Goal: Task Accomplishment & Management: Manage account settings

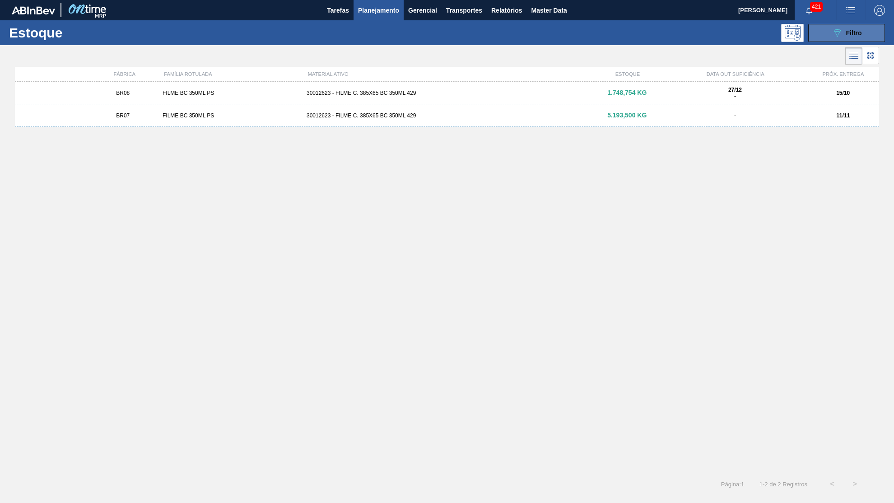
click at [829, 37] on button "089F7B8B-B2A5-4AFE-B5C0-19BA573D28AC Filtro" at bounding box center [846, 33] width 77 height 18
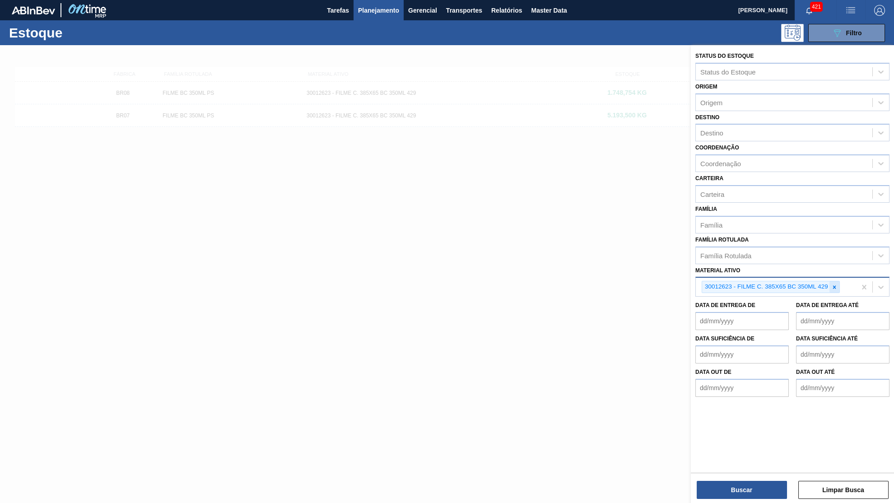
click at [836, 281] on div at bounding box center [834, 286] width 10 height 11
paste ativo "30029927"
type ativo "30029927"
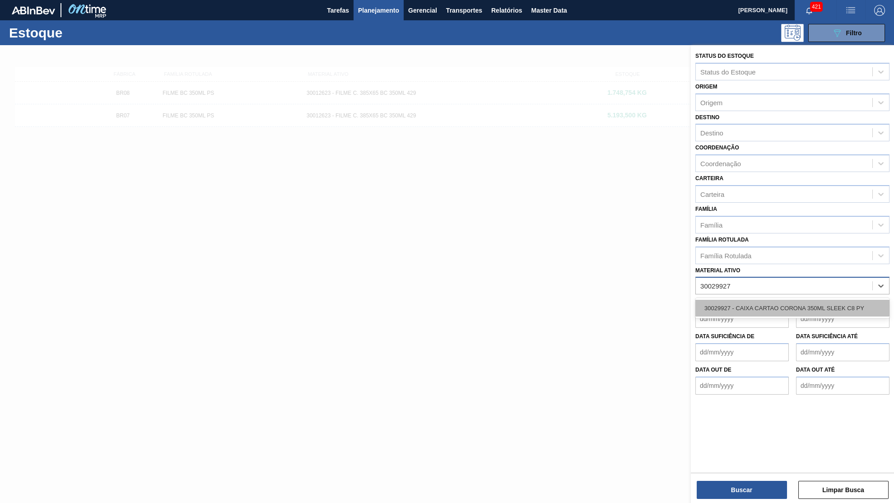
click at [757, 300] on div "30029927 - CAIXA CARTAO CORONA 350ML SLEEK C8 PY" at bounding box center [792, 308] width 194 height 17
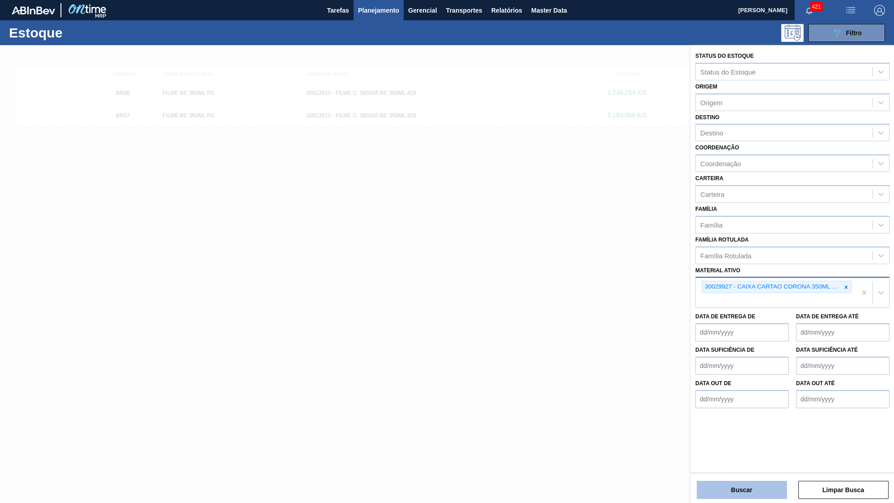
click at [747, 485] on button "Buscar" at bounding box center [741, 490] width 90 height 18
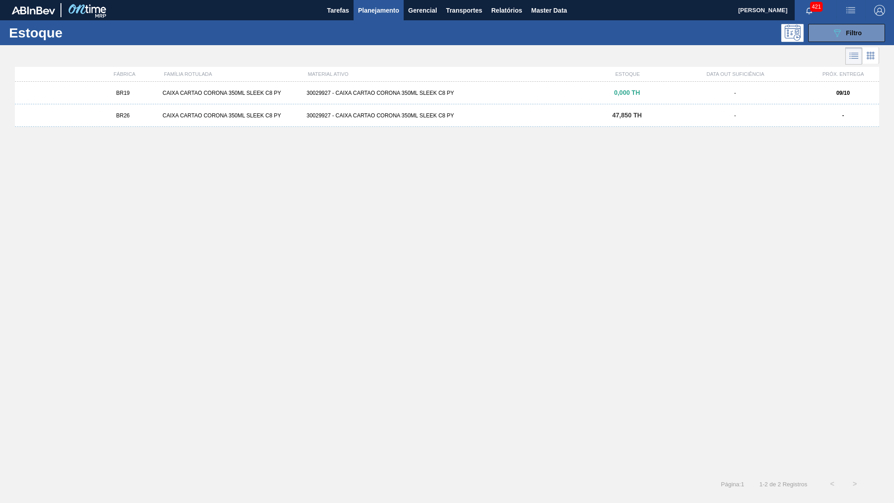
click at [554, 20] on div "Estoque 089F7B8B-B2A5-4AFE-B5C0-19BA573D28AC Filtro" at bounding box center [447, 32] width 894 height 25
click at [547, 23] on main "Tarefas Planejamento Gerencial Transportes Relatórios Master Data Yasmim Ferrei…" at bounding box center [447, 251] width 894 height 503
click at [544, 14] on span "Master Data" at bounding box center [549, 10] width 36 height 11
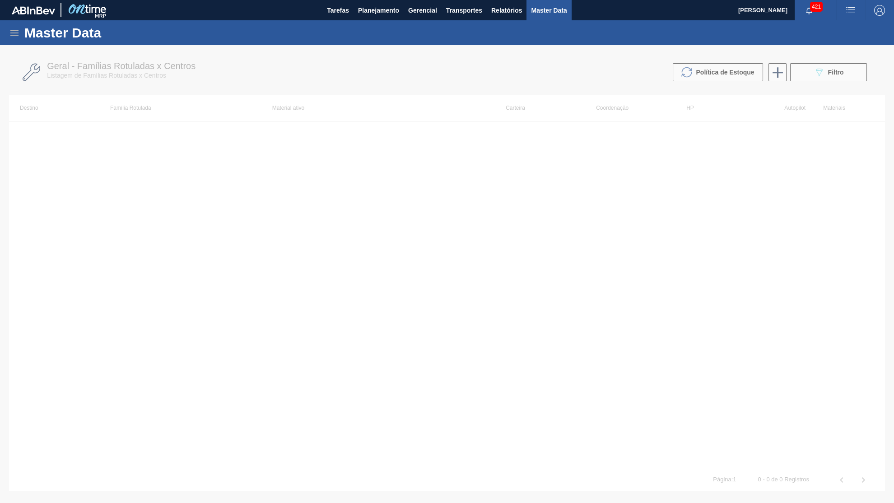
click at [14, 28] on icon at bounding box center [14, 33] width 11 height 11
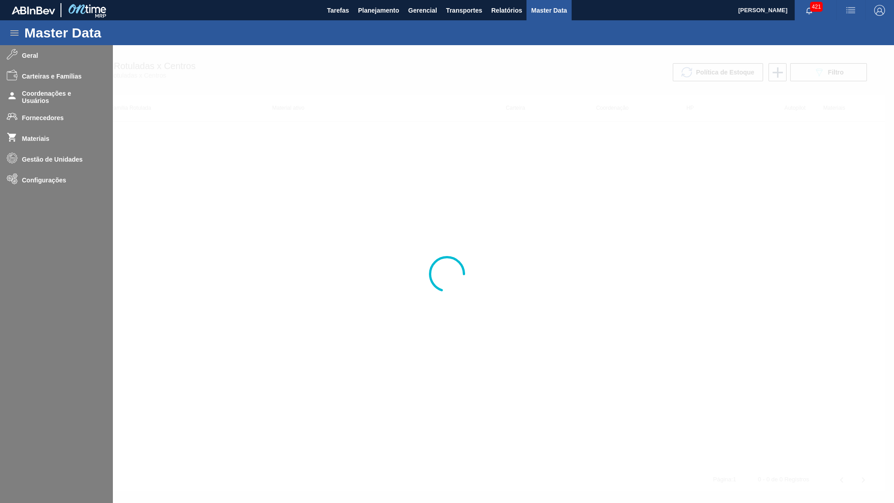
click at [64, 135] on div at bounding box center [447, 274] width 894 height 458
click at [31, 135] on div at bounding box center [447, 274] width 894 height 458
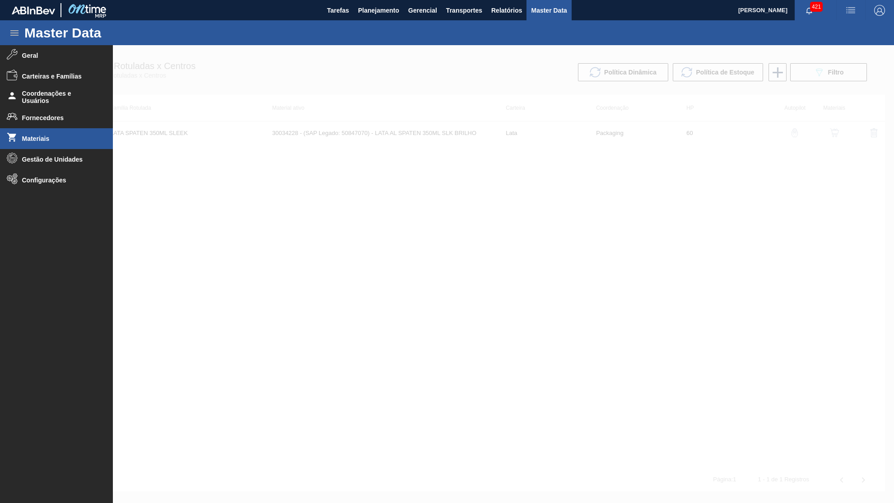
click at [9, 136] on icon at bounding box center [11, 137] width 9 height 9
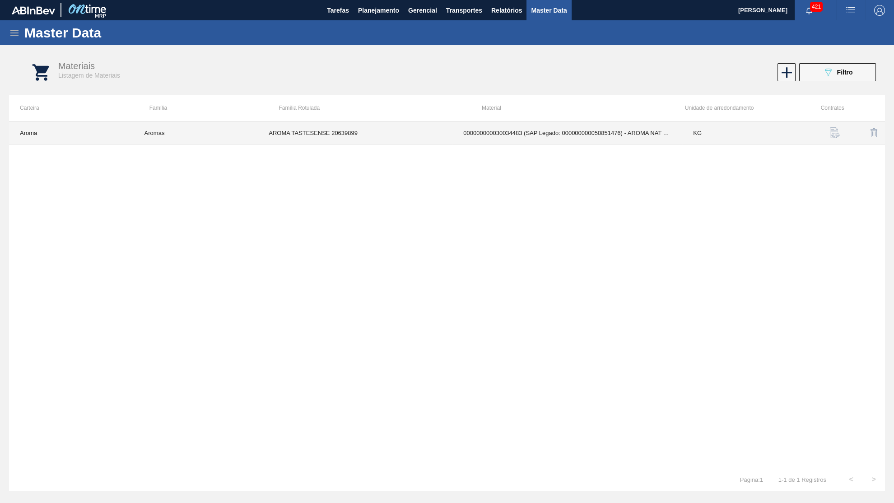
click at [801, 129] on td "KG" at bounding box center [744, 132] width 125 height 23
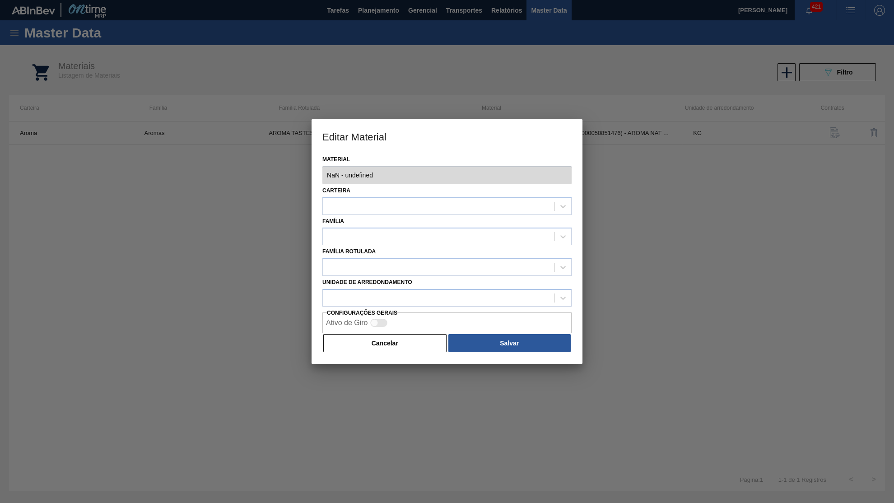
type input "30034483 - 000000000030034483 (SAP Legado: 000000000050851476) - AROMA NAT TAST…"
click at [376, 341] on button "Cancelar" at bounding box center [384, 343] width 123 height 18
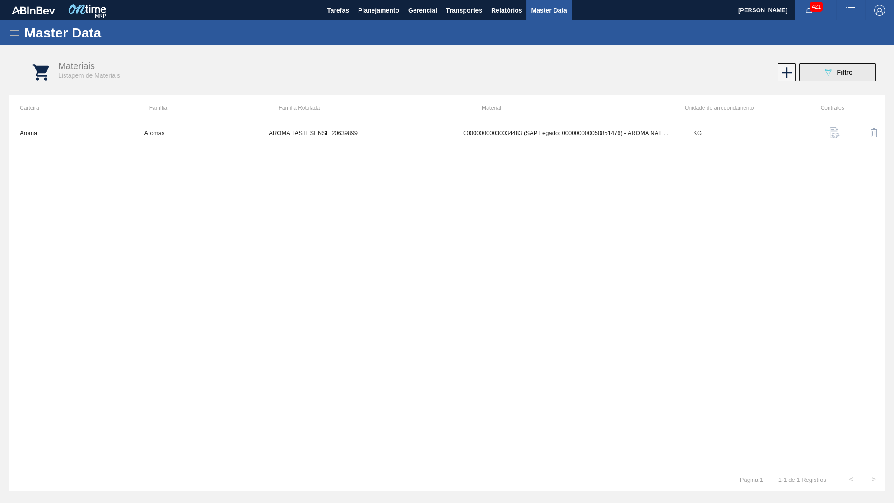
click at [847, 74] on span "Filtro" at bounding box center [845, 72] width 16 height 7
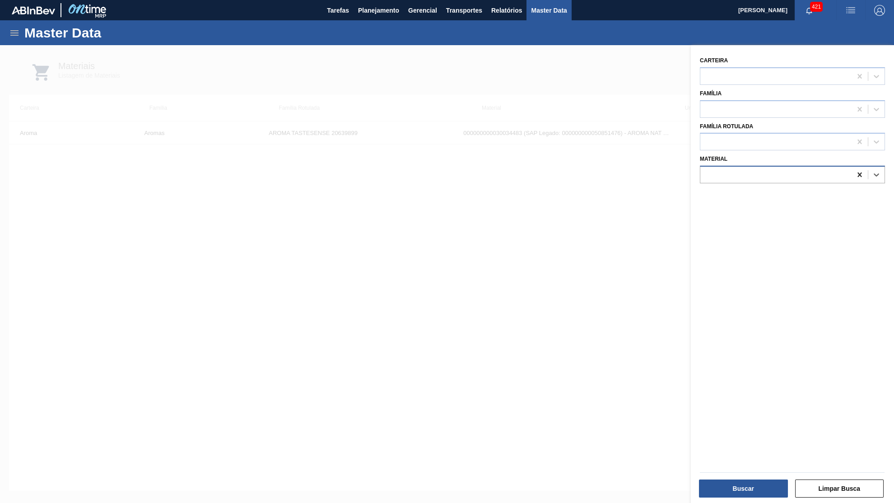
click at [860, 172] on icon at bounding box center [859, 174] width 4 height 5
paste input "Recuperando dados. Aguarde alguns segundos e tente cortar ou copiar novamente."
type input "Recuperando dados. Aguarde alguns segundos e tente cortar ou copiar novamente."
click at [385, 7] on span "Planejamento" at bounding box center [378, 10] width 41 height 11
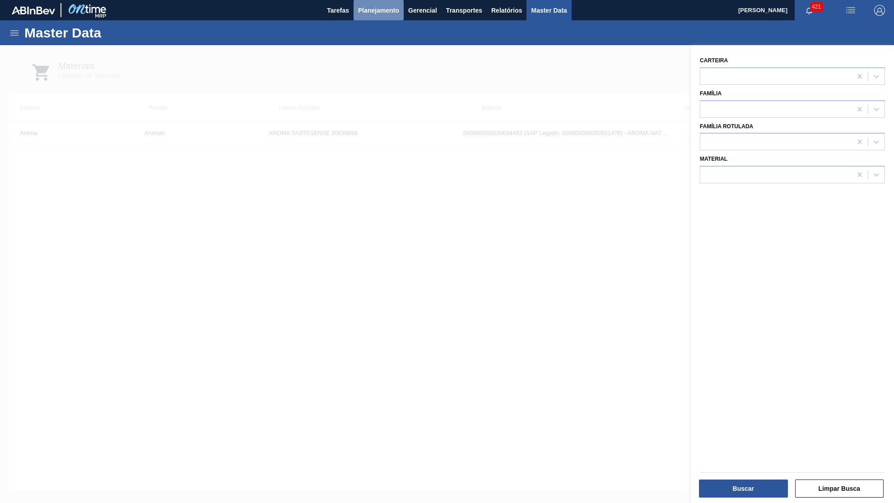
scroll to position [0, 0]
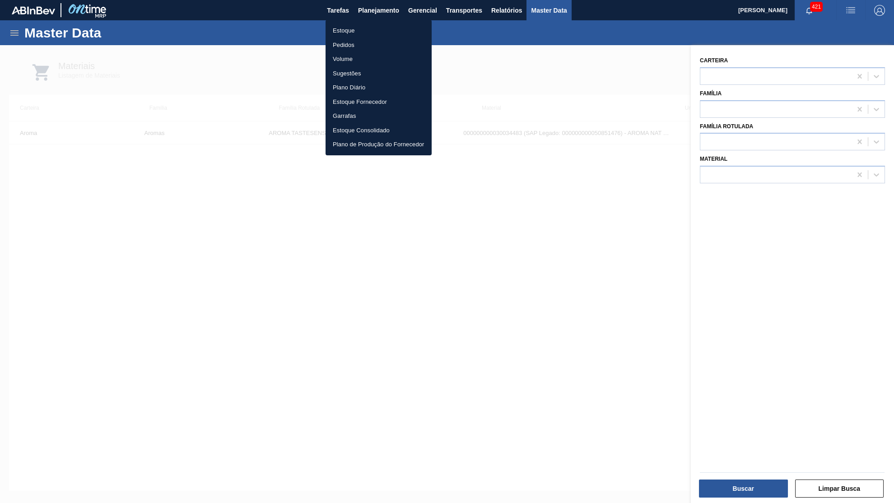
click at [15, 32] on div at bounding box center [447, 251] width 894 height 503
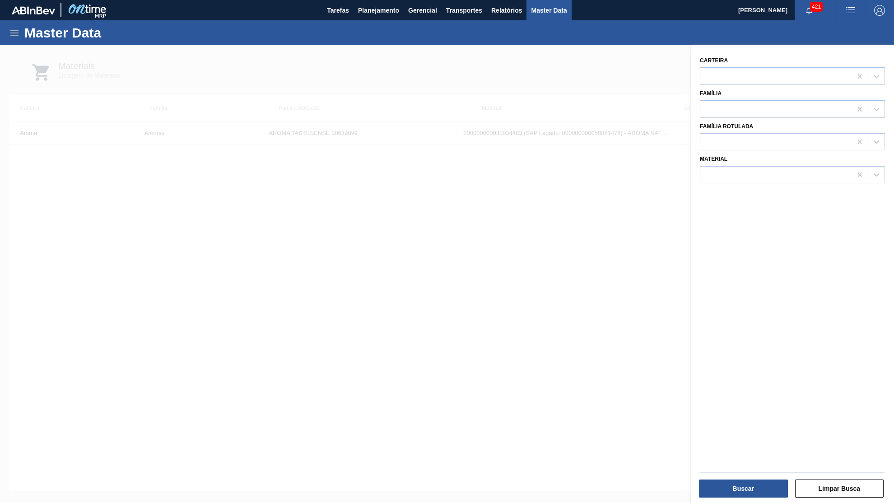
click at [15, 32] on div "Estoque Pedidos Volume Sugestões Plano Diário Estoque Fornecedor Garrafas Estoq…" at bounding box center [447, 251] width 894 height 503
click at [16, 32] on icon at bounding box center [14, 33] width 11 height 11
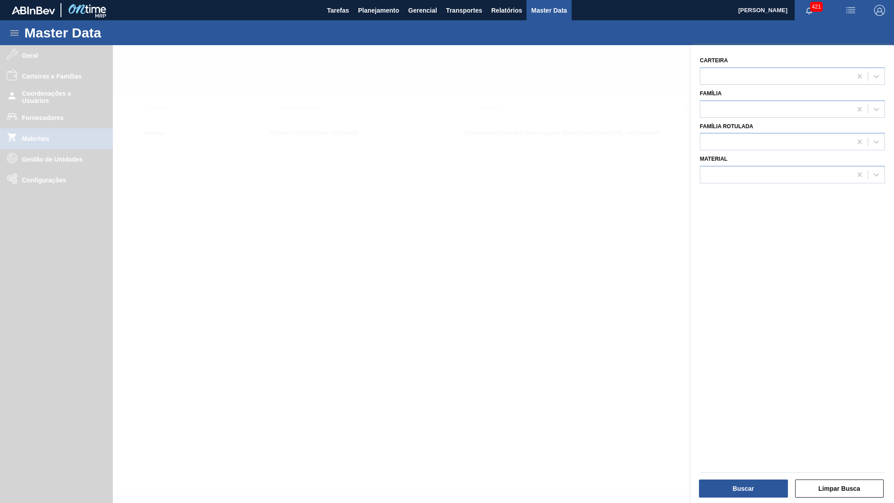
click at [56, 130] on div at bounding box center [447, 296] width 894 height 503
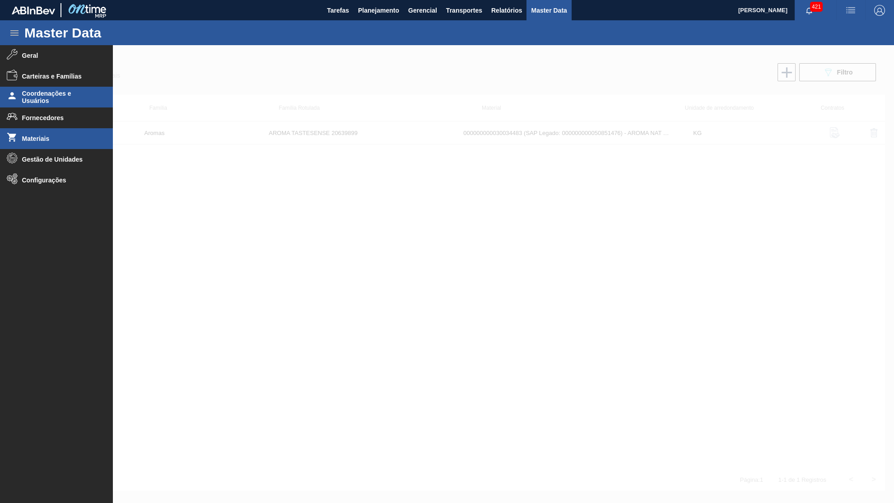
click at [77, 102] on span "Coordenações e Usuários" at bounding box center [59, 97] width 74 height 14
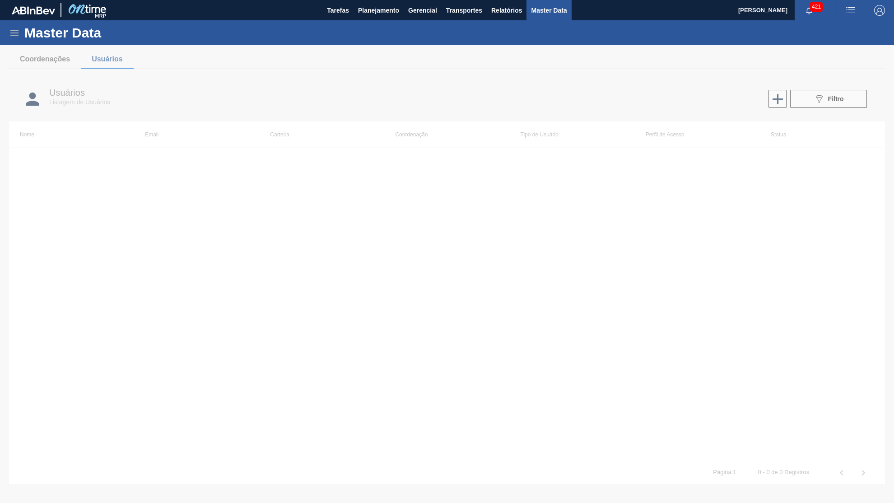
click at [11, 31] on icon at bounding box center [14, 33] width 11 height 11
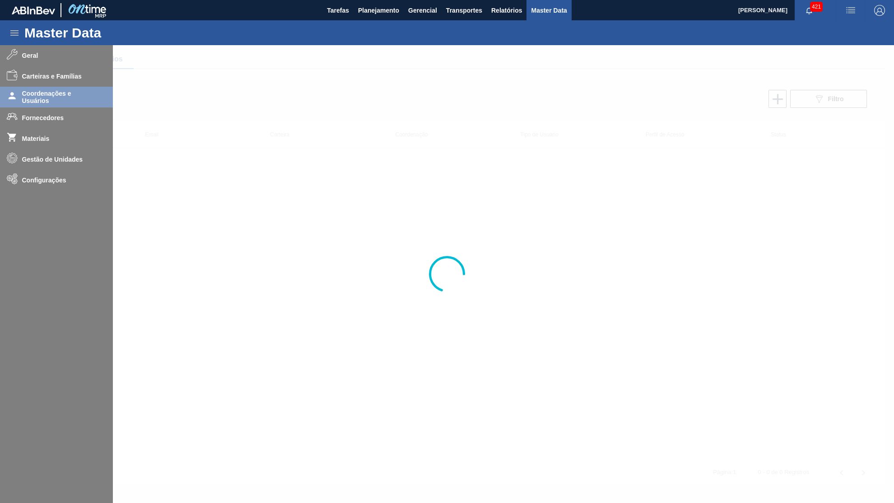
click at [388, 179] on div at bounding box center [447, 274] width 894 height 458
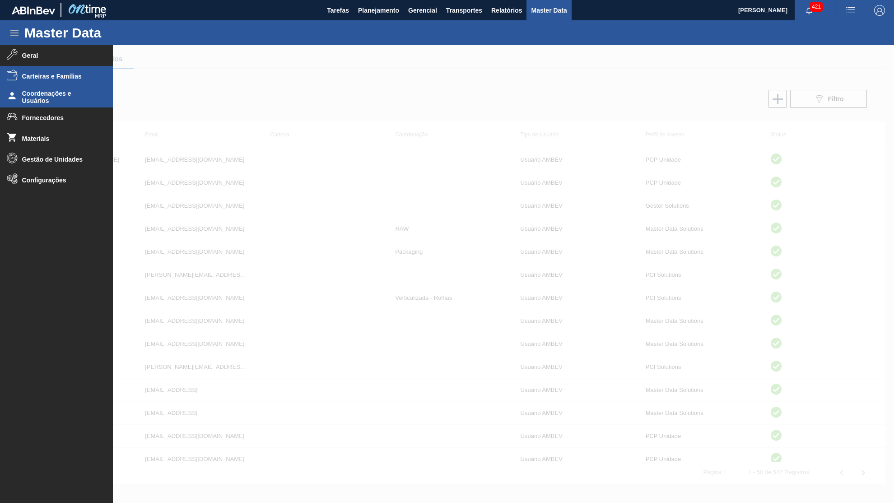
click at [55, 74] on span "Carteiras e Famílias" at bounding box center [59, 76] width 74 height 7
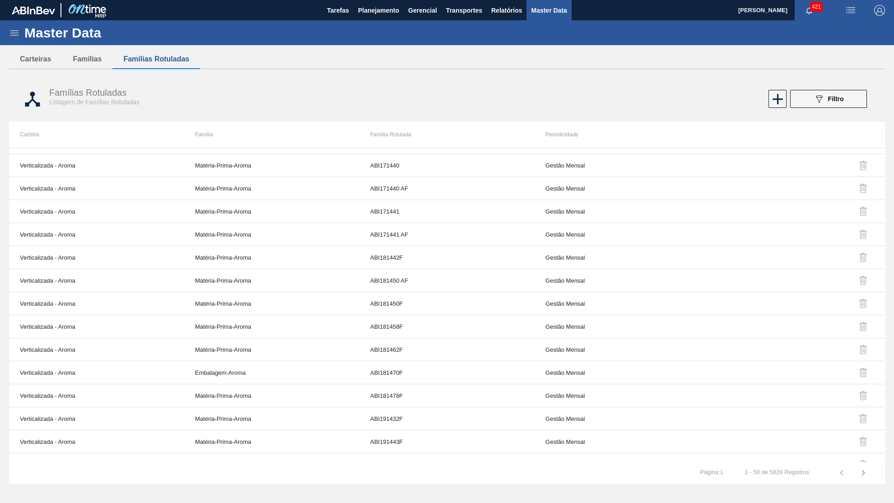
scroll to position [344, 0]
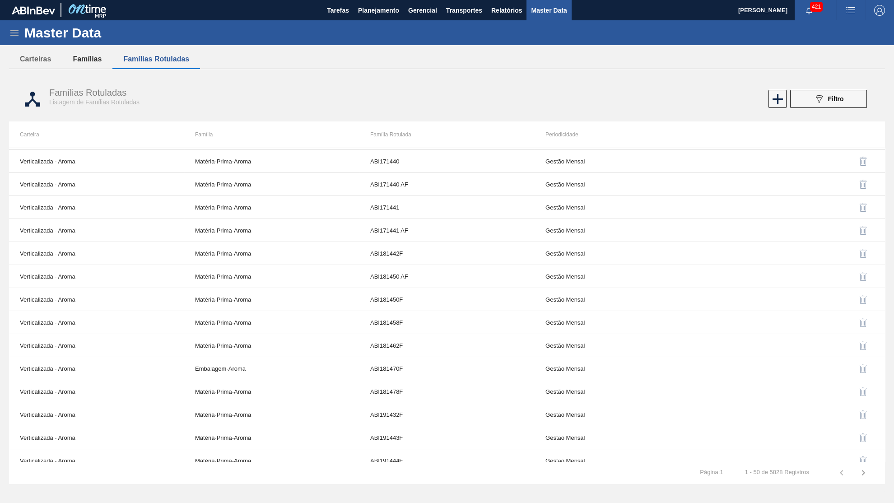
click at [107, 53] on button "Famílias" at bounding box center [87, 59] width 51 height 19
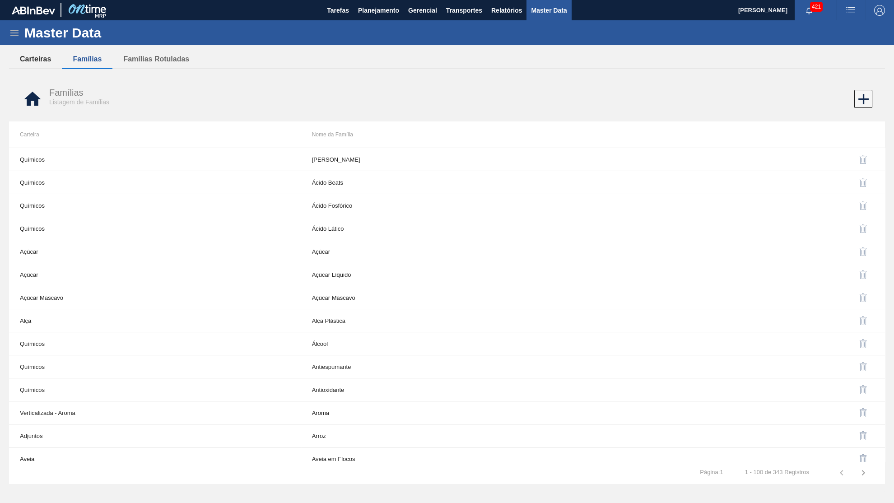
click at [42, 59] on button "Carteiras" at bounding box center [35, 59] width 53 height 19
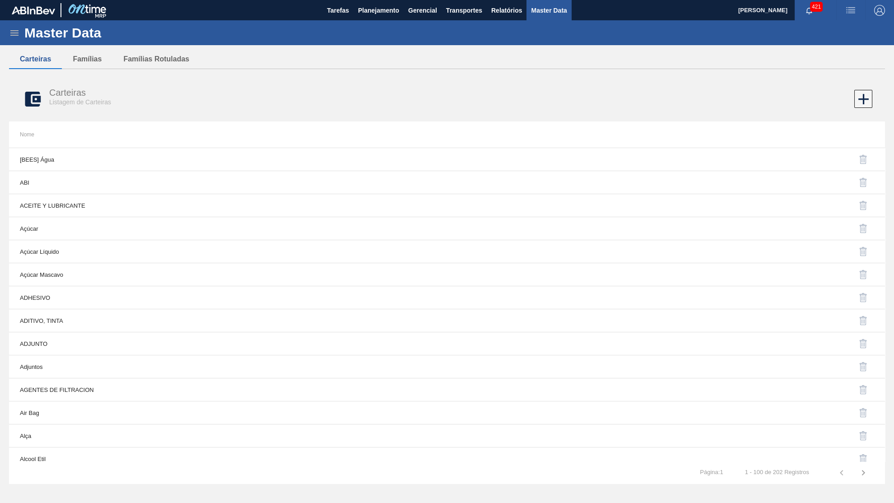
click at [18, 31] on icon at bounding box center [14, 32] width 8 height 5
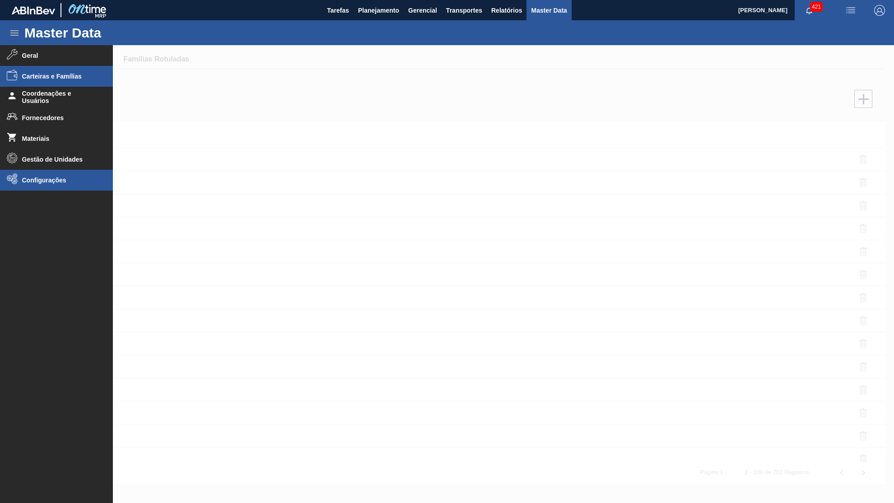
click at [47, 174] on li "Configurações" at bounding box center [56, 180] width 113 height 21
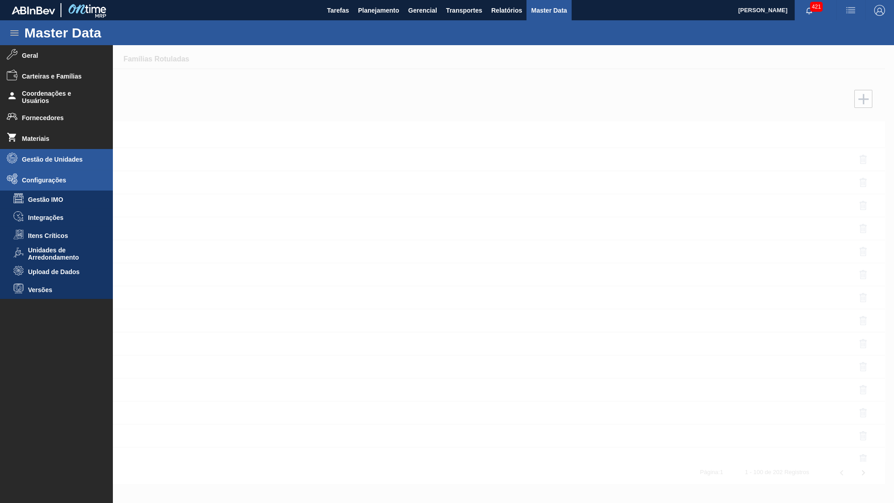
click at [49, 161] on span "Gestão de Unidades" at bounding box center [59, 159] width 74 height 7
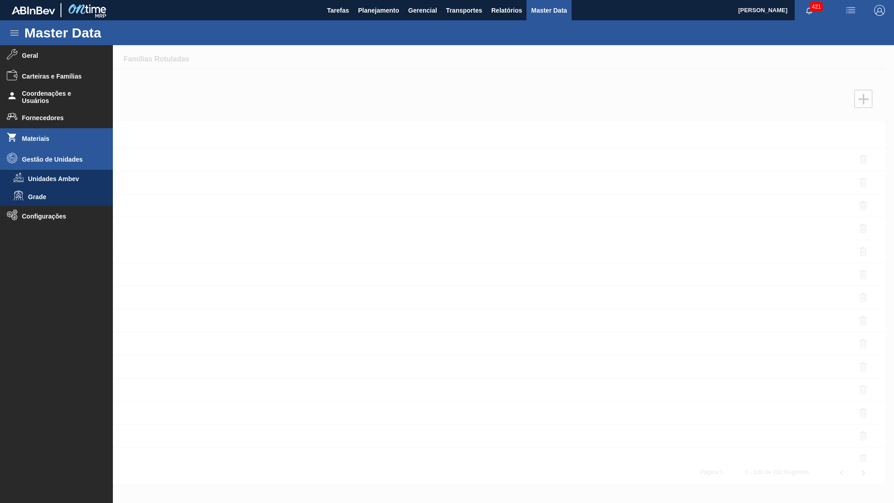
click at [37, 132] on li "Materiais" at bounding box center [56, 138] width 113 height 21
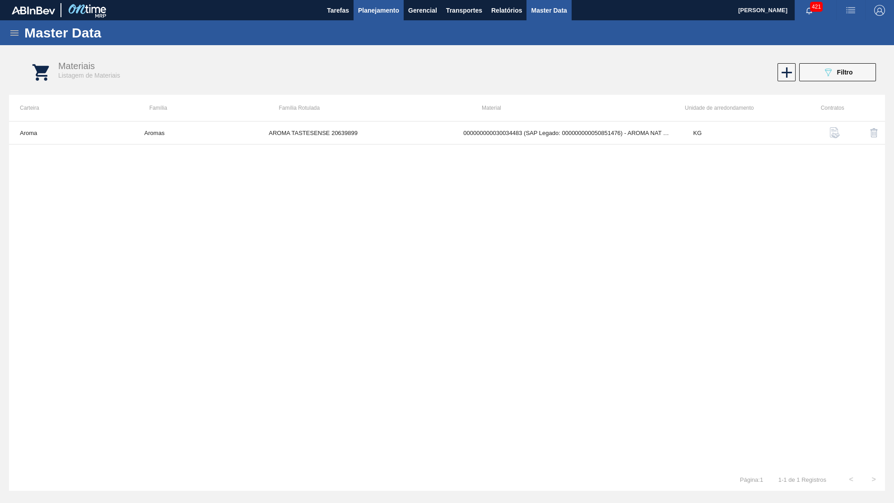
click at [384, 14] on span "Planejamento" at bounding box center [378, 10] width 41 height 11
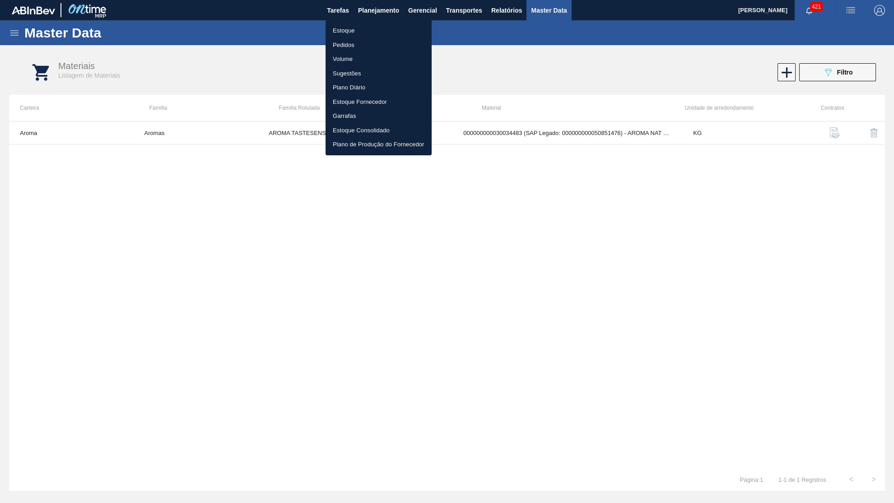
click at [367, 28] on li "Estoque" at bounding box center [378, 30] width 106 height 14
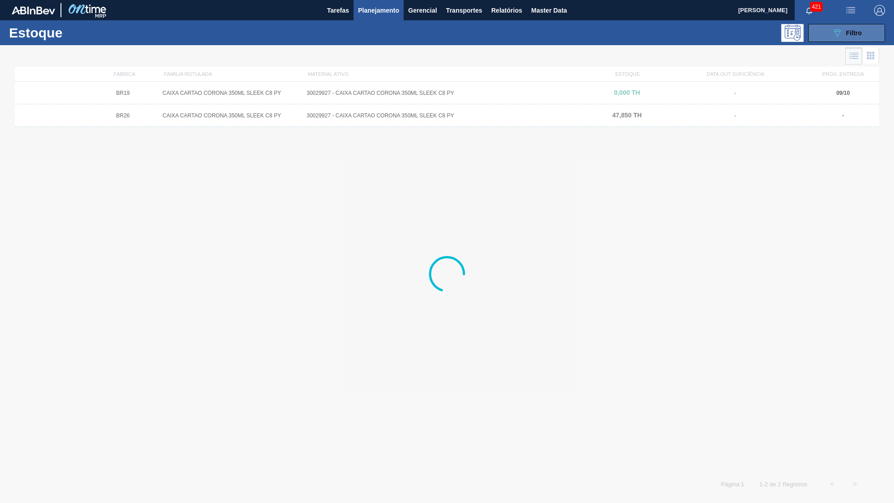
click at [849, 42] on button "089F7B8B-B2A5-4AFE-B5C0-19BA573D28AC Filtro" at bounding box center [846, 33] width 77 height 18
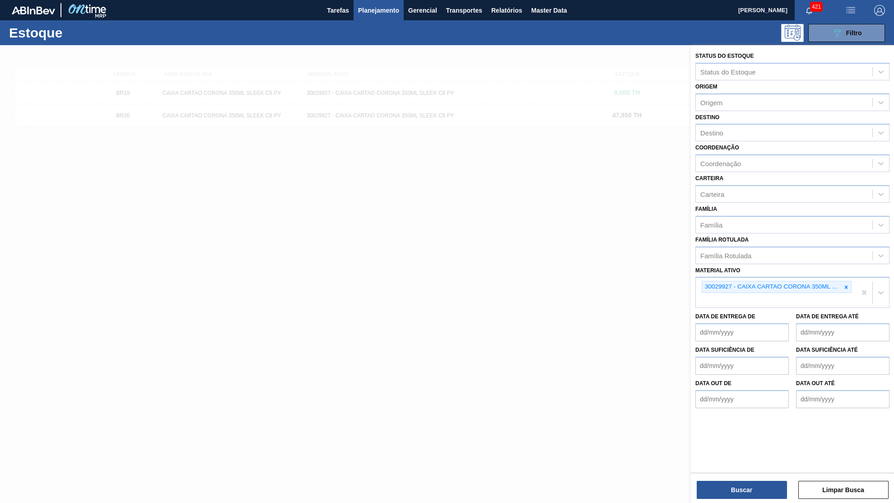
click at [844, 284] on icon at bounding box center [846, 287] width 6 height 6
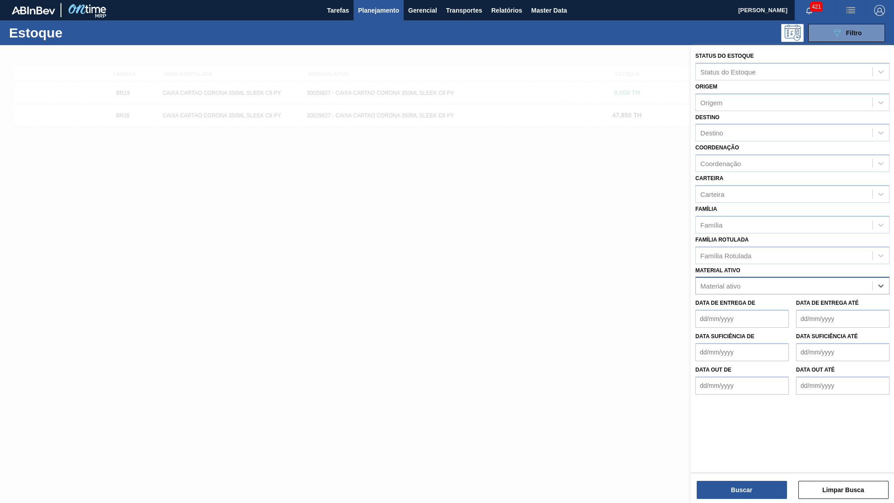
paste ativo "Recuperando dados. Aguarde alguns segundos e tente cortar ou copiar novamente."
type ativo "Recuperando dados. Aguarde alguns segundos e tente cortar ou copiar novamente."
paste ativo "30011607"
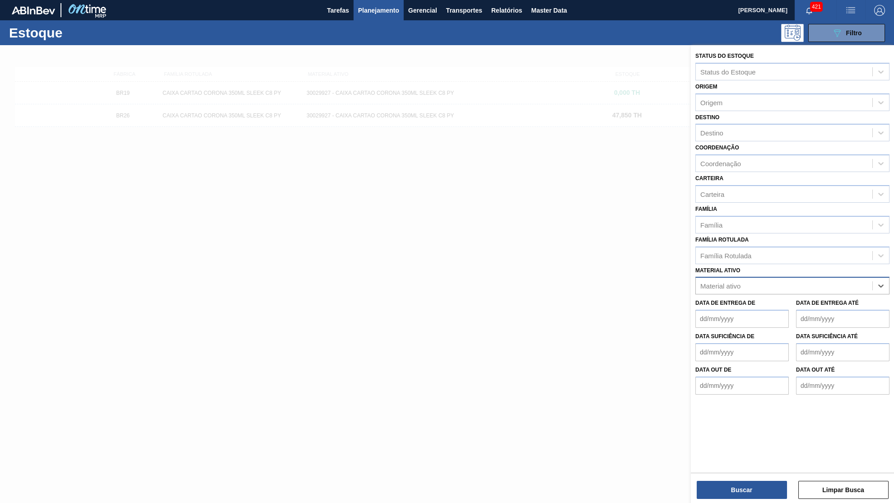
type ativo "30011607"
click at [747, 300] on div "30011607 - AROMA NATURAL TASTESENSE 20648938" at bounding box center [792, 308] width 194 height 17
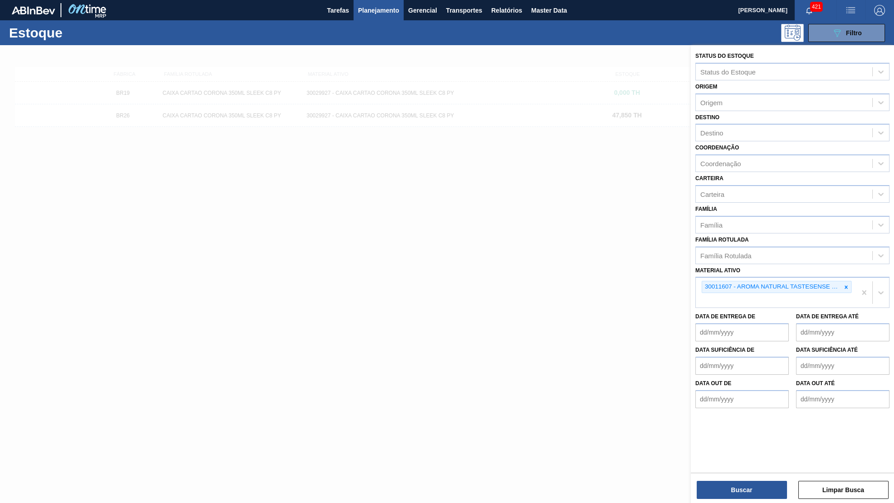
click at [741, 463] on div "Status do Estoque Status do Estoque Origem Origem Destino Destino Coordenação C…" at bounding box center [792, 258] width 203 height 426
click at [746, 497] on button "Buscar" at bounding box center [741, 490] width 90 height 18
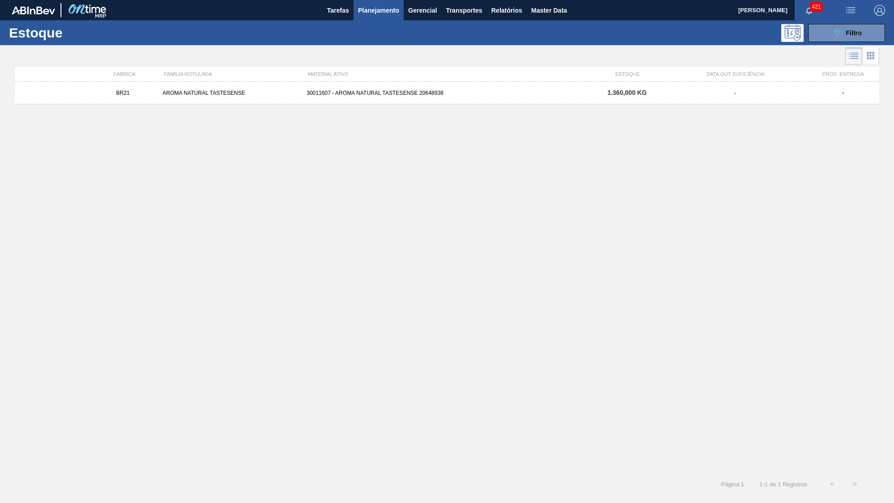
click at [503, 95] on div "30011607 - AROMA NATURAL TASTESENSE 20648938" at bounding box center [447, 93] width 288 height 6
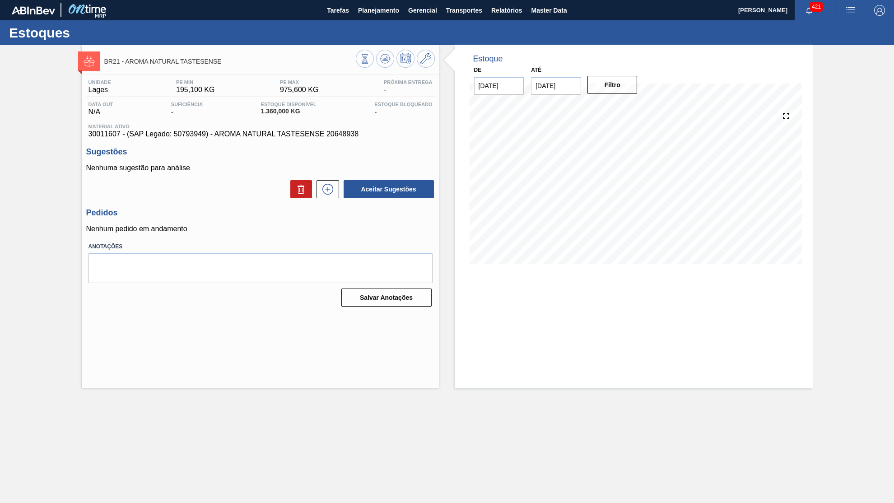
click at [893, 147] on div "BR21 - AROMA NATURAL TASTESENSE Unidade Lages PE MIN 195,100 KG PE MAX 975,600 …" at bounding box center [447, 216] width 894 height 343
click at [259, 138] on span "30011607 - (SAP Legado: 50793949) - AROMA NATURAL TASTESENSE 20648938" at bounding box center [260, 134] width 344 height 8
click at [258, 137] on span "30011607 - (SAP Legado: 50793949) - AROMA NATURAL TASTESENSE 20648938" at bounding box center [260, 134] width 344 height 8
click at [319, 190] on button at bounding box center [327, 189] width 23 height 18
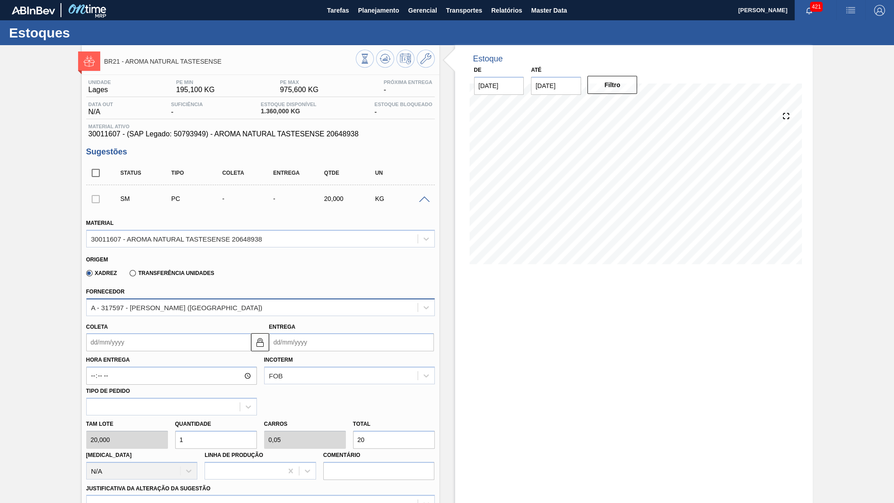
click at [204, 308] on div "A - 317597 - KERRY - BARUERI (SP)" at bounding box center [252, 307] width 331 height 13
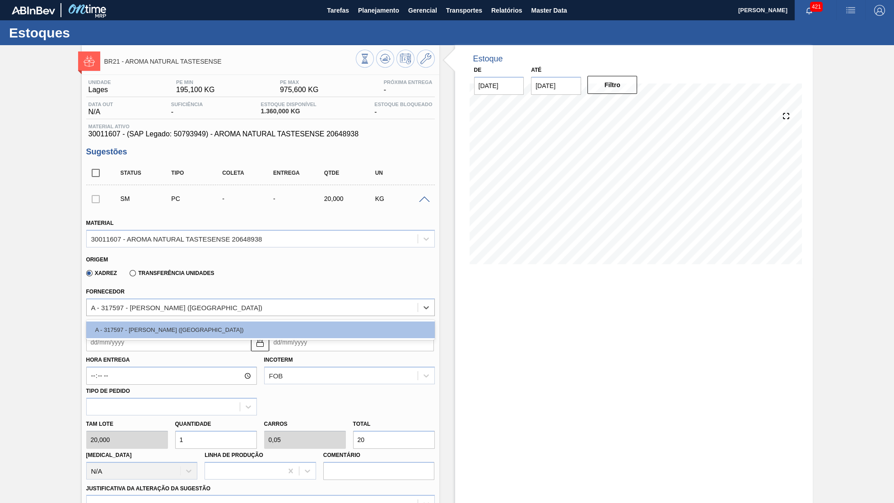
click at [138, 338] on input "Coleta" at bounding box center [168, 342] width 165 height 18
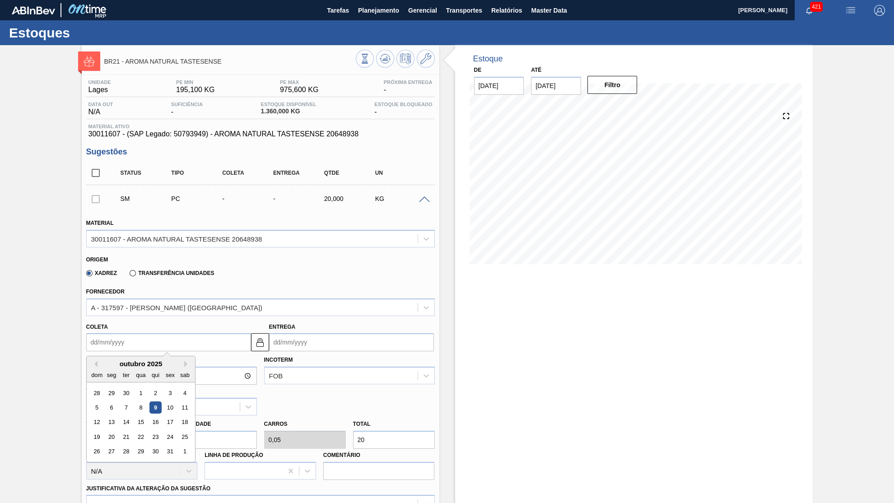
click at [138, 338] on input "Coleta" at bounding box center [168, 342] width 165 height 18
type input "0"
type input "02/01/2000"
type input "09"
type input "10/10/2025"
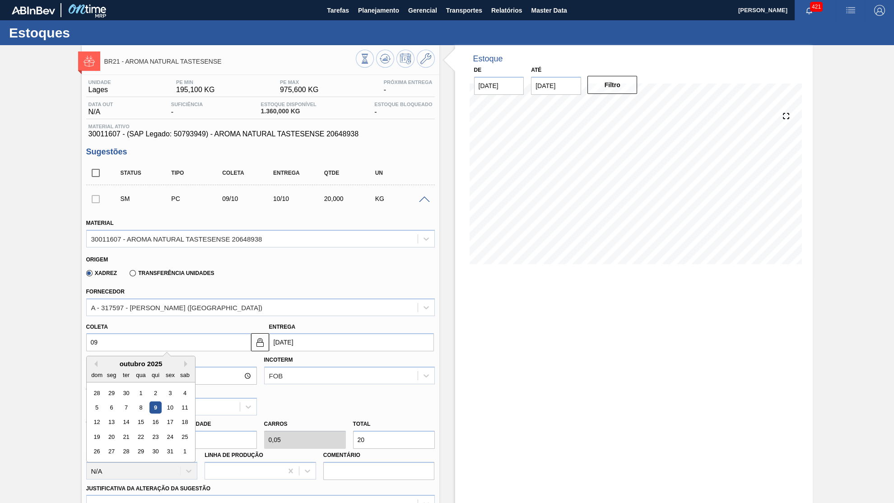
type input "091"
type input "02/01/1991"
type input "0"
type input "02/01/2000"
type input "09"
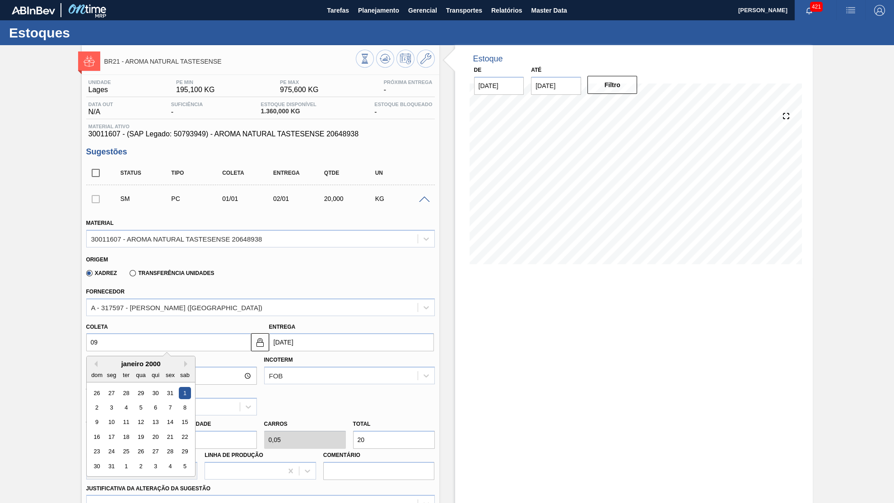
type input "10/10/2025"
type input "09/1"
type input "10/01/2025"
type input "09/11"
type input "10/11/2025"
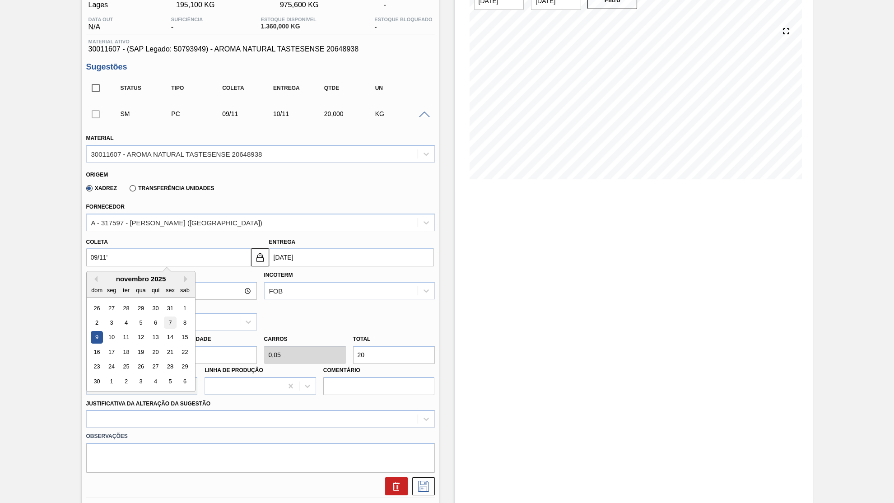
scroll to position [86, 0]
click at [141, 260] on input "09/11'" at bounding box center [168, 256] width 165 height 18
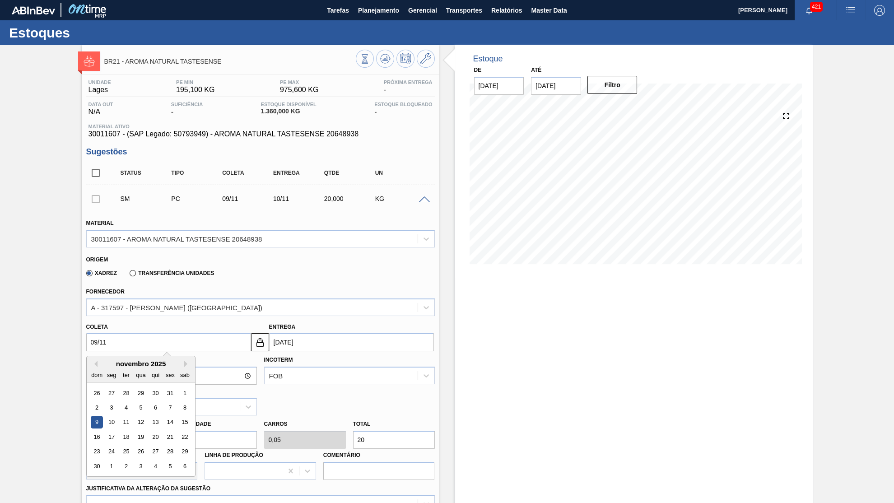
type input "09/11/2025"
click at [227, 141] on div "Unidade Lages PE MIN 195,100 KG PE MAX 975,600 KG Próxima Entrega - Data out N/…" at bounding box center [260, 396] width 357 height 642
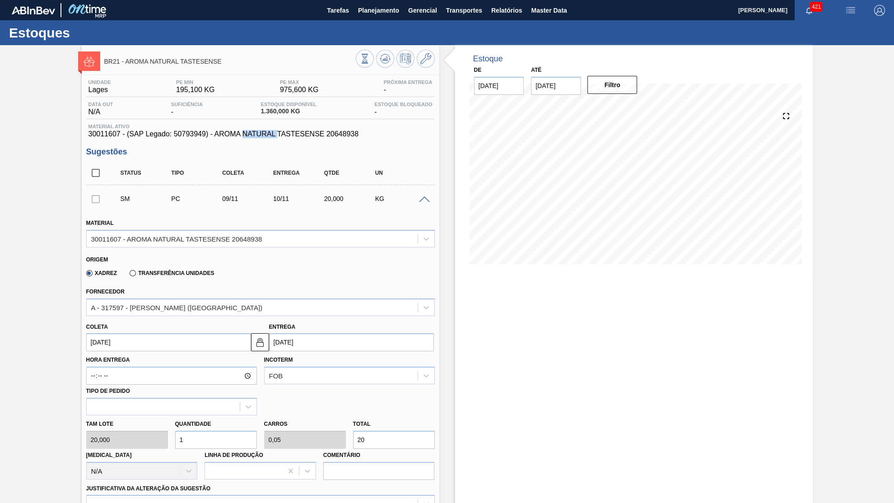
click at [227, 141] on div "Unidade Lages PE MIN 195,100 KG PE MAX 975,600 KG Próxima Entrega - Data out N/…" at bounding box center [260, 396] width 357 height 642
click at [432, 56] on button at bounding box center [426, 59] width 18 height 18
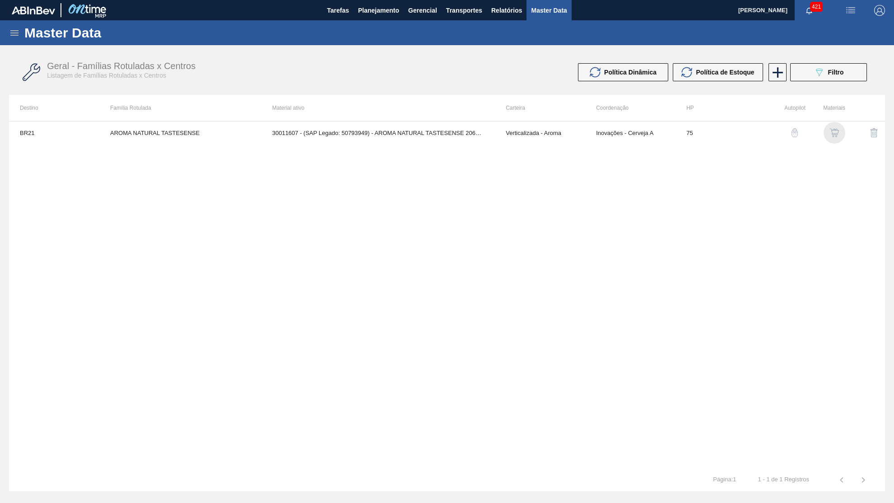
click at [834, 130] on img "button" at bounding box center [834, 132] width 9 height 9
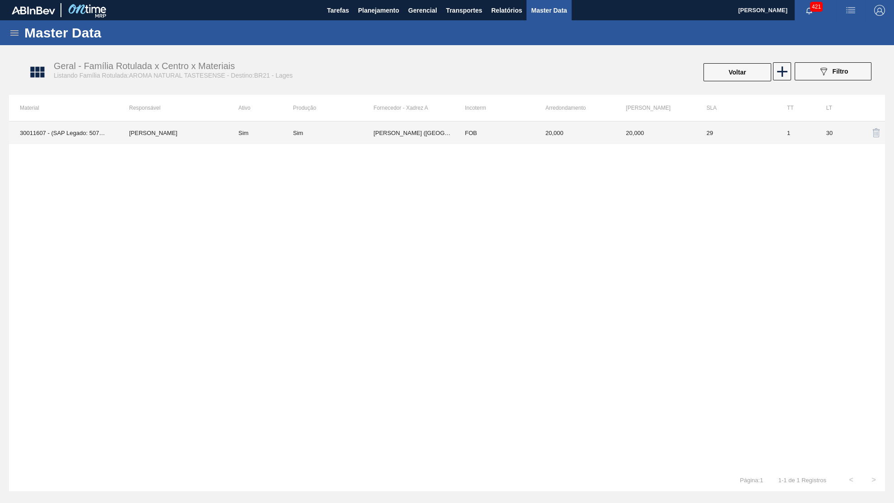
click at [701, 128] on td "29" at bounding box center [736, 132] width 80 height 23
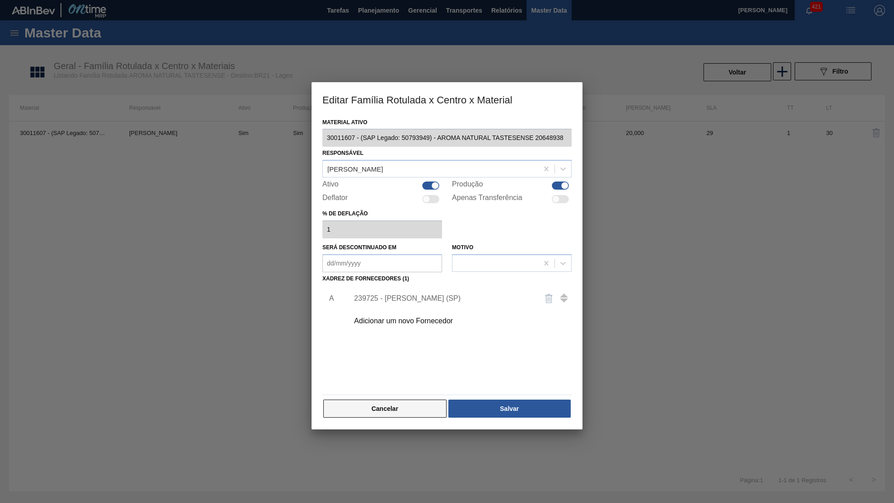
click at [414, 403] on button "Cancelar" at bounding box center [384, 408] width 123 height 18
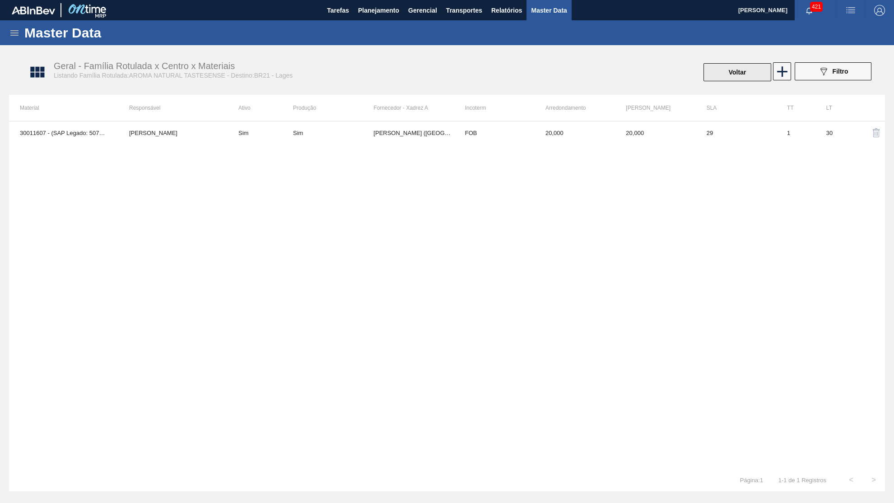
click at [740, 76] on button "Voltar" at bounding box center [737, 72] width 68 height 18
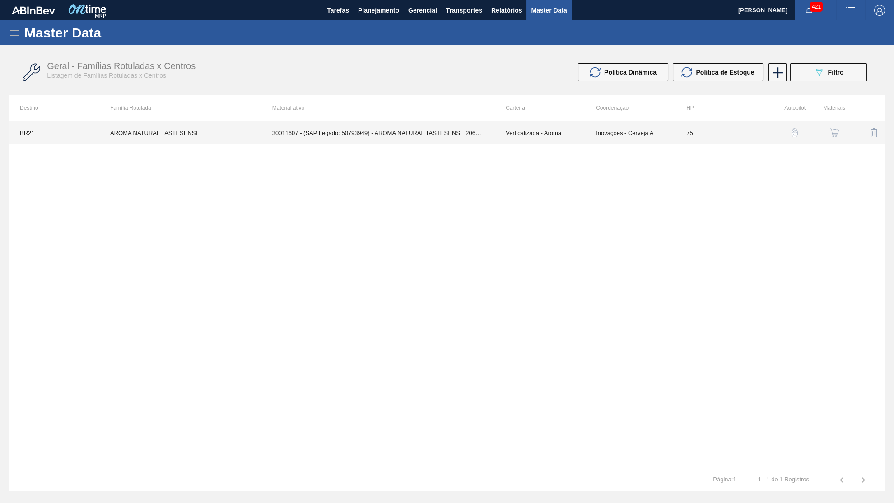
click at [674, 131] on td "Inovações - Cerveja A" at bounding box center [630, 132] width 90 height 23
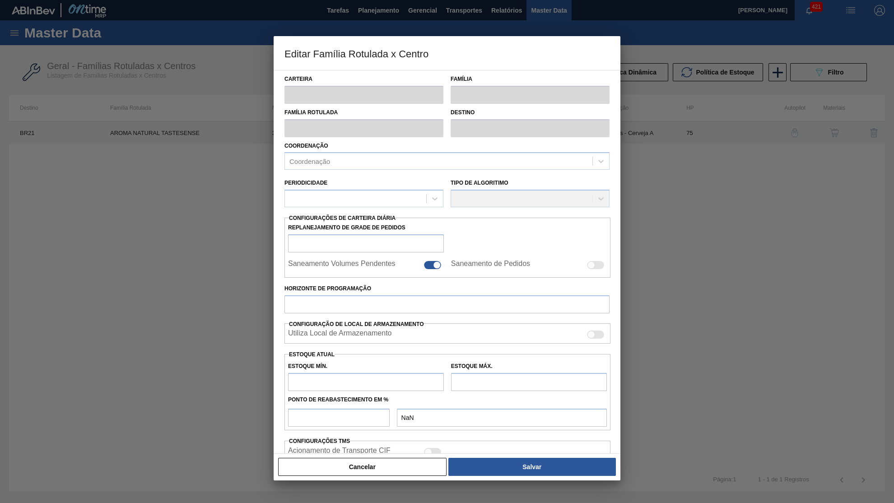
type input "Verticalizada - Aroma"
type input "Aroma"
type input "AROMA NATURAL TASTESENSE"
type input "BR21 - Lages"
type input "75"
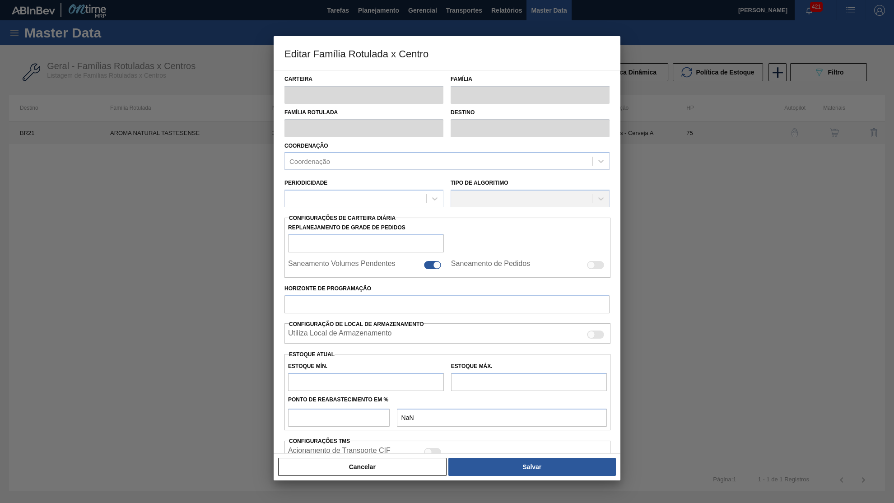
type input "195,1"
type input "975,6"
type input "41"
type input "515,105"
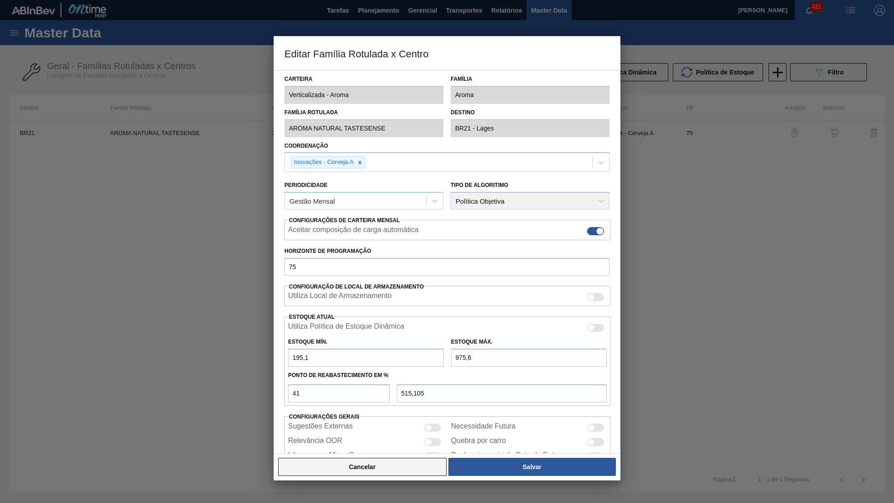
scroll to position [13, 0]
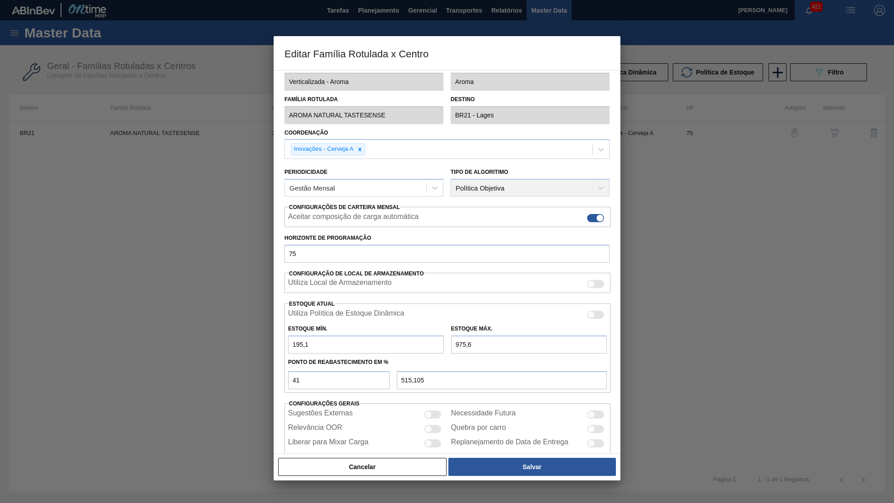
drag, startPoint x: 352, startPoint y: 467, endPoint x: 567, endPoint y: 321, distance: 260.0
click at [352, 466] on button "Cancelar" at bounding box center [362, 467] width 168 height 18
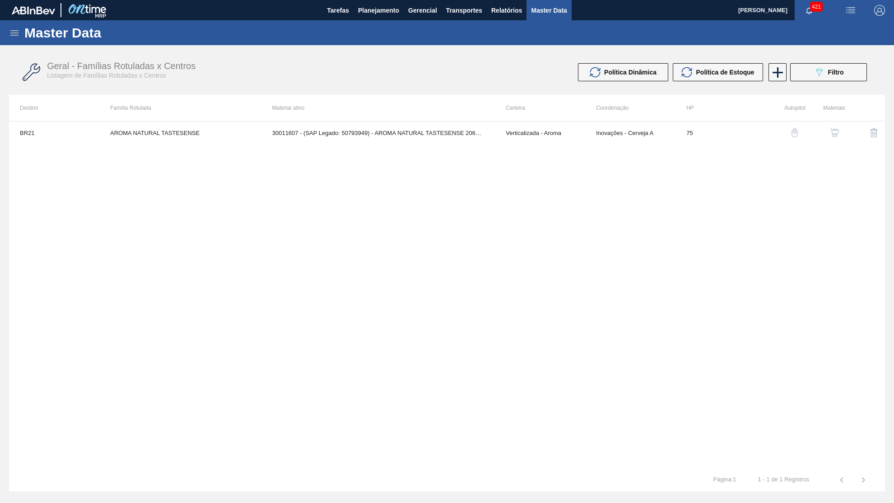
click at [845, 132] on button "button" at bounding box center [834, 133] width 22 height 22
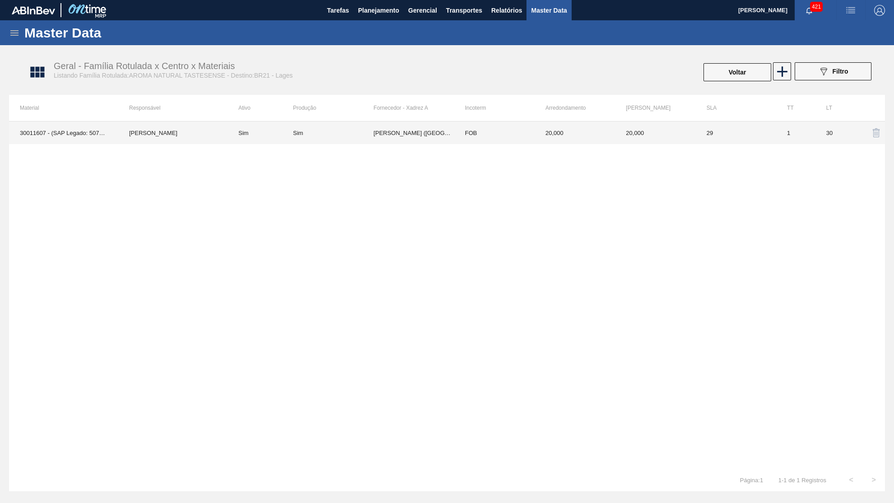
click at [509, 130] on td "FOB" at bounding box center [494, 132] width 80 height 23
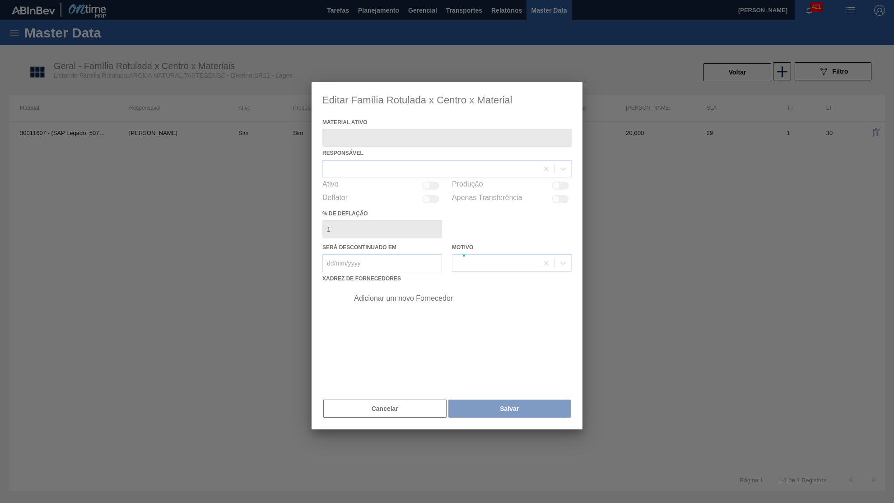
type ativo "30011607 - (SAP Legado: 50793949) - AROMA NATURAL TASTESENSE 20648938"
checkbox input "true"
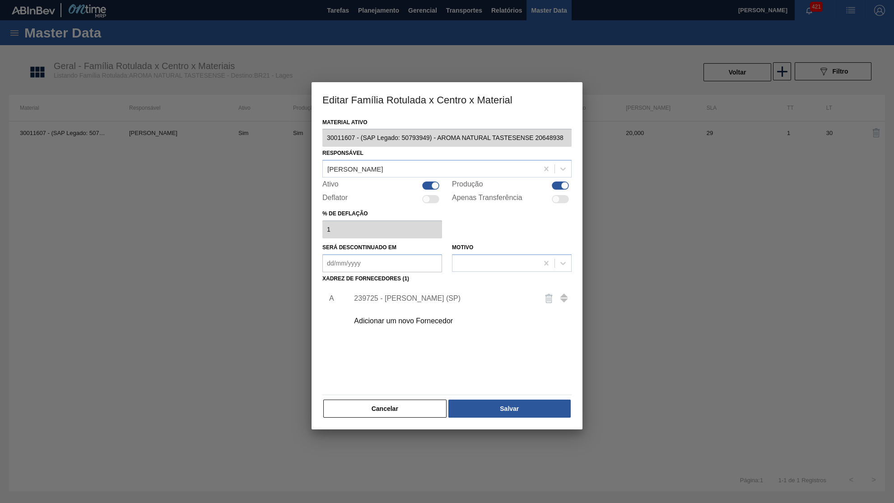
click at [408, 294] on div "239725 - [PERSON_NAME] (SP)" at bounding box center [442, 298] width 177 height 8
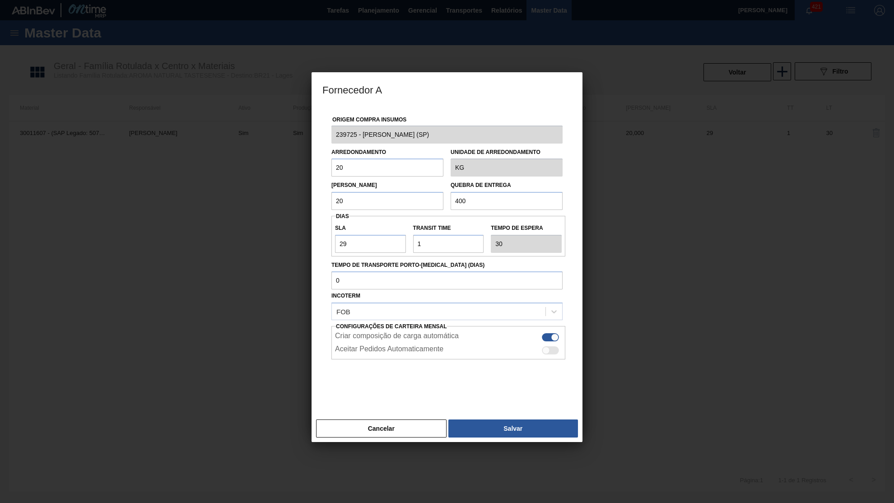
drag, startPoint x: 385, startPoint y: 163, endPoint x: 279, endPoint y: 169, distance: 106.7
click at [331, 169] on input "20" at bounding box center [387, 167] width 112 height 18
click at [360, 425] on button "Cancelar" at bounding box center [381, 428] width 130 height 18
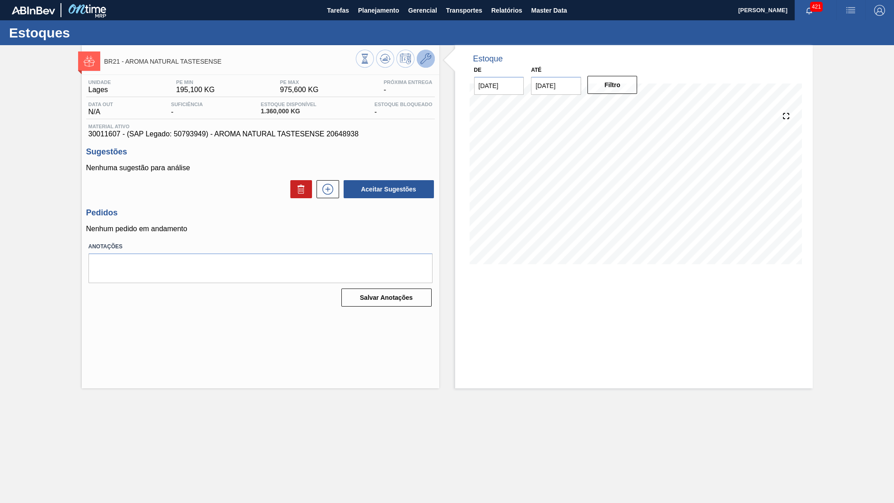
click at [426, 59] on icon at bounding box center [425, 58] width 11 height 11
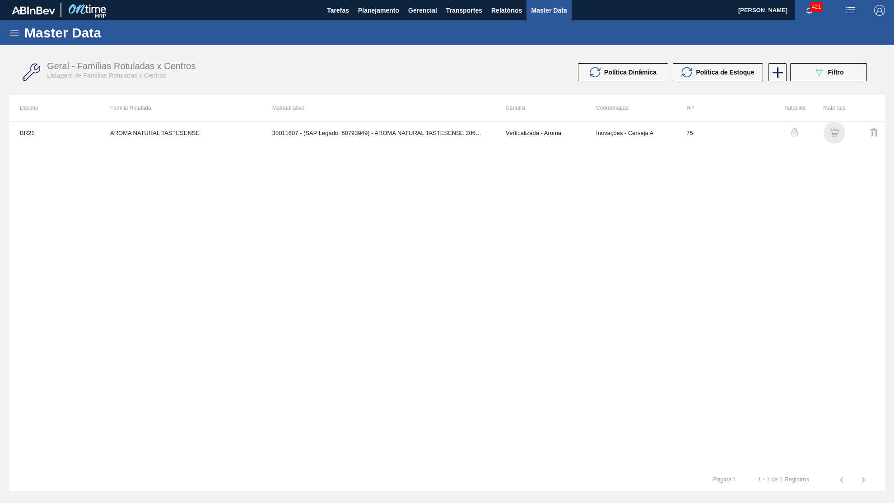
click at [836, 133] on img "button" at bounding box center [834, 132] width 9 height 9
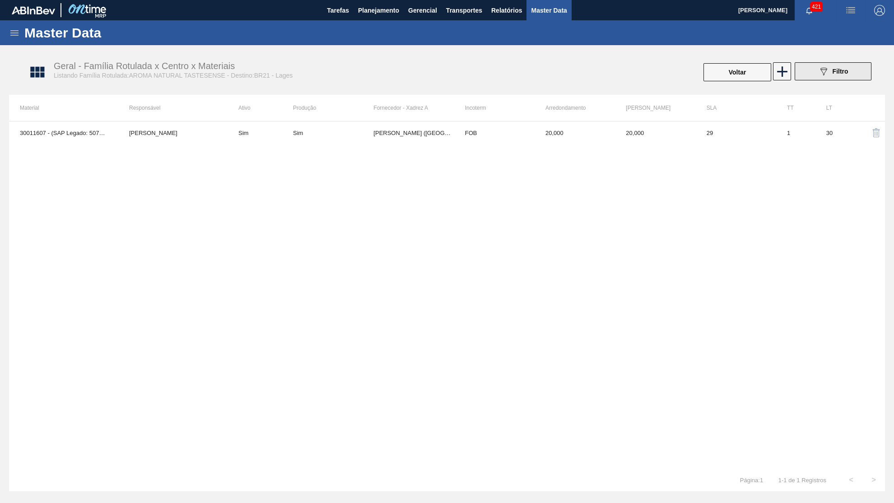
click at [817, 70] on button "089F7B8B-B2A5-4AFE-B5C0-19BA573D28AC Filtro" at bounding box center [832, 71] width 77 height 18
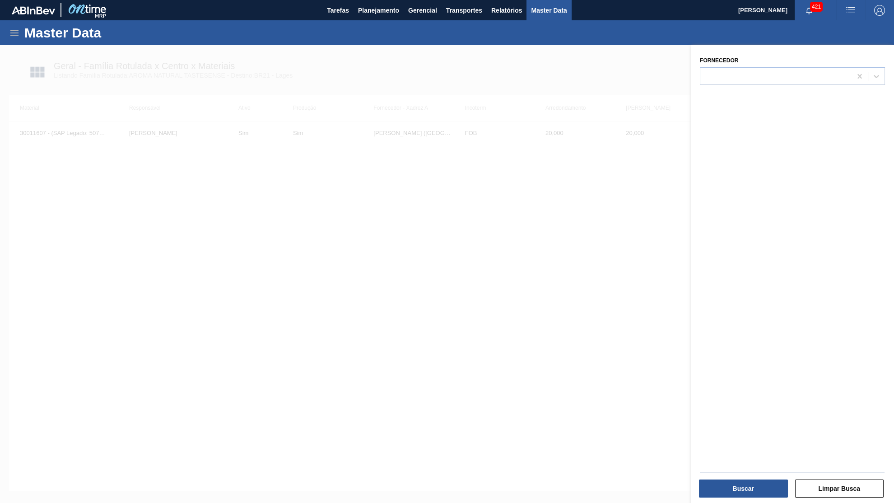
click at [574, 179] on div at bounding box center [447, 296] width 894 height 503
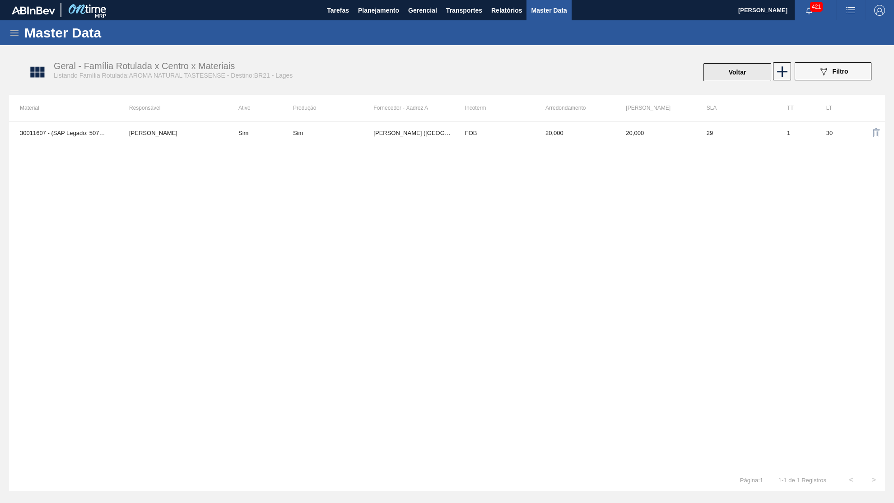
click at [729, 67] on button "Voltar" at bounding box center [737, 72] width 68 height 18
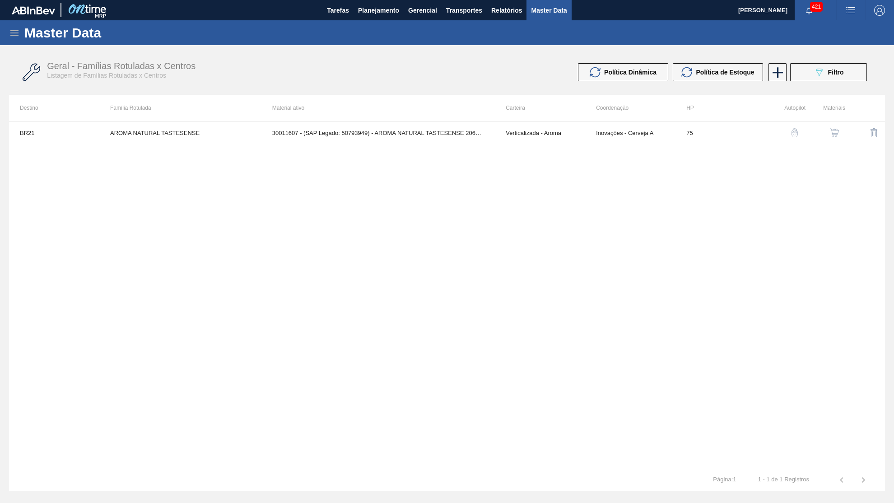
click at [859, 70] on button "089F7B8B-B2A5-4AFE-B5C0-19BA573D28AC Filtro" at bounding box center [828, 72] width 77 height 18
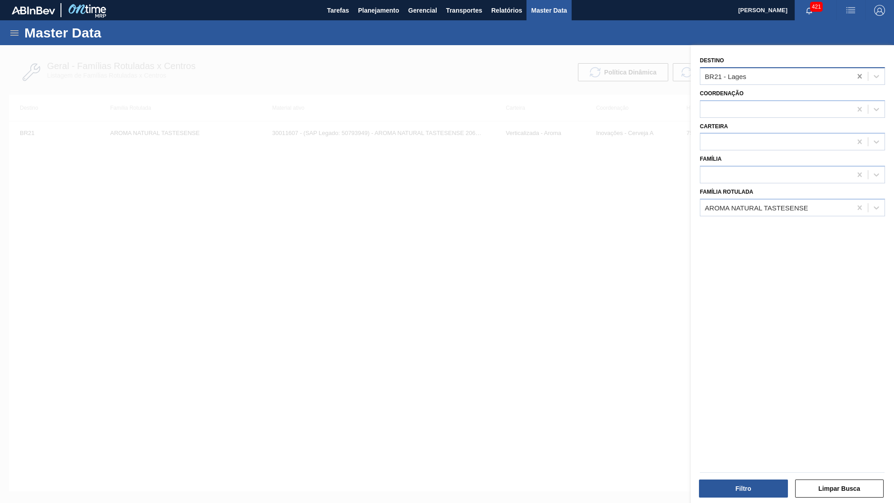
click at [866, 75] on div at bounding box center [859, 76] width 16 height 16
click at [743, 487] on button "Filtro" at bounding box center [743, 488] width 89 height 18
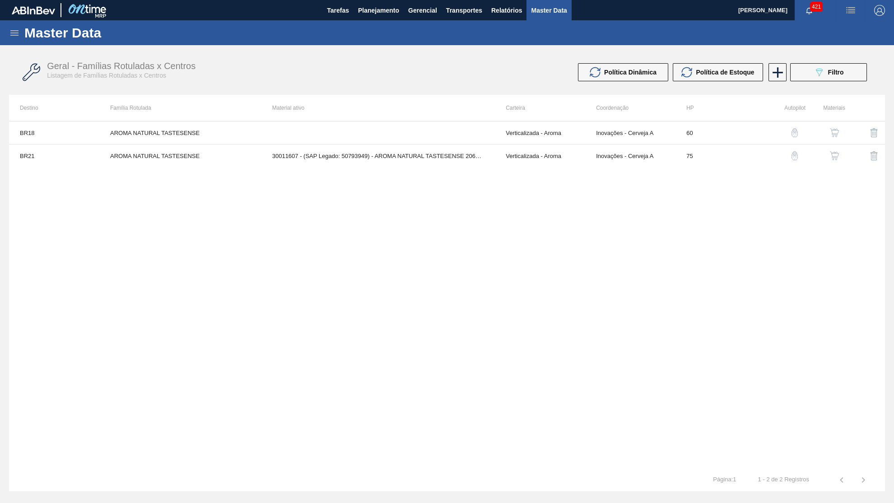
click at [826, 131] on button "button" at bounding box center [834, 133] width 22 height 22
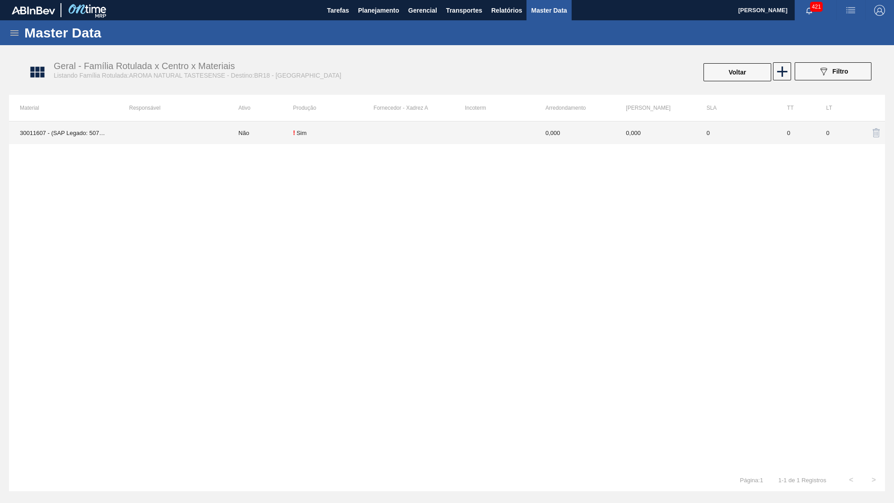
click at [737, 135] on td "0" at bounding box center [736, 132] width 80 height 23
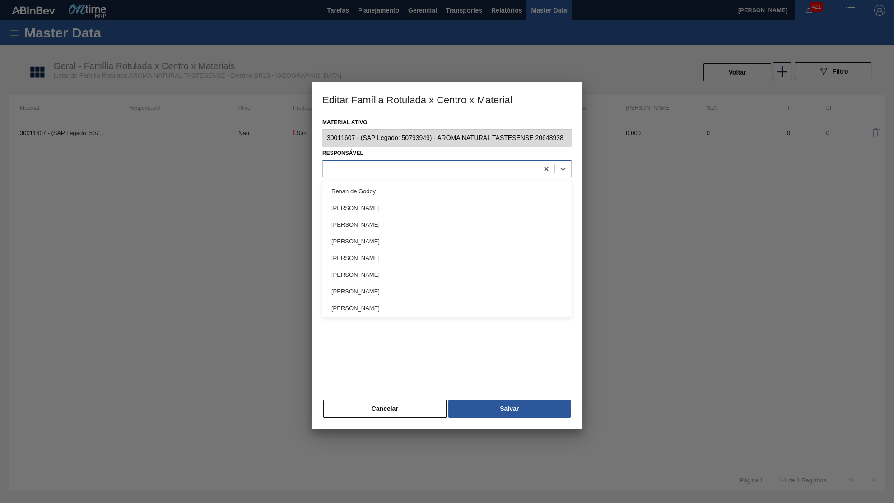
click at [382, 162] on div at bounding box center [430, 168] width 215 height 13
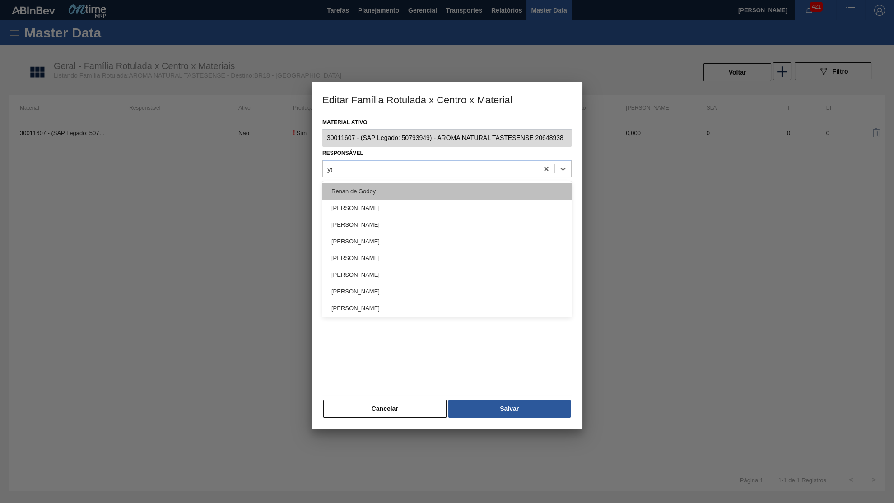
type input "yas"
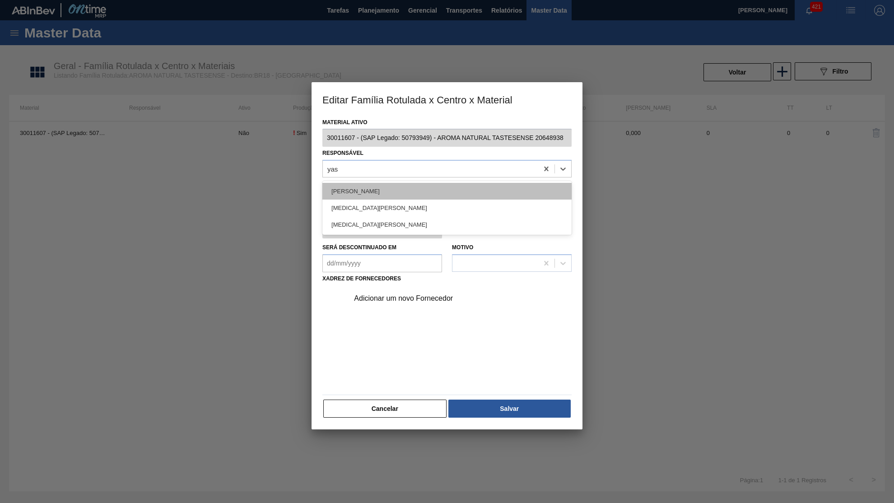
click at [384, 184] on div "Yasmim [PERSON_NAME] [PERSON_NAME]" at bounding box center [446, 191] width 249 height 17
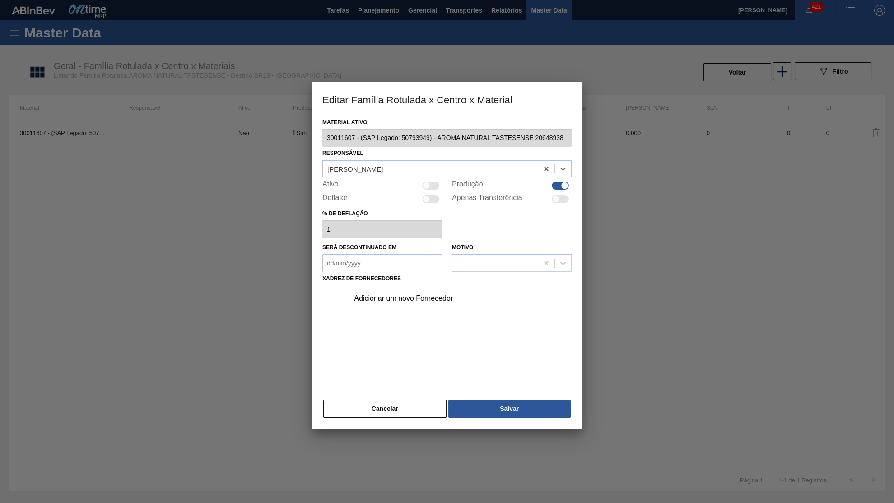
drag, startPoint x: 437, startPoint y: 181, endPoint x: 442, endPoint y: 211, distance: 30.6
click at [436, 181] on div at bounding box center [430, 185] width 17 height 8
checkbox input "true"
click at [416, 294] on div "Adicionar um novo Fornecedor" at bounding box center [442, 298] width 177 height 8
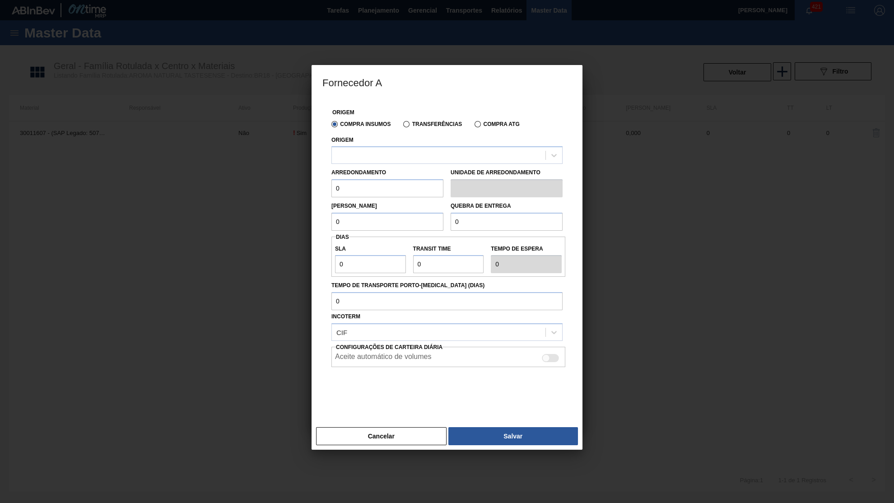
click at [406, 167] on div "Arredondamento 0" at bounding box center [387, 181] width 112 height 31
click at [398, 153] on div at bounding box center [439, 155] width 214 height 13
click at [399, 153] on div at bounding box center [439, 155] width 214 height 13
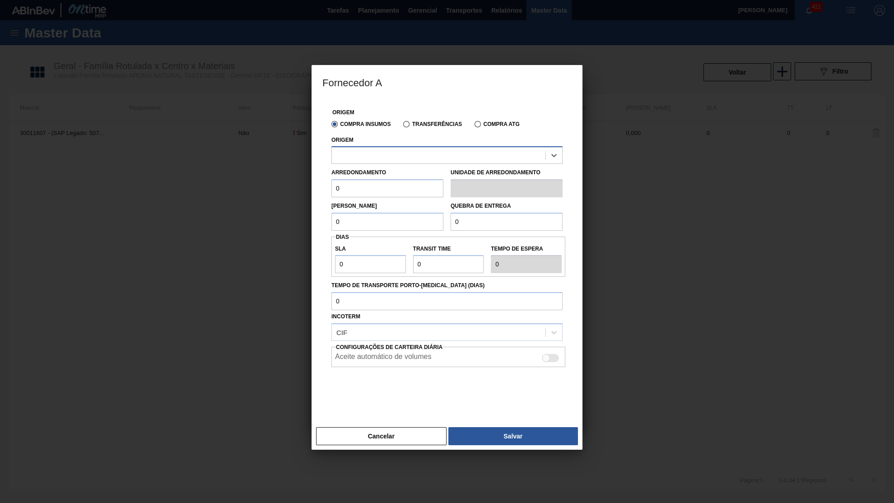
click at [399, 153] on div at bounding box center [439, 155] width 214 height 13
click at [407, 125] on label "Transferências" at bounding box center [432, 124] width 59 height 6
click at [399, 125] on div "Compra Insumos Transferências Compra ATG" at bounding box center [447, 123] width 238 height 15
click at [413, 125] on label "Transferências" at bounding box center [432, 124] width 59 height 6
click at [402, 126] on input "Transferências" at bounding box center [402, 126] width 0 height 0
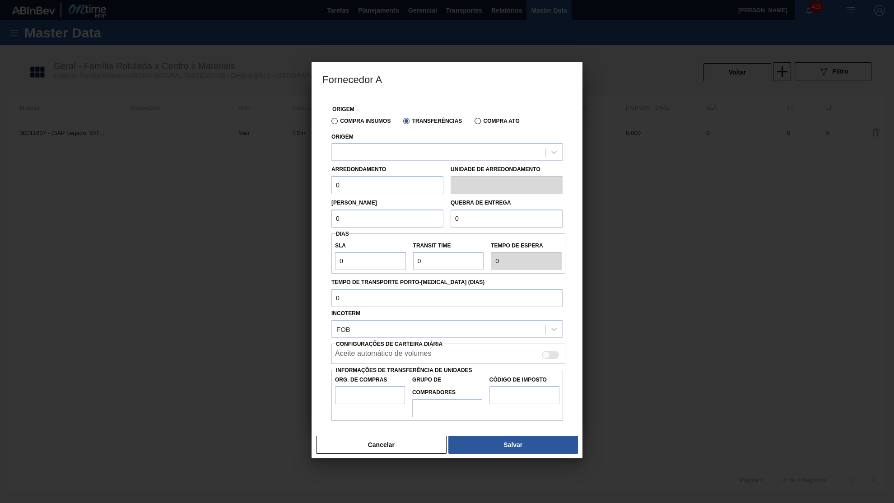
click at [357, 119] on label "Compra Insumos" at bounding box center [360, 121] width 59 height 6
click at [330, 123] on input "Compra Insumos" at bounding box center [330, 123] width 0 height 0
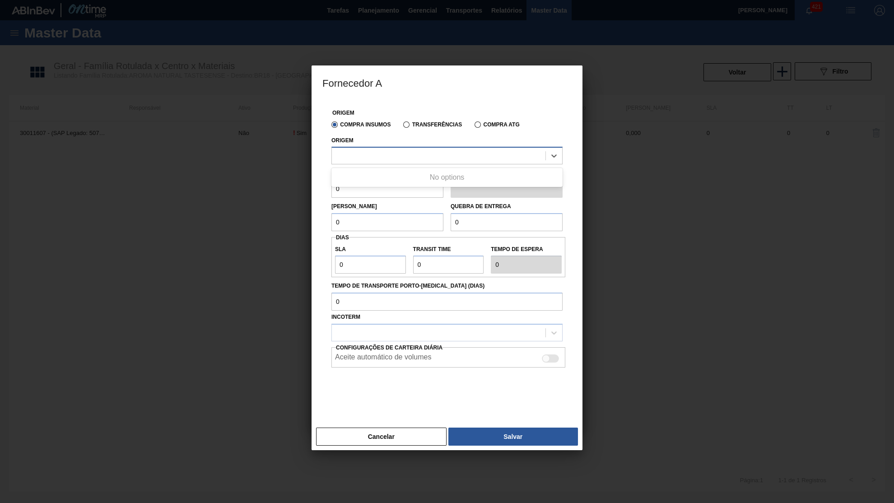
click at [375, 150] on div at bounding box center [439, 155] width 214 height 13
click at [393, 427] on button "Cancelar" at bounding box center [381, 436] width 130 height 18
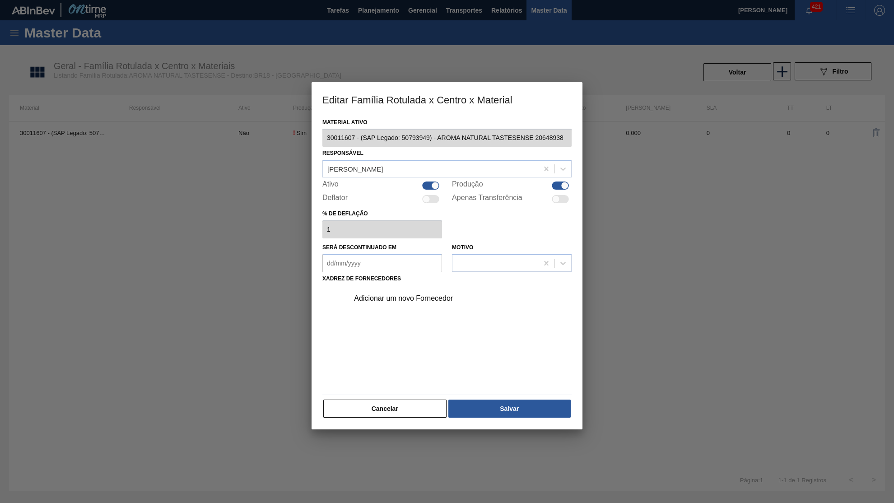
click at [392, 294] on div "Adicionar um novo Fornecedor" at bounding box center [442, 298] width 177 height 8
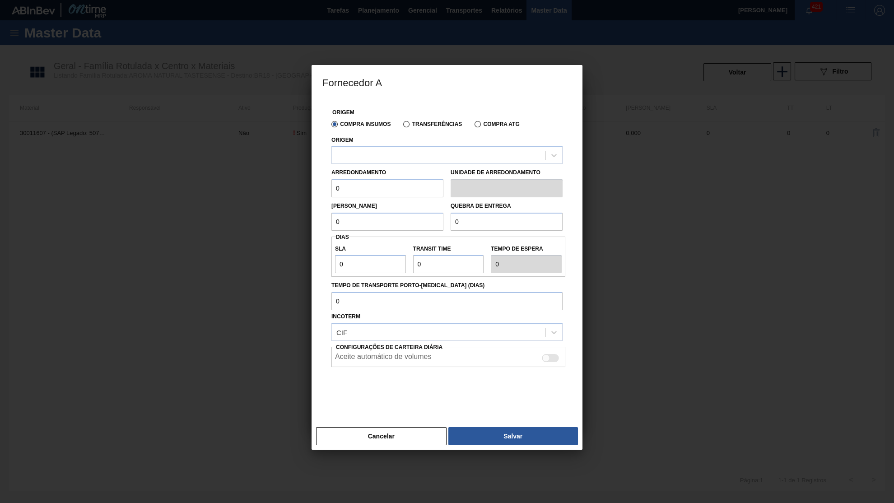
click at [400, 170] on div "Arredondamento 0" at bounding box center [387, 181] width 112 height 31
click at [396, 158] on div at bounding box center [439, 155] width 214 height 13
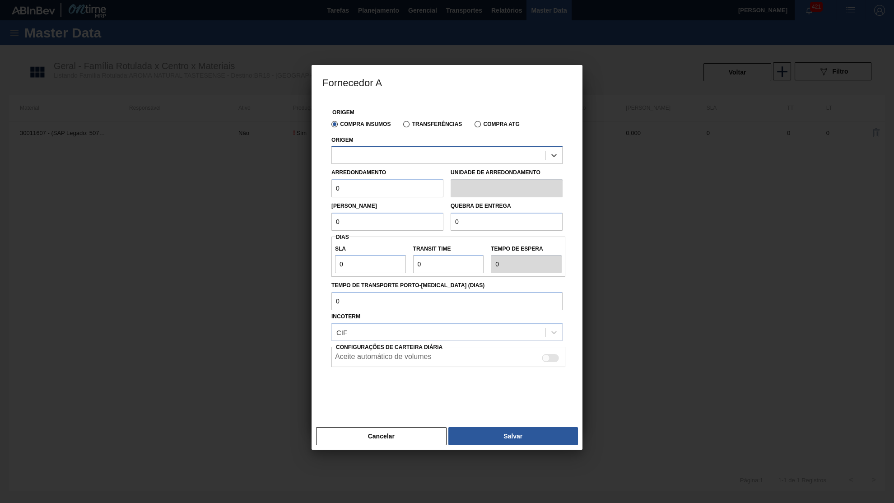
click at [396, 158] on div at bounding box center [439, 155] width 214 height 13
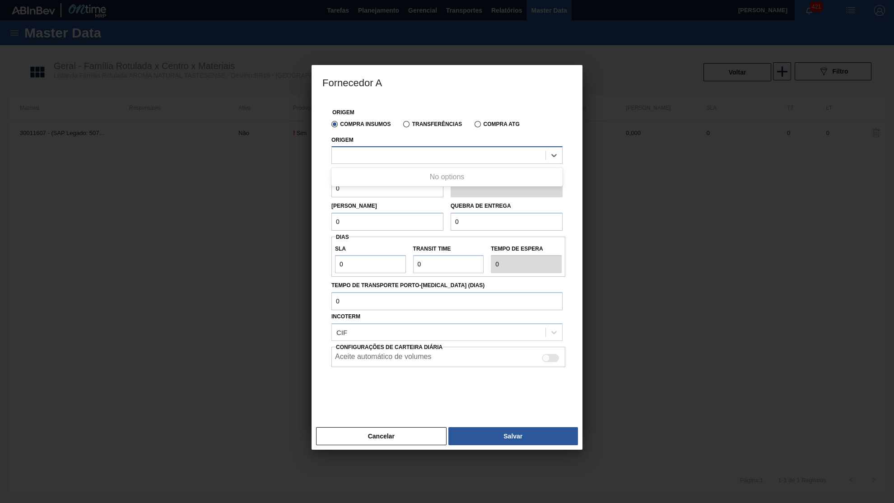
click at [396, 158] on div at bounding box center [439, 155] width 214 height 13
click at [411, 444] on div at bounding box center [447, 251] width 894 height 503
click at [408, 431] on button "Cancelar" at bounding box center [381, 436] width 130 height 18
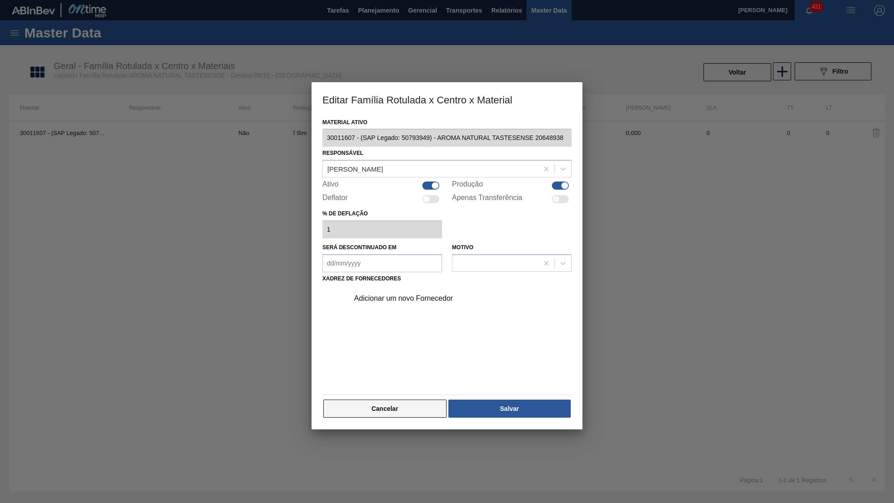
click at [396, 406] on button "Cancelar" at bounding box center [384, 408] width 123 height 18
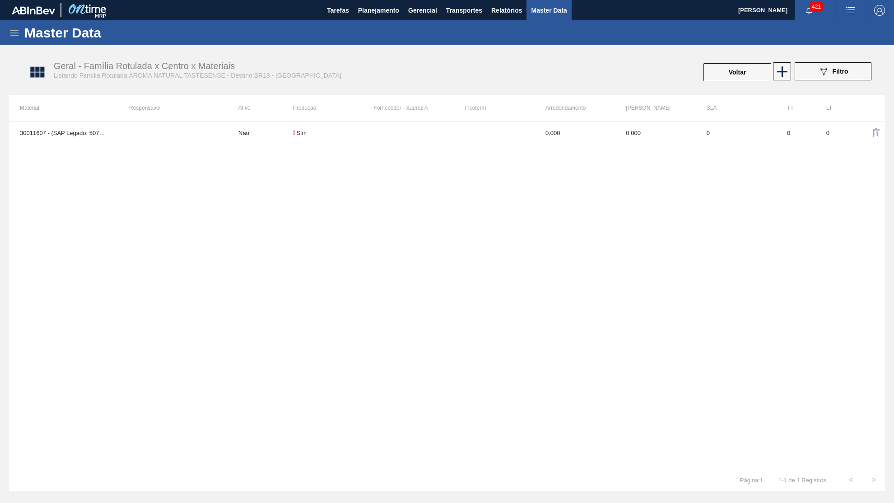
click at [830, 83] on div "Geral - Família Rotulada x Centro x Materiais Listando Família Rotulada:AROMA N…" at bounding box center [452, 73] width 876 height 34
click at [830, 70] on div "089F7B8B-B2A5-4AFE-B5C0-19BA573D28AC Filtro" at bounding box center [833, 71] width 30 height 11
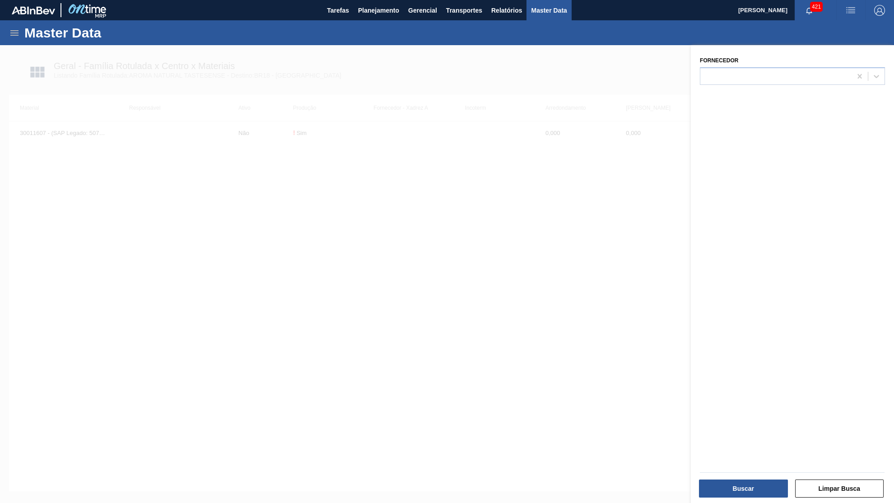
click at [593, 112] on div at bounding box center [447, 296] width 894 height 503
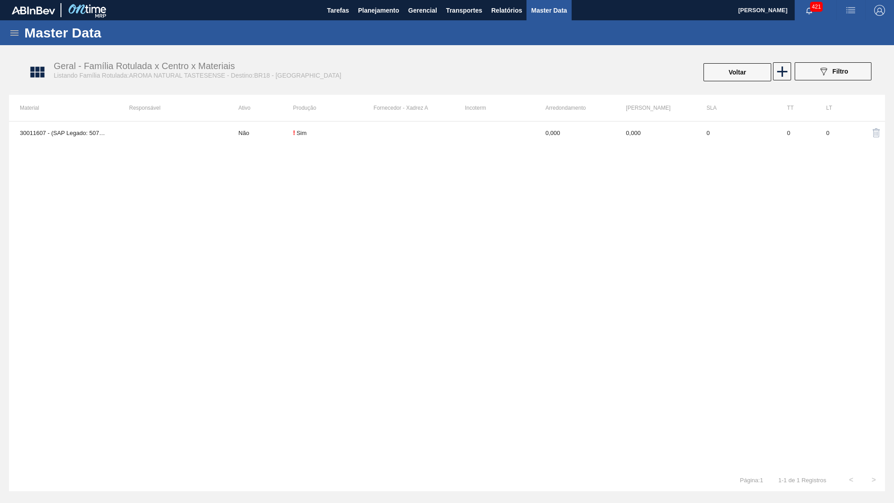
click at [752, 74] on button "Voltar" at bounding box center [737, 72] width 68 height 18
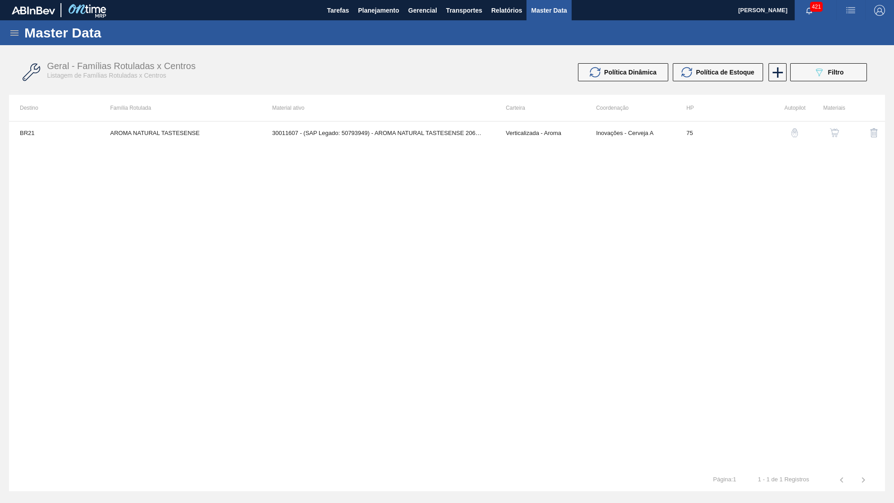
click at [872, 65] on div "Geral - Famílias Rotuladas x Centros Listagem de Famílias Rotuladas x Centros P…" at bounding box center [447, 73] width 876 height 34
click at [859, 66] on button "089F7B8B-B2A5-4AFE-B5C0-19BA573D28AC Filtro" at bounding box center [828, 72] width 77 height 18
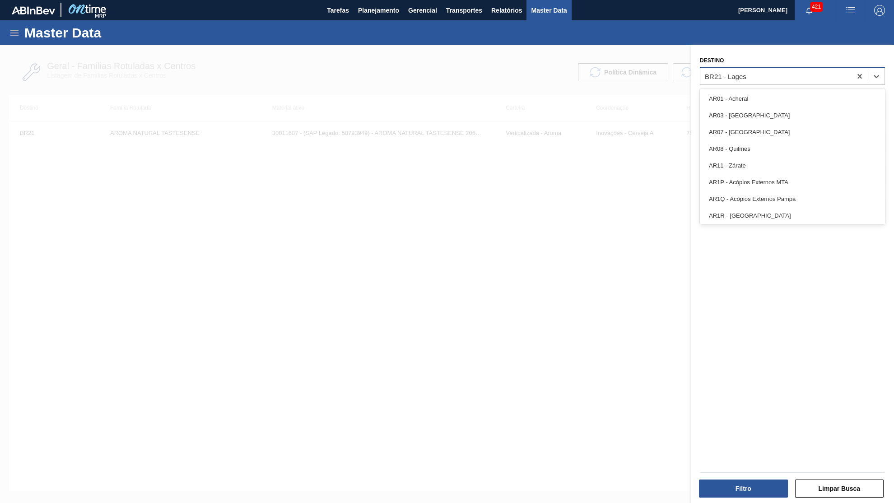
click at [841, 75] on div "BR21 - Lages" at bounding box center [775, 76] width 151 height 13
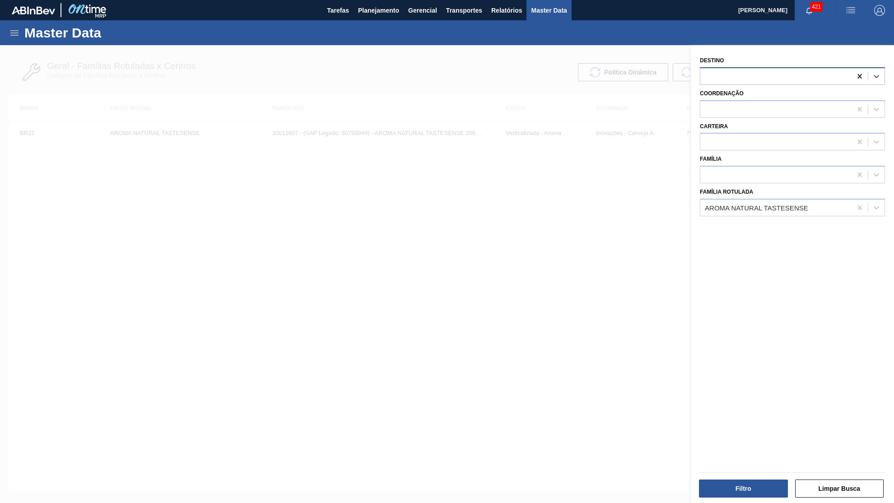
click at [862, 76] on icon at bounding box center [859, 76] width 9 height 9
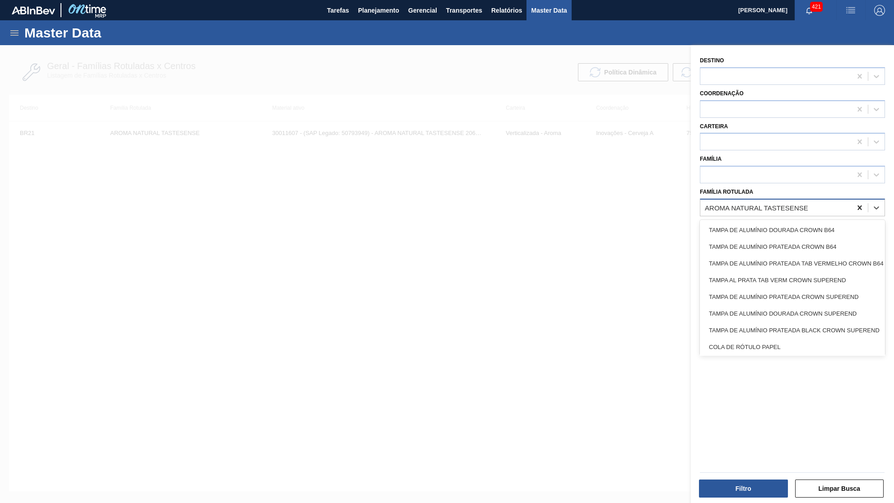
click at [858, 199] on div "AROMA NATURAL TASTESENSE" at bounding box center [792, 208] width 185 height 18
click at [839, 188] on div "Família Rotulada option TAMPA DE ALUMÍNIO DOURADA CROWN B64 focused, 1 of 101. …" at bounding box center [792, 201] width 185 height 31
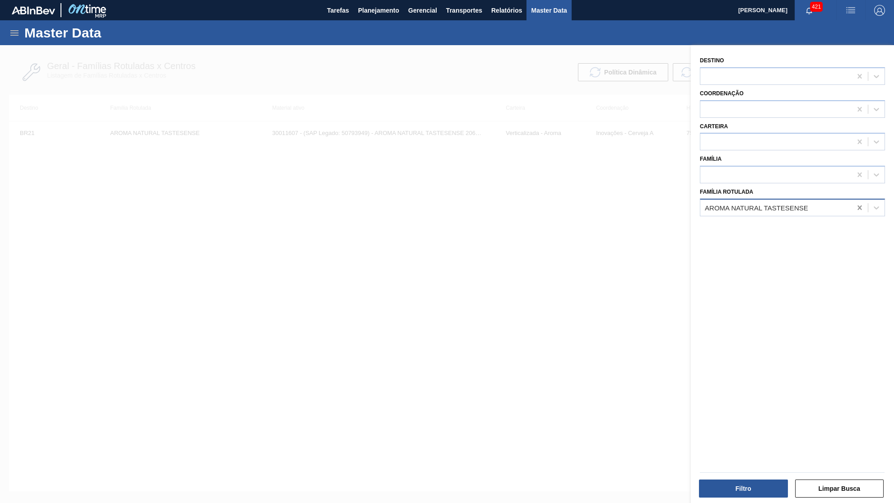
click at [861, 203] on icon at bounding box center [859, 207] width 9 height 9
type Rotulada "lager b"
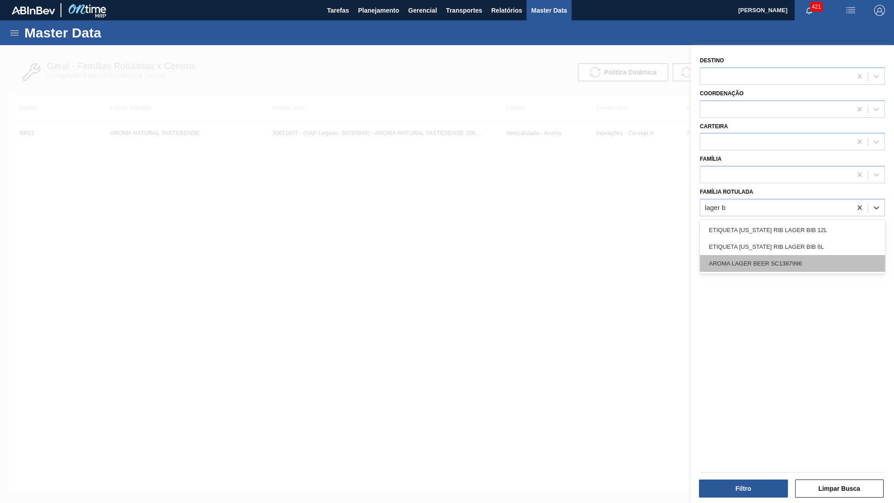
click at [813, 257] on div "AROMA LAGER BEER SC1387996" at bounding box center [792, 263] width 185 height 17
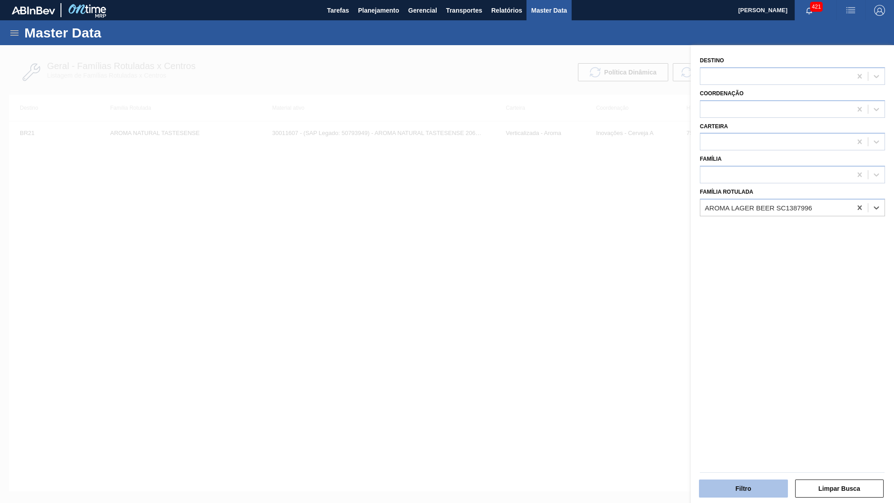
click at [713, 491] on button "Filtro" at bounding box center [743, 488] width 89 height 18
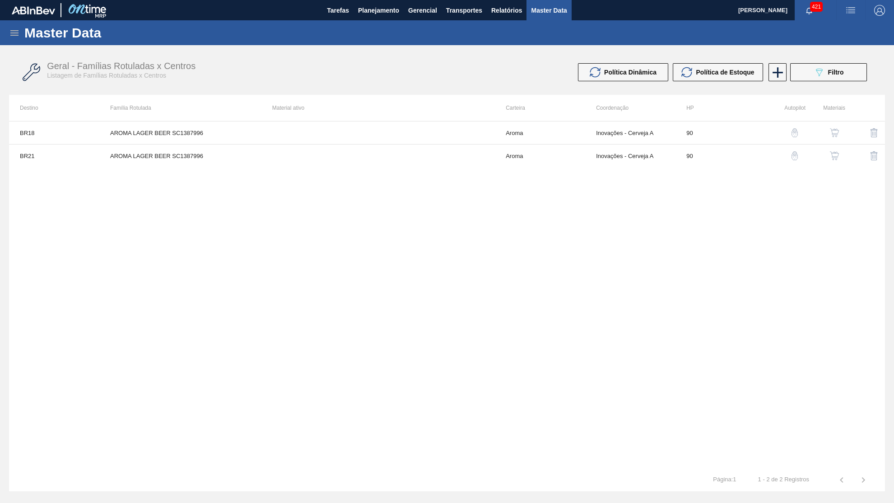
click at [839, 155] on img "button" at bounding box center [834, 155] width 9 height 9
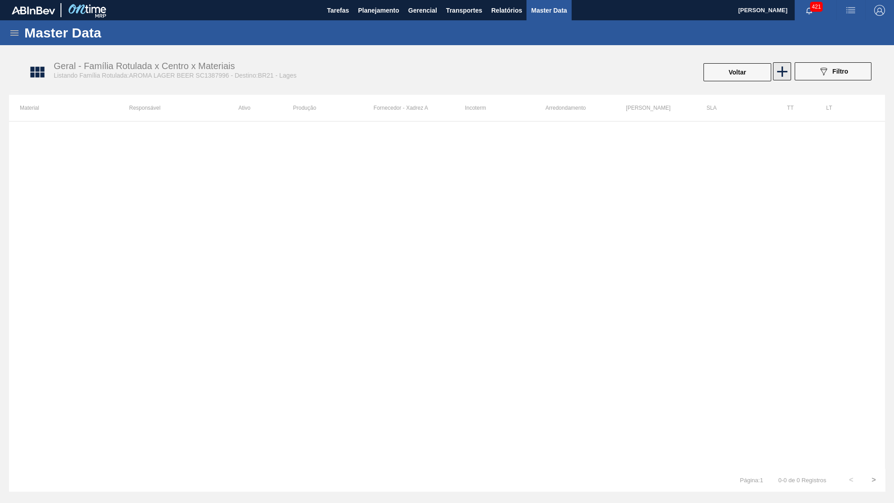
click at [784, 72] on icon at bounding box center [782, 71] width 10 height 10
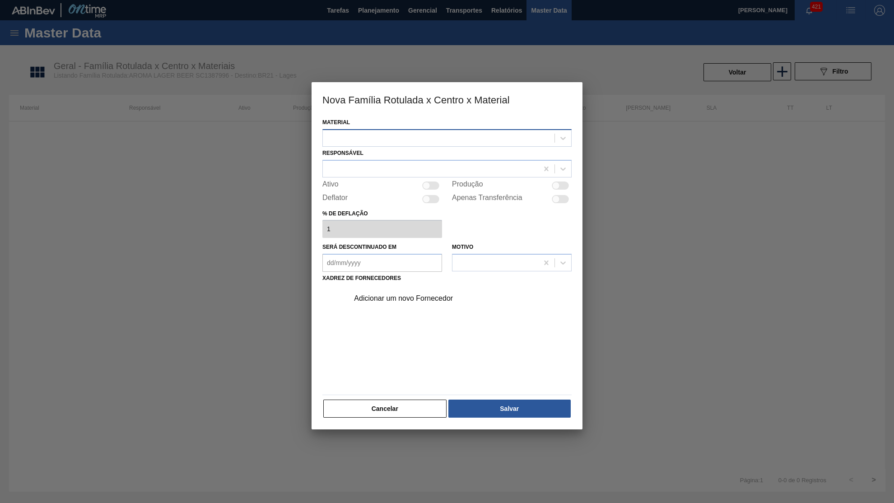
click at [487, 133] on div at bounding box center [439, 137] width 232 height 13
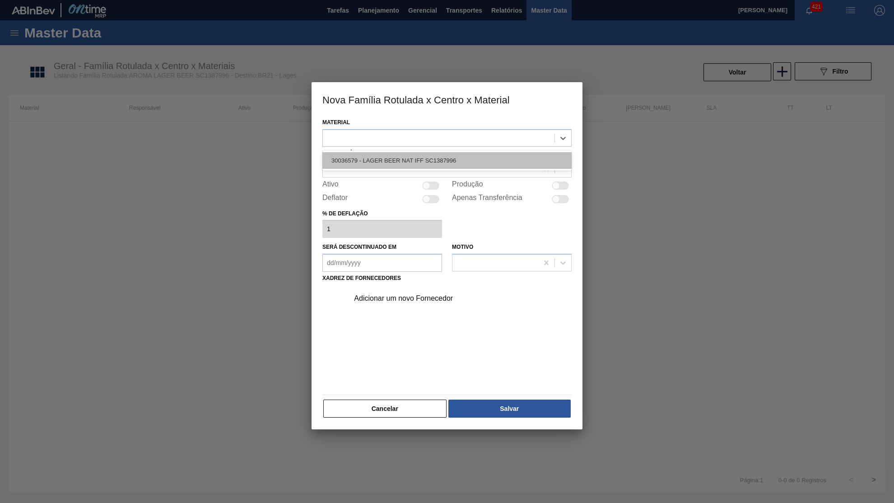
click at [391, 162] on div "30036579 - LAGER BEER NAT IFF SC1387996" at bounding box center [446, 160] width 249 height 17
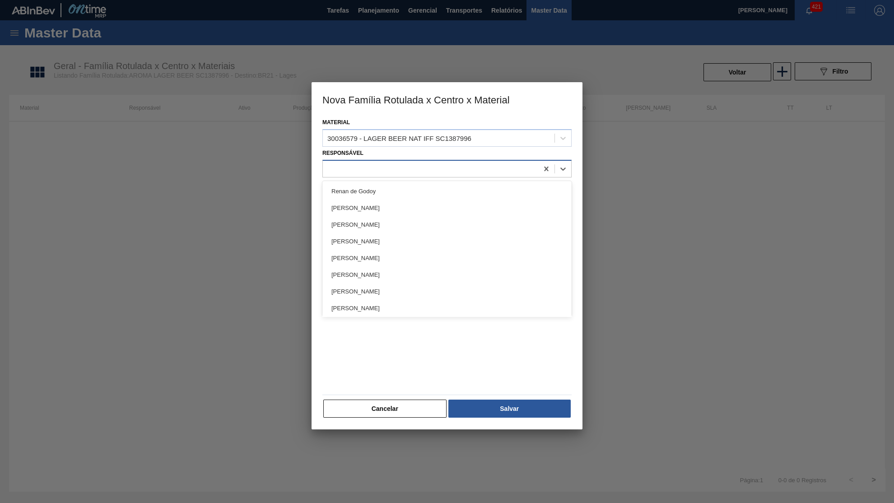
click at [392, 166] on div at bounding box center [430, 168] width 215 height 13
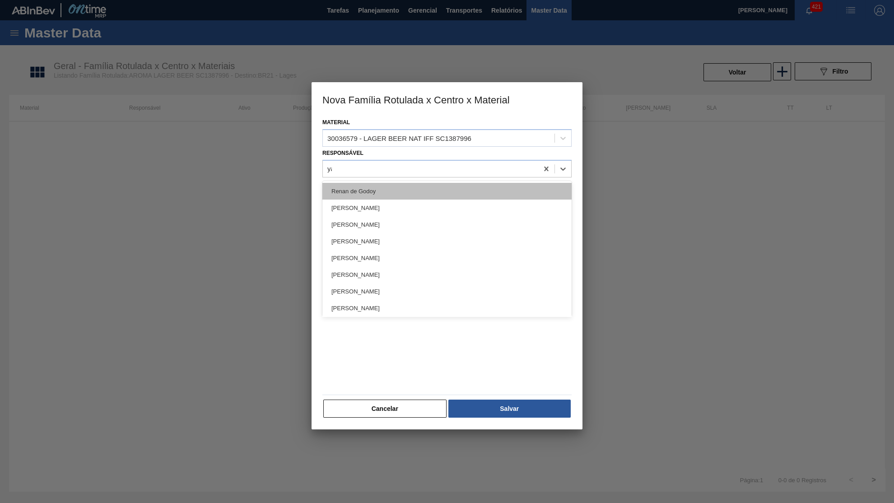
type input "yas"
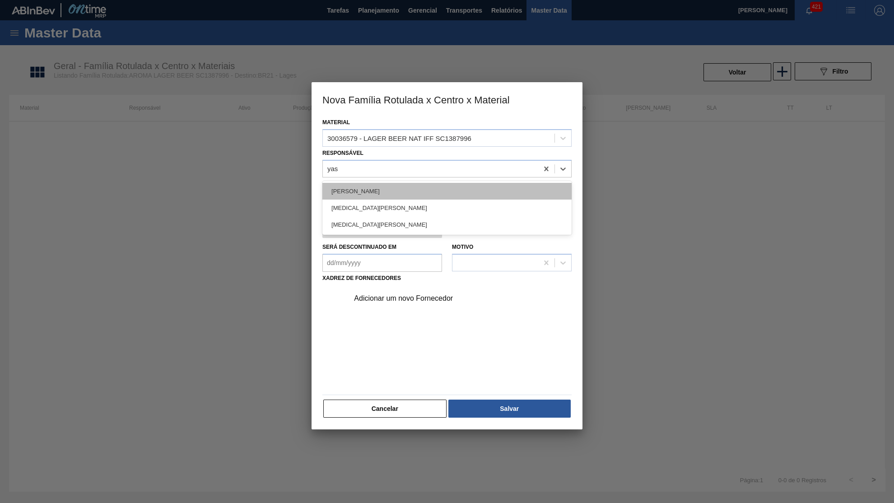
click at [386, 185] on div "Yasmim [PERSON_NAME] [PERSON_NAME]" at bounding box center [446, 191] width 249 height 17
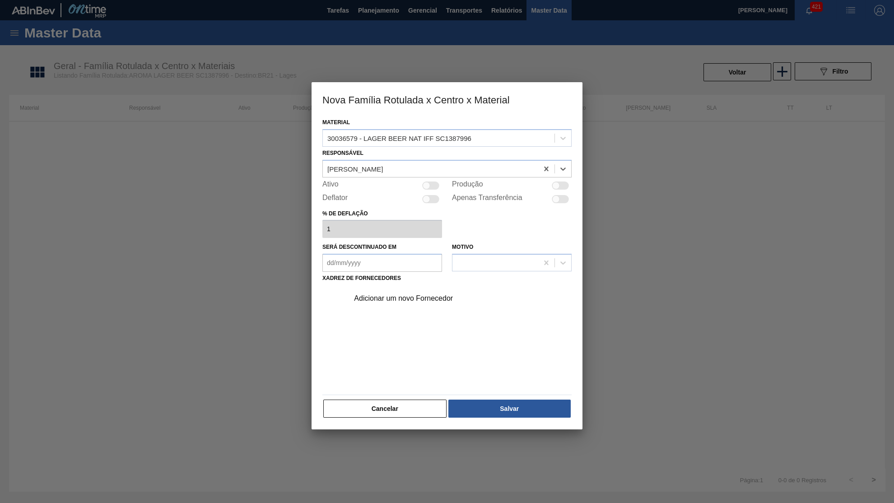
click at [443, 181] on div "Ativo Produção" at bounding box center [446, 185] width 249 height 11
click at [434, 181] on div at bounding box center [430, 185] width 17 height 8
checkbox input "true"
click at [419, 294] on div "Adicionar um novo Fornecedor" at bounding box center [442, 298] width 177 height 8
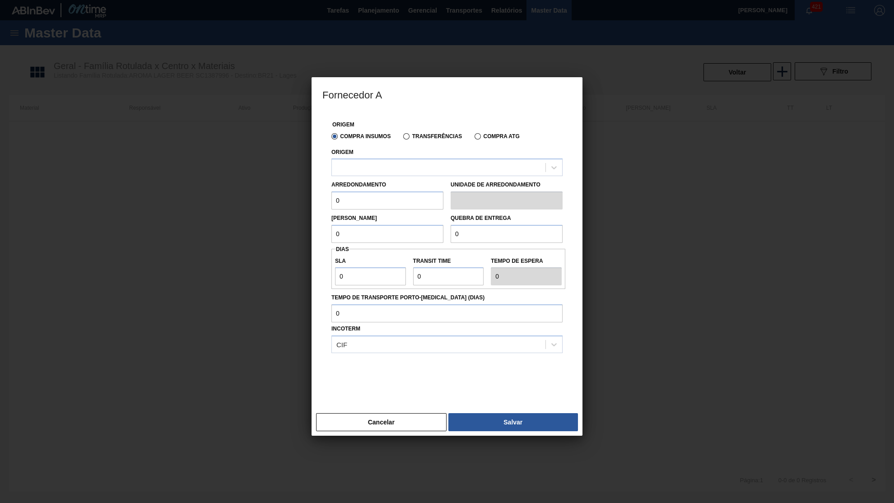
drag, startPoint x: 392, startPoint y: 149, endPoint x: 394, endPoint y: 157, distance: 8.0
click at [394, 157] on div "Origem" at bounding box center [446, 161] width 231 height 31
click at [386, 170] on div at bounding box center [439, 167] width 214 height 13
click at [386, 192] on div "294266 - Iff – essencias e fragancias ltda" at bounding box center [446, 189] width 231 height 17
drag, startPoint x: 364, startPoint y: 205, endPoint x: 220, endPoint y: 207, distance: 144.5
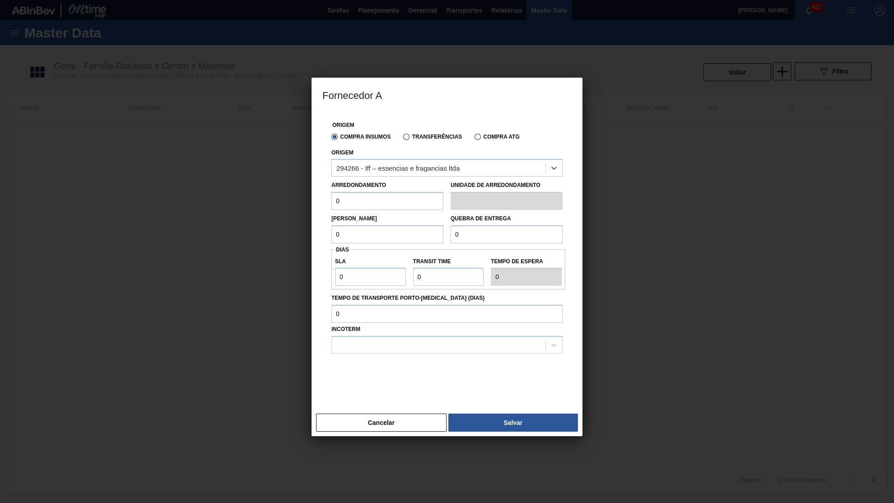
click at [331, 207] on input "0" at bounding box center [387, 201] width 112 height 18
click at [379, 192] on input "0" at bounding box center [387, 201] width 112 height 18
drag, startPoint x: 362, startPoint y: 200, endPoint x: 323, endPoint y: 198, distance: 39.3
click at [331, 198] on input "0" at bounding box center [387, 201] width 112 height 18
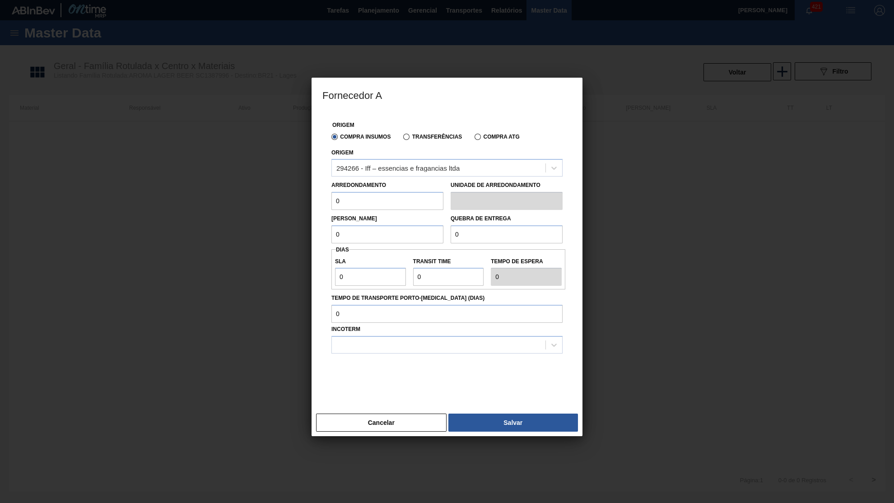
drag, startPoint x: 358, startPoint y: 231, endPoint x: 284, endPoint y: 234, distance: 74.5
click at [331, 234] on input "0" at bounding box center [387, 234] width 112 height 18
drag, startPoint x: 487, startPoint y: 229, endPoint x: 352, endPoint y: 224, distance: 135.5
click at [450, 225] on input "0" at bounding box center [506, 234] width 112 height 18
click at [375, 272] on input "0" at bounding box center [370, 277] width 71 height 18
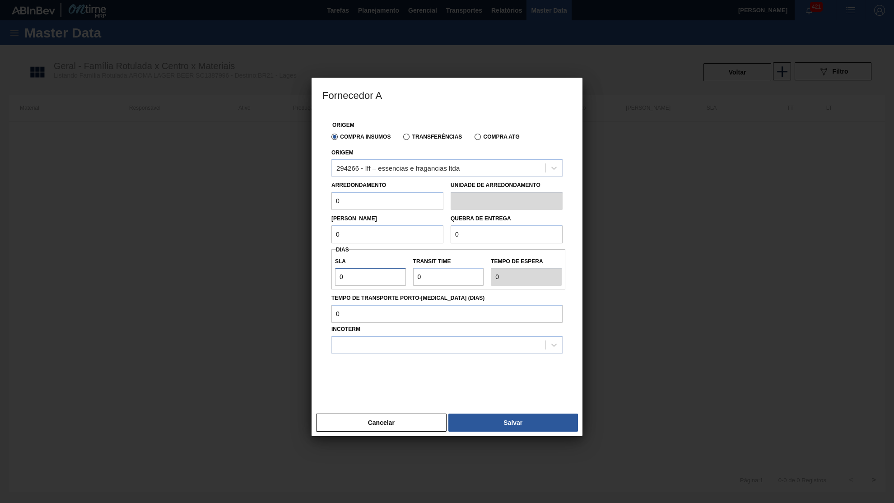
drag, startPoint x: 297, startPoint y: 264, endPoint x: 292, endPoint y: 264, distance: 5.0
click at [335, 268] on input "0" at bounding box center [370, 277] width 71 height 18
click at [404, 204] on input "0" at bounding box center [387, 201] width 112 height 18
drag, startPoint x: 488, startPoint y: 227, endPoint x: 398, endPoint y: 303, distance: 118.2
click at [453, 243] on input "0" at bounding box center [506, 234] width 112 height 18
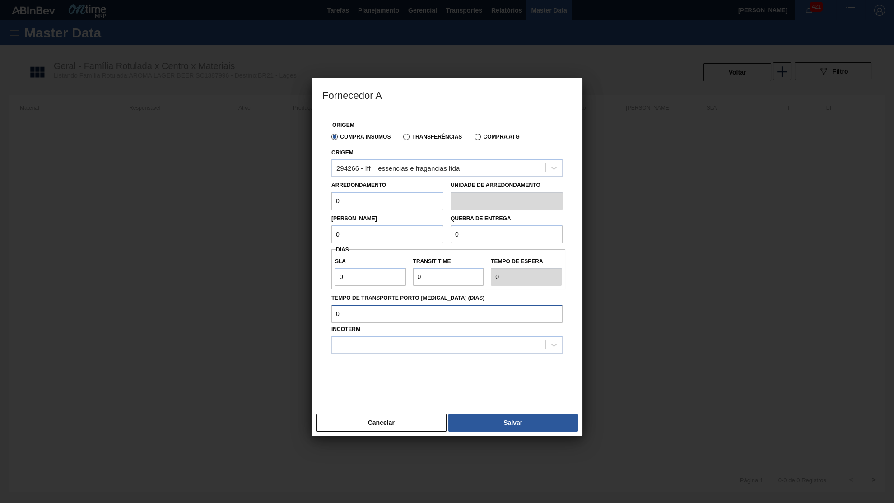
click at [386, 306] on input "Tempo de Transporte Porto-[MEDICAL_DATA] ([PERSON_NAME])" at bounding box center [446, 314] width 231 height 18
click at [379, 339] on div at bounding box center [439, 345] width 214 height 13
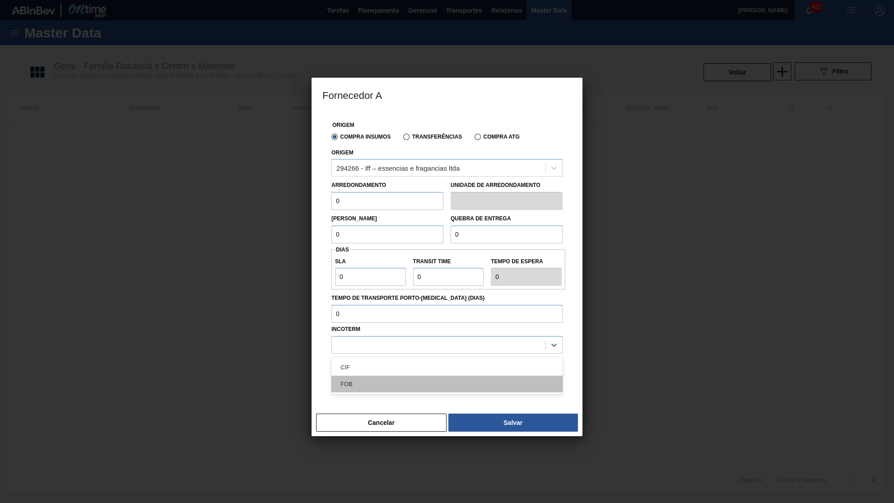
click at [371, 376] on div "FOB" at bounding box center [446, 384] width 231 height 17
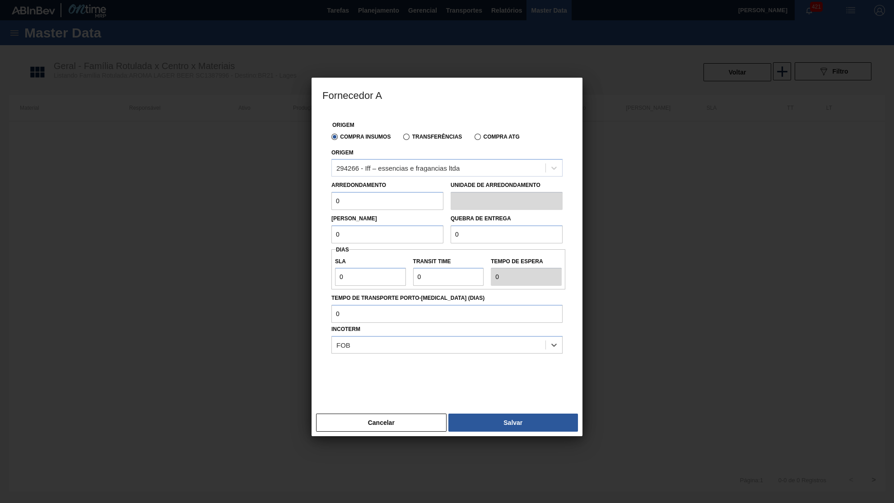
click at [374, 260] on label "SLA" at bounding box center [370, 261] width 71 height 13
click at [374, 268] on input "0" at bounding box center [370, 277] width 71 height 18
drag, startPoint x: 372, startPoint y: 268, endPoint x: 288, endPoint y: 272, distance: 84.9
click at [335, 272] on input "0" at bounding box center [370, 277] width 71 height 18
type input "3"
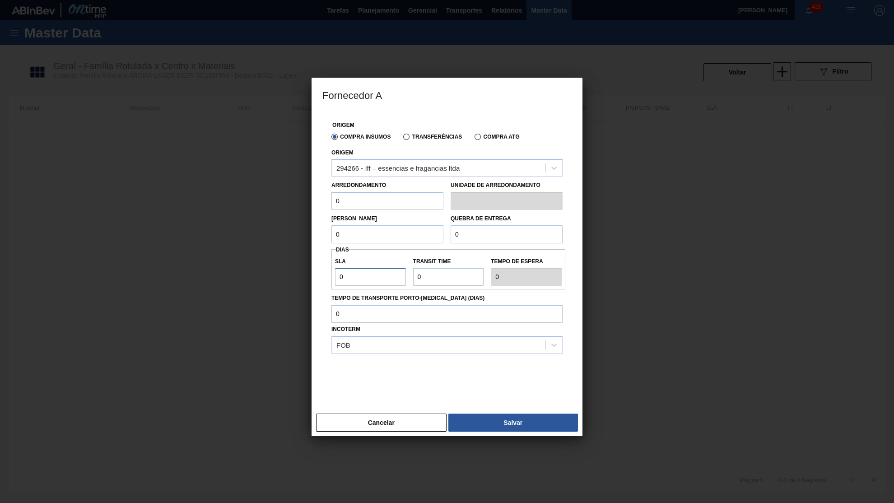
type input "3"
type input "32"
type input "320"
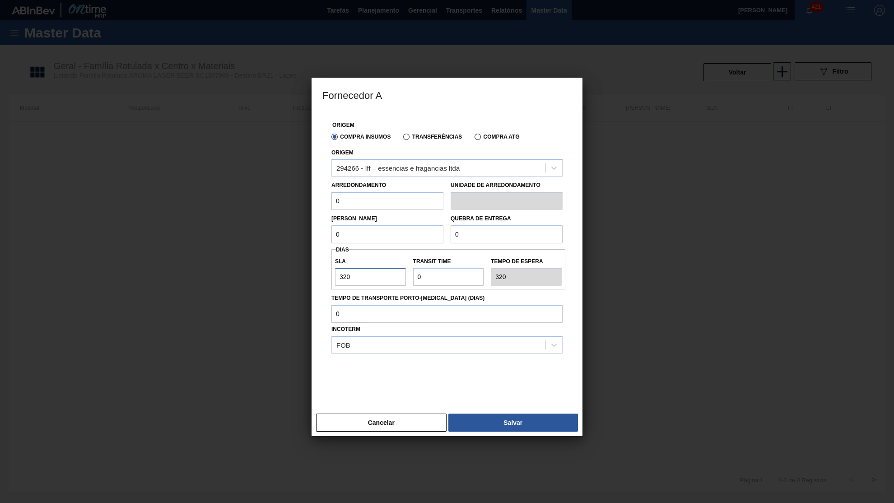
type input "32"
type input "3"
type input "30"
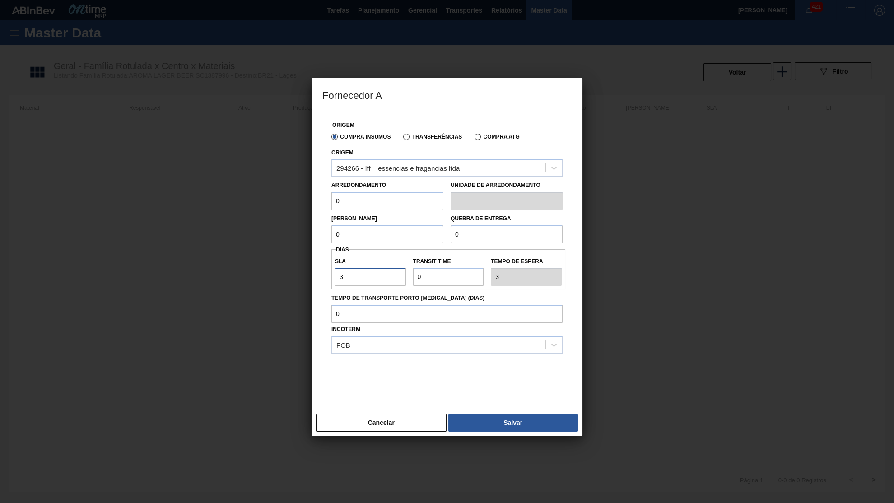
type input "30"
type input "3"
type input "33"
type input "30"
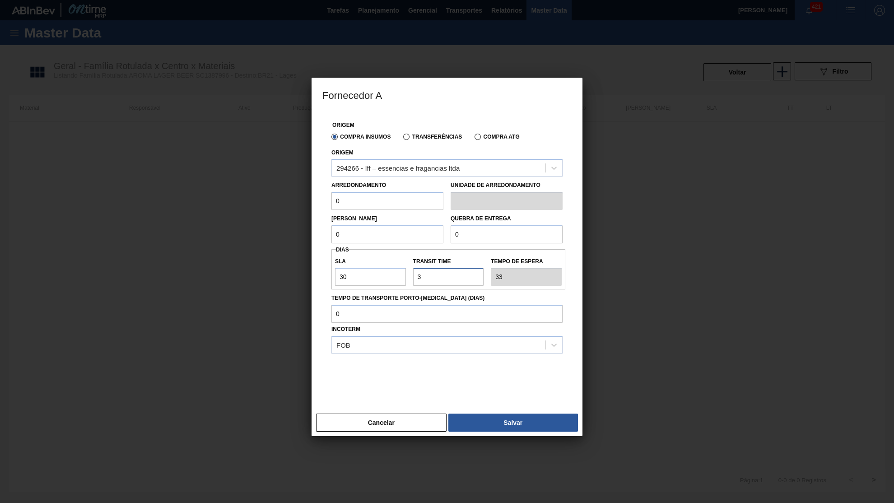
type input "60"
type input "30"
drag, startPoint x: 391, startPoint y: 196, endPoint x: 256, endPoint y: 201, distance: 135.0
click at [331, 201] on input "0" at bounding box center [387, 201] width 112 height 18
paste input "2"
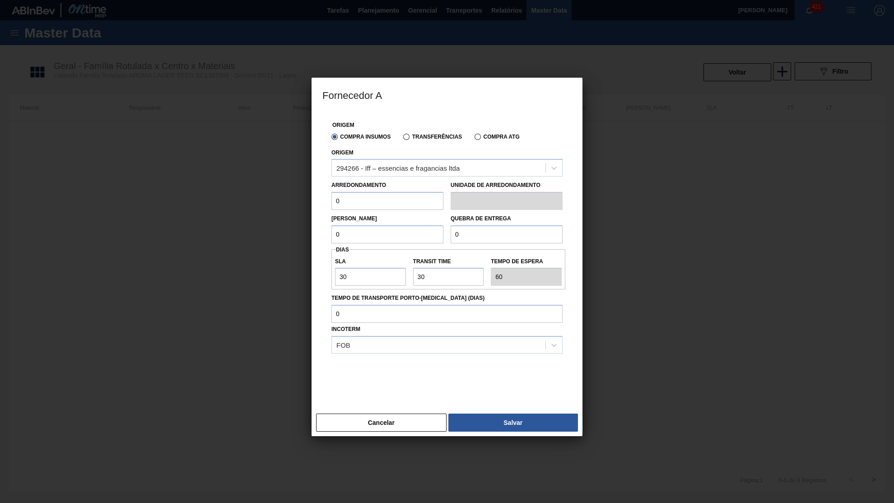
type input "20"
drag, startPoint x: 341, startPoint y: 229, endPoint x: 251, endPoint y: 226, distance: 89.9
click at [331, 226] on input "0" at bounding box center [387, 234] width 112 height 18
paste input "2"
type input "20"
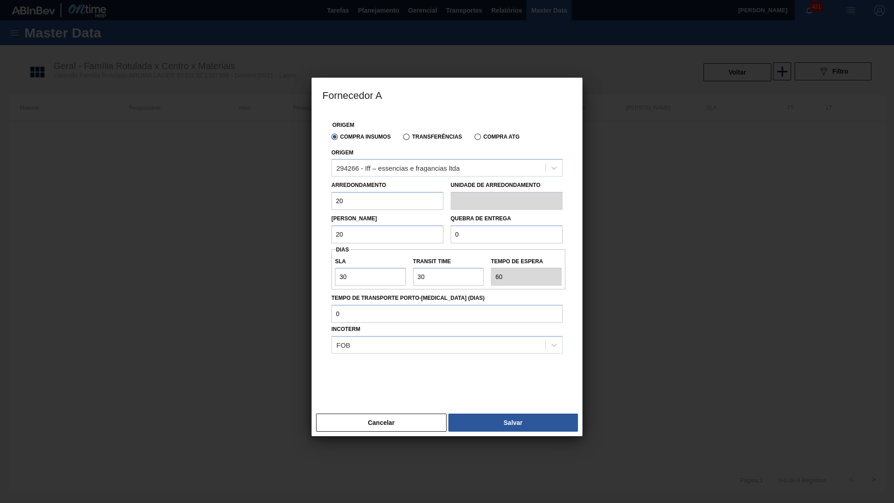
drag, startPoint x: 409, startPoint y: 223, endPoint x: 404, endPoint y: 223, distance: 5.4
click at [450, 225] on input "0" at bounding box center [506, 234] width 112 height 18
type input "400"
drag, startPoint x: 436, startPoint y: 273, endPoint x: 381, endPoint y: 273, distance: 55.5
click at [413, 273] on input "Transit Time" at bounding box center [448, 277] width 71 height 18
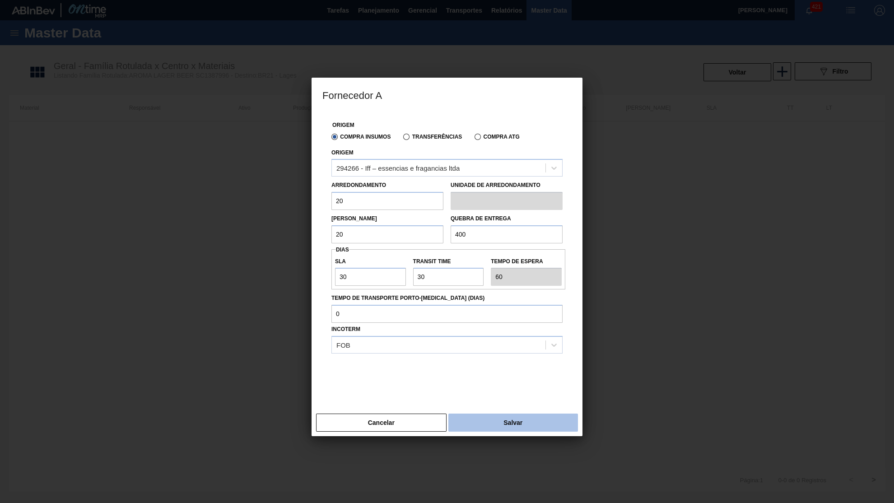
click at [509, 418] on button "Salvar" at bounding box center [513, 422] width 130 height 18
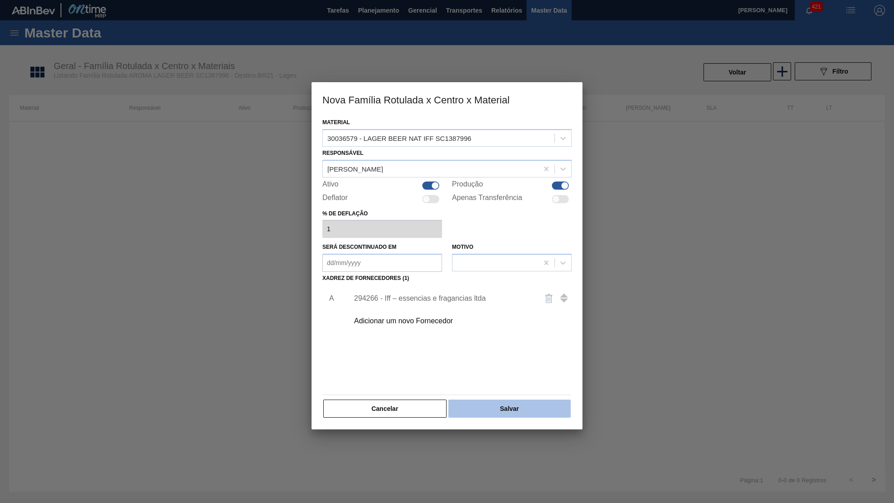
click at [507, 399] on button "Salvar" at bounding box center [509, 408] width 122 height 18
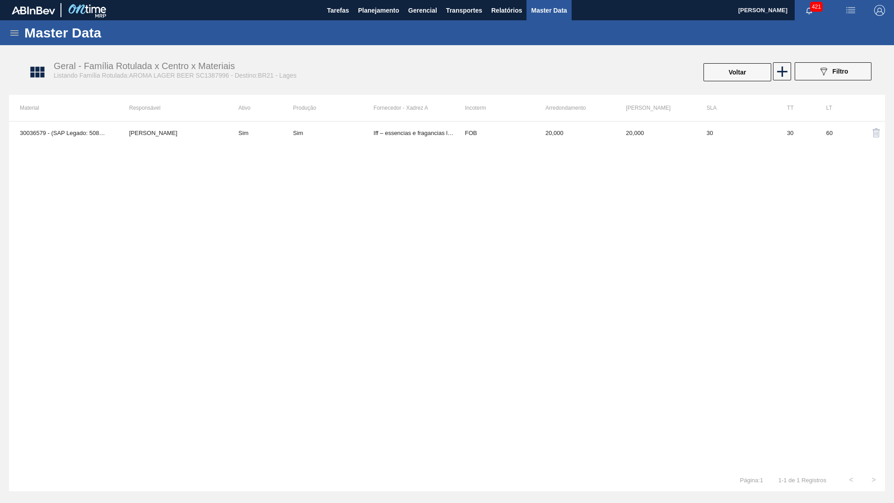
click at [376, 145] on div "30036579 - (SAP Legado: 50855877) - LAGER BEER NAT IFF SC1387996 Yasmim Ferreir…" at bounding box center [447, 295] width 876 height 348
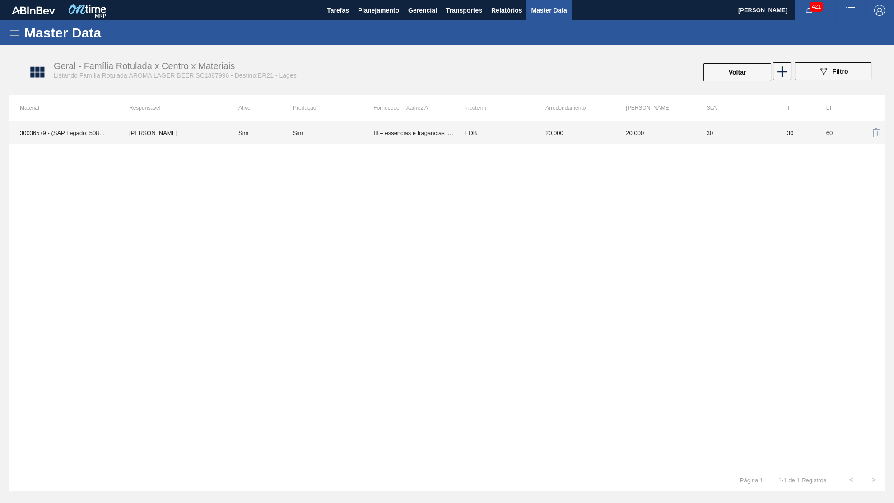
click at [378, 138] on td "Iff – essencias e fragancias ltda" at bounding box center [413, 132] width 80 height 23
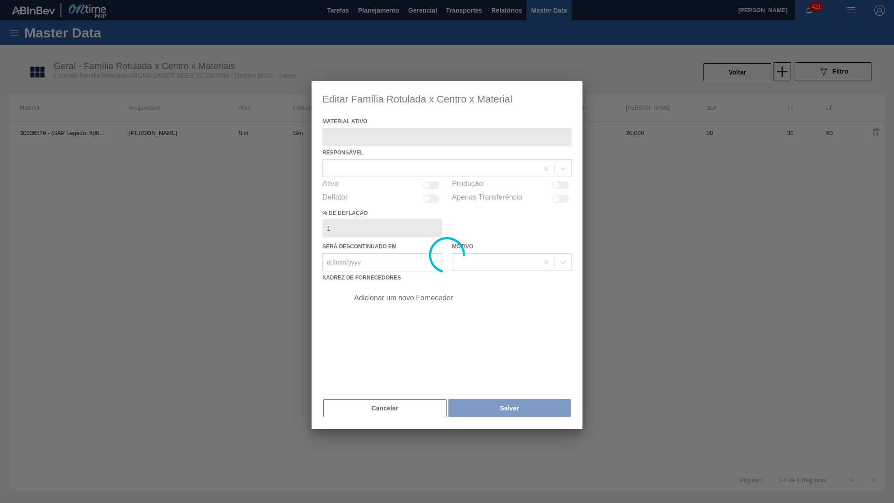
type ativo "30036579 - (SAP Legado: 50855877) - LAGER BEER NAT IFF SC1387996"
checkbox input "true"
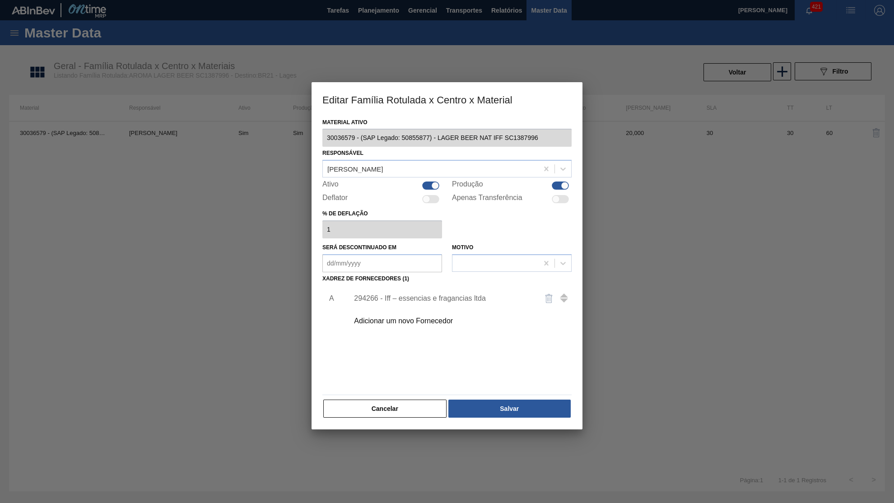
click at [664, 322] on div at bounding box center [447, 251] width 894 height 503
click at [361, 399] on button "Cancelar" at bounding box center [384, 408] width 123 height 18
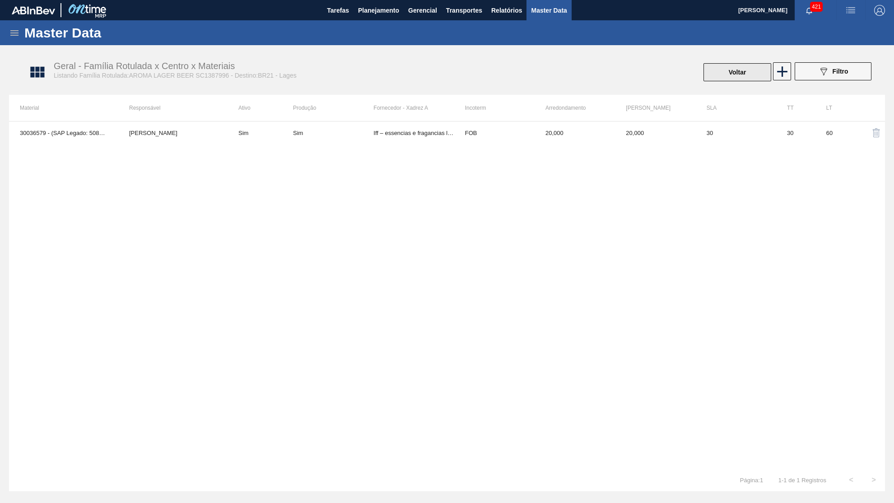
click at [765, 75] on button "Voltar" at bounding box center [737, 72] width 68 height 18
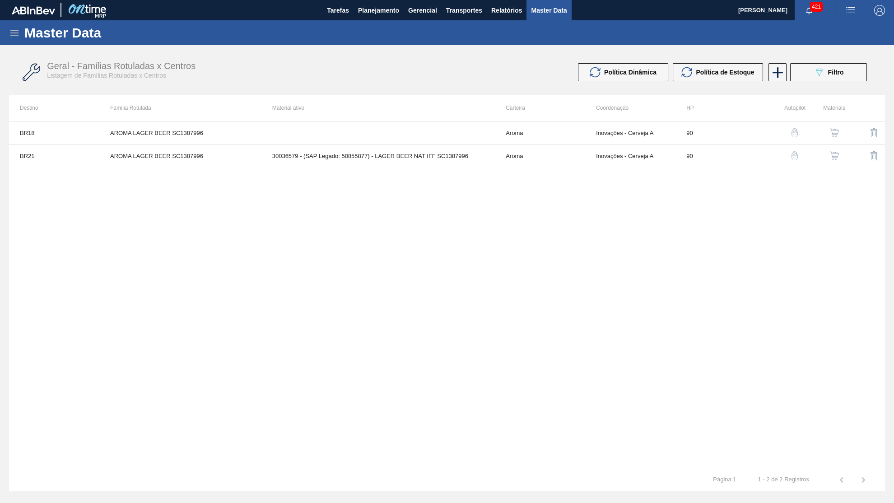
click at [826, 128] on button "button" at bounding box center [834, 133] width 22 height 22
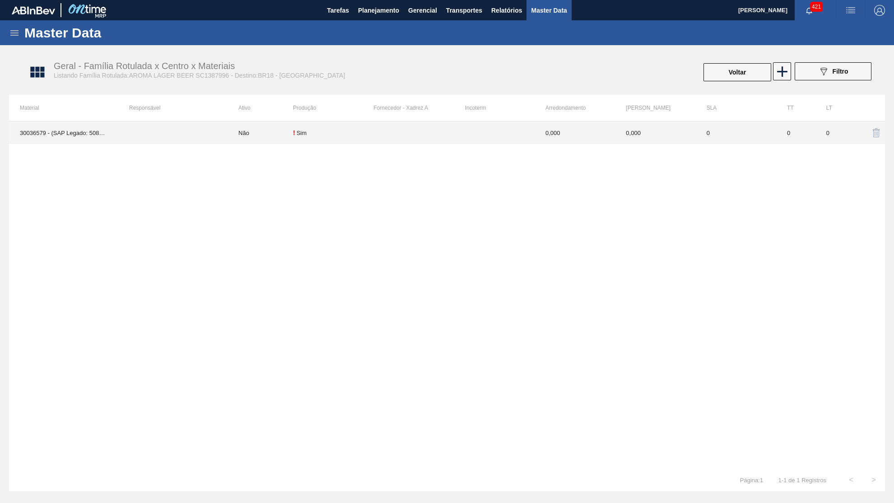
click at [371, 125] on td "! Sim" at bounding box center [333, 132] width 80 height 23
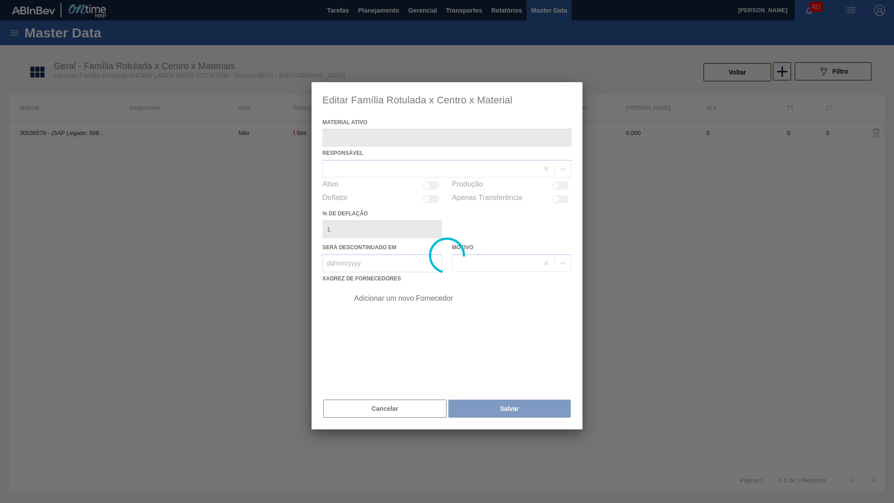
type ativo "30036579 - (SAP Legado: 50855877) - LAGER BEER NAT IFF SC1387996"
checkbox input "true"
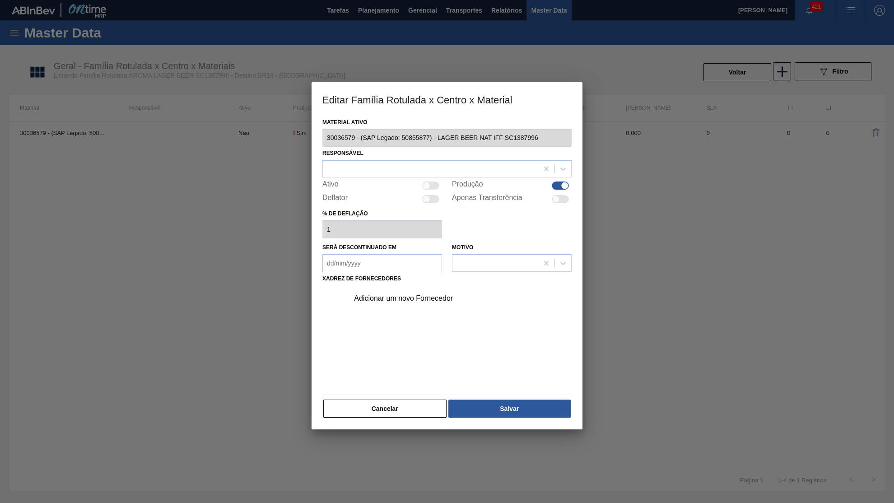
click at [437, 185] on div at bounding box center [430, 185] width 17 height 8
checkbox input "true"
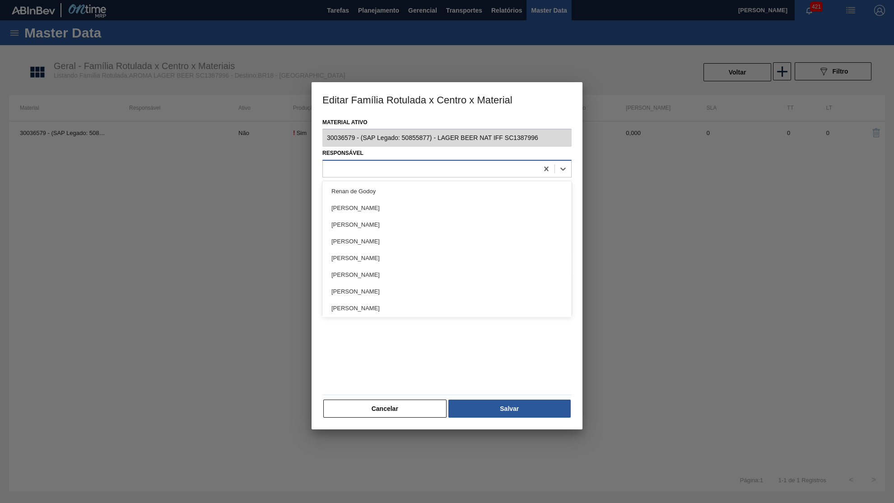
click at [413, 162] on div at bounding box center [430, 168] width 215 height 13
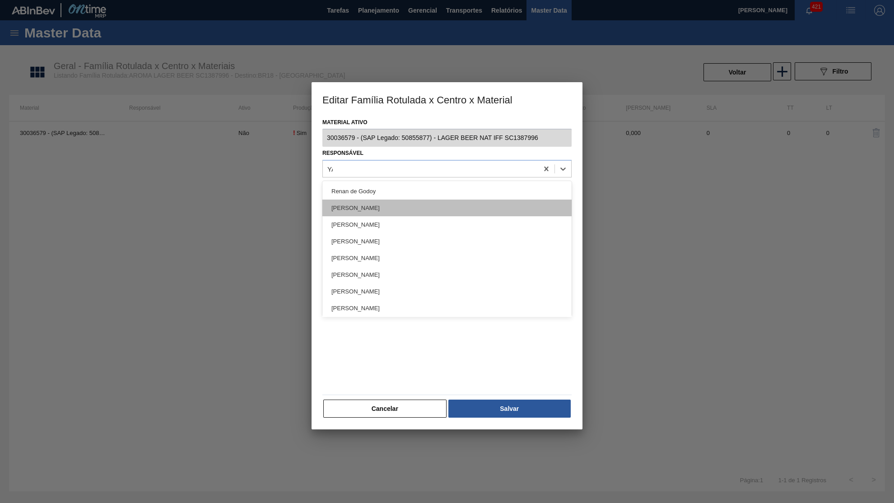
type input "YAS"
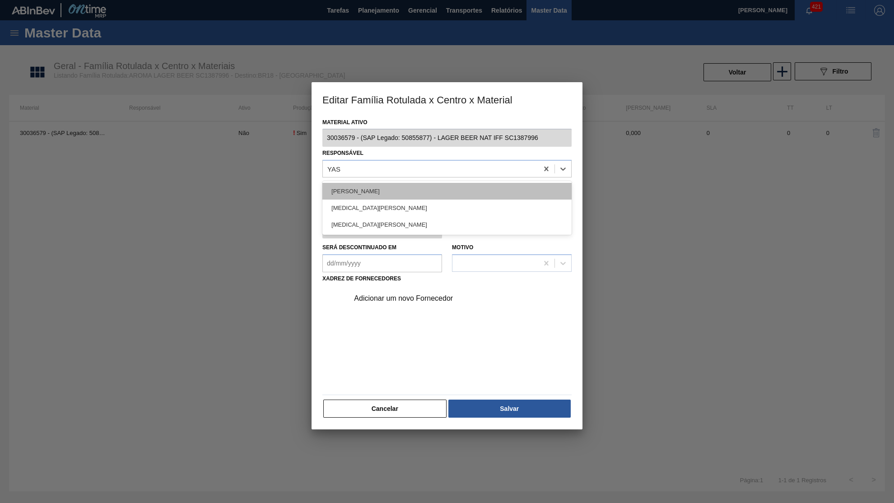
click at [394, 193] on div "Yasmim [PERSON_NAME] [PERSON_NAME]" at bounding box center [446, 191] width 249 height 17
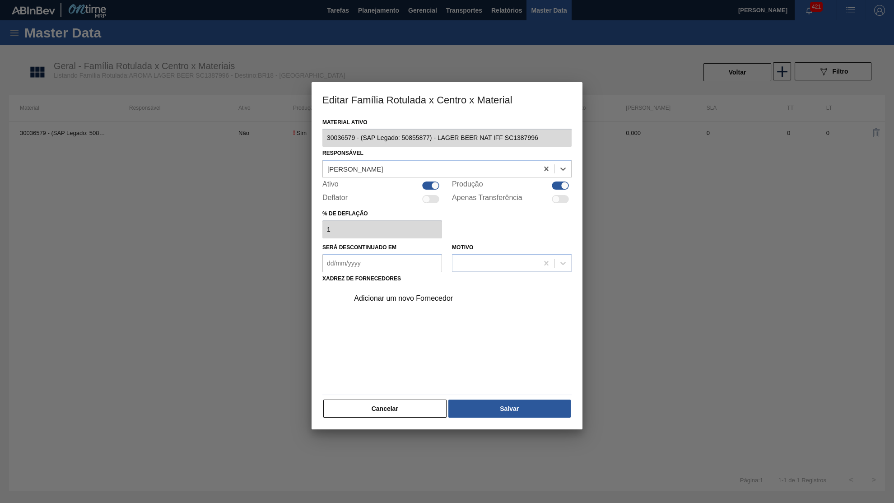
click at [427, 301] on div "Adicionar um novo Fornecedor" at bounding box center [458, 298] width 228 height 23
click at [418, 294] on div "Adicionar um novo Fornecedor" at bounding box center [442, 298] width 177 height 8
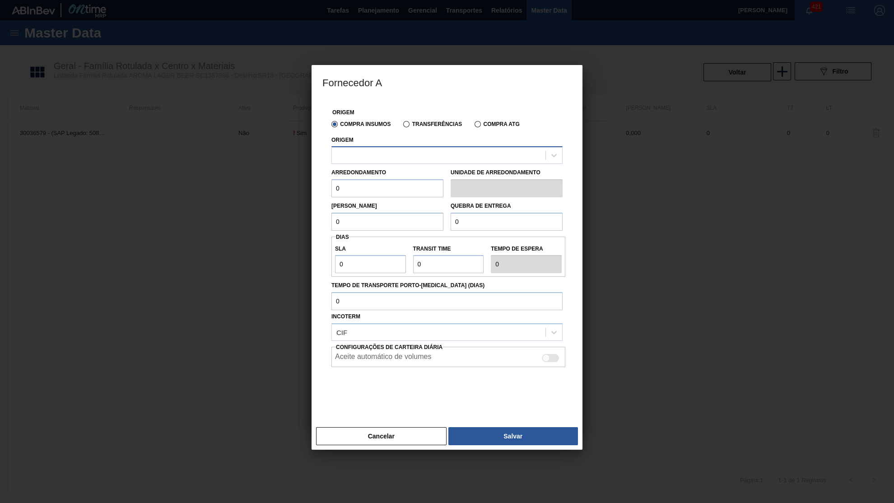
click at [389, 149] on div at bounding box center [439, 155] width 214 height 13
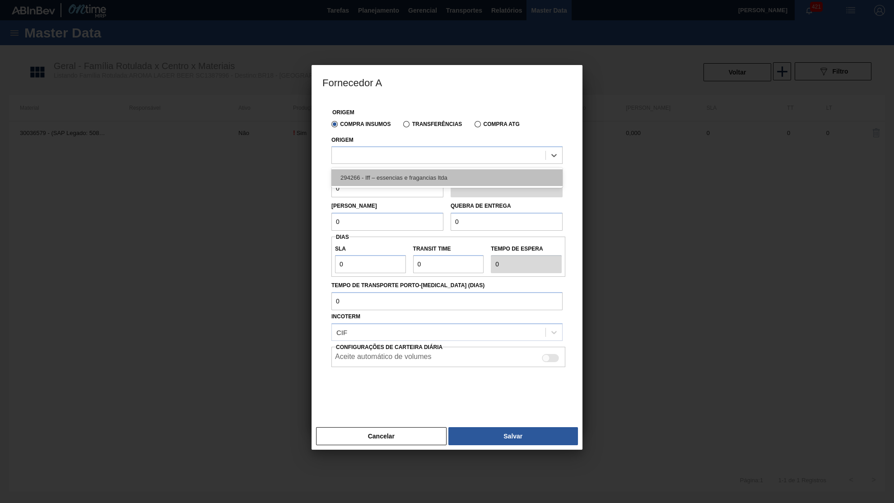
click at [384, 179] on div "294266 - Iff – essencias e fragancias ltda" at bounding box center [446, 177] width 231 height 17
drag, startPoint x: 380, startPoint y: 195, endPoint x: 239, endPoint y: 200, distance: 140.9
click at [331, 198] on input "0" at bounding box center [387, 189] width 112 height 18
type input "20"
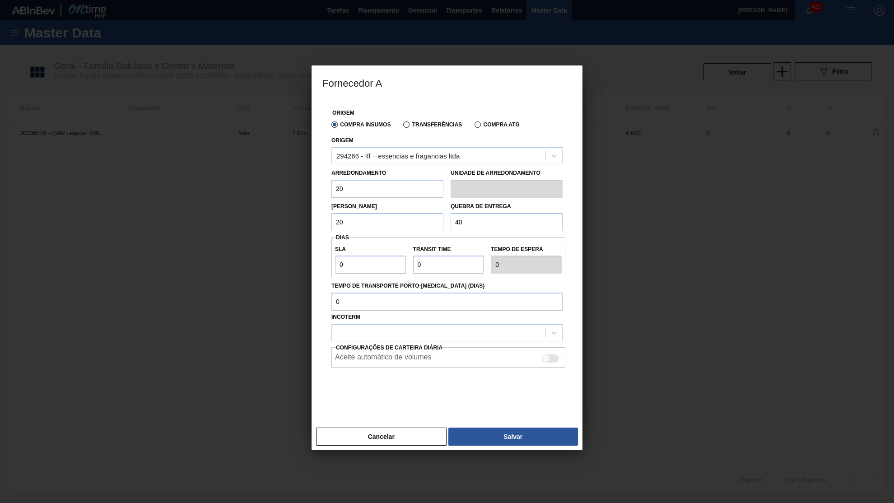
type input "400"
type input "3"
type input "30"
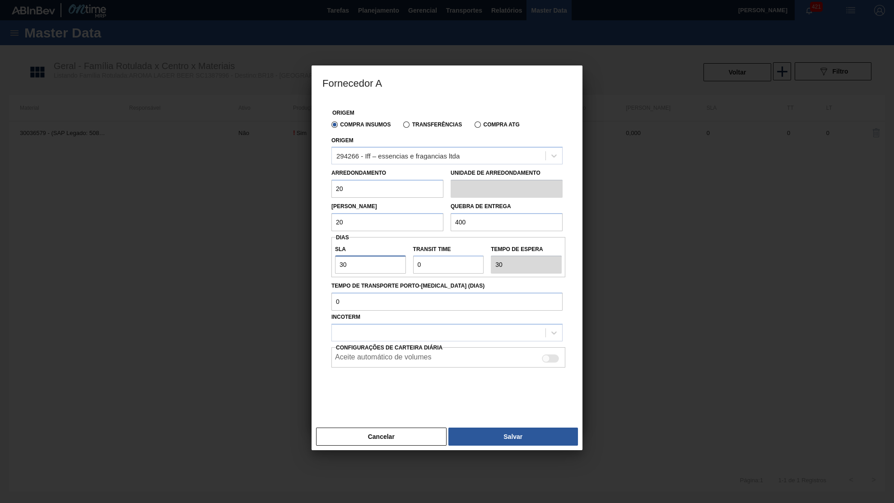
type input "30"
type input "3"
type input "33"
type input "30"
type input "60"
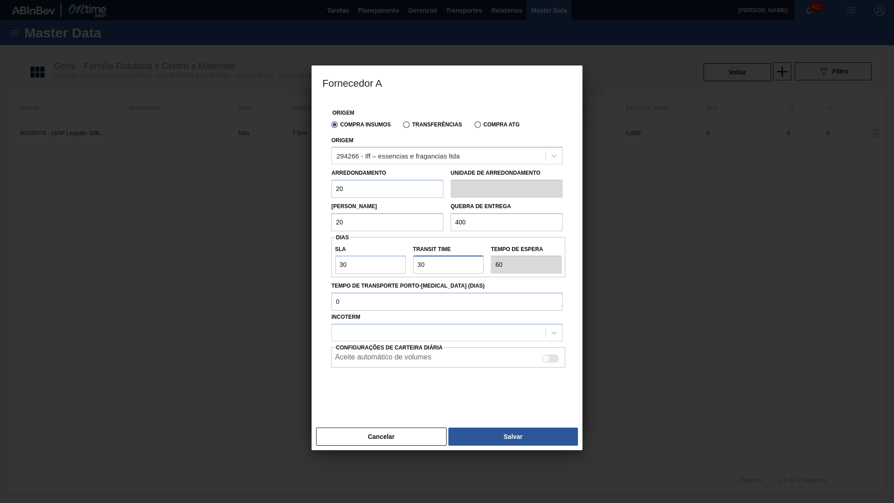
type input "30"
type input "FO"
click at [387, 330] on div at bounding box center [446, 333] width 231 height 18
click at [385, 327] on div at bounding box center [439, 332] width 214 height 13
type input "FOB"
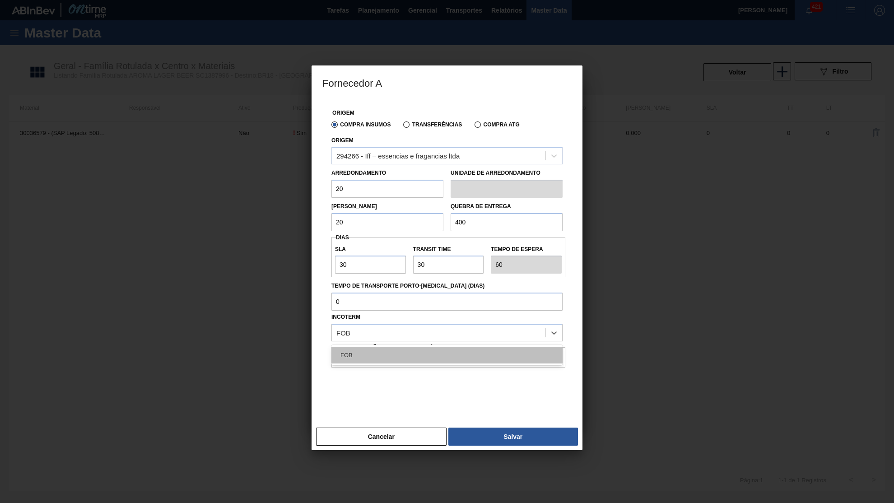
click at [449, 347] on div "FOB" at bounding box center [446, 355] width 231 height 17
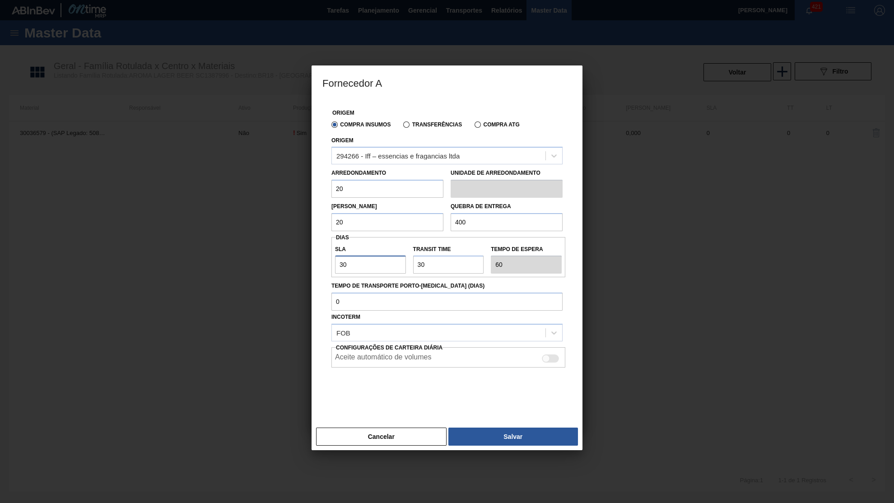
drag, startPoint x: 374, startPoint y: 261, endPoint x: 269, endPoint y: 261, distance: 105.2
click at [335, 261] on input "30" at bounding box center [370, 264] width 71 height 18
type input "3"
type input "33"
type input "30"
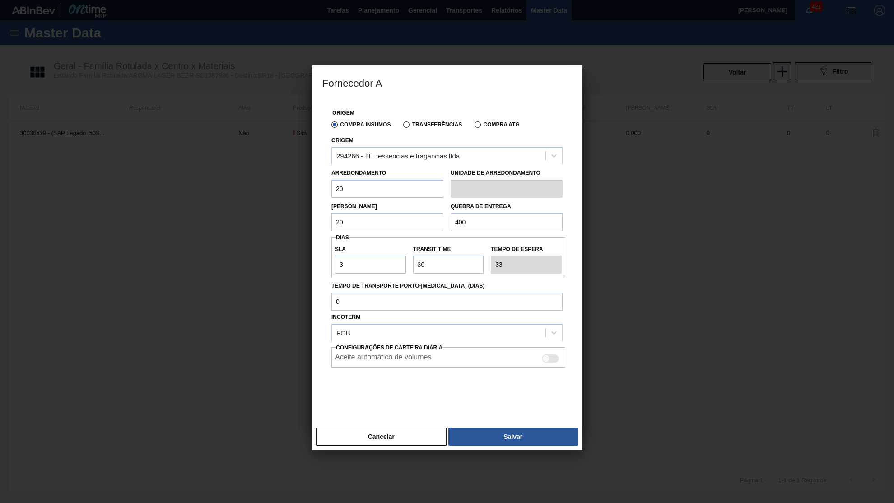
type input "60"
drag, startPoint x: 454, startPoint y: 261, endPoint x: 367, endPoint y: 268, distance: 87.0
click at [413, 268] on input "Transit Time" at bounding box center [448, 264] width 71 height 18
type input "7"
type input "37"
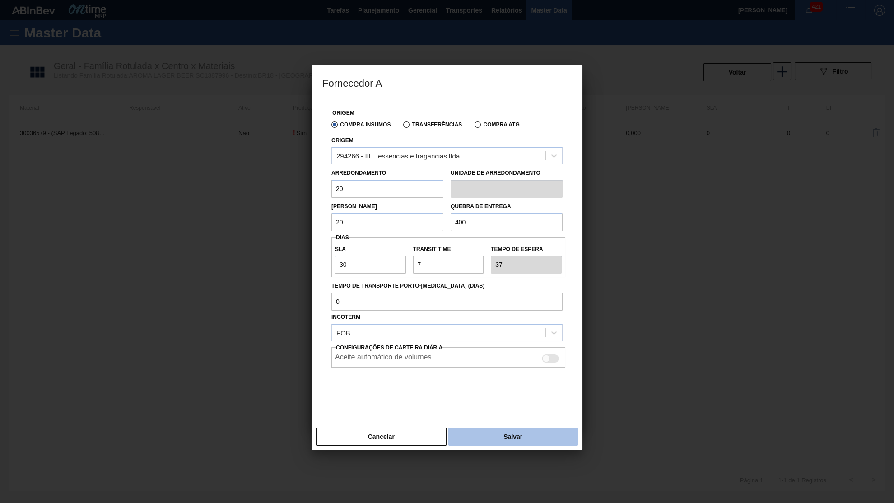
type input "7"
click at [496, 427] on button "Salvar" at bounding box center [513, 436] width 130 height 18
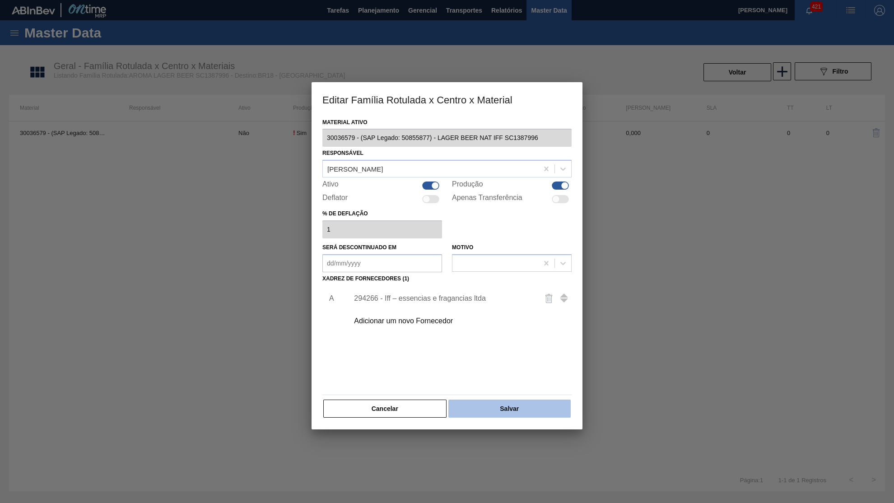
click at [520, 404] on button "Salvar" at bounding box center [509, 408] width 122 height 18
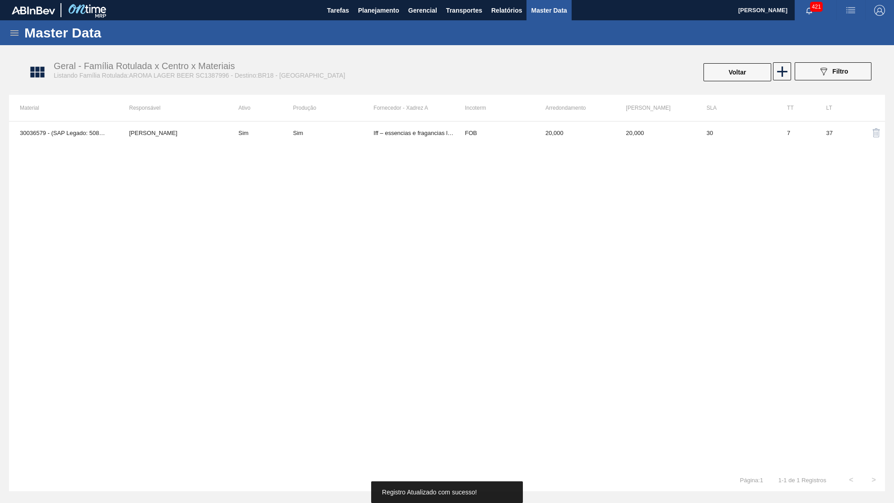
click at [767, 62] on div "Geral - Família Rotulada x Centro x Materiais Listando Família Rotulada:AROMA L…" at bounding box center [452, 73] width 876 height 34
click at [761, 66] on button "Voltar" at bounding box center [737, 72] width 68 height 18
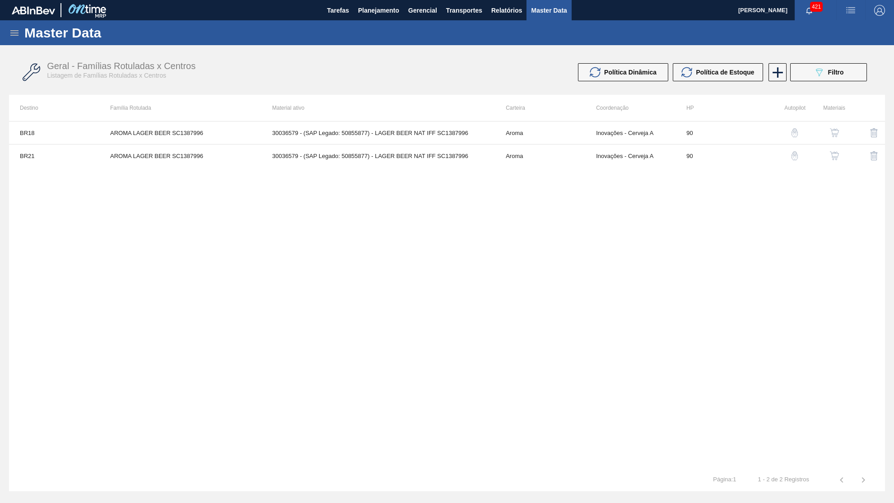
click at [836, 149] on button "button" at bounding box center [834, 156] width 22 height 22
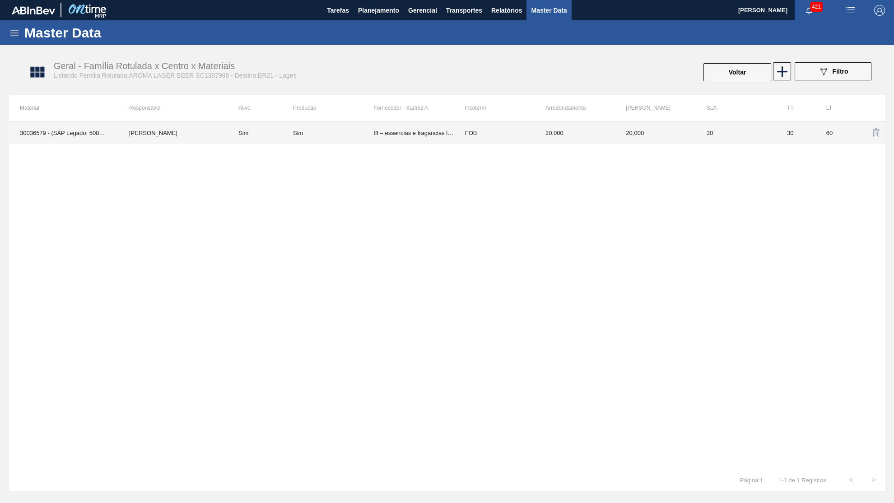
click at [435, 135] on td "Iff – essencias e fragancias ltda" at bounding box center [413, 132] width 80 height 23
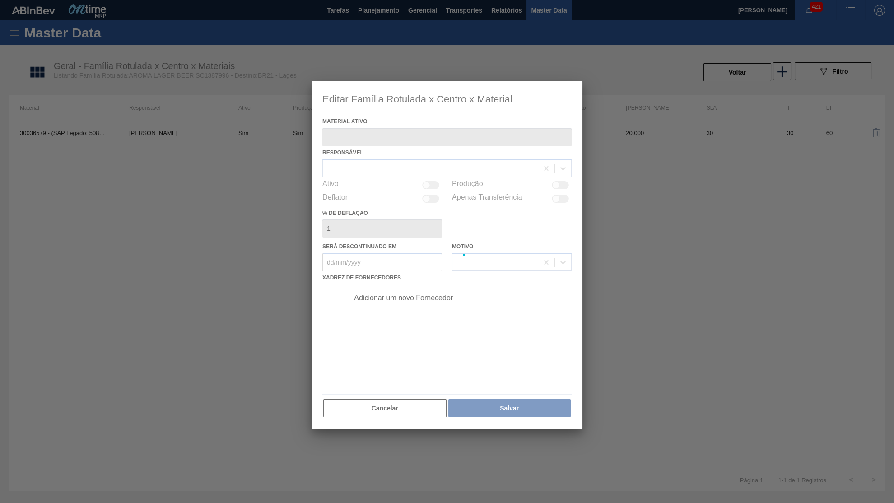
type ativo "30036579 - (SAP Legado: 50855877) - LAGER BEER NAT IFF SC1387996"
checkbox input "true"
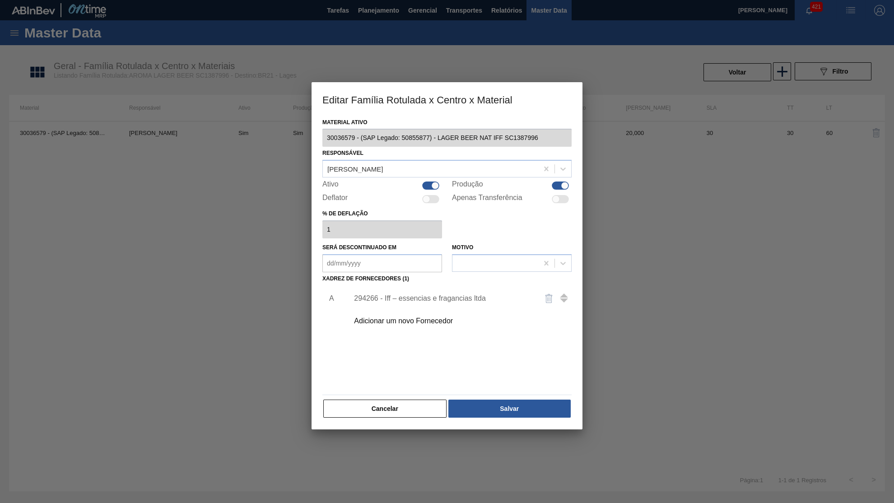
click at [434, 287] on div "294266 - Iff – essencias e fragancias ltda" at bounding box center [458, 298] width 228 height 23
click at [431, 294] on div "294266 - Iff – essencias e fragancias ltda" at bounding box center [442, 298] width 177 height 8
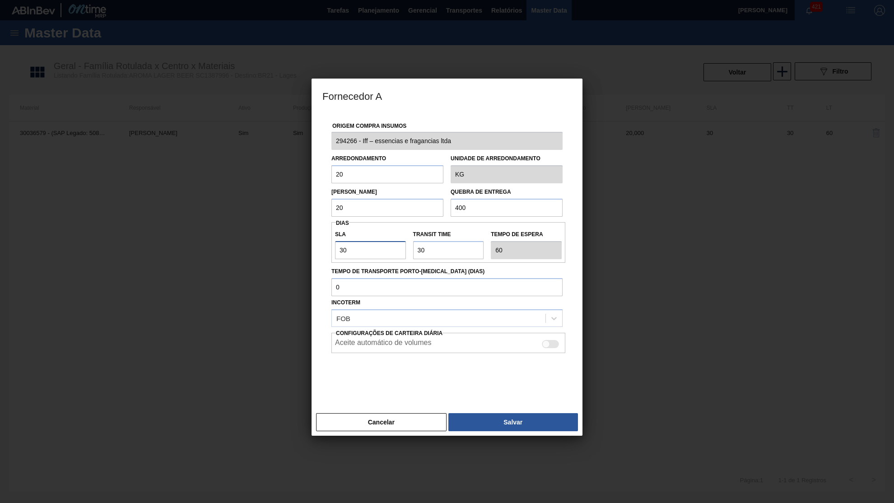
drag, startPoint x: 366, startPoint y: 247, endPoint x: 317, endPoint y: 246, distance: 48.3
click at [335, 246] on input "30" at bounding box center [370, 250] width 71 height 18
type input "5"
type input "35"
type input "NaN"
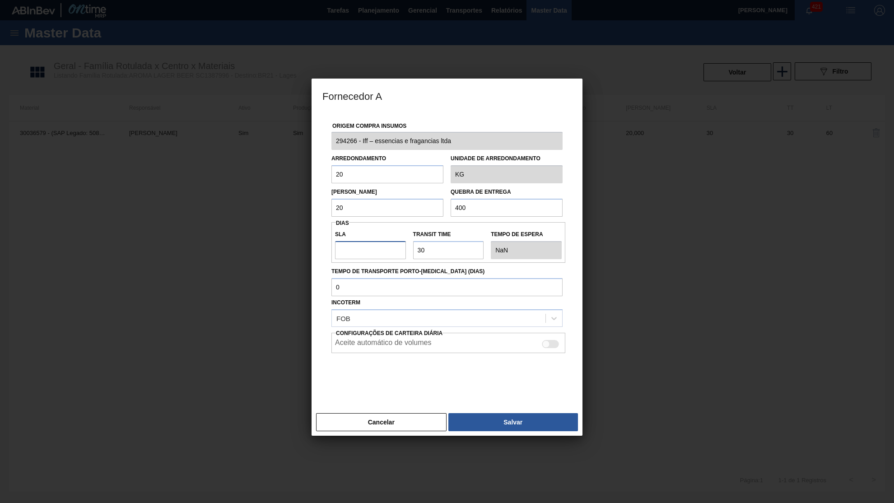
type input "6"
type input "36"
type input "60"
type input "90"
type input "60"
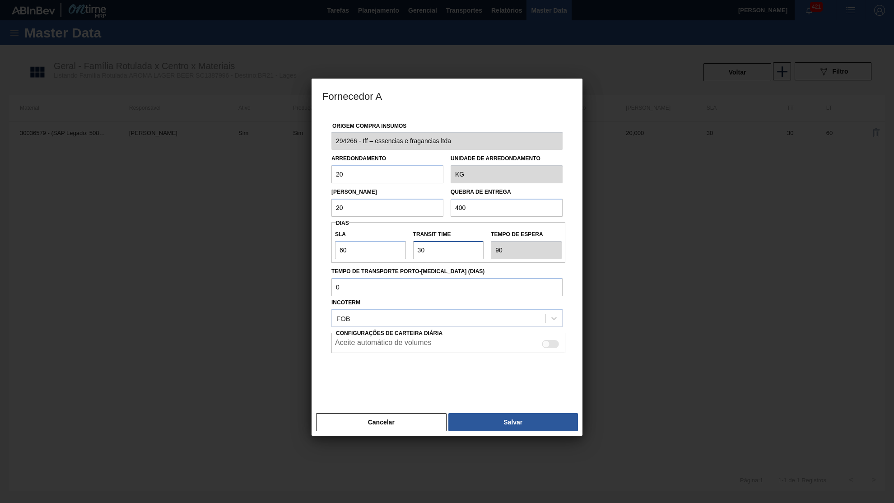
type input "7"
type input "67"
type input "NaN"
type input "0"
type input "60"
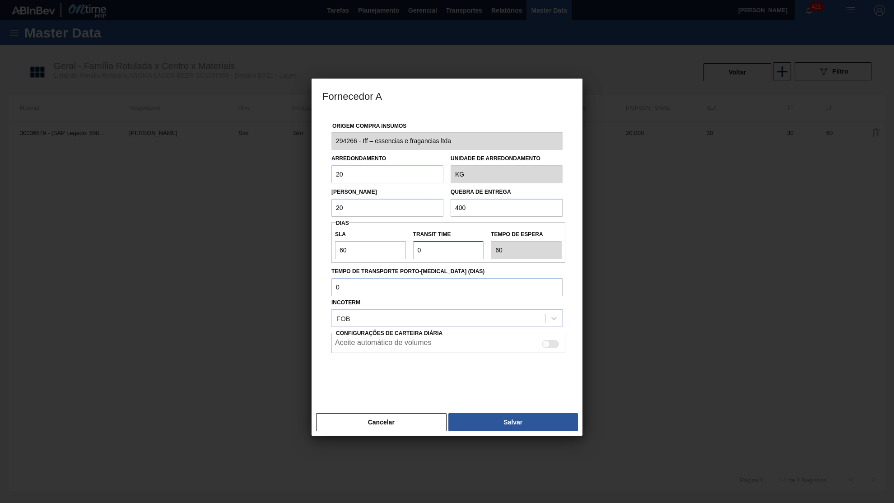
type input "0"
type input "2"
drag, startPoint x: 430, startPoint y: 243, endPoint x: 382, endPoint y: 244, distance: 47.4
click at [413, 244] on input "Transit Time" at bounding box center [448, 250] width 71 height 18
type input "2"
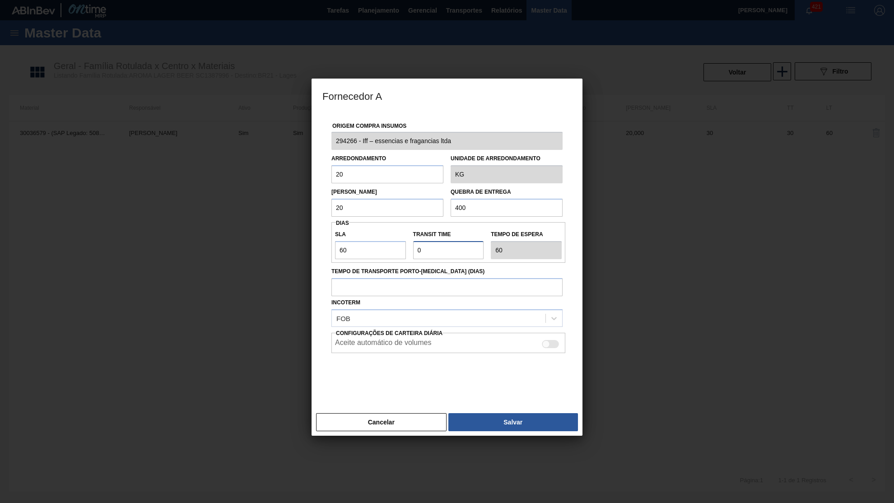
type input "62"
type input "2"
click at [506, 413] on button "Salvar" at bounding box center [513, 422] width 130 height 18
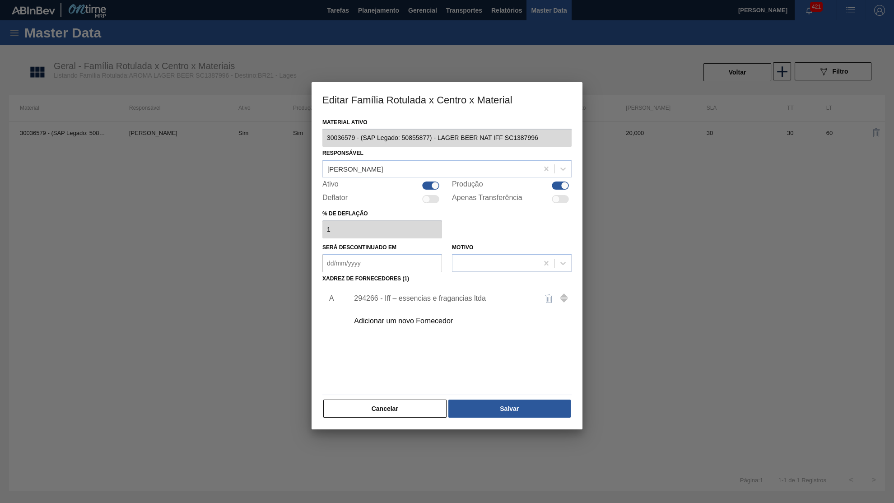
click at [509, 415] on div "Material ativo 30036579 - (SAP Legado: 50855877) - LAGER BEER NAT IFF SC1387996…" at bounding box center [446, 273] width 271 height 314
click at [500, 406] on button "Salvar" at bounding box center [509, 408] width 122 height 18
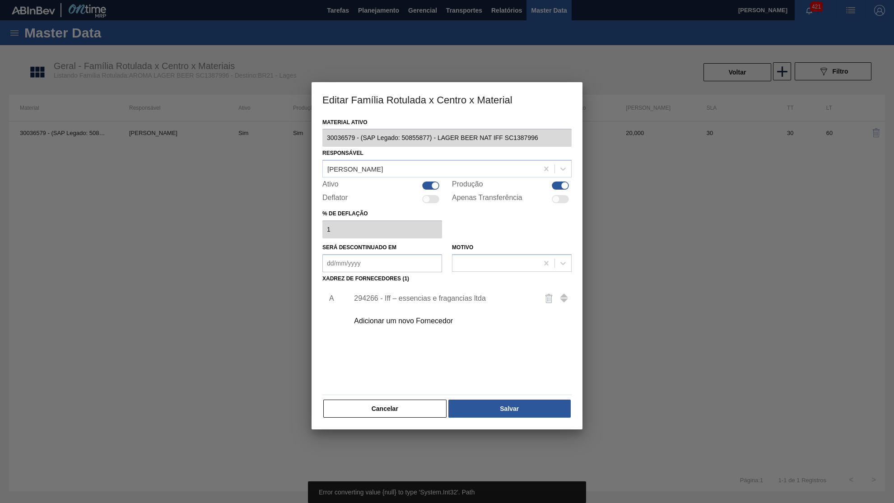
click at [494, 411] on div "Material ativo 30036579 - (SAP Legado: 50855877) - LAGER BEER NAT IFF SC1387996…" at bounding box center [446, 273] width 271 height 314
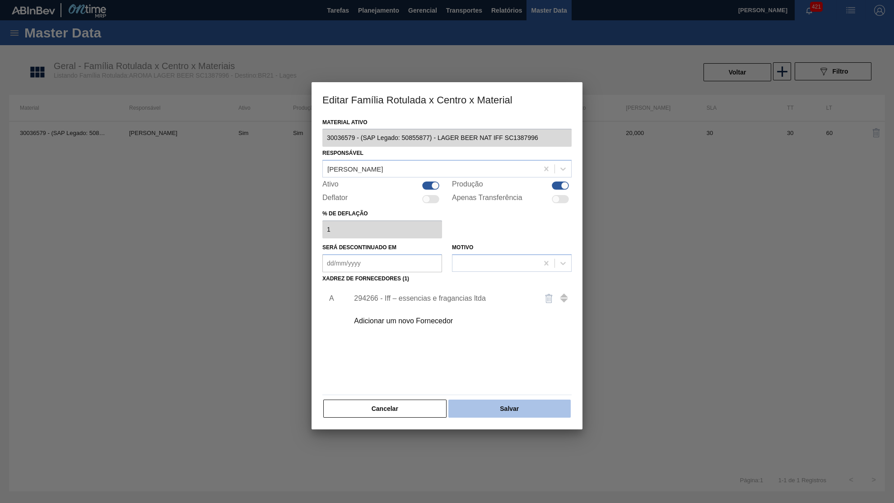
click at [517, 405] on button "Salvar" at bounding box center [509, 408] width 122 height 18
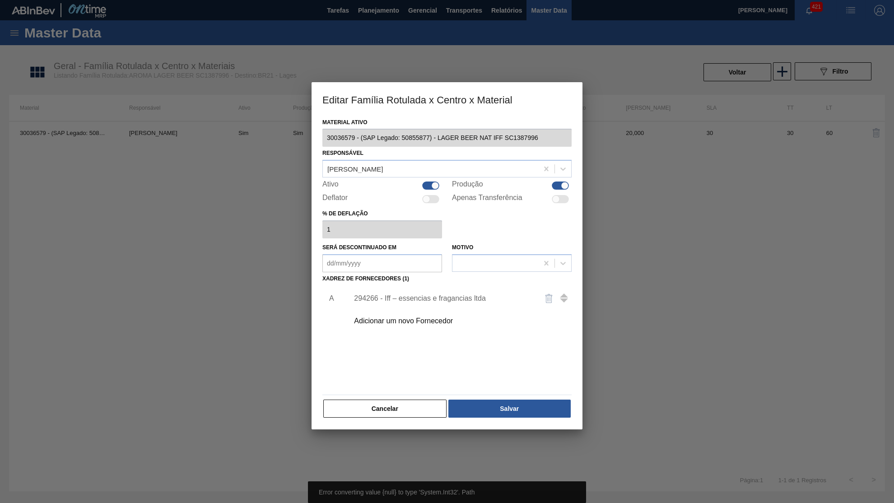
click at [513, 403] on button "Salvar" at bounding box center [509, 408] width 122 height 18
click at [396, 294] on div "294266 - Iff – essencias e fragancias ltda" at bounding box center [442, 298] width 177 height 8
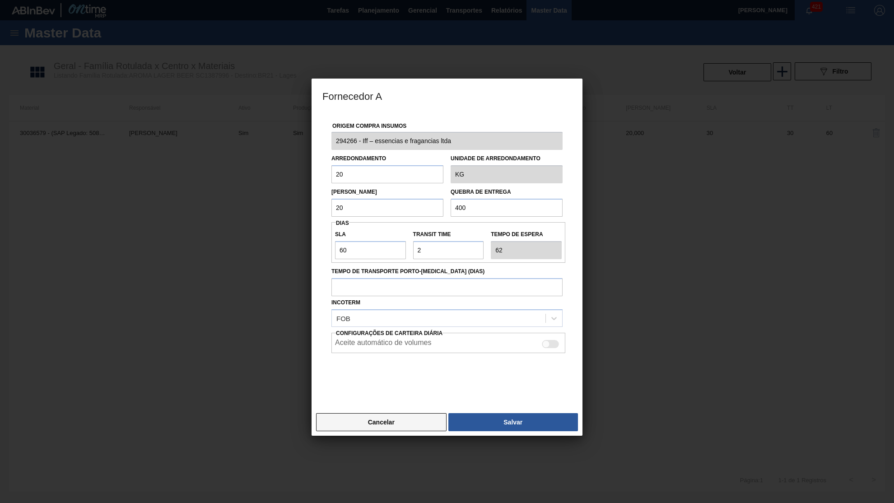
click at [380, 413] on button "Cancelar" at bounding box center [381, 422] width 130 height 18
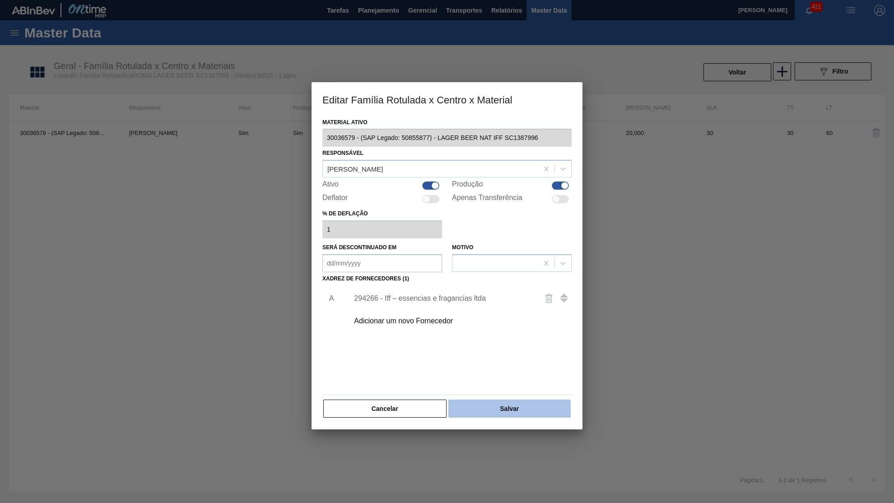
click at [480, 399] on button "Salvar" at bounding box center [509, 408] width 122 height 18
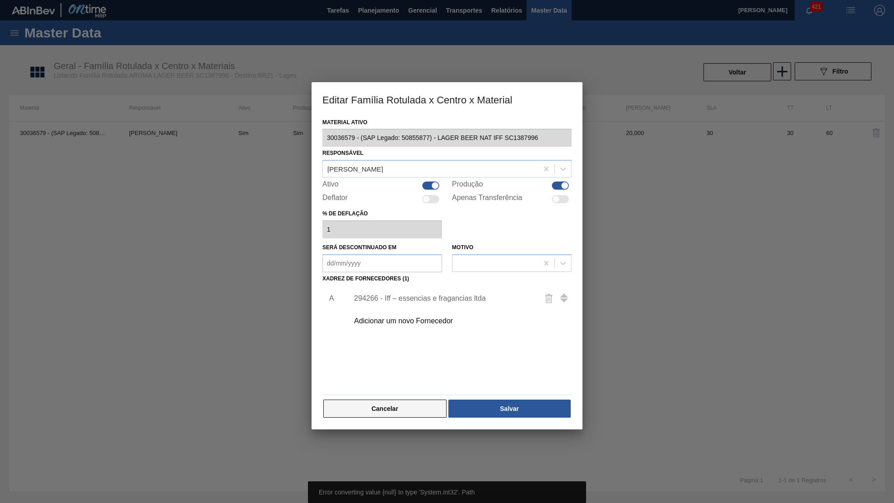
click at [384, 404] on button "Cancelar" at bounding box center [384, 408] width 123 height 18
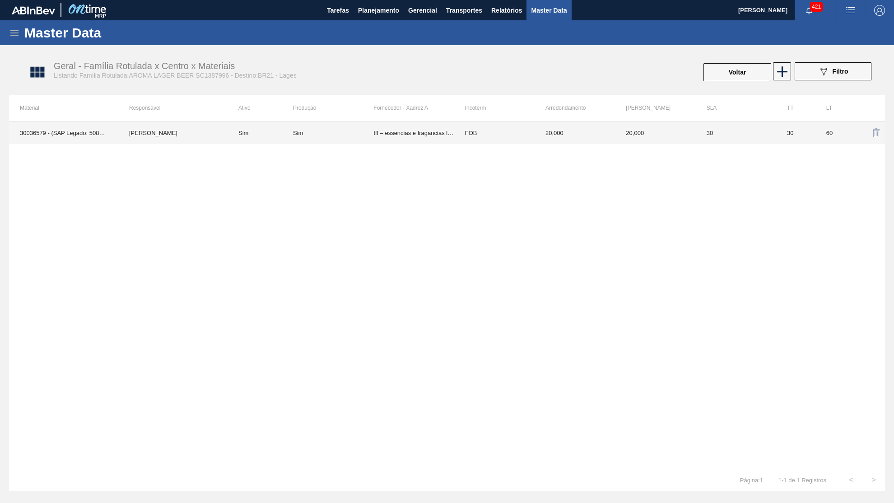
click at [789, 134] on td "30" at bounding box center [795, 132] width 39 height 23
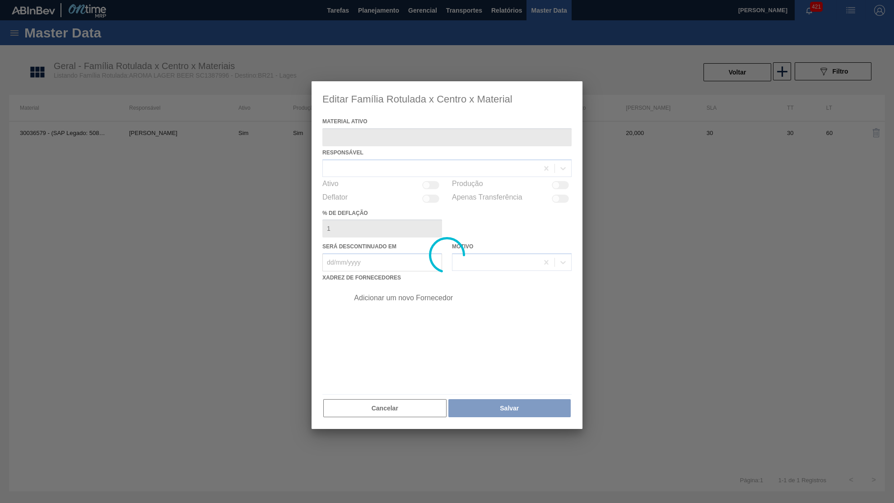
type ativo "30036579 - (SAP Legado: 50855877) - LAGER BEER NAT IFF SC1387996"
checkbox input "true"
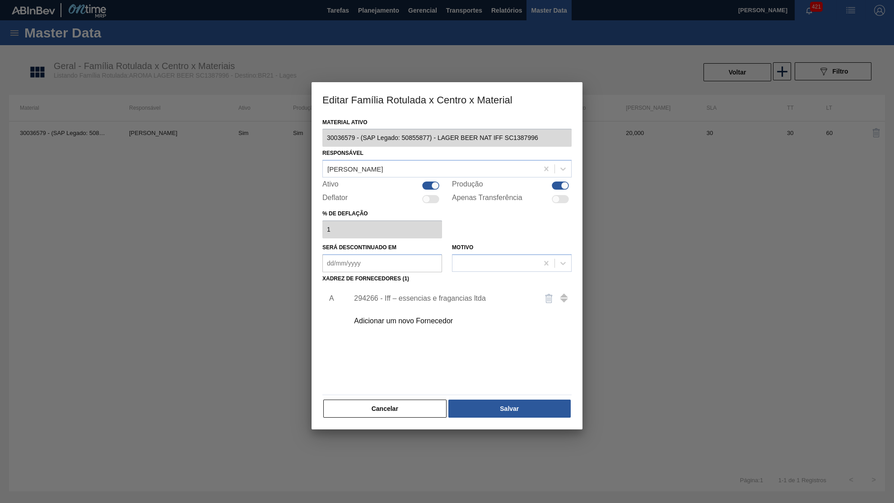
click at [445, 287] on div "294266 - Iff – essencias e fragancias ltda" at bounding box center [458, 298] width 228 height 23
click at [440, 294] on div "294266 - Iff – essencias e fragancias ltda" at bounding box center [442, 298] width 177 height 8
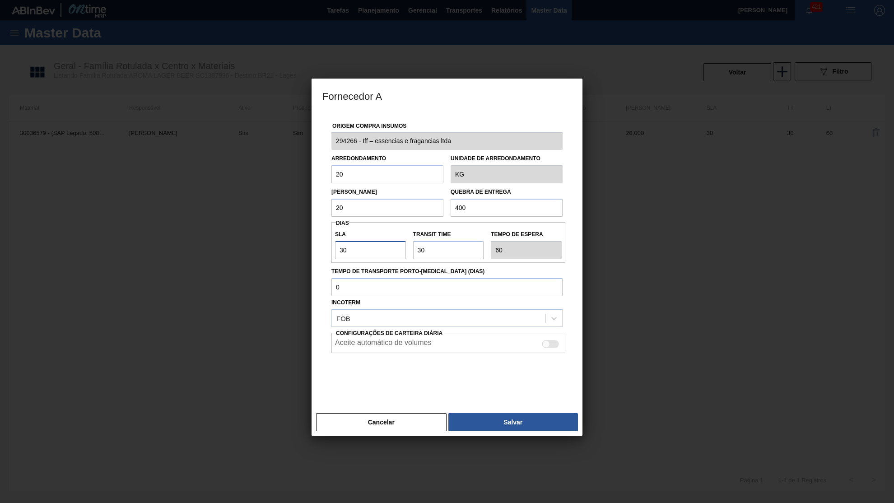
drag, startPoint x: 290, startPoint y: 250, endPoint x: 247, endPoint y: 253, distance: 43.5
click at [335, 253] on input "30" at bounding box center [370, 250] width 71 height 18
type input "3"
type input "33"
type input "30"
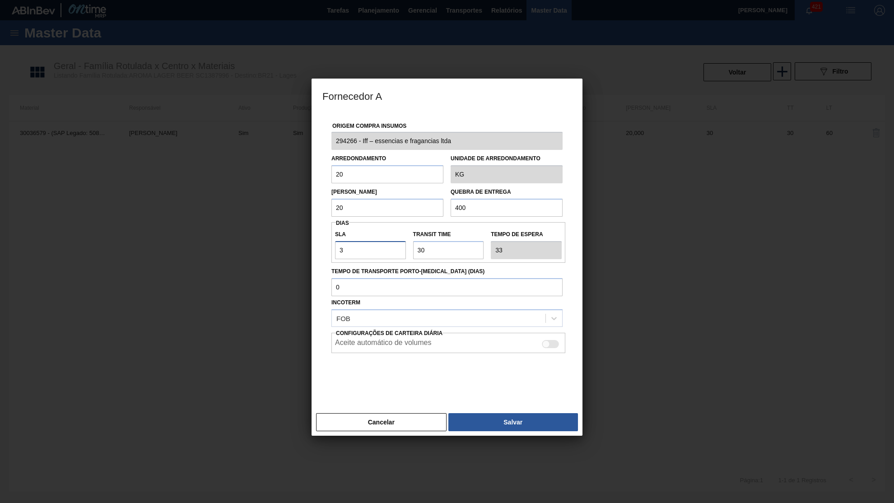
type input "60"
type input "2"
type input "32"
type input "2"
click at [515, 413] on button "Salvar" at bounding box center [513, 422] width 130 height 18
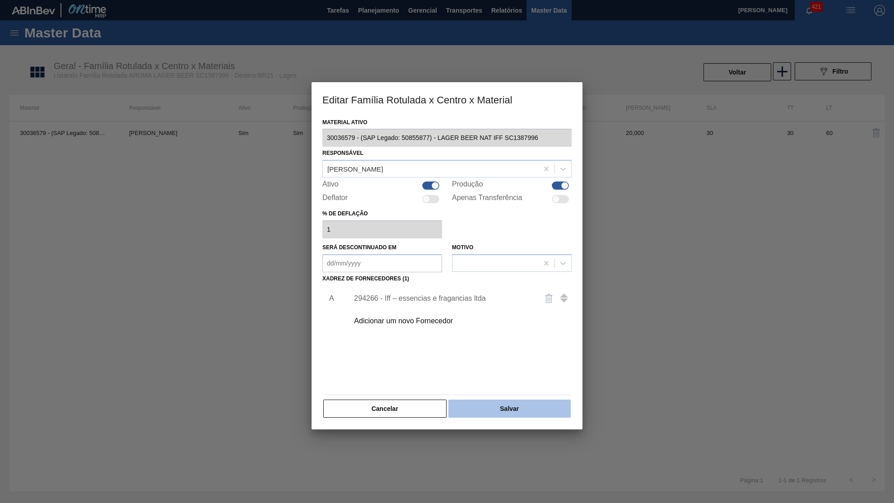
click at [511, 403] on button "Salvar" at bounding box center [509, 408] width 122 height 18
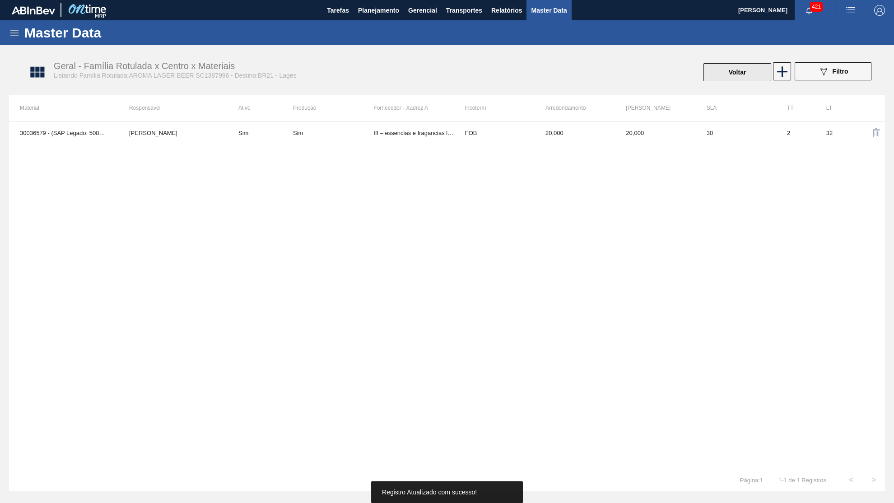
click at [722, 65] on button "Voltar" at bounding box center [737, 72] width 68 height 18
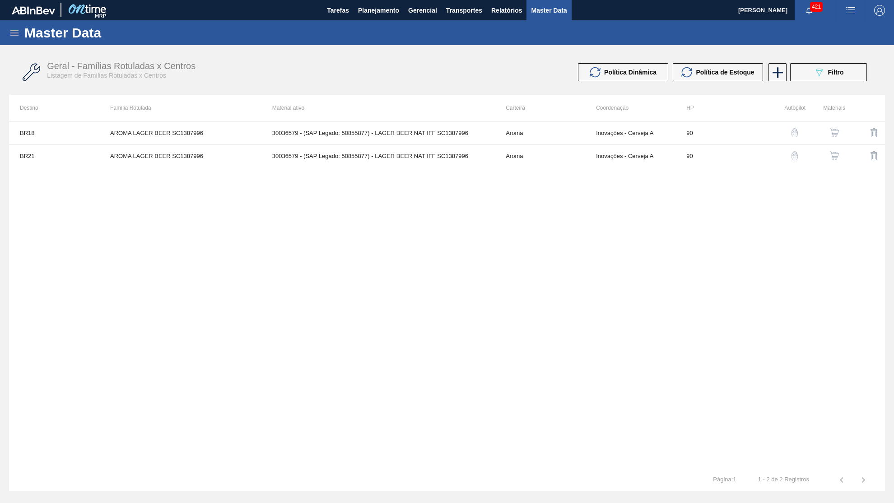
click at [792, 82] on div "Geral - Famílias Rotuladas x Centros Listagem de Famílias Rotuladas x Centros P…" at bounding box center [447, 73] width 876 height 34
click at [800, 79] on button "089F7B8B-B2A5-4AFE-B5C0-19BA573D28AC Filtro" at bounding box center [828, 72] width 77 height 18
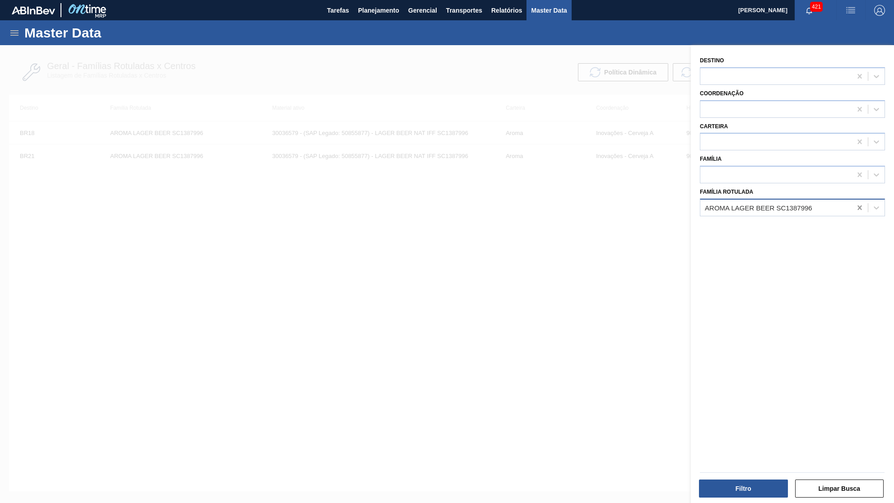
click at [865, 200] on div at bounding box center [859, 208] width 16 height 16
paste Rotulada "AROMA NAT TASTESENSE 20639899"
type Rotulada "AROMA NAT TASTESENSE 20639899"
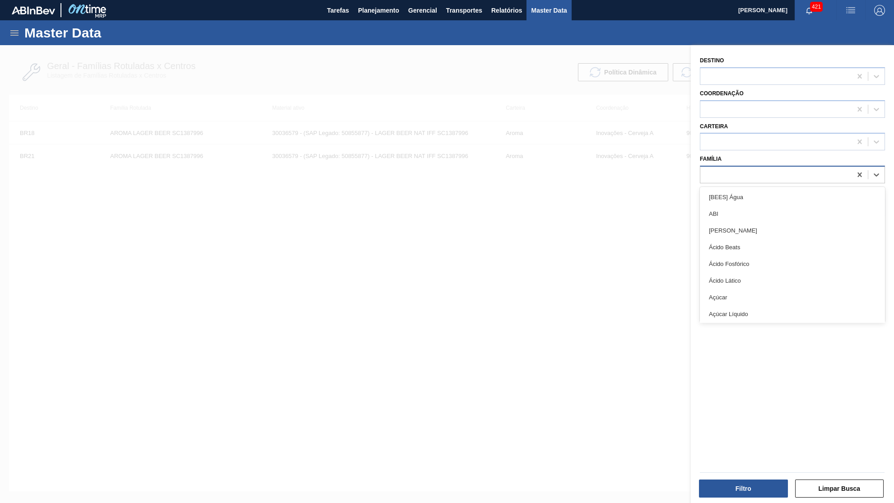
click at [738, 168] on div at bounding box center [775, 174] width 151 height 13
paste input "AROMA NAT TASTESENSE 20639899"
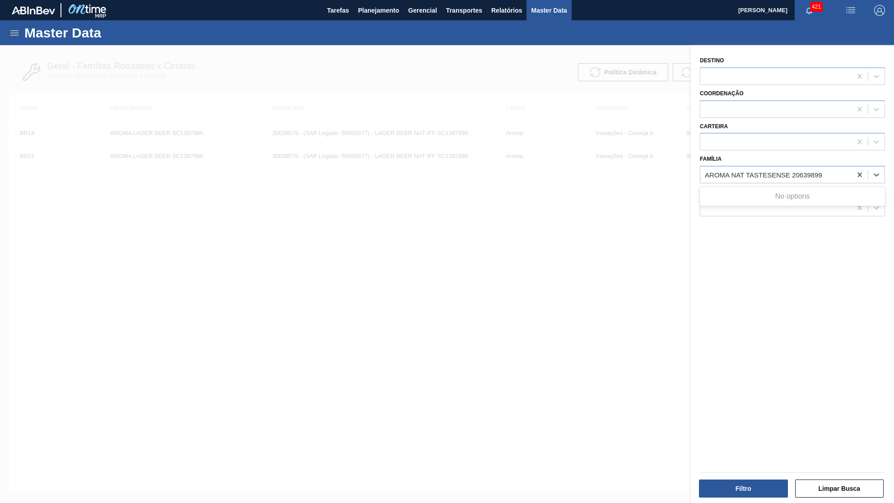
click at [752, 190] on div "No options" at bounding box center [792, 196] width 185 height 15
type input "AROMA NAT TASTESENSE 20639899"
click at [802, 229] on div "Destino Coordenação Carteira Família Use Up and Down to choose options, press E…" at bounding box center [792, 275] width 203 height 460
click at [784, 204] on div at bounding box center [775, 207] width 151 height 13
paste Rotulada "AROMA NAT TASTESENSE 20639899"
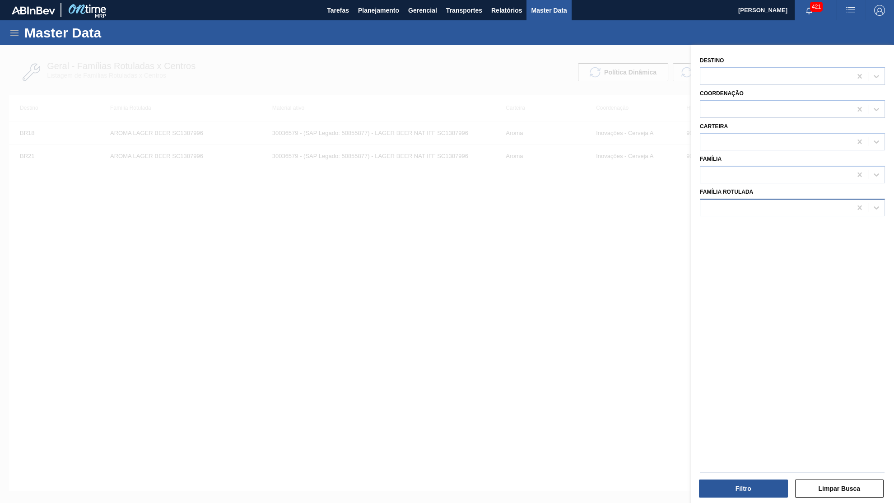
type Rotulada "AROMA NAT TASTESENSE 20639899"
click at [710, 201] on div "AROMA NAT TASTESENSE 20639899" at bounding box center [775, 207] width 151 height 13
paste Rotulada "AROMA NAT TASTESENSE 20639899"
drag, startPoint x: 792, startPoint y: 197, endPoint x: 130, endPoint y: 191, distance: 661.8
click at [705, 204] on Rotulada "AROMA NAT TASTESENSE 20639899" at bounding box center [764, 208] width 119 height 8
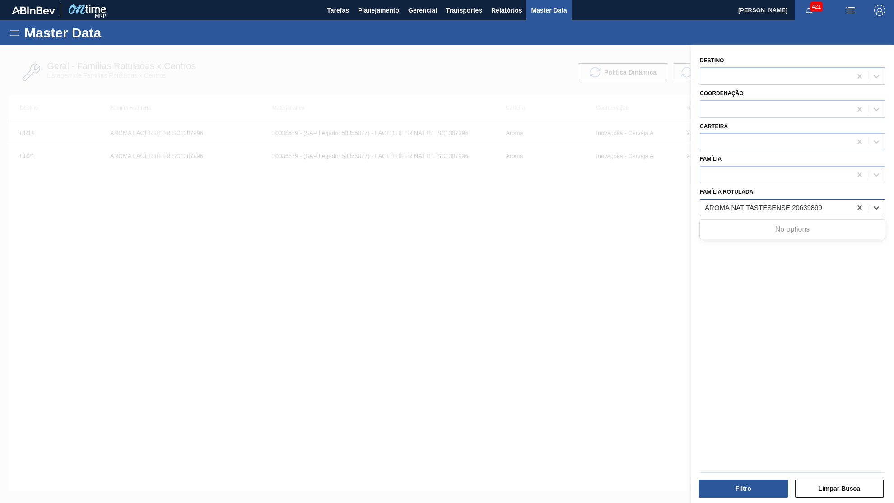
type Rotulada "20639899"
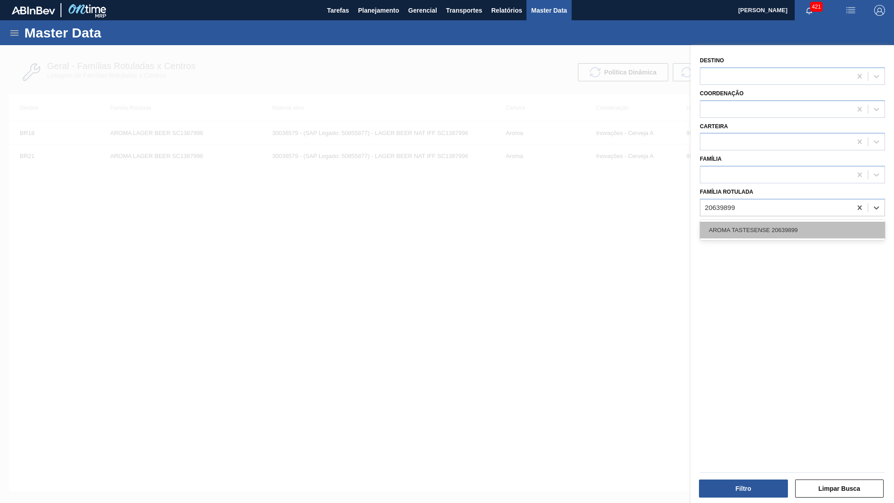
click at [713, 222] on div "AROMA TASTESENSE 20639899" at bounding box center [792, 230] width 185 height 17
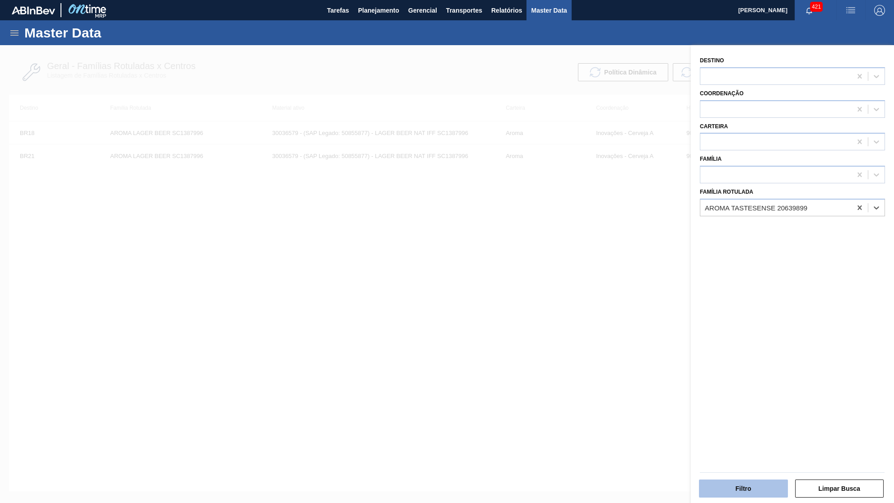
click at [720, 487] on button "Filtro" at bounding box center [743, 488] width 89 height 18
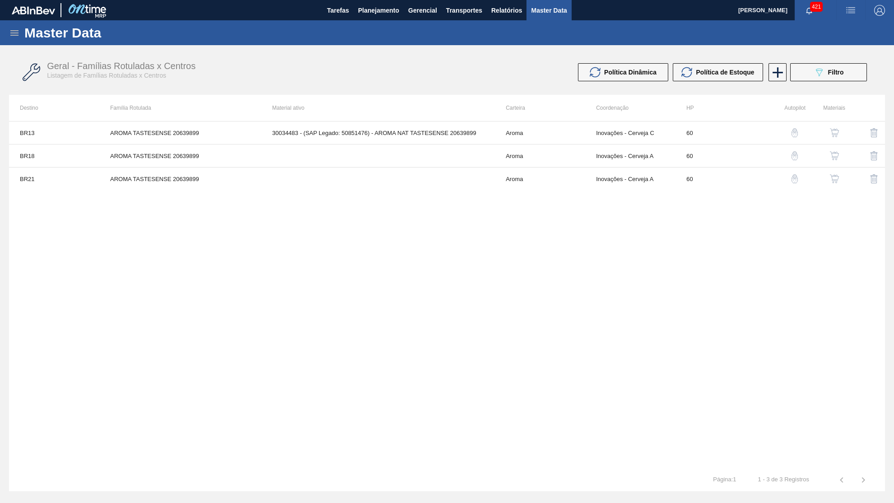
click at [840, 150] on button "button" at bounding box center [834, 156] width 22 height 22
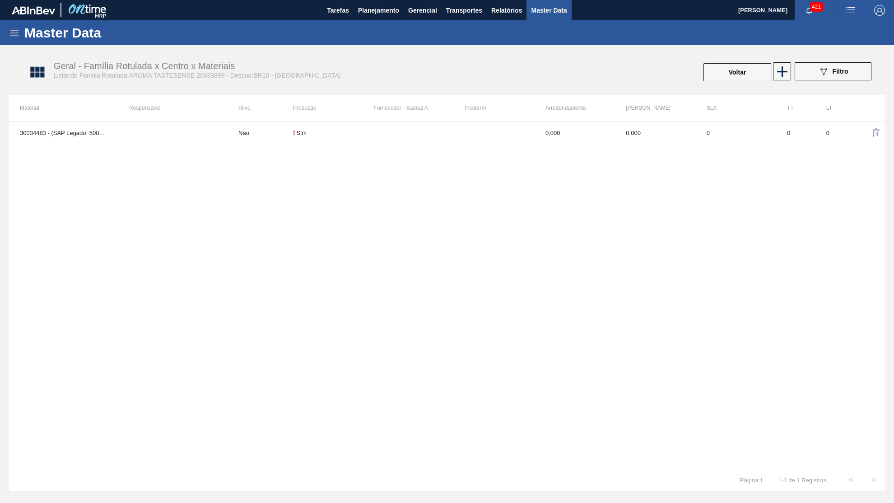
click at [361, 126] on td "! Sim" at bounding box center [333, 132] width 80 height 23
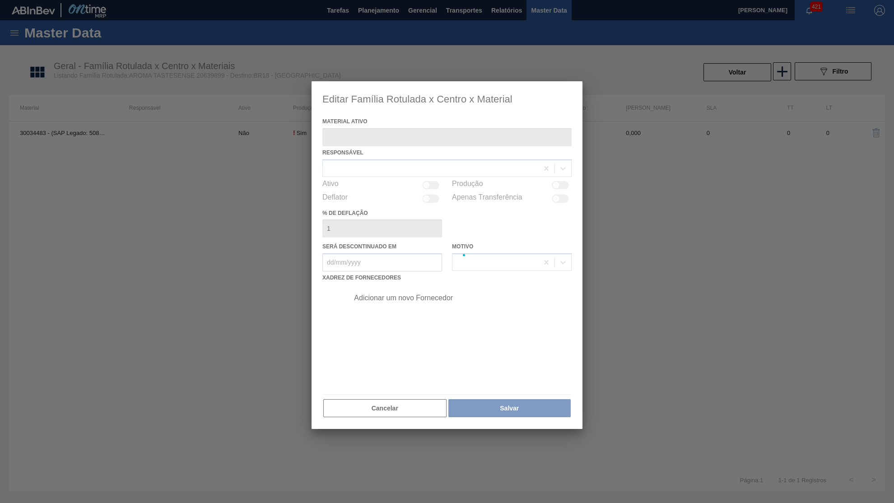
type ativo "30034483 - (SAP Legado: 50851476) - AROMA NAT TASTESENSE 20639899"
checkbox input "true"
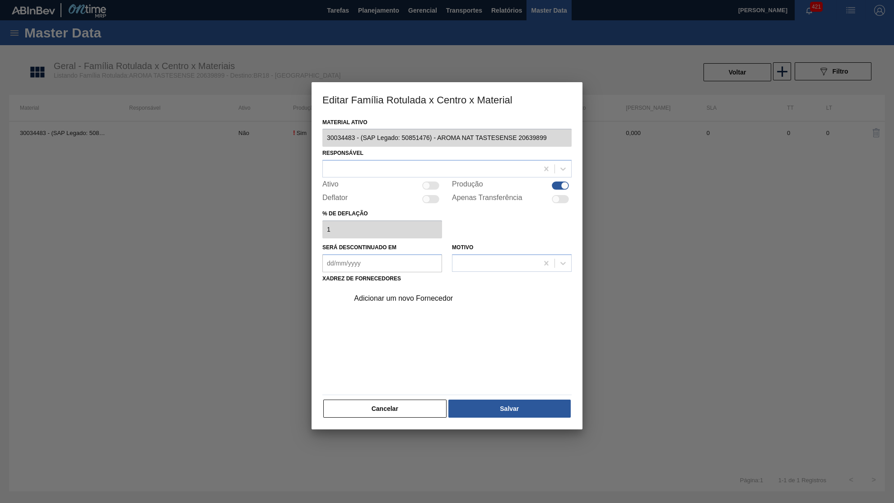
click at [415, 189] on div "Material ativo 30034483 - (SAP Legado: 50851476) - AROMA NAT TASTESENSE 2063989…" at bounding box center [446, 267] width 249 height 303
click at [431, 183] on div at bounding box center [430, 185] width 17 height 8
checkbox input "true"
click at [408, 167] on div at bounding box center [430, 168] width 215 height 13
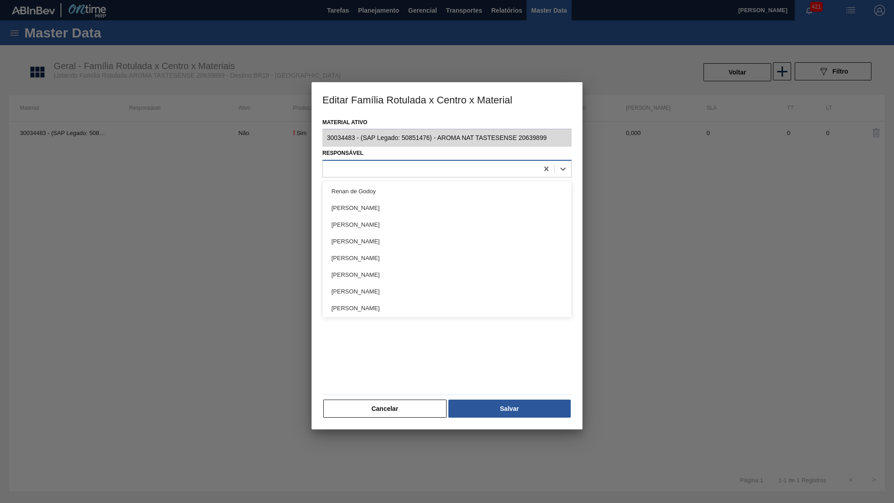
type input "Y"
type input "YAS"
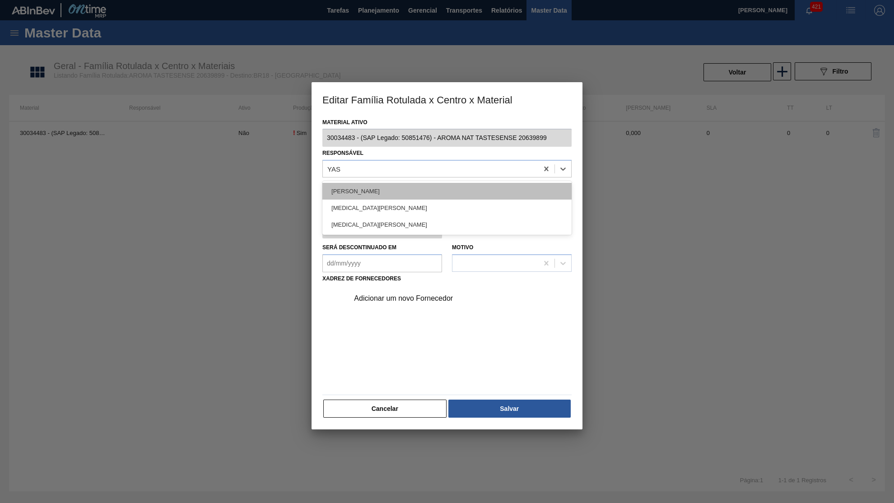
click at [457, 183] on div "Yasmim [PERSON_NAME] [PERSON_NAME]" at bounding box center [446, 191] width 249 height 17
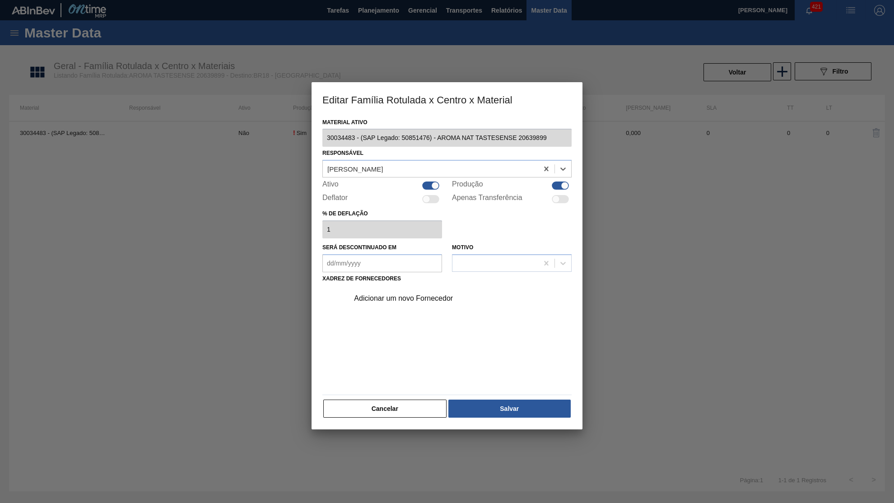
click at [428, 184] on div at bounding box center [430, 185] width 17 height 8
click at [428, 184] on div at bounding box center [426, 186] width 8 height 8
checkbox input "true"
click at [421, 295] on div "Adicionar um novo Fornecedor" at bounding box center [458, 298] width 228 height 23
click at [422, 294] on div "Adicionar um novo Fornecedor" at bounding box center [442, 298] width 177 height 8
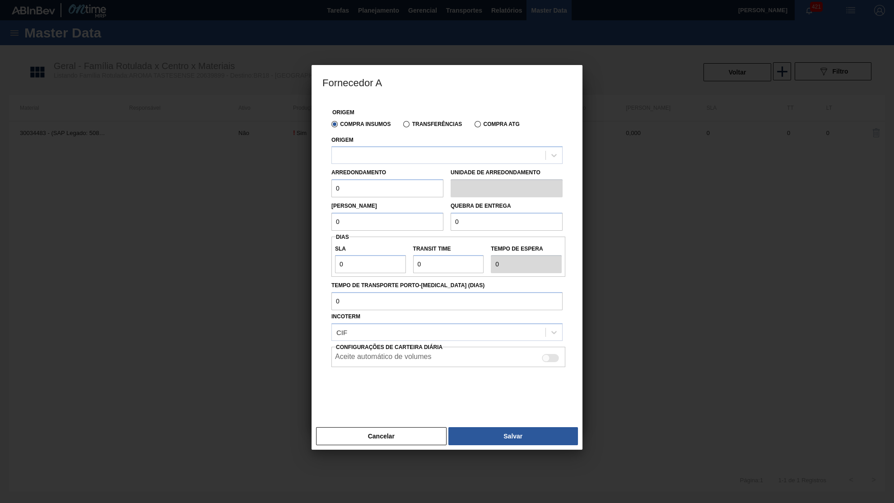
click at [380, 146] on div "Origem" at bounding box center [446, 149] width 231 height 31
click at [380, 146] on div at bounding box center [446, 155] width 231 height 18
click at [385, 157] on div at bounding box center [439, 155] width 214 height 13
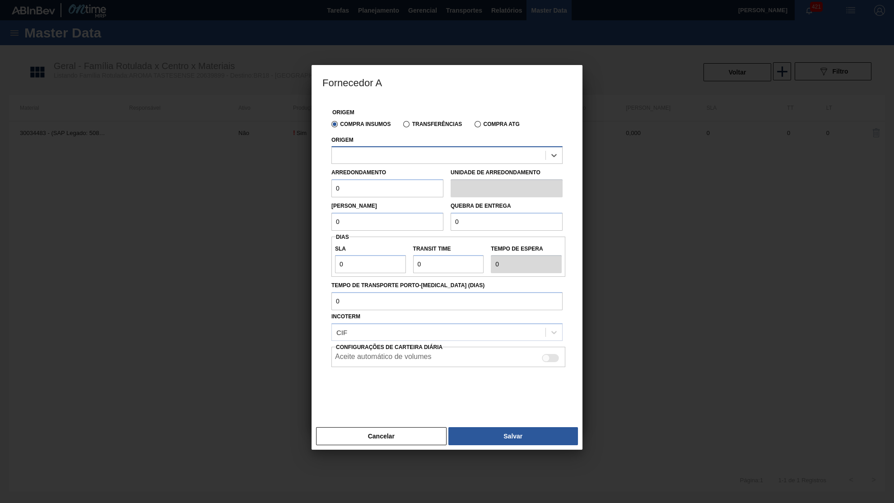
click at [385, 157] on div at bounding box center [439, 155] width 214 height 13
click at [403, 202] on div "Lote Mínimo 0" at bounding box center [387, 215] width 112 height 31
drag, startPoint x: 380, startPoint y: 185, endPoint x: 218, endPoint y: 185, distance: 162.0
click at [331, 185] on input "0" at bounding box center [387, 188] width 112 height 18
click at [443, 125] on label "Transferências" at bounding box center [432, 124] width 59 height 6
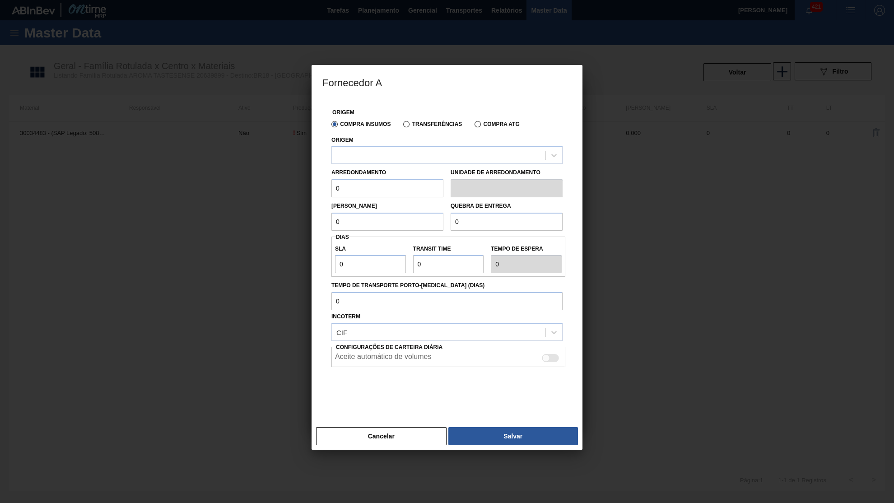
click at [402, 126] on input "Transferências" at bounding box center [402, 126] width 0 height 0
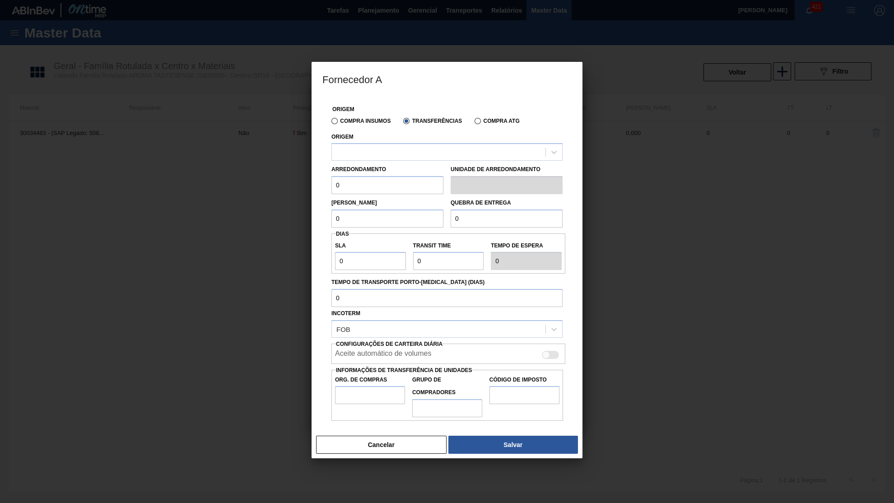
click at [339, 119] on label "Compra Insumos" at bounding box center [360, 121] width 59 height 6
click at [330, 123] on input "Compra Insumos" at bounding box center [330, 123] width 0 height 0
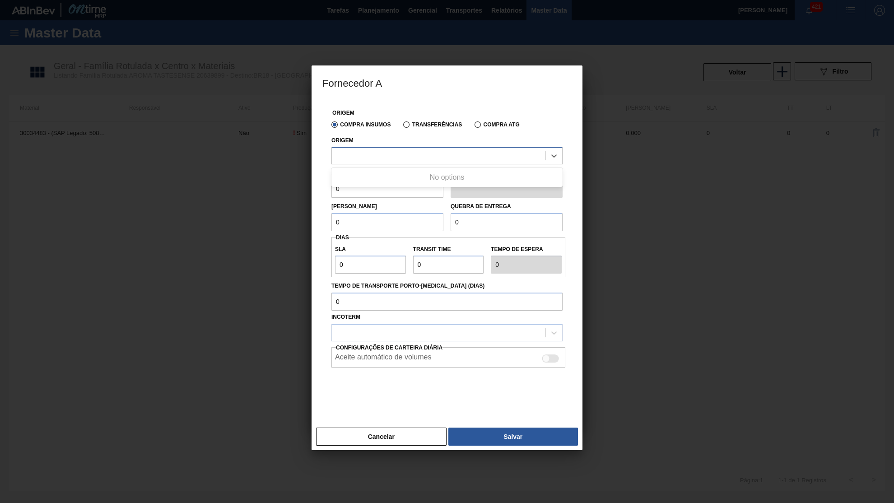
click at [402, 156] on div at bounding box center [439, 155] width 214 height 13
click at [387, 423] on div "Cancelar Salvar" at bounding box center [446, 436] width 271 height 27
click at [394, 427] on button "Cancelar" at bounding box center [381, 436] width 130 height 18
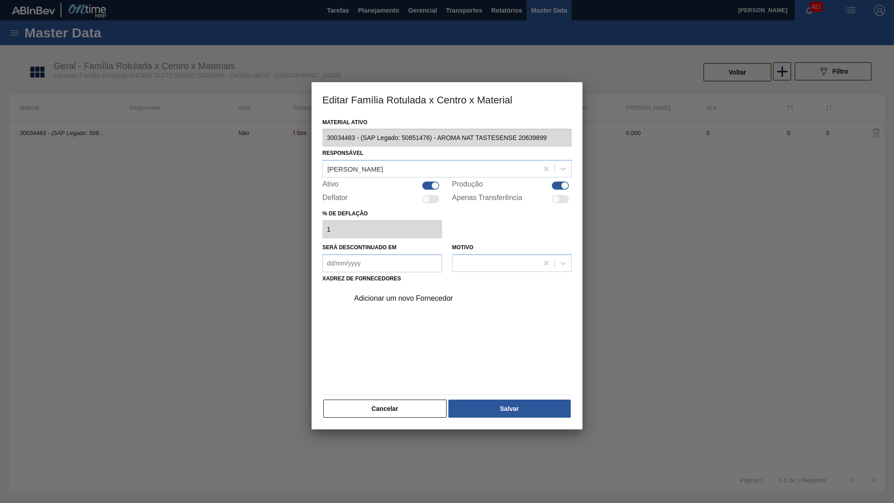
click at [395, 294] on div "Adicionar um novo Fornecedor" at bounding box center [442, 298] width 177 height 8
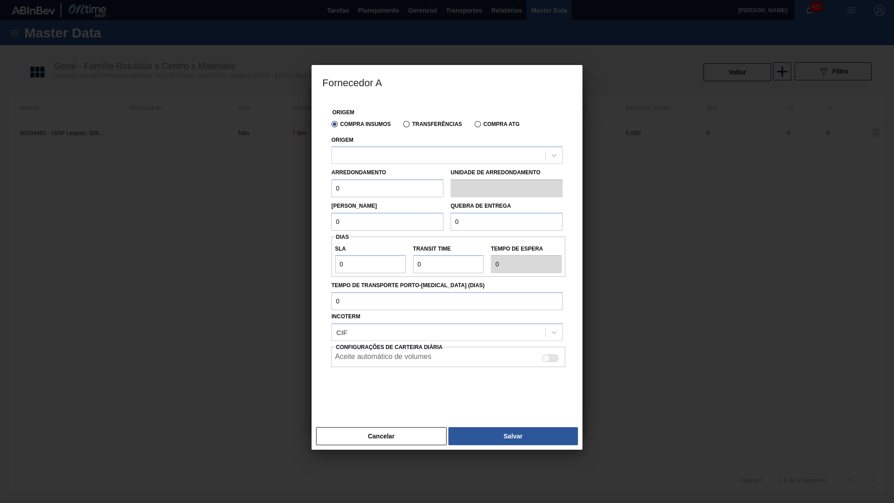
click at [380, 165] on div "Arredondamento 0 Unidade de arredondamento" at bounding box center [447, 180] width 238 height 33
click at [383, 149] on div at bounding box center [439, 155] width 214 height 13
click at [345, 427] on button "Cancelar" at bounding box center [381, 436] width 130 height 18
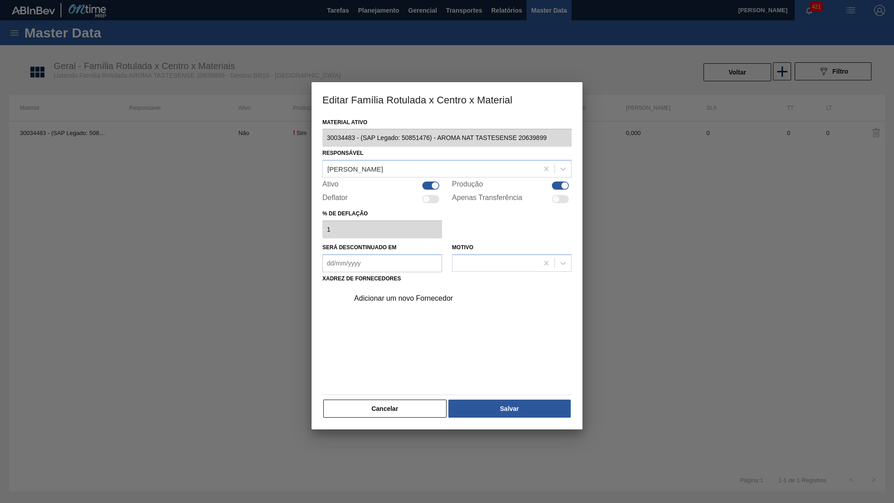
click at [345, 427] on div at bounding box center [447, 251] width 894 height 503
click at [368, 399] on button "Cancelar" at bounding box center [384, 408] width 123 height 18
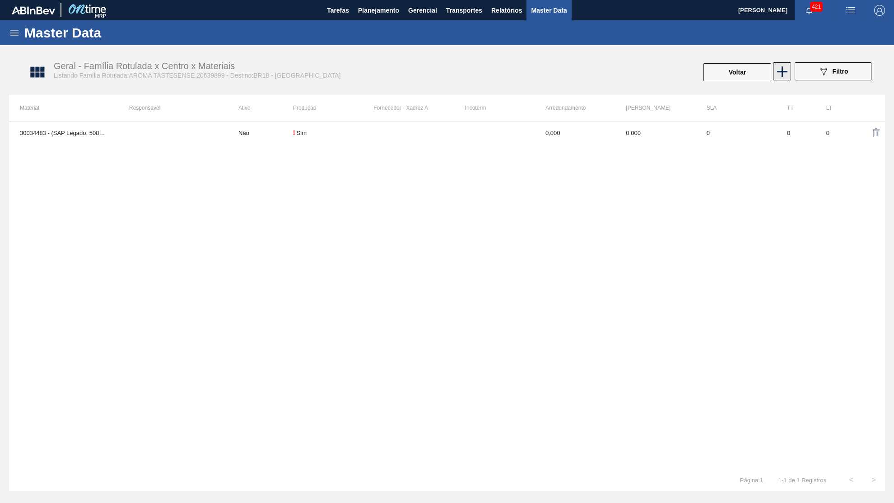
click at [788, 74] on icon at bounding box center [782, 72] width 18 height 18
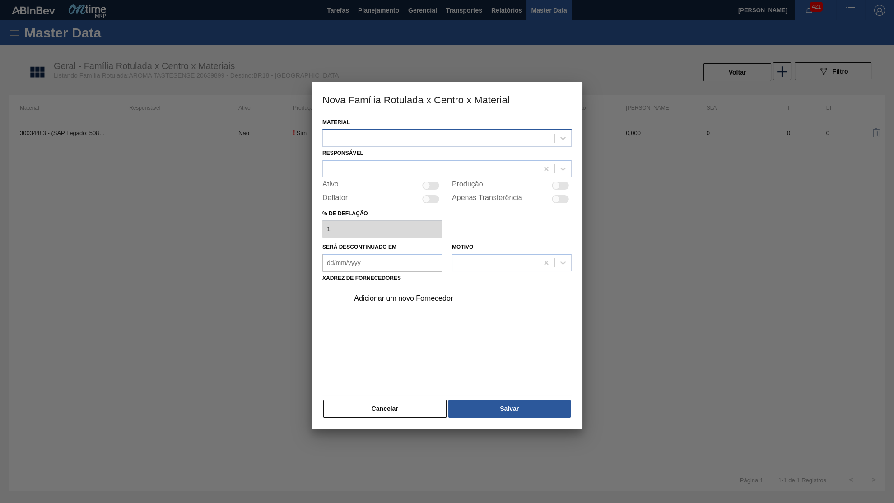
click at [345, 135] on div at bounding box center [439, 137] width 232 height 13
click at [376, 399] on button "Cancelar" at bounding box center [384, 408] width 123 height 18
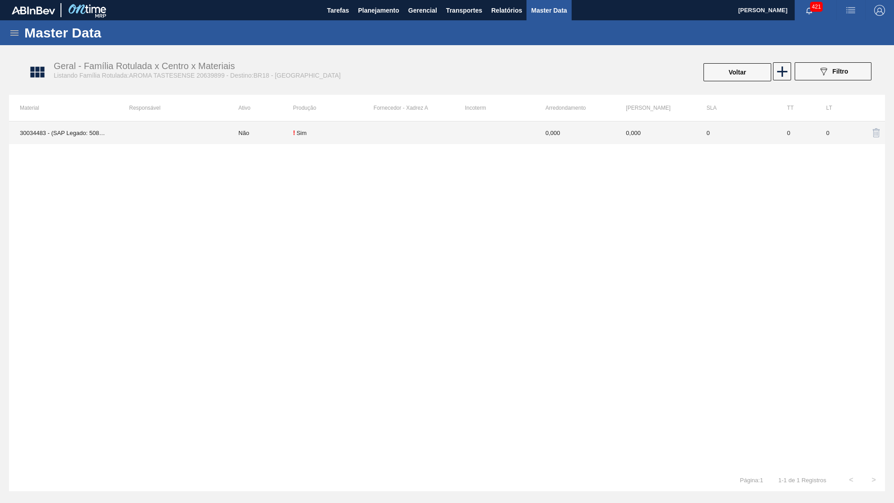
click at [707, 128] on td "0" at bounding box center [736, 132] width 80 height 23
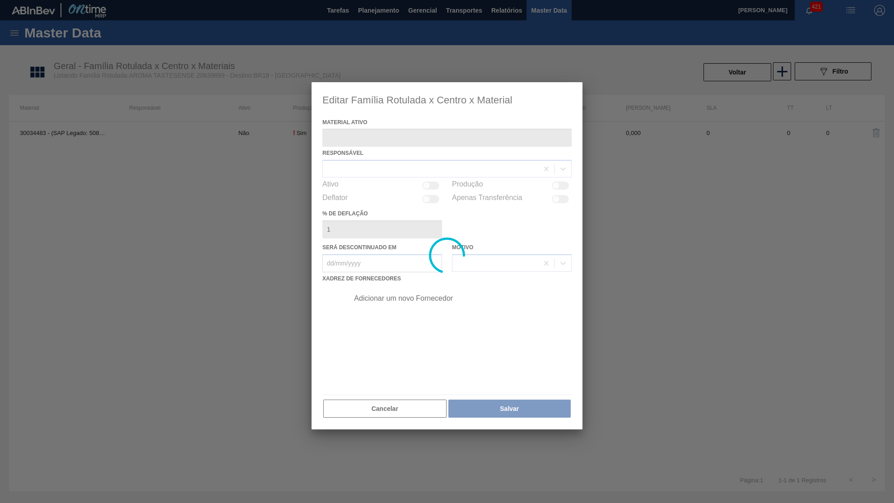
click at [415, 160] on div at bounding box center [446, 256] width 271 height 348
type ativo "30034483 - (SAP Legado: 50851476) - AROMA NAT TASTESENSE 20639899"
checkbox input "true"
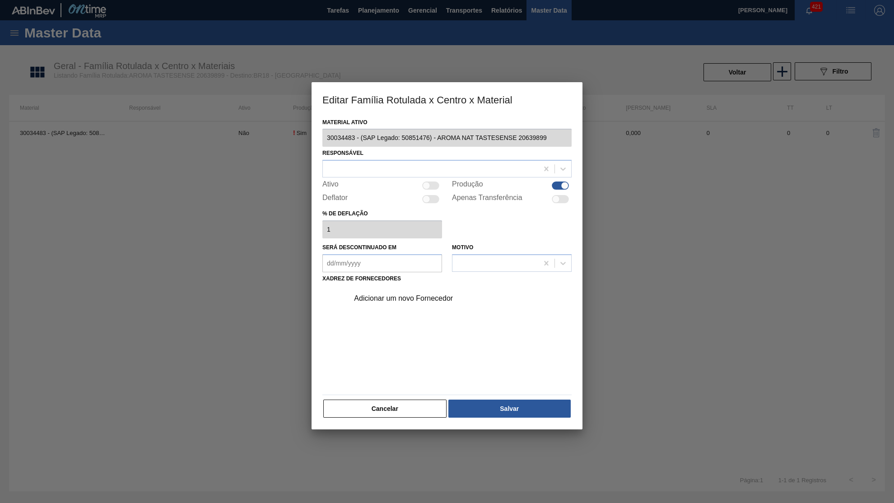
click at [415, 162] on div at bounding box center [430, 168] width 215 height 13
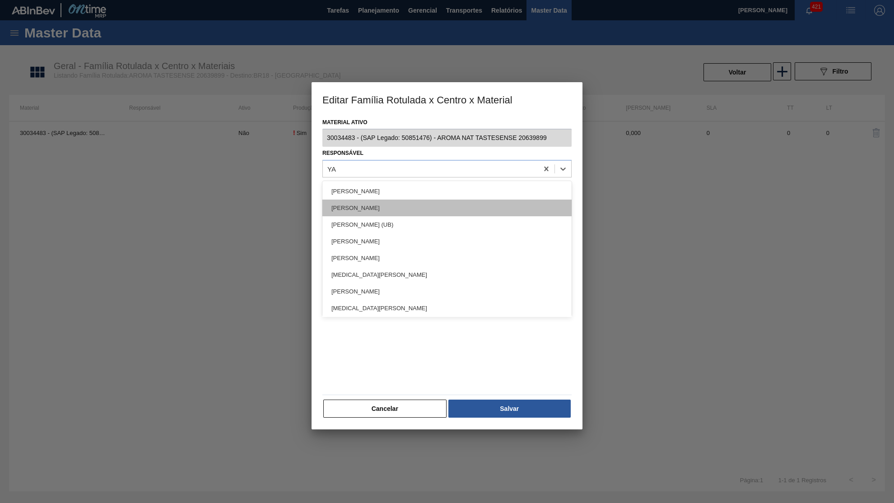
type input "YAS"
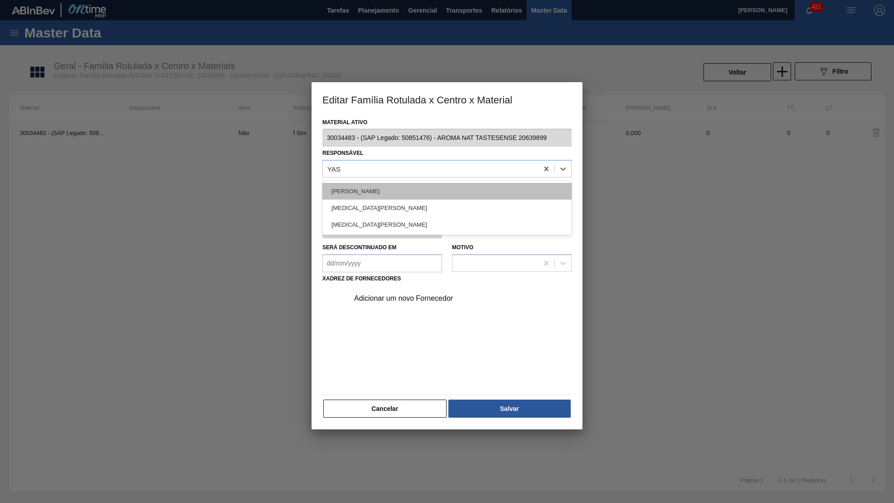
click at [389, 190] on div "Yasmim [PERSON_NAME] [PERSON_NAME]" at bounding box center [446, 191] width 249 height 17
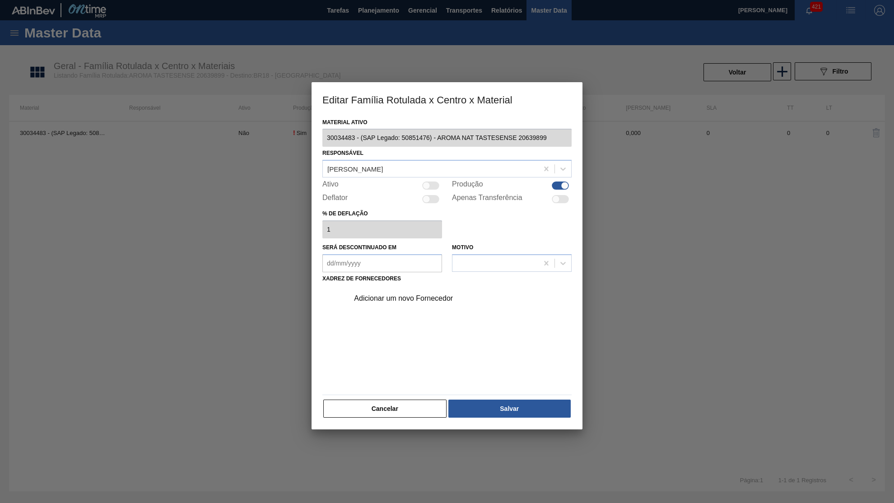
click at [423, 186] on div "Ativo" at bounding box center [382, 185] width 120 height 11
click at [429, 183] on div at bounding box center [426, 186] width 8 height 8
checkbox input "true"
click at [403, 303] on div "Adicionar um novo Fornecedor" at bounding box center [446, 338] width 249 height 106
click at [403, 294] on div "Adicionar um novo Fornecedor" at bounding box center [442, 298] width 177 height 8
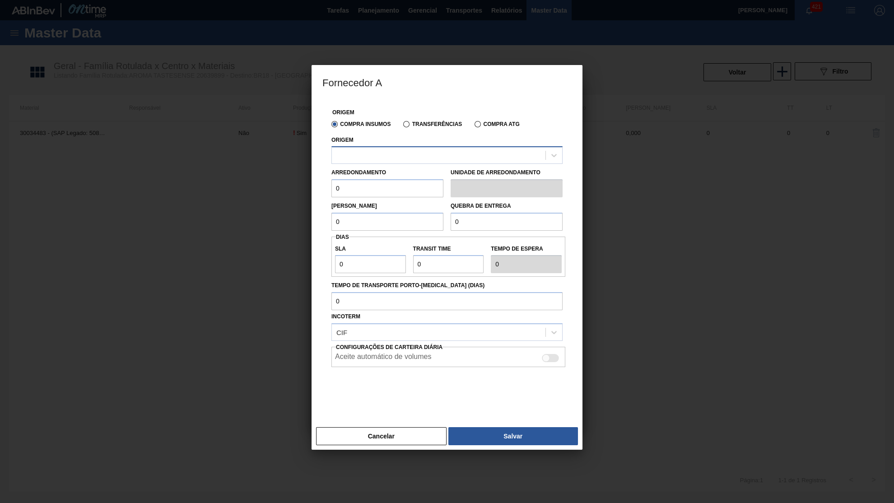
click at [400, 149] on div at bounding box center [439, 155] width 214 height 13
click at [406, 402] on div "Origem Compra Insumos Transferências Compra ATG Origem Use Up and Down to choos…" at bounding box center [446, 261] width 271 height 324
click at [403, 422] on div "Cancelar Salvar" at bounding box center [446, 435] width 271 height 27
click at [403, 427] on button "Cancelar" at bounding box center [381, 436] width 130 height 18
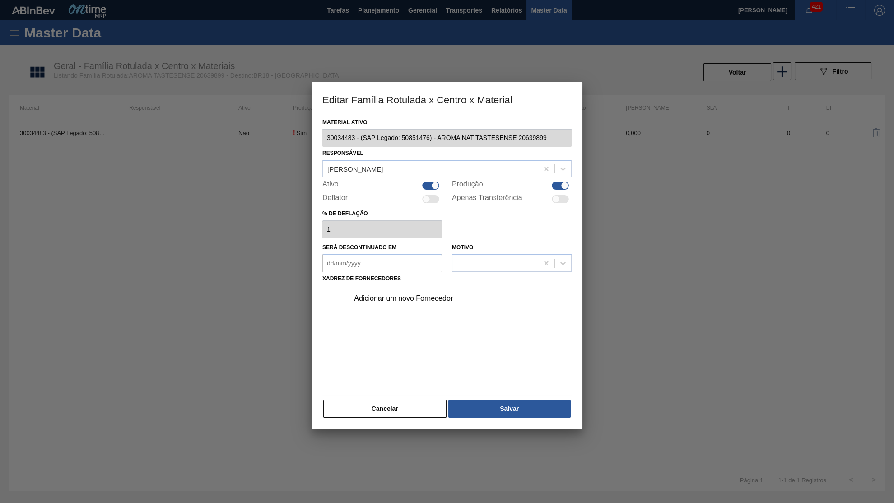
click at [404, 389] on div "Material ativo 30034483 - (SAP Legado: 50851476) - AROMA NAT TASTESENSE 2063989…" at bounding box center [446, 267] width 249 height 303
click at [411, 399] on button "Cancelar" at bounding box center [384, 408] width 123 height 18
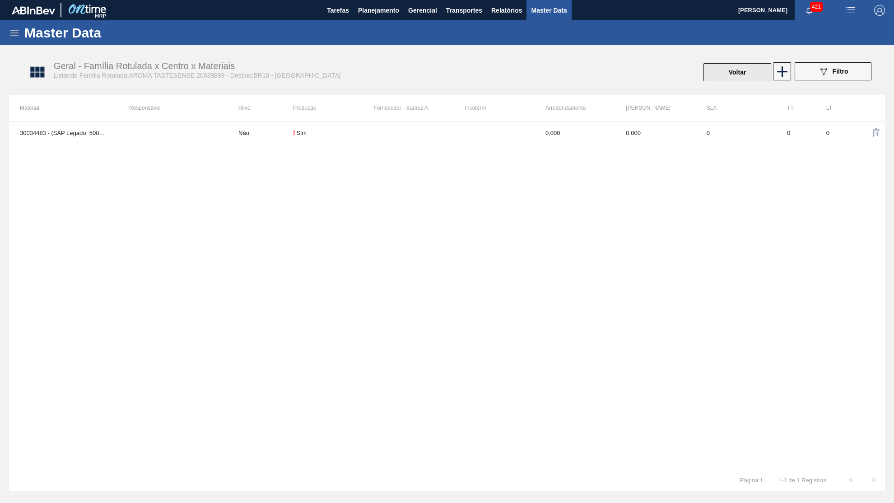
click at [745, 77] on button "Voltar" at bounding box center [737, 72] width 68 height 18
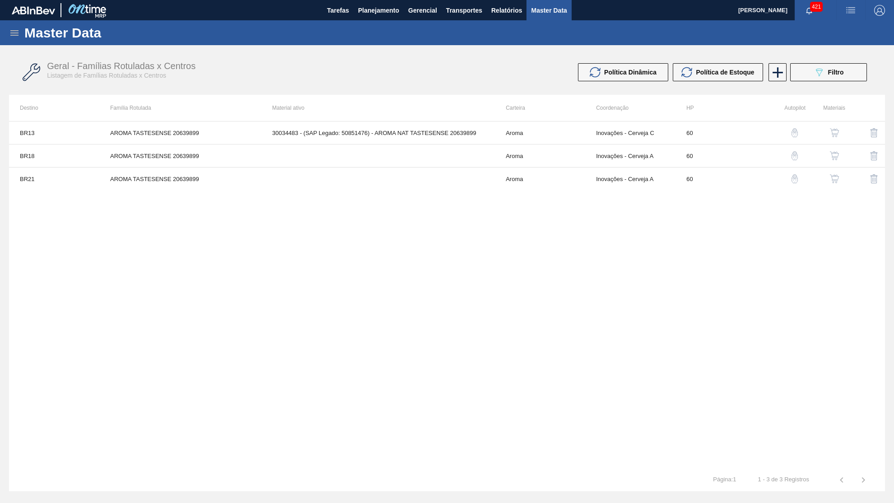
click at [835, 177] on img "button" at bounding box center [834, 178] width 9 height 9
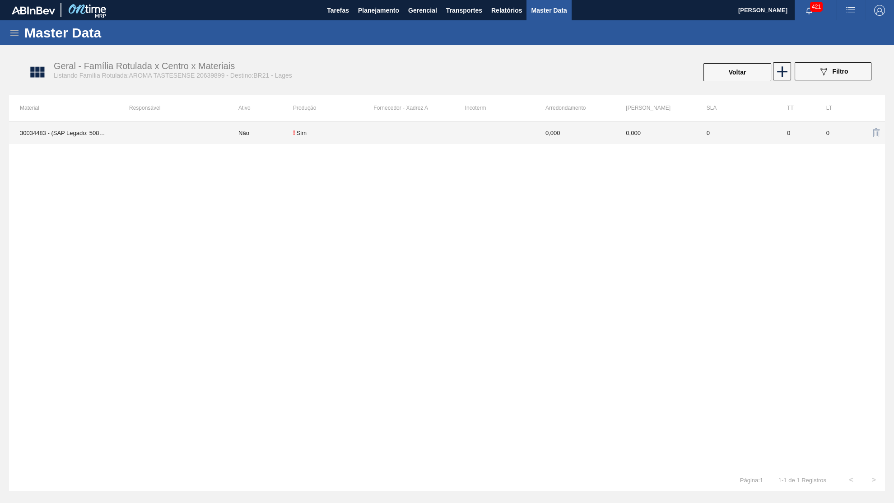
click at [784, 126] on td "0" at bounding box center [795, 132] width 39 height 23
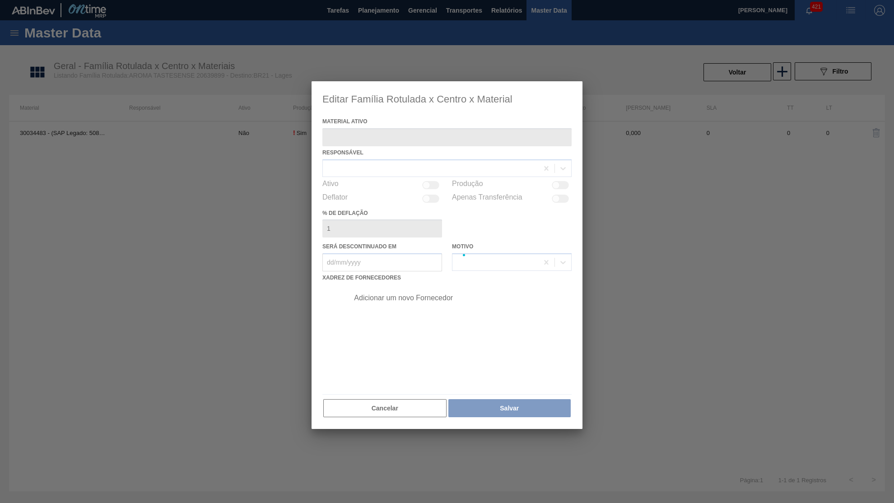
type ativo "30034483 - (SAP Legado: 50851476) - AROMA NAT TASTESENSE 20639899"
checkbox input "true"
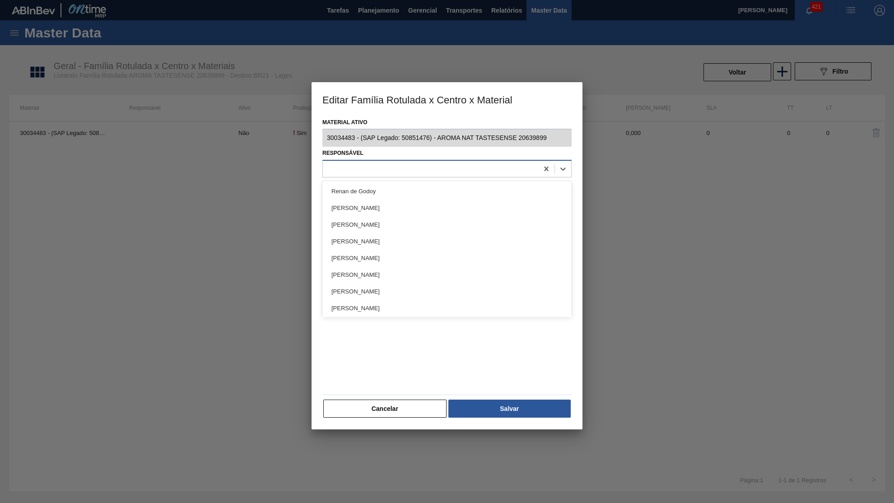
click at [345, 170] on div at bounding box center [430, 168] width 215 height 13
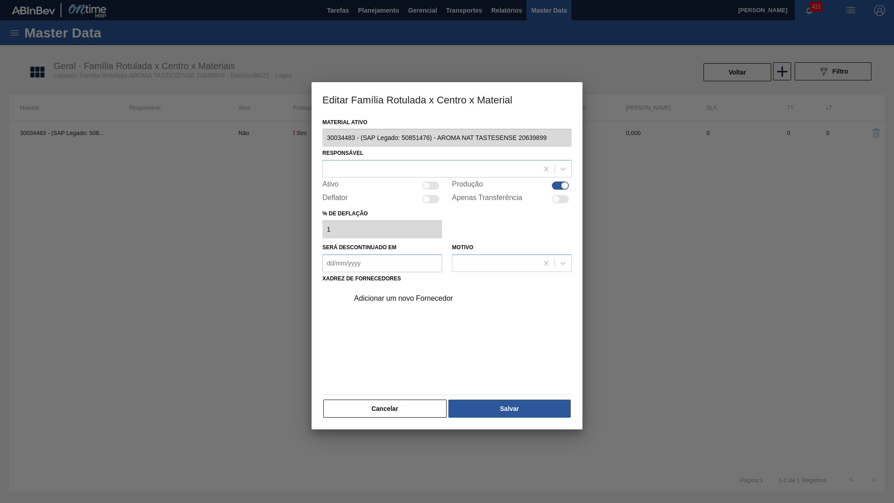
click at [364, 287] on div "Adicionar um novo Fornecedor" at bounding box center [458, 298] width 228 height 23
click at [392, 294] on div "Adicionar um novo Fornecedor" at bounding box center [442, 298] width 177 height 8
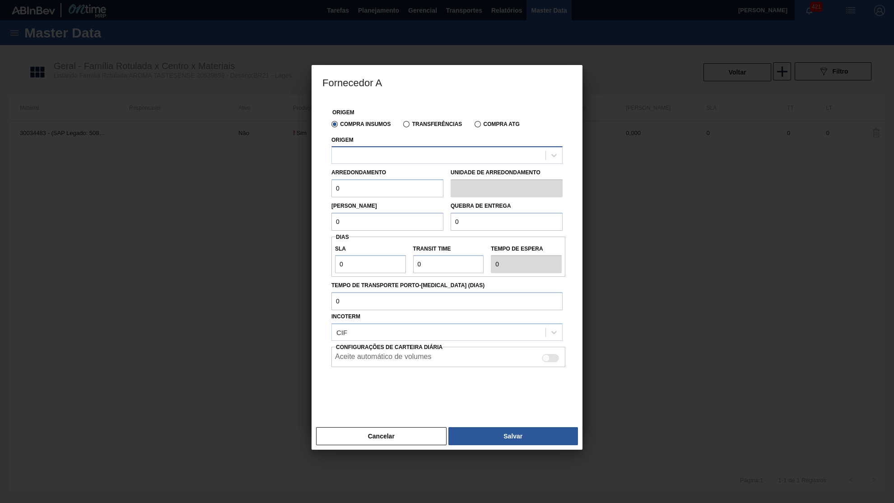
click at [361, 149] on div at bounding box center [439, 155] width 214 height 13
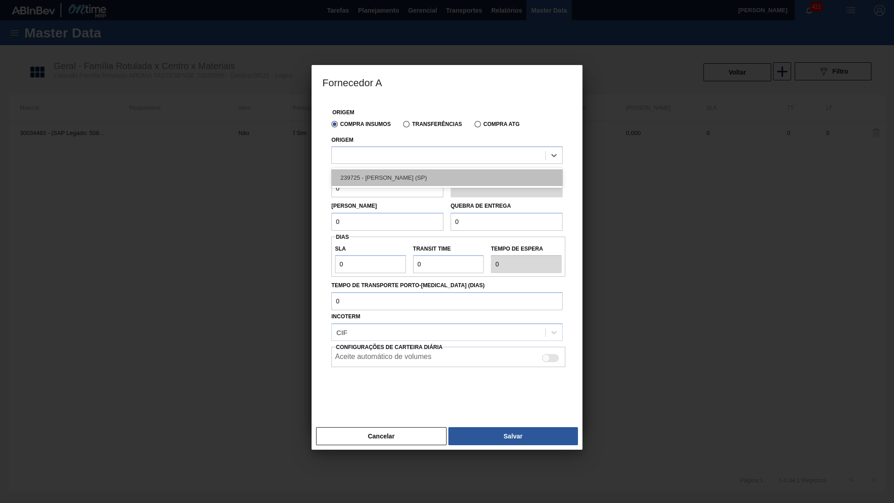
click at [376, 177] on div "239725 - [PERSON_NAME] (SP)" at bounding box center [446, 177] width 231 height 17
drag, startPoint x: 379, startPoint y: 182, endPoint x: 275, endPoint y: 190, distance: 104.6
click at [331, 190] on input "0" at bounding box center [387, 189] width 112 height 18
type input "20"
drag, startPoint x: 419, startPoint y: 220, endPoint x: 240, endPoint y: 226, distance: 179.3
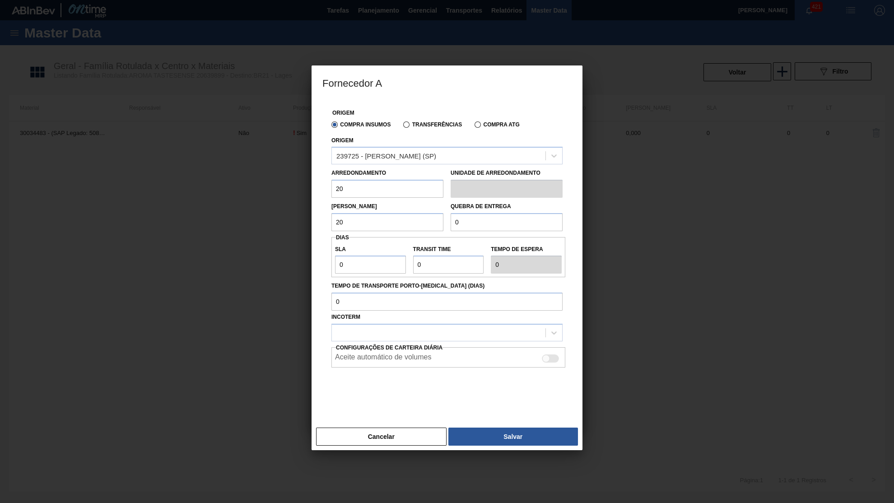
click at [331, 225] on input "20" at bounding box center [387, 222] width 112 height 18
paste input "4"
type input "40"
drag, startPoint x: 491, startPoint y: 210, endPoint x: 344, endPoint y: 206, distance: 146.7
click at [450, 213] on input "0" at bounding box center [506, 222] width 112 height 18
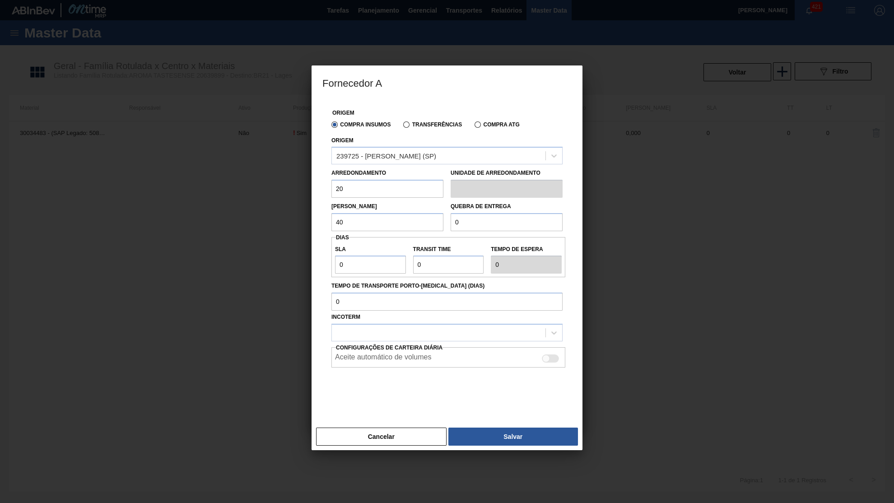
paste input "4"
type input "40"
click at [371, 269] on div "SLA 0 Transit Time Tempo de espera 0" at bounding box center [448, 257] width 234 height 41
drag, startPoint x: 363, startPoint y: 265, endPoint x: 339, endPoint y: 258, distance: 25.3
click at [339, 258] on input "0" at bounding box center [370, 264] width 71 height 18
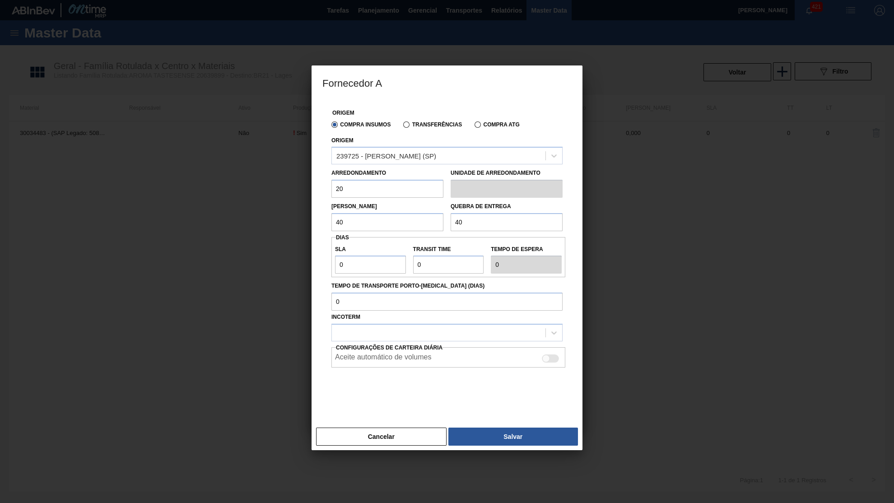
drag, startPoint x: 336, startPoint y: 226, endPoint x: 291, endPoint y: 219, distance: 45.6
click at [311, 219] on div "Origem Compra Insumos Transferências Compra ATG Origem 239725 - KERRY - BARUERI…" at bounding box center [446, 261] width 271 height 324
drag, startPoint x: 386, startPoint y: 218, endPoint x: 381, endPoint y: 218, distance: 5.0
click at [384, 218] on input "40" at bounding box center [387, 222] width 112 height 18
click at [378, 427] on button "Cancelar" at bounding box center [381, 436] width 130 height 18
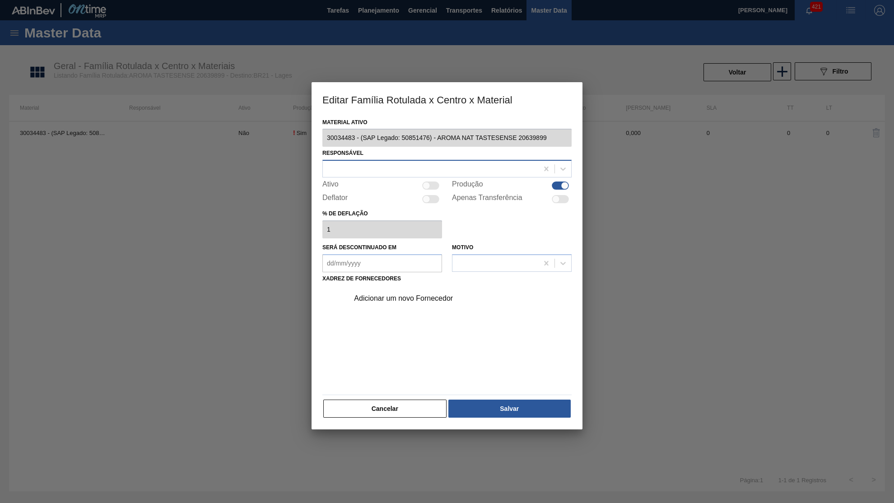
click at [388, 162] on div at bounding box center [430, 168] width 215 height 13
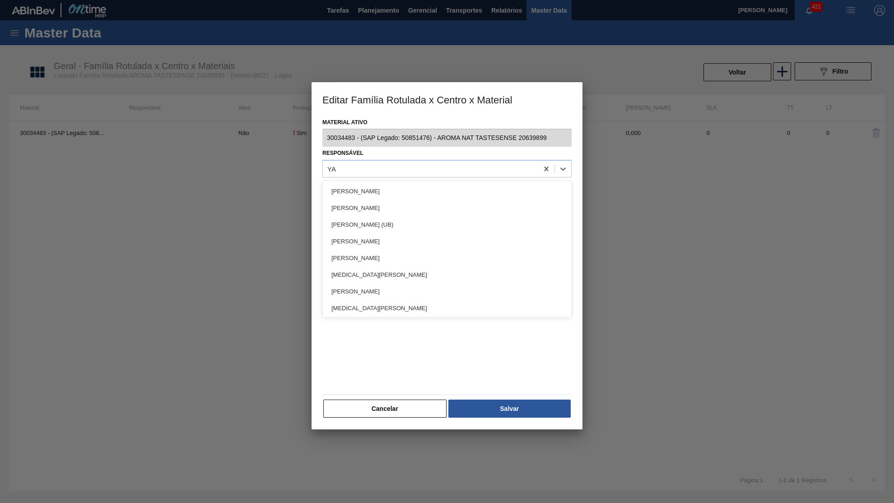
type input "YAS"
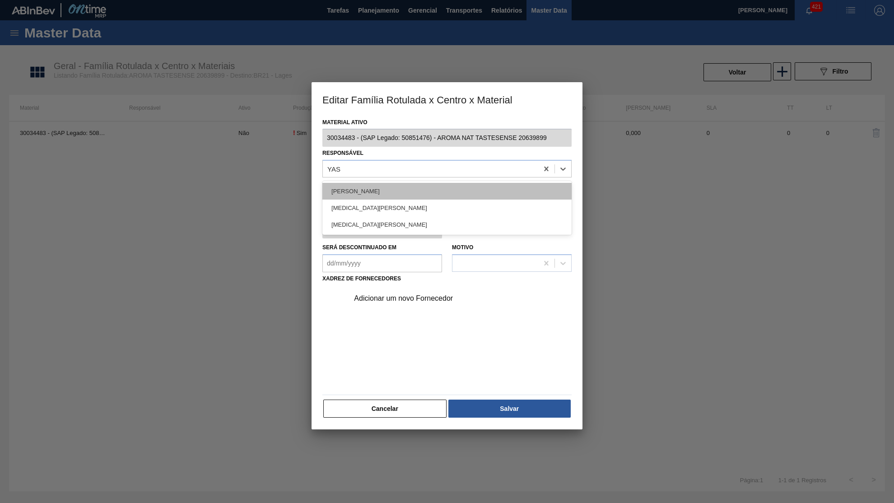
click at [390, 192] on div "Yasmim [PERSON_NAME] [PERSON_NAME]" at bounding box center [446, 191] width 249 height 17
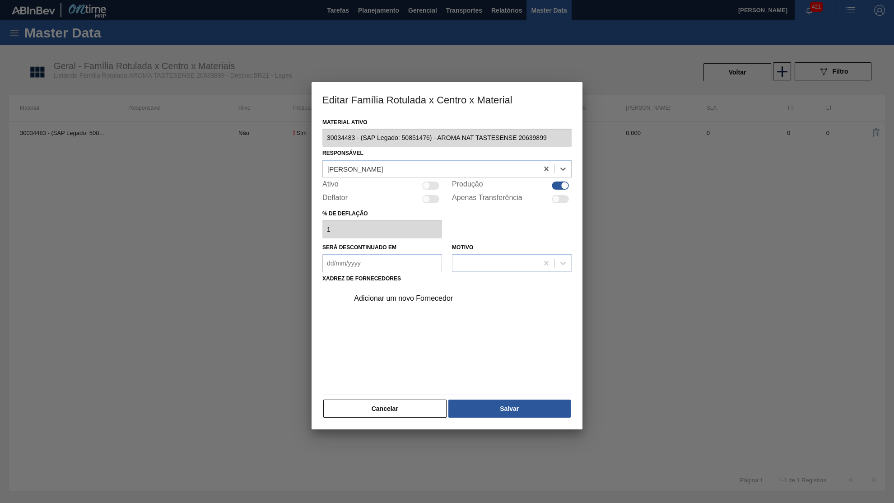
click at [434, 184] on div at bounding box center [430, 185] width 17 height 8
checkbox input "true"
click at [422, 294] on div "Adicionar um novo Fornecedor" at bounding box center [442, 298] width 177 height 8
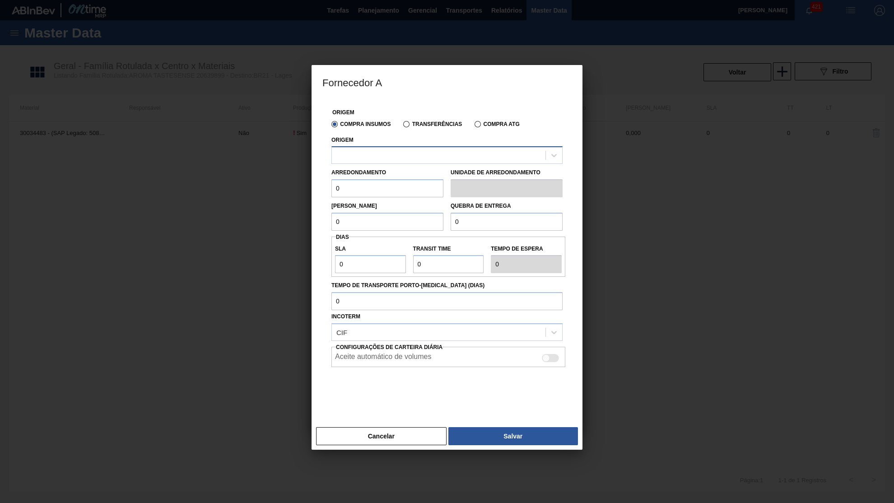
click at [376, 152] on div at bounding box center [439, 155] width 214 height 13
click at [377, 155] on div at bounding box center [439, 155] width 214 height 13
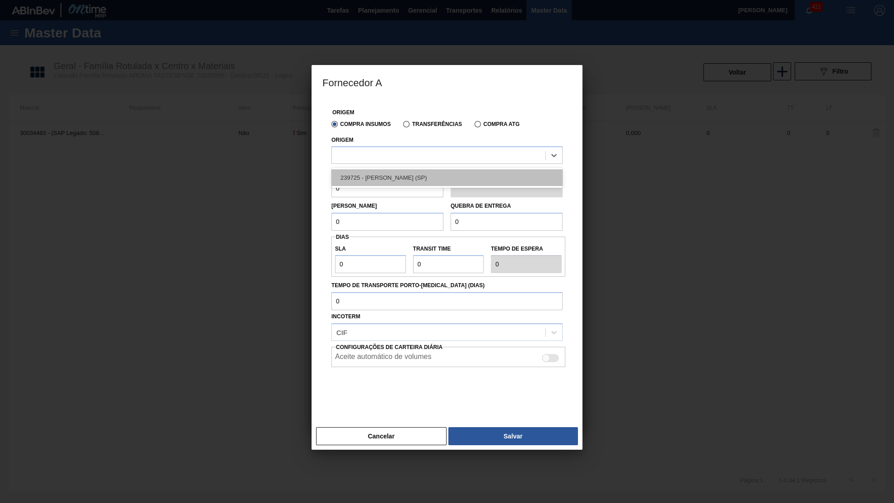
click at [386, 176] on div "239725 - [PERSON_NAME] (SP)" at bounding box center [446, 177] width 231 height 17
click at [386, 176] on div "Arredondamento 0" at bounding box center [387, 182] width 112 height 31
click at [388, 181] on input "0" at bounding box center [387, 189] width 112 height 18
drag, startPoint x: 369, startPoint y: 179, endPoint x: 50, endPoint y: 211, distance: 321.1
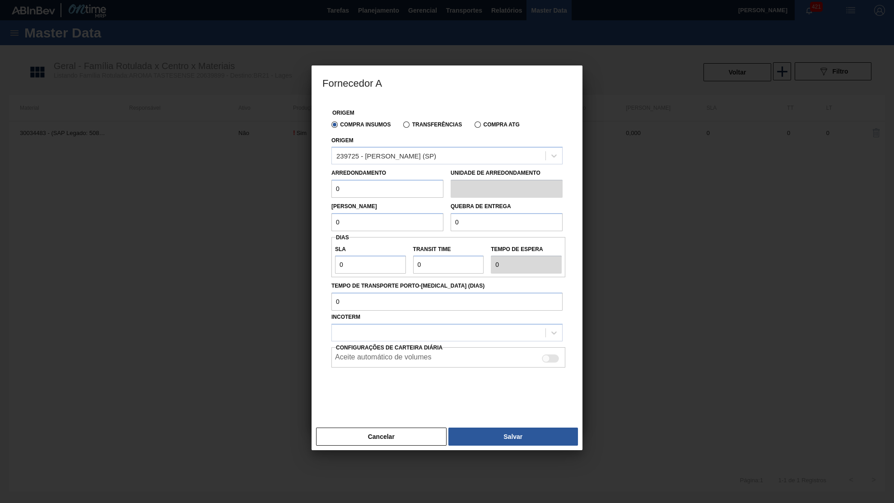
click at [331, 198] on input "0" at bounding box center [387, 189] width 112 height 18
paste input "2"
type input "20"
drag, startPoint x: 350, startPoint y: 218, endPoint x: 190, endPoint y: 228, distance: 160.5
click at [331, 228] on input "0" at bounding box center [387, 222] width 112 height 18
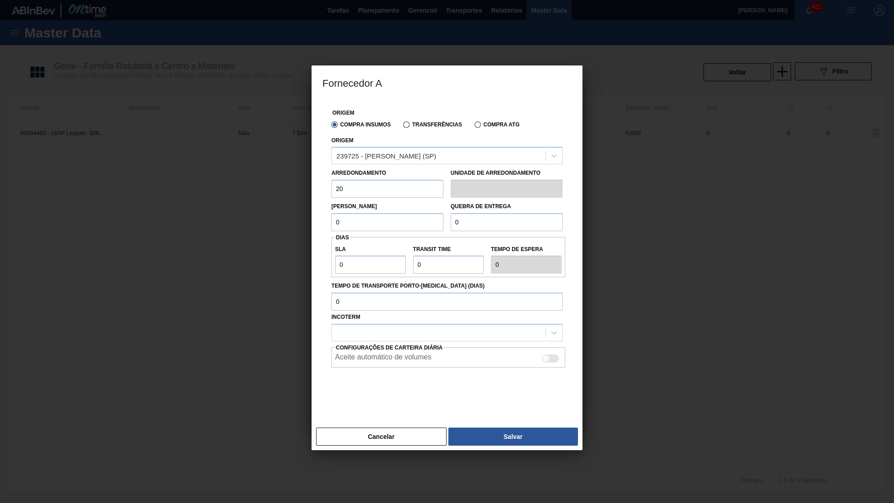
type input "4"
type input "40"
drag, startPoint x: 367, startPoint y: 225, endPoint x: 253, endPoint y: 218, distance: 114.4
click at [331, 218] on input "4" at bounding box center [387, 222] width 112 height 18
type input "40"
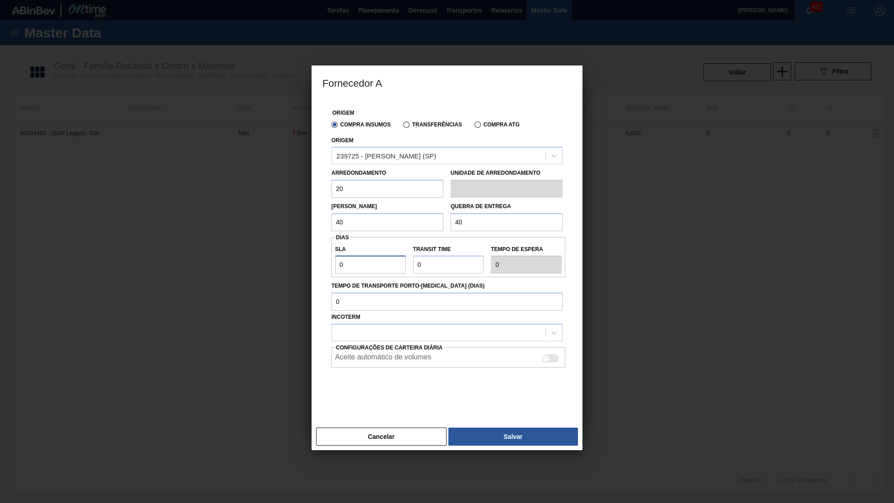
drag, startPoint x: 85, startPoint y: 281, endPoint x: 41, endPoint y: 288, distance: 44.7
click at [335, 274] on input "0" at bounding box center [370, 264] width 71 height 18
type input "3"
type input "30"
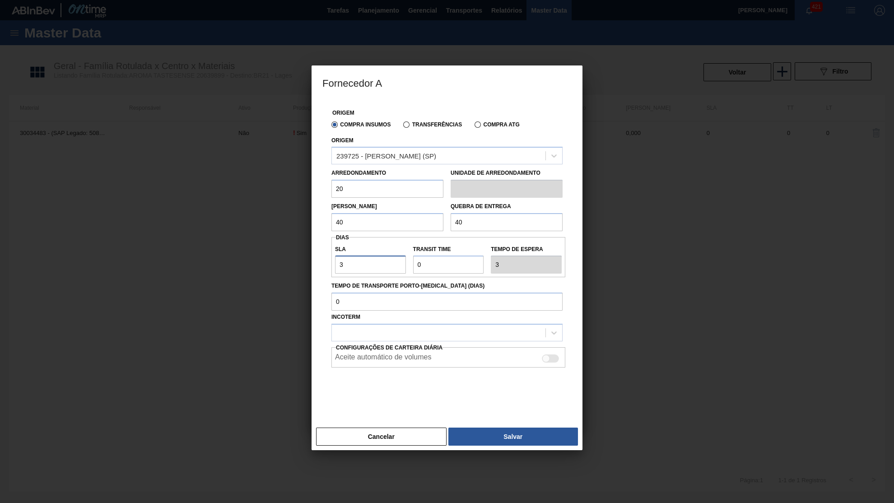
type input "30"
type input "4"
type input "34"
type input "4"
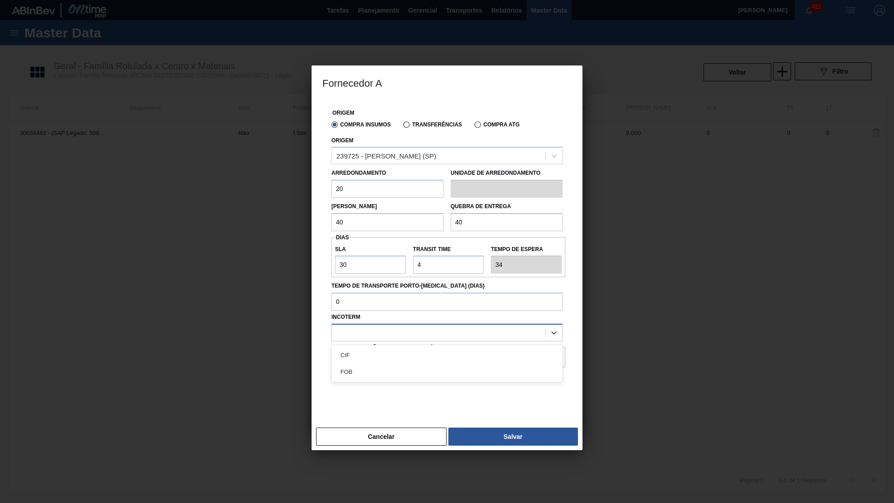
click at [440, 326] on div at bounding box center [439, 332] width 214 height 13
click at [381, 363] on div "FOB" at bounding box center [446, 371] width 231 height 17
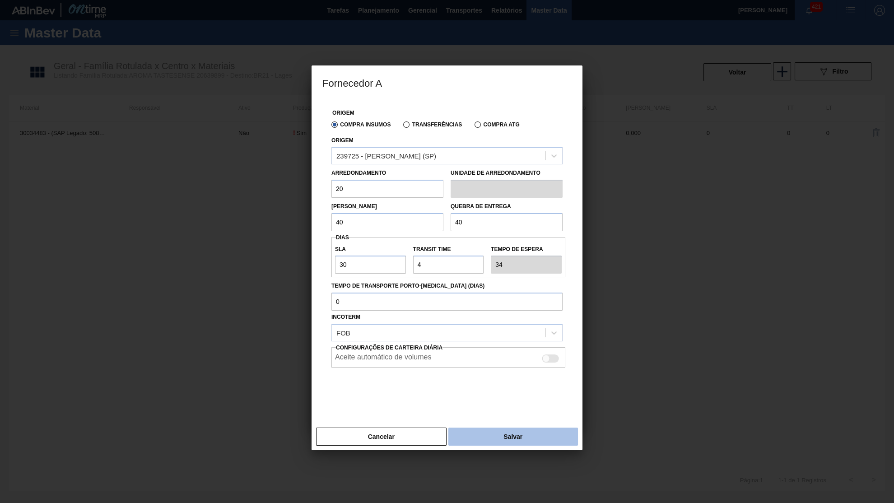
click at [504, 427] on button "Salvar" at bounding box center [513, 436] width 130 height 18
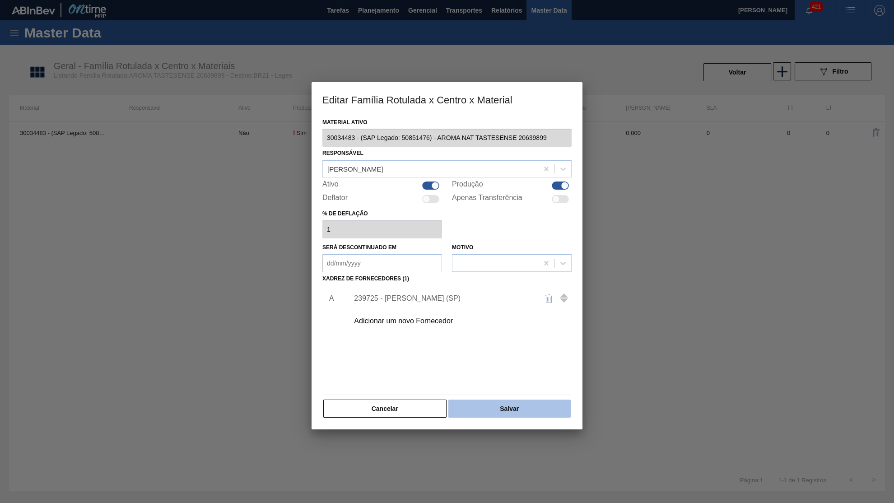
click at [496, 406] on button "Salvar" at bounding box center [509, 408] width 122 height 18
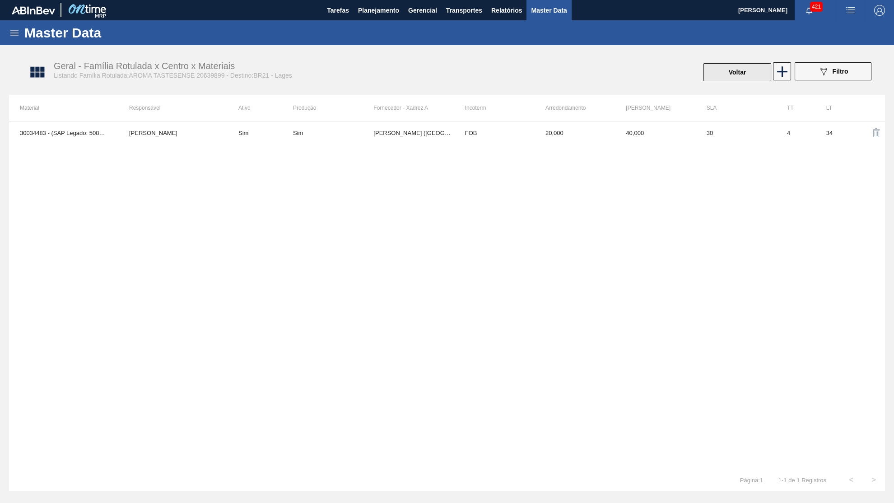
click at [716, 76] on button "Voltar" at bounding box center [737, 72] width 68 height 18
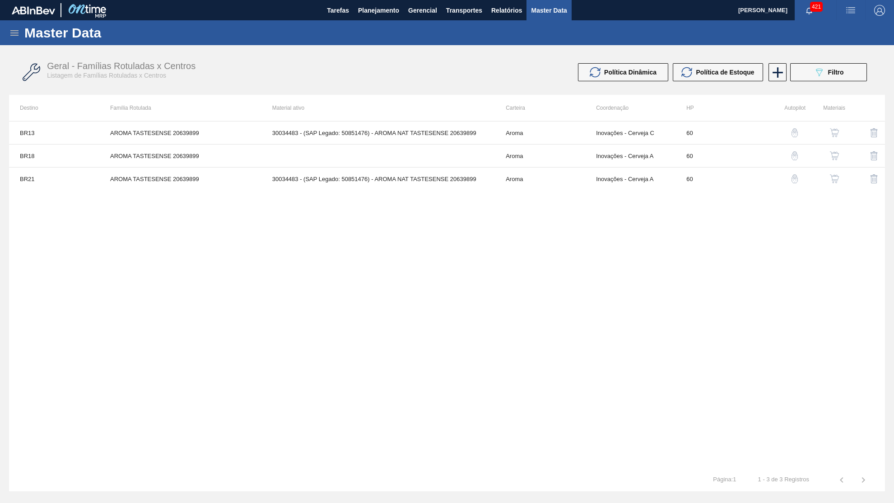
click at [836, 151] on img "button" at bounding box center [834, 155] width 9 height 9
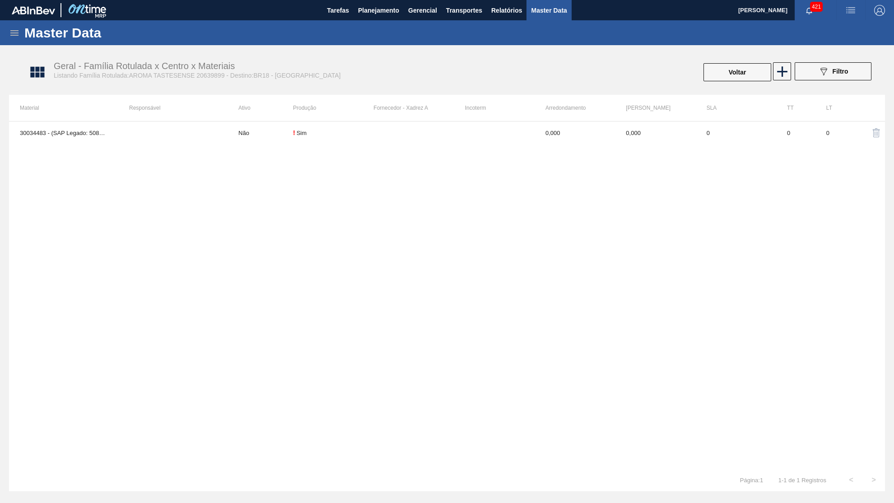
click at [411, 146] on div "30034483 - (SAP Legado: 50851476) - AROMA NAT TASTESENSE 20639899 Não ! Sim 0,0…" at bounding box center [447, 295] width 876 height 348
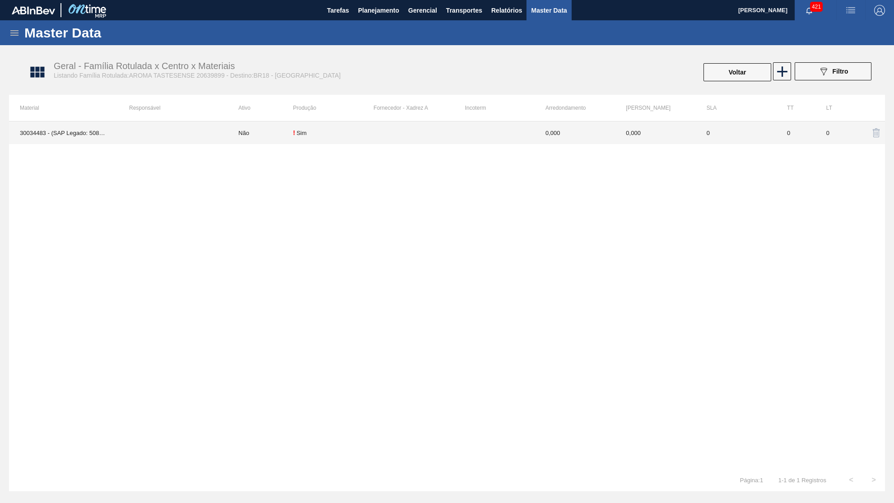
click at [407, 137] on td at bounding box center [413, 132] width 80 height 23
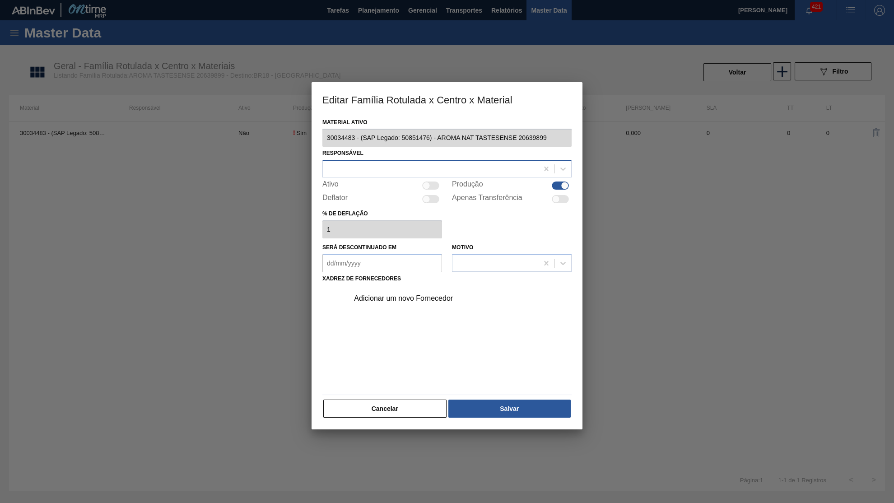
click at [404, 165] on div at bounding box center [430, 168] width 215 height 13
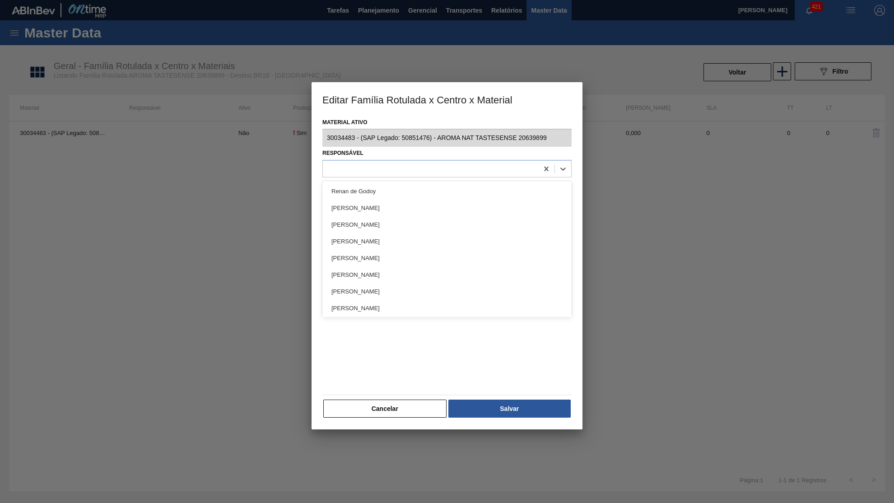
click at [399, 357] on div "Adicionar um novo Fornecedor" at bounding box center [446, 338] width 249 height 106
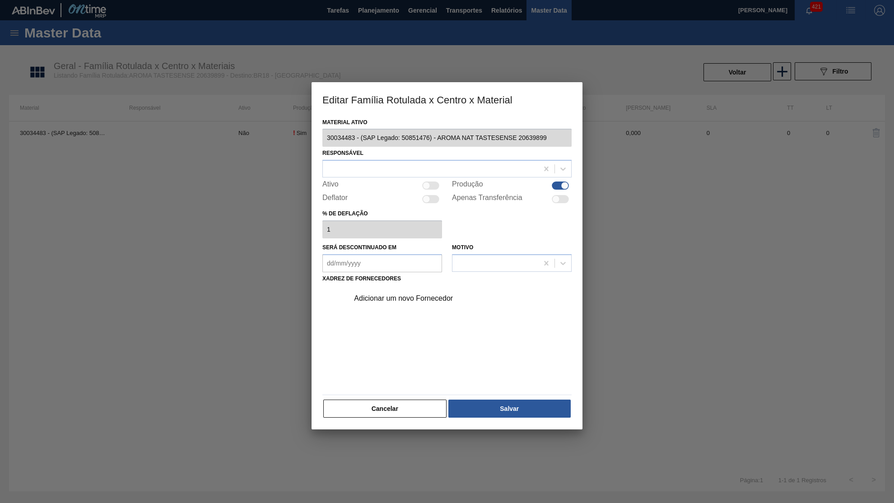
click at [392, 298] on div "Adicionar um novo Fornecedor" at bounding box center [458, 298] width 228 height 23
click at [396, 294] on div "Adicionar um novo Fornecedor" at bounding box center [442, 298] width 177 height 8
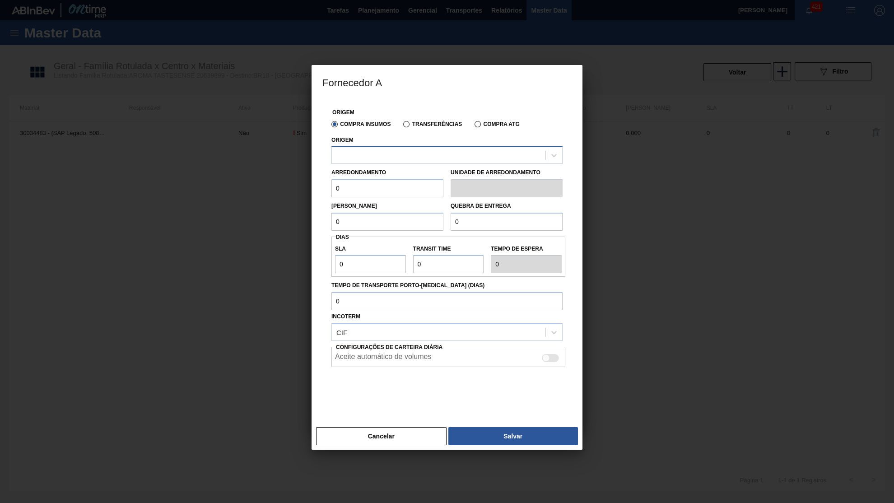
click at [385, 155] on div at bounding box center [439, 155] width 214 height 13
click at [388, 166] on div "Arredondamento 0" at bounding box center [387, 181] width 112 height 31
click at [385, 149] on div at bounding box center [439, 155] width 214 height 13
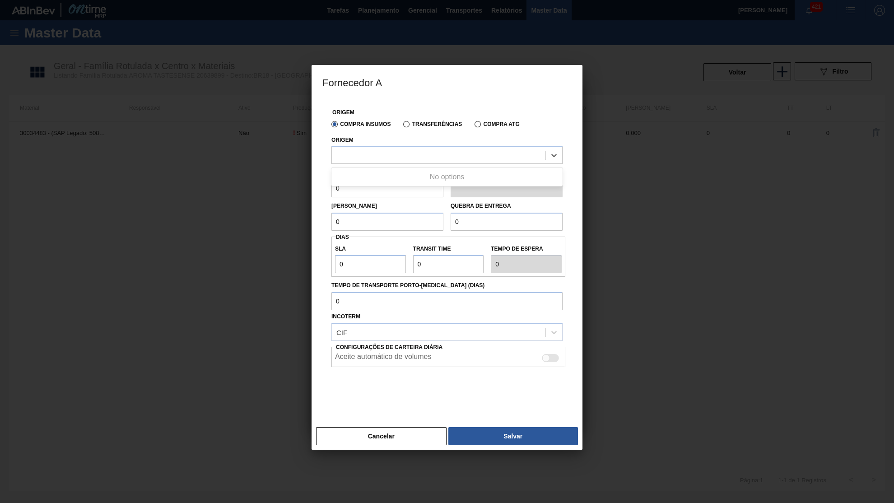
click at [394, 168] on div "No options" at bounding box center [446, 176] width 231 height 19
click at [368, 108] on div "Origem Compra Insumos Transferências Compra ATG" at bounding box center [447, 119] width 238 height 26
click at [365, 427] on button "Cancelar" at bounding box center [381, 436] width 130 height 18
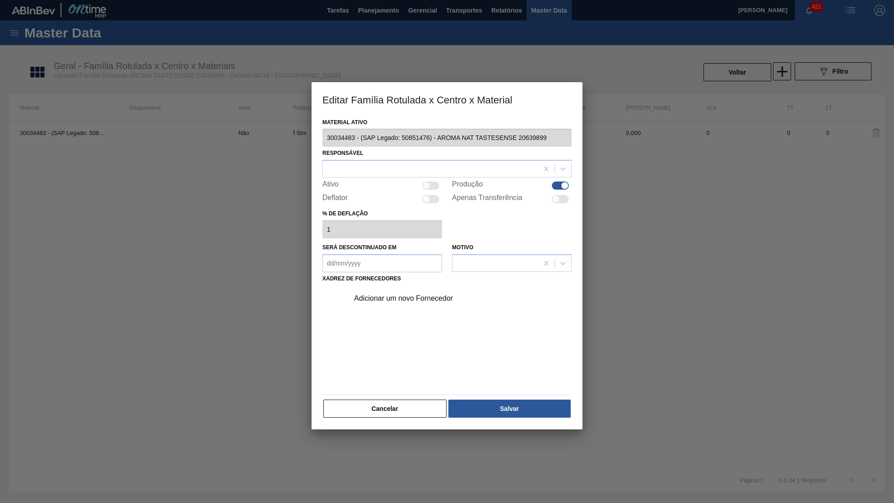
click at [389, 297] on div "Adicionar um novo Fornecedor" at bounding box center [458, 298] width 228 height 23
click at [388, 294] on div "Adicionar um novo Fornecedor" at bounding box center [442, 298] width 177 height 8
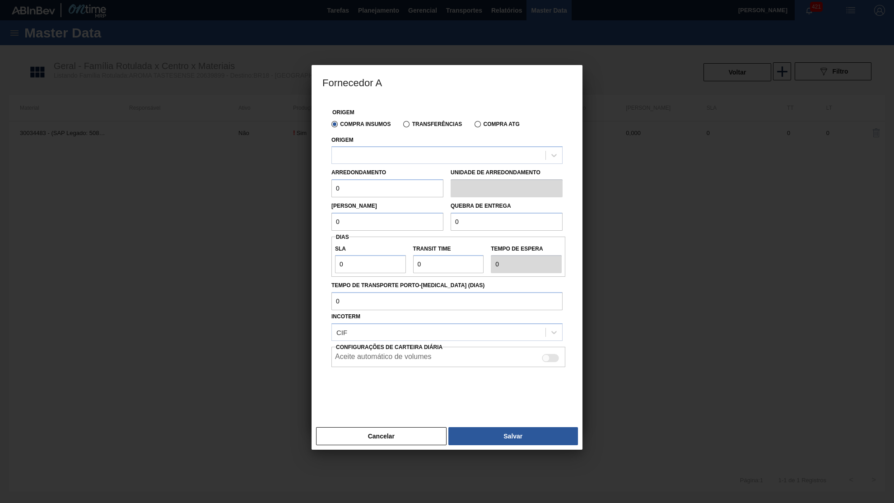
click at [387, 143] on div "Origem" at bounding box center [446, 149] width 231 height 31
click at [398, 152] on div at bounding box center [439, 155] width 214 height 13
click at [409, 429] on button "Cancelar" at bounding box center [381, 436] width 130 height 18
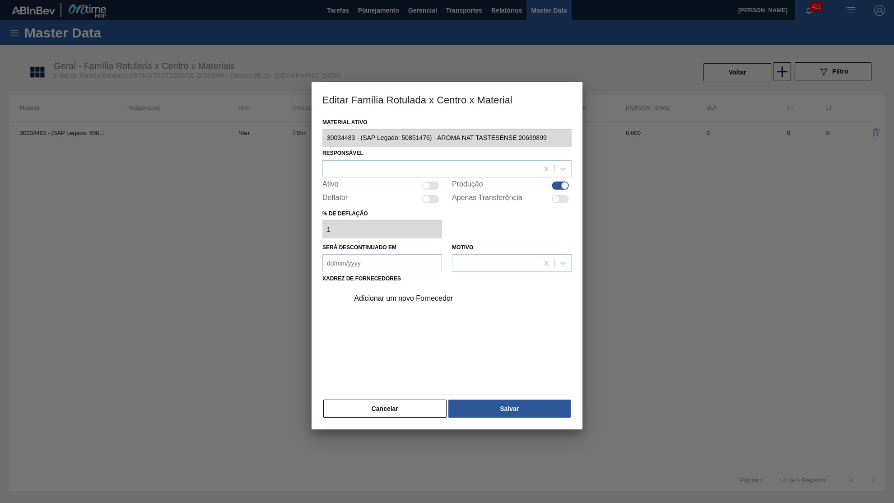
click at [379, 176] on div "Material ativo 30034483 - (SAP Legado: 50851476) - AROMA NAT TASTESENSE 2063989…" at bounding box center [446, 267] width 249 height 303
click at [371, 169] on div at bounding box center [430, 168] width 215 height 13
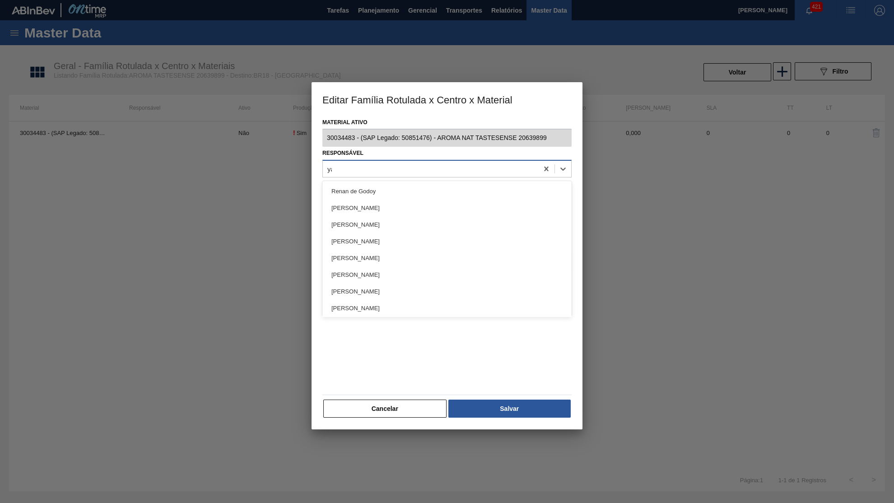
type input "yas"
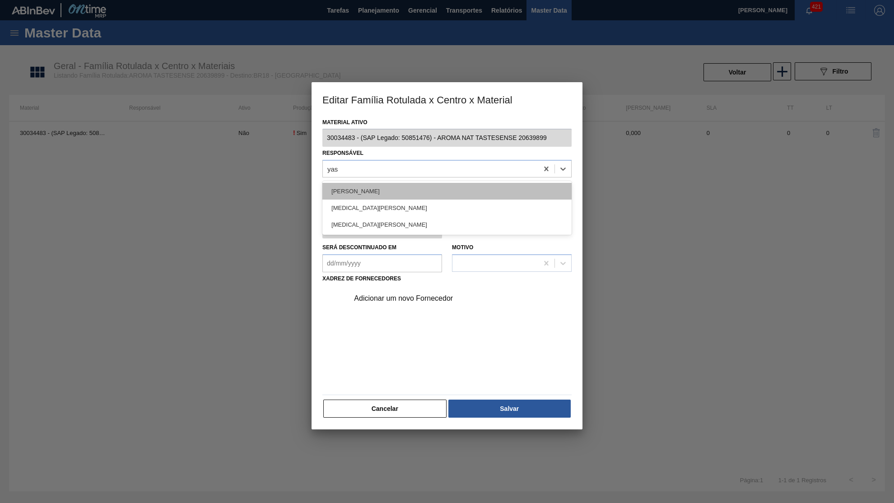
click at [381, 187] on div "Yasmim [PERSON_NAME] [PERSON_NAME]" at bounding box center [446, 191] width 249 height 17
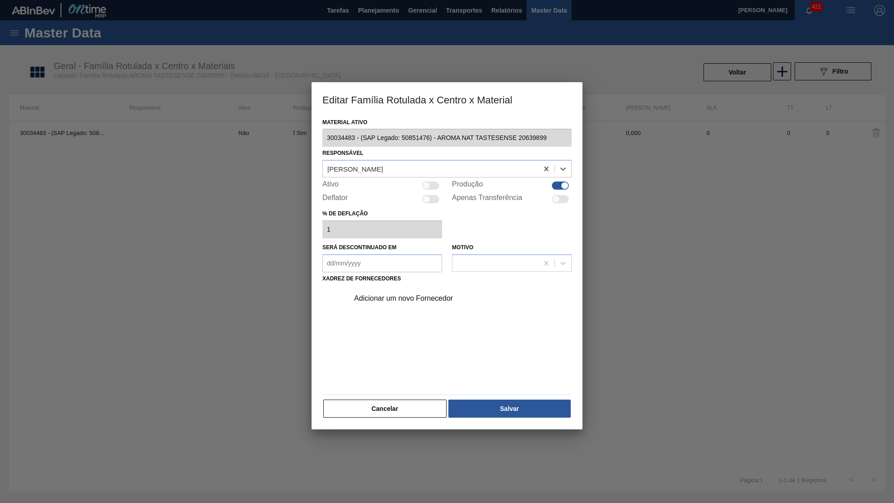
click at [417, 287] on div "Adicionar um novo Fornecedor" at bounding box center [458, 298] width 228 height 23
click at [419, 294] on div "Adicionar um novo Fornecedor" at bounding box center [442, 298] width 177 height 8
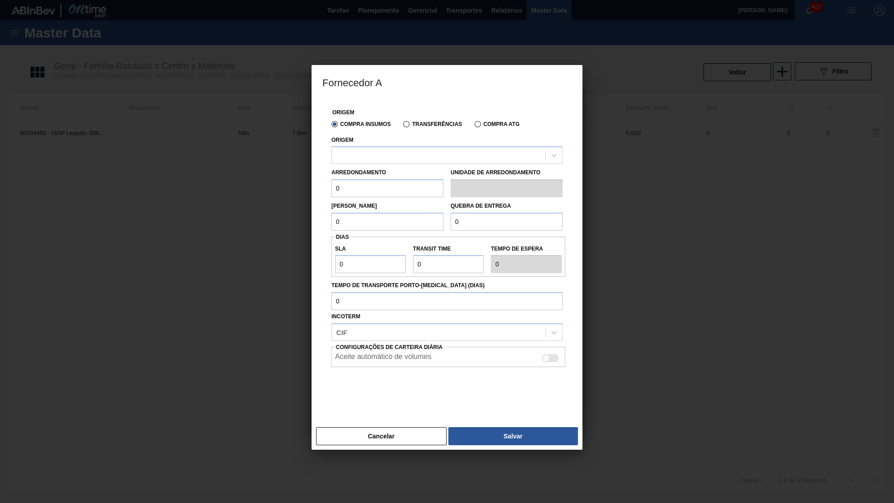
click at [376, 141] on div "Origem" at bounding box center [446, 149] width 231 height 31
click at [384, 156] on div at bounding box center [439, 155] width 214 height 13
click at [387, 158] on div at bounding box center [439, 155] width 214 height 13
click at [410, 134] on div "Origem" at bounding box center [447, 147] width 238 height 33
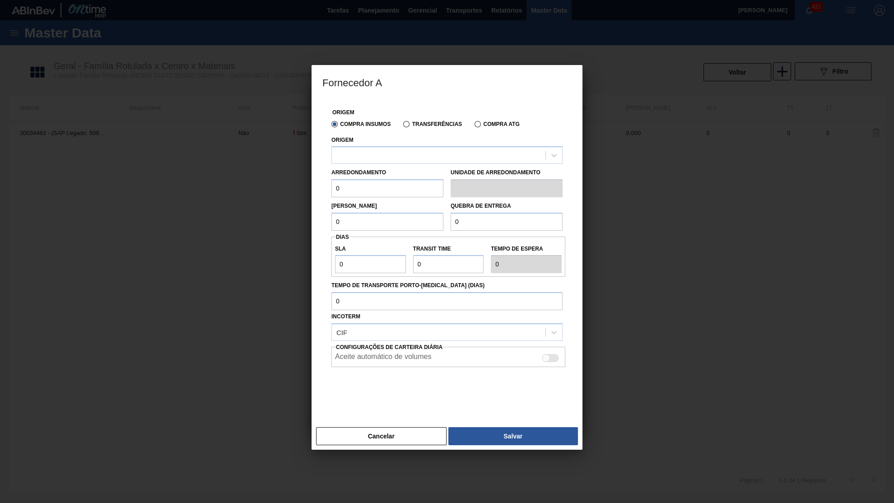
click at [409, 127] on label "Transferências" at bounding box center [432, 124] width 59 height 6
click at [402, 126] on input "Transferências" at bounding box center [402, 126] width 0 height 0
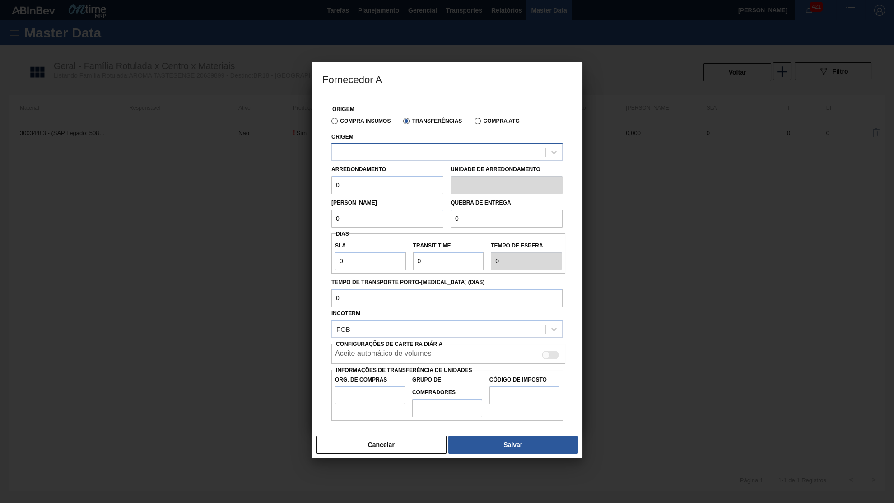
click at [380, 157] on div at bounding box center [439, 152] width 214 height 13
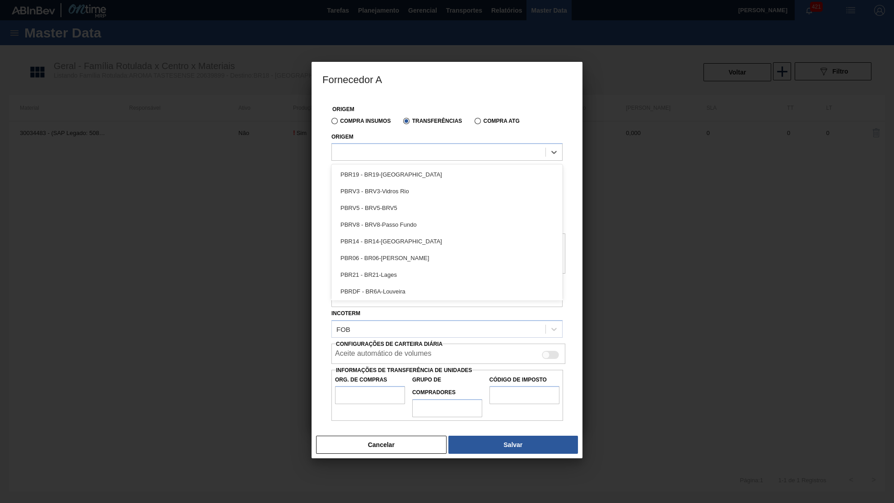
click at [357, 126] on div "Compra Insumos Transferências Compra ATG" at bounding box center [447, 120] width 238 height 15
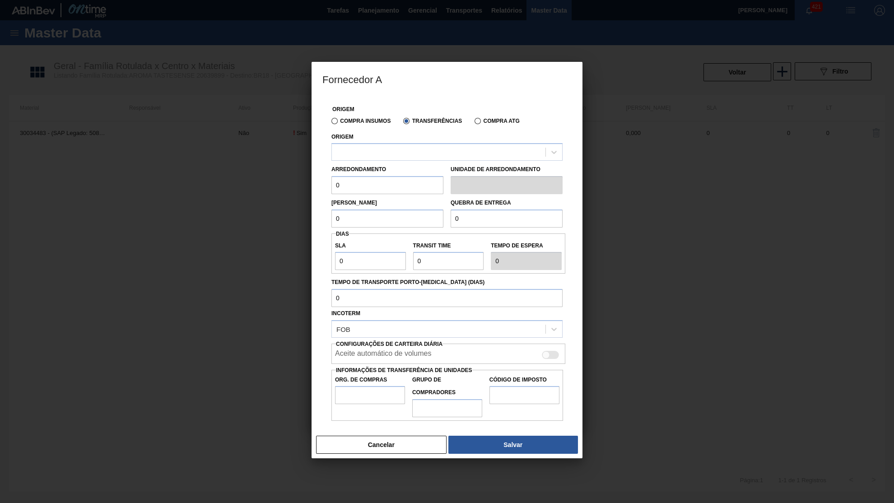
click at [352, 120] on label "Compra Insumos" at bounding box center [360, 121] width 59 height 6
click at [330, 123] on input "Compra Insumos" at bounding box center [330, 123] width 0 height 0
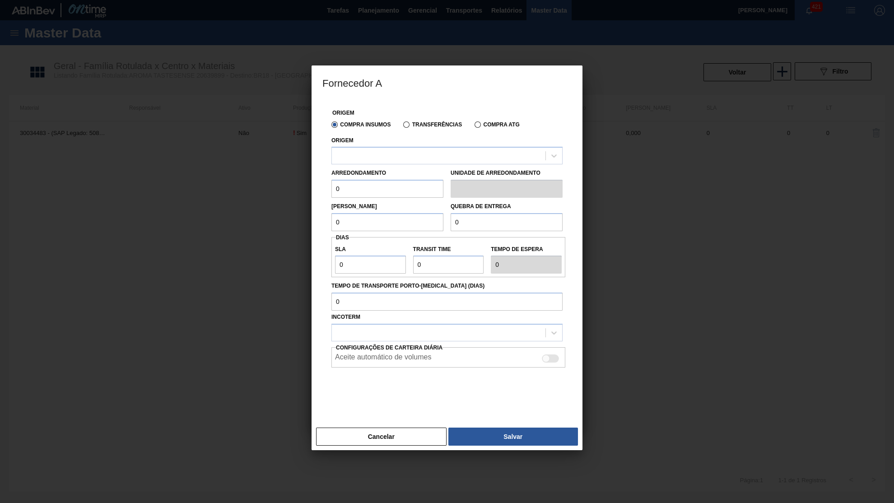
click at [407, 423] on div "Cancelar Salvar" at bounding box center [446, 436] width 271 height 27
click at [408, 423] on div "Cancelar Salvar" at bounding box center [446, 436] width 271 height 27
click at [411, 427] on button "Cancelar" at bounding box center [381, 436] width 130 height 18
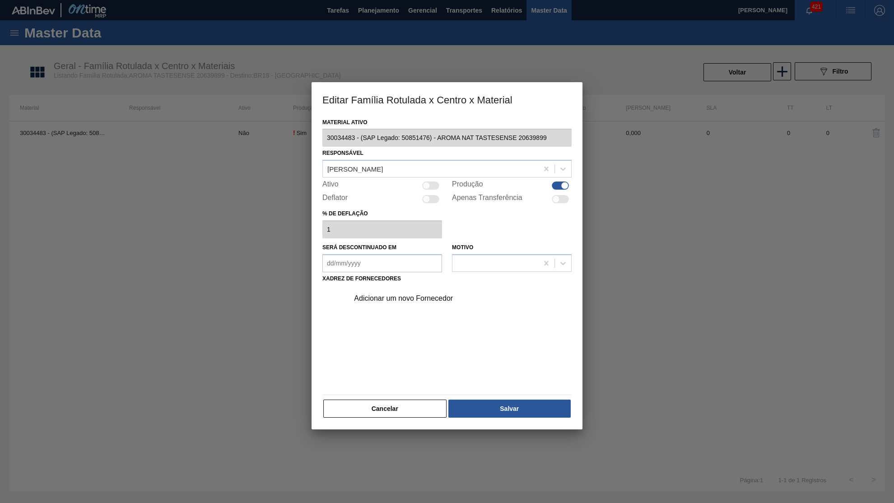
click at [436, 294] on div "Adicionar um novo Fornecedor" at bounding box center [442, 298] width 177 height 8
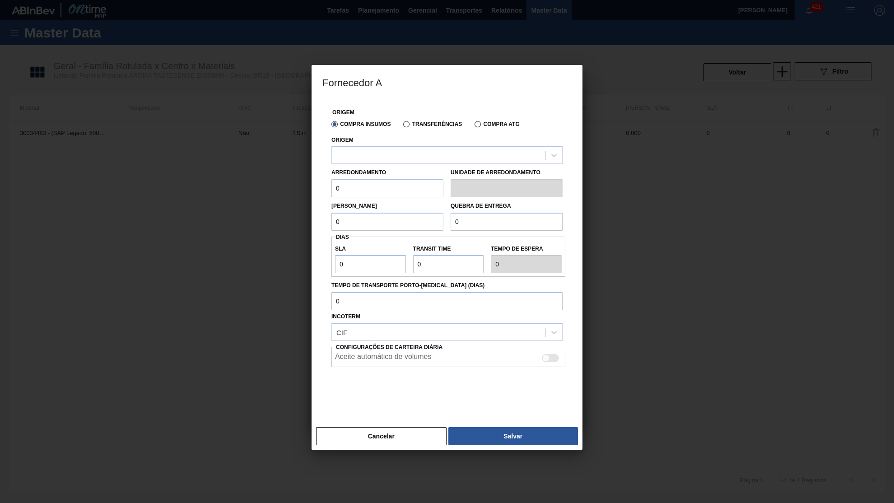
click at [355, 144] on div "Origem" at bounding box center [446, 149] width 231 height 31
click at [418, 120] on div "Transferências" at bounding box center [430, 124] width 62 height 8
click at [363, 123] on label "Compra Insumos" at bounding box center [360, 124] width 59 height 6
click at [330, 126] on input "Compra Insumos" at bounding box center [330, 126] width 0 height 0
click at [417, 126] on label "Transferências" at bounding box center [432, 124] width 59 height 6
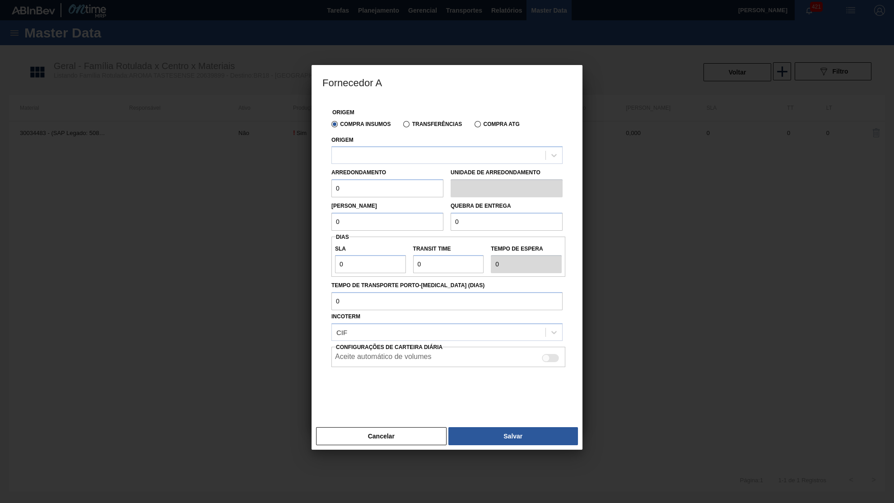
click at [402, 126] on input "Transferências" at bounding box center [402, 126] width 0 height 0
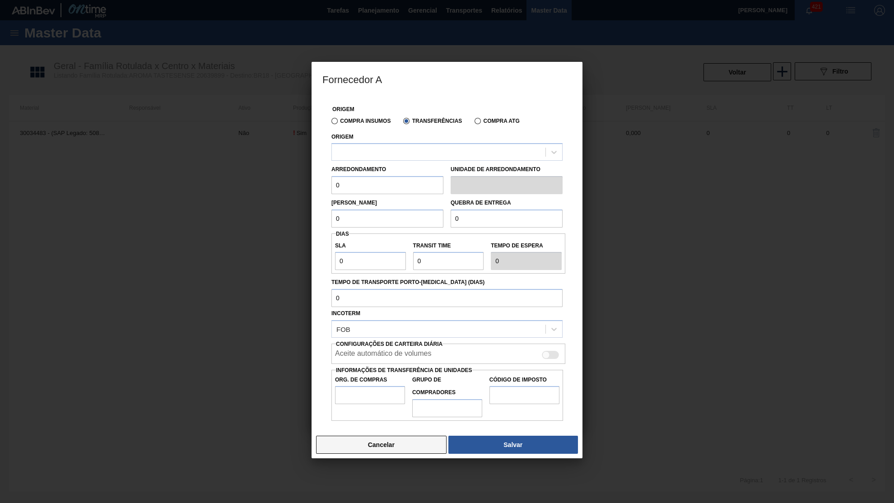
click at [422, 436] on button "Cancelar" at bounding box center [381, 445] width 130 height 18
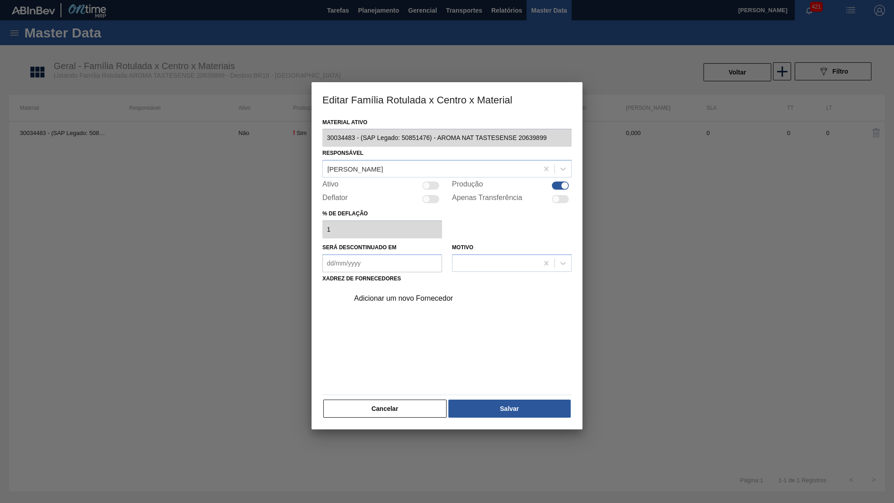
click at [555, 196] on div at bounding box center [556, 199] width 8 height 8
checkbox input "true"
click at [492, 407] on button "Salvar" at bounding box center [509, 408] width 122 height 18
click at [435, 294] on div "Adicionar um novo Fornecedor" at bounding box center [442, 298] width 177 height 8
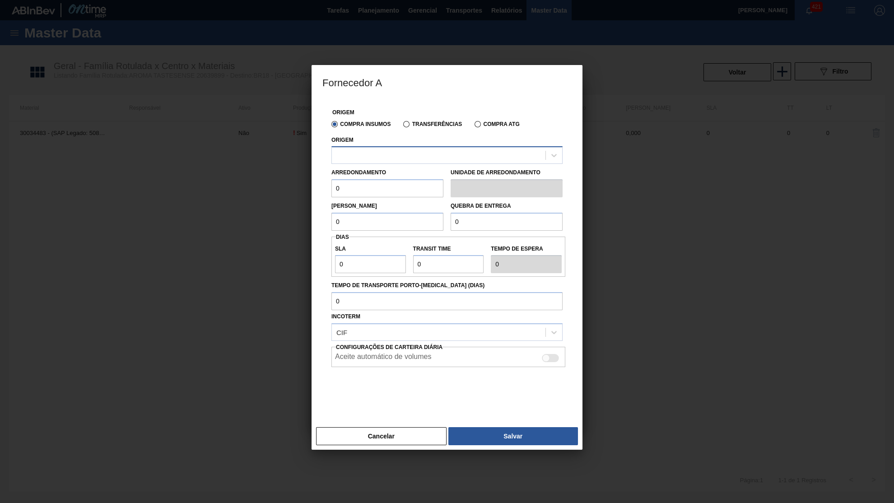
click at [393, 151] on div at bounding box center [439, 155] width 214 height 13
click at [405, 125] on label "Transferências" at bounding box center [432, 124] width 59 height 6
click at [402, 126] on input "Transferências" at bounding box center [402, 126] width 0 height 0
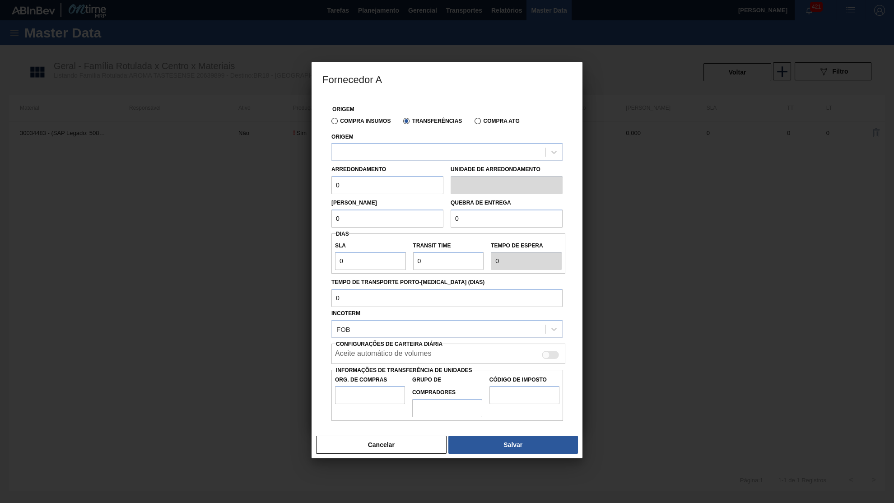
click at [410, 120] on label "Transferências" at bounding box center [432, 121] width 59 height 6
click at [402, 123] on input "Transferências" at bounding box center [402, 123] width 0 height 0
click at [386, 148] on div at bounding box center [439, 152] width 214 height 13
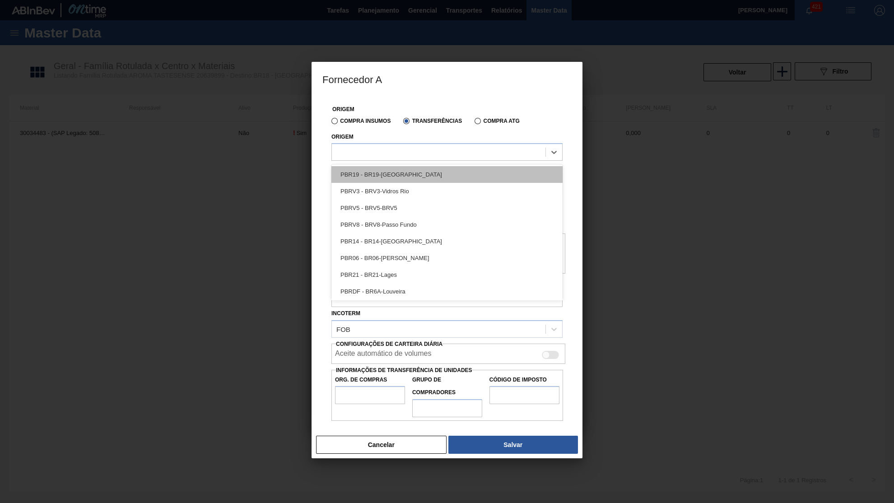
click at [415, 172] on div "PBR19 - BR19-Nova Rio" at bounding box center [446, 174] width 231 height 17
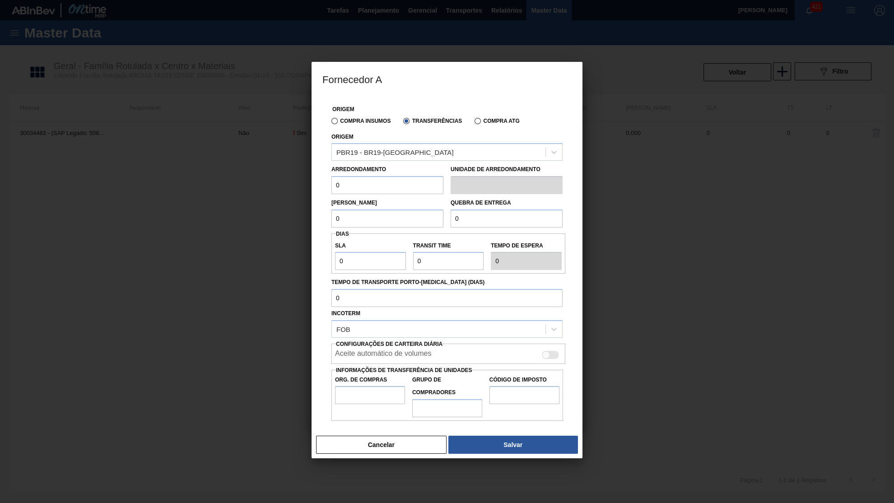
drag, startPoint x: 395, startPoint y: 189, endPoint x: 231, endPoint y: 188, distance: 164.8
click at [331, 188] on input "0" at bounding box center [387, 185] width 112 height 18
type input "20"
type input "2"
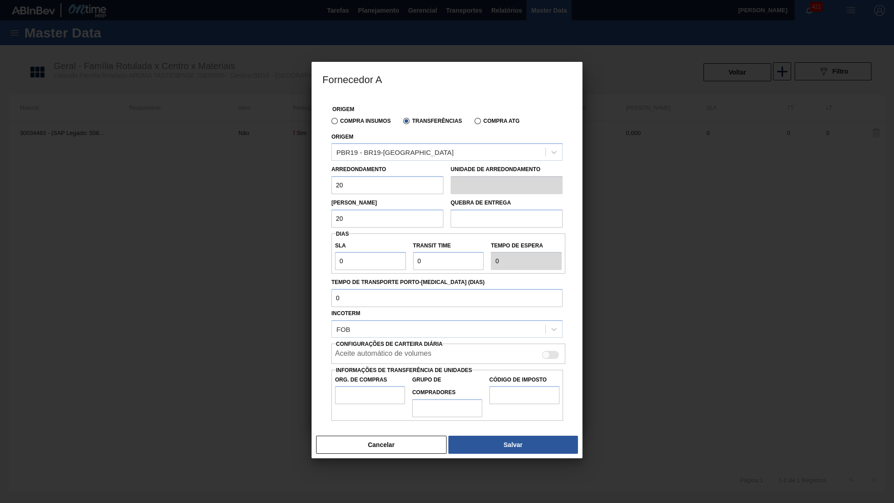
type input "1"
type input "40"
drag, startPoint x: 360, startPoint y: 212, endPoint x: 302, endPoint y: 209, distance: 57.8
click at [331, 209] on input "20" at bounding box center [387, 218] width 112 height 18
drag, startPoint x: 367, startPoint y: 253, endPoint x: 260, endPoint y: 269, distance: 107.6
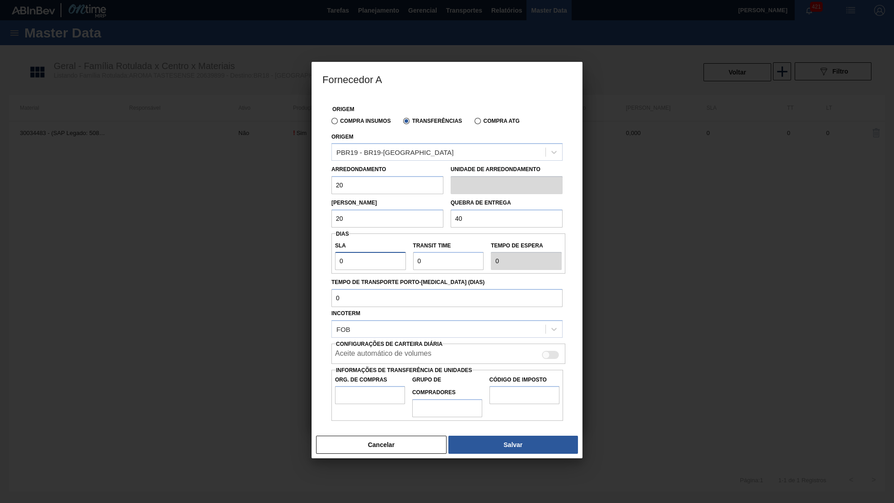
click at [335, 269] on input "0" at bounding box center [370, 261] width 71 height 18
type input "3"
type input "30"
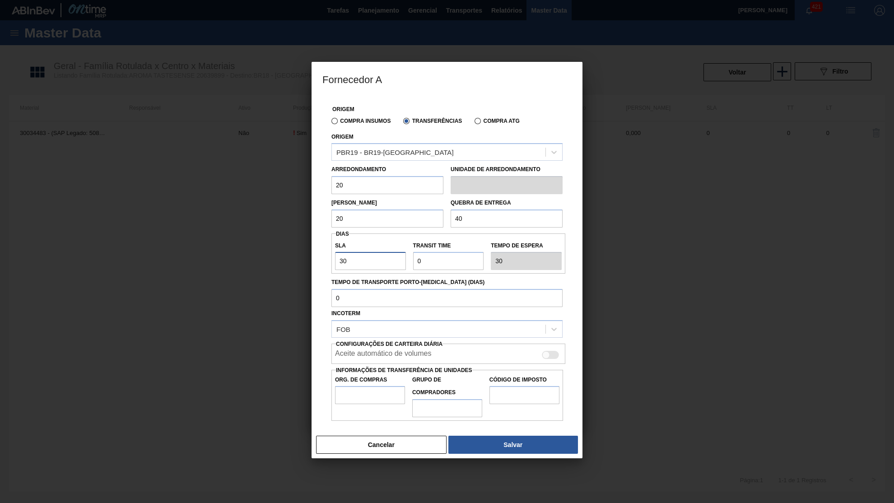
type input "30"
type input "2"
type input "32"
type input "2"
click at [383, 367] on label "Informações de Transferência de Unidades" at bounding box center [404, 370] width 136 height 6
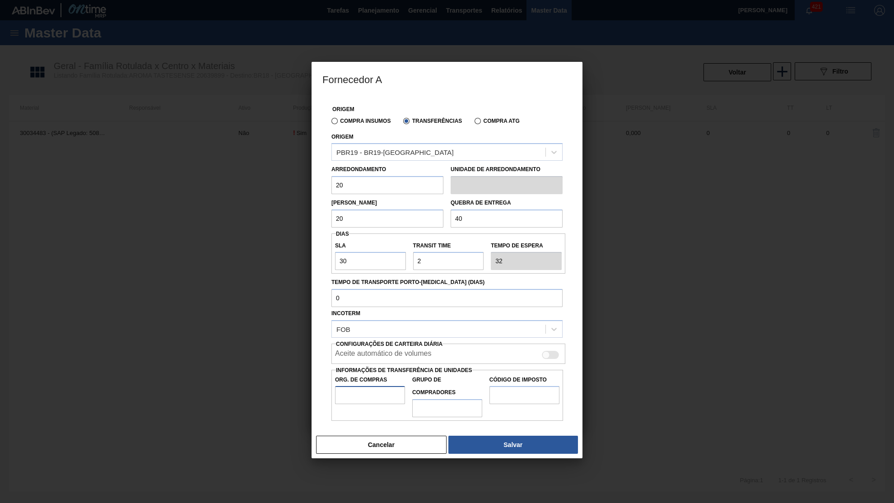
click at [373, 386] on input "Org. de Compras" at bounding box center [370, 395] width 70 height 18
type input "BR00"
type input "B02"
type input "IZ"
click at [538, 431] on div "Cancelar Salvar" at bounding box center [446, 444] width 271 height 27
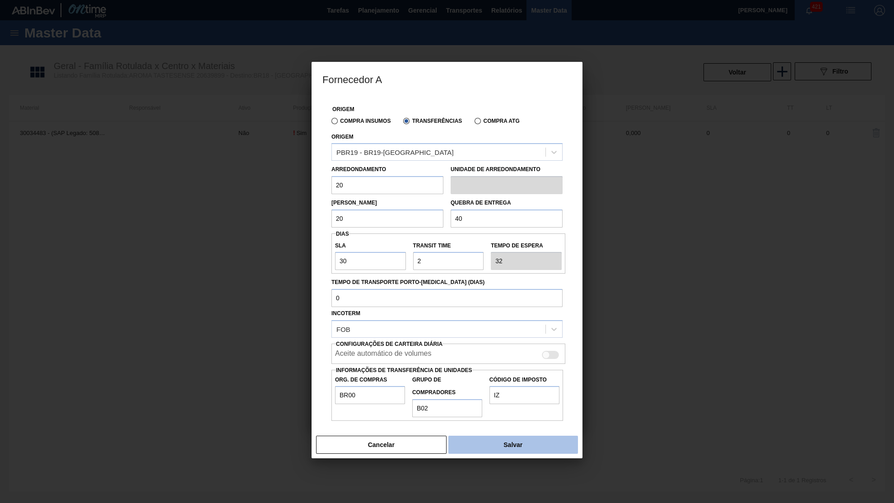
drag, startPoint x: 535, startPoint y: 418, endPoint x: 542, endPoint y: 423, distance: 8.8
click at [542, 431] on div "Cancelar Salvar" at bounding box center [446, 444] width 271 height 27
click at [542, 436] on button "Salvar" at bounding box center [513, 445] width 130 height 18
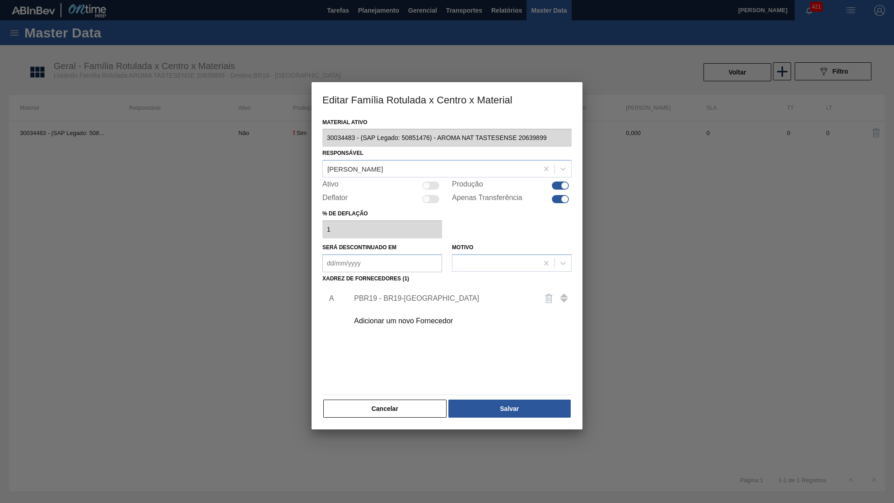
click at [533, 411] on div "Material ativo 30034483 - (SAP Legado: 50851476) - AROMA NAT TASTESENSE 2063989…" at bounding box center [446, 273] width 271 height 314
click at [525, 404] on button "Salvar" at bounding box center [509, 408] width 122 height 18
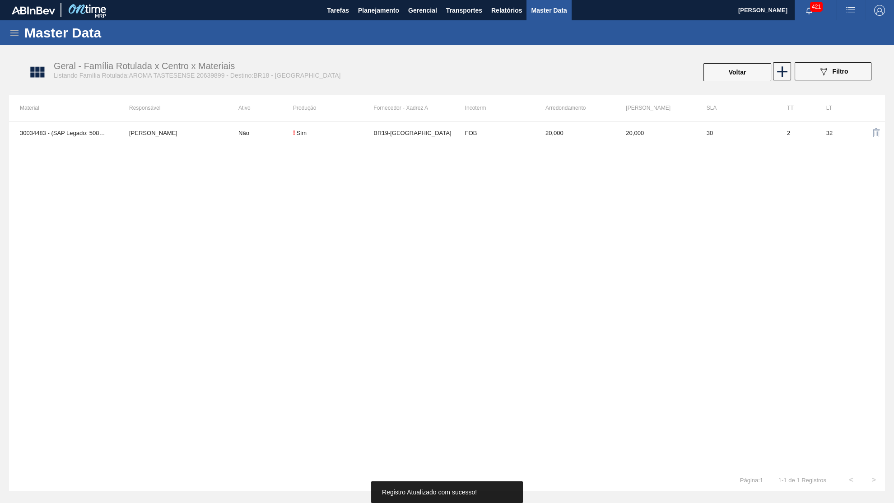
click at [483, 388] on div "30034483 - (SAP Legado: 50851476) - AROMA NAT TASTESENSE 20639899 Yasmim Ferrei…" at bounding box center [447, 295] width 876 height 348
click at [726, 72] on button "Voltar" at bounding box center [737, 72] width 68 height 18
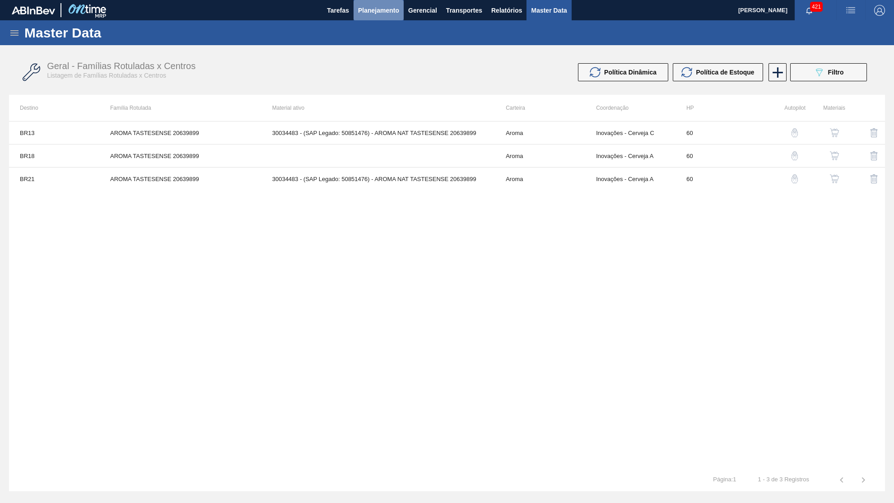
click at [361, 14] on span "Planejamento" at bounding box center [378, 10] width 41 height 11
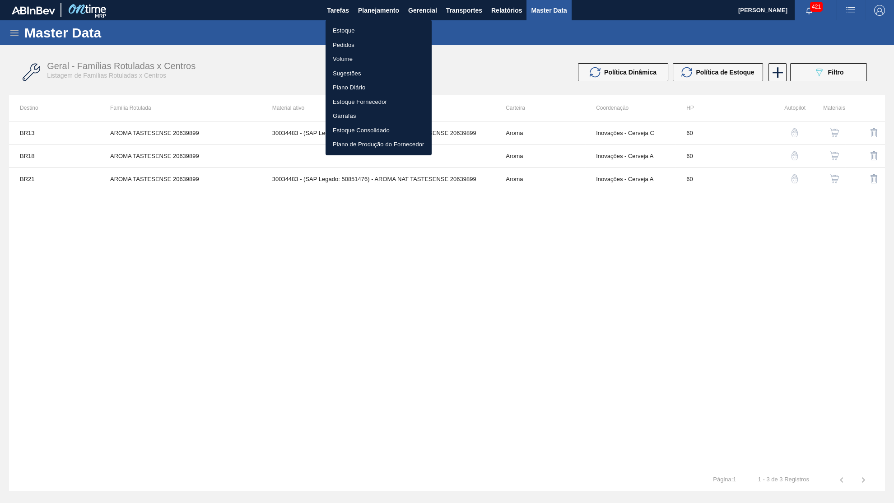
click at [343, 34] on li "Estoque" at bounding box center [378, 30] width 106 height 14
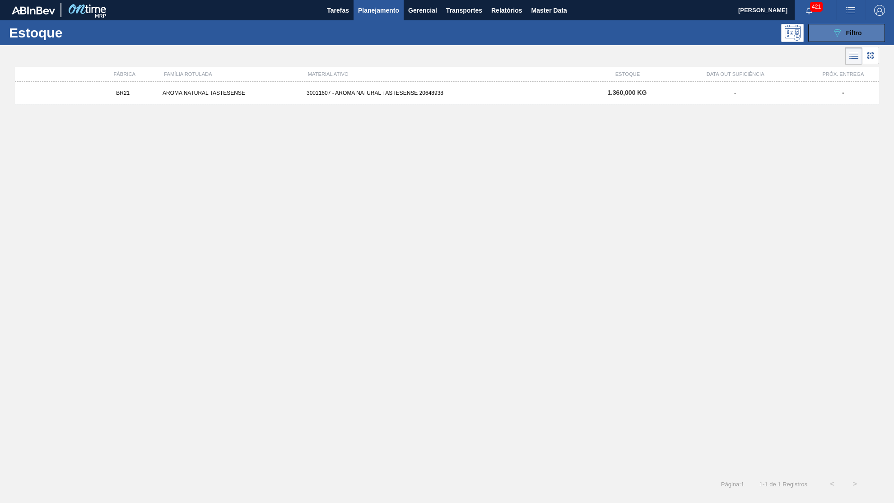
click at [822, 40] on button "089F7B8B-B2A5-4AFE-B5C0-19BA573D28AC Filtro" at bounding box center [846, 33] width 77 height 18
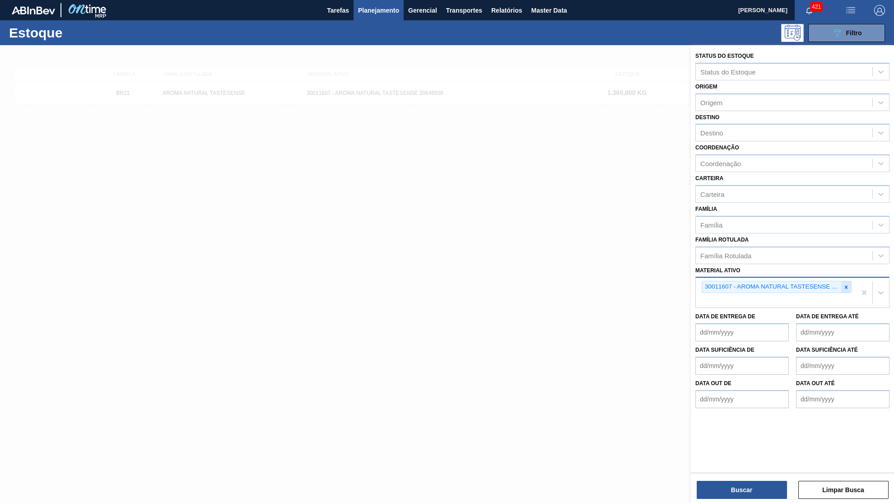
click at [843, 284] on icon at bounding box center [846, 287] width 6 height 6
paste ativo "30011607"
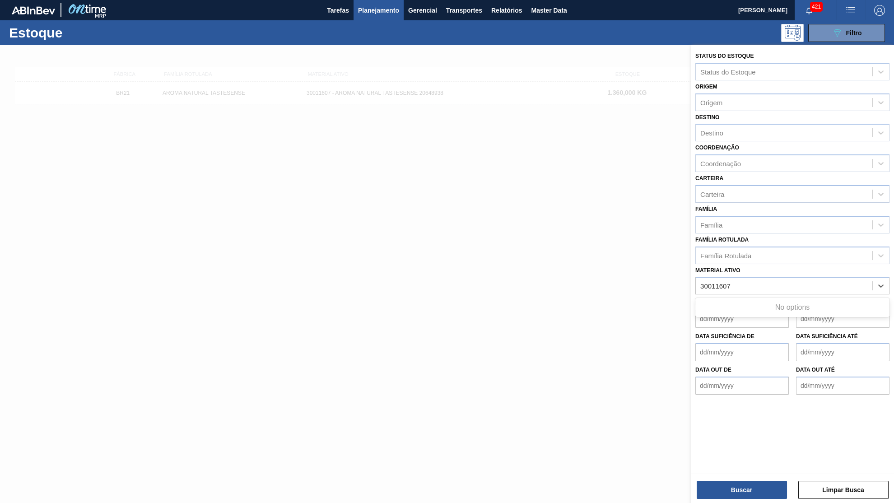
type ativo "30011607"
click at [738, 264] on div "Material ativo option 30011607 - AROMA NATURAL TASTESENSE 20648938, deselected.…" at bounding box center [792, 279] width 194 height 31
click at [747, 279] on div "Material ativo" at bounding box center [784, 285] width 176 height 13
paste ativo "30011607"
type ativo "30011607"
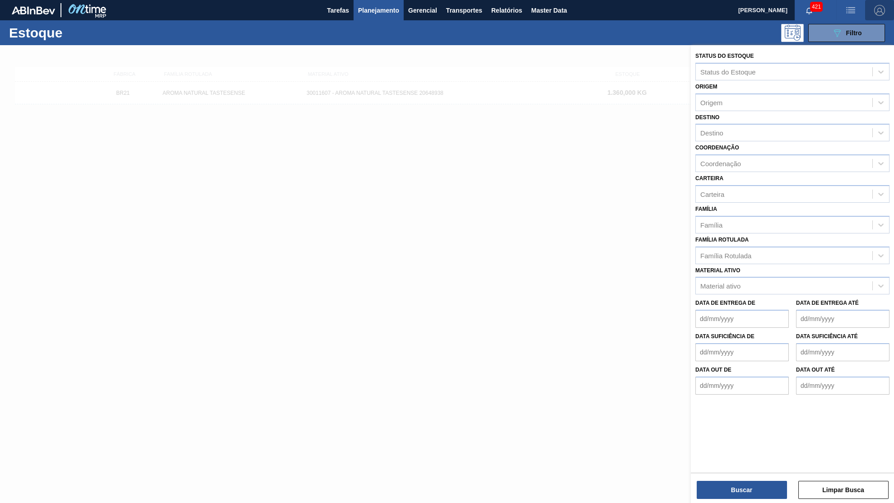
click at [877, 4] on button "button" at bounding box center [879, 10] width 29 height 20
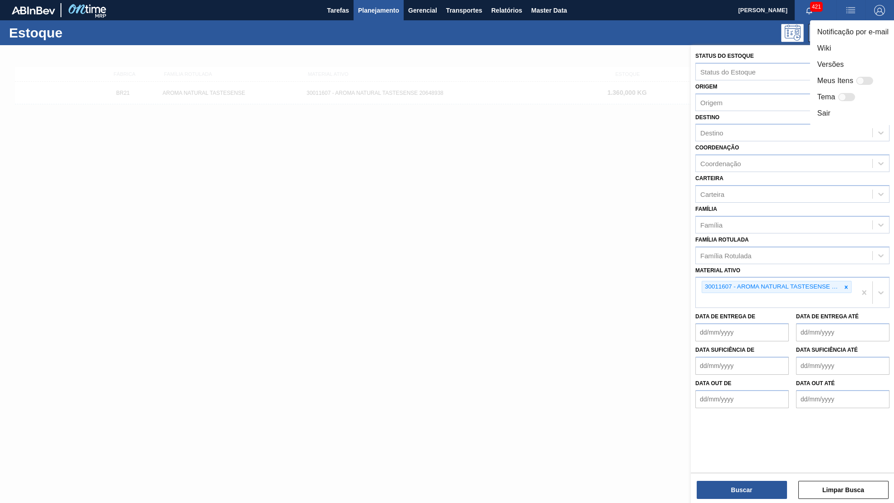
click at [729, 483] on div at bounding box center [447, 251] width 894 height 503
click at [738, 494] on div "Notificação por e-mail Wiki Versões Meus Itens Tema Sair" at bounding box center [447, 251] width 894 height 503
click at [738, 494] on button "Buscar" at bounding box center [741, 490] width 90 height 18
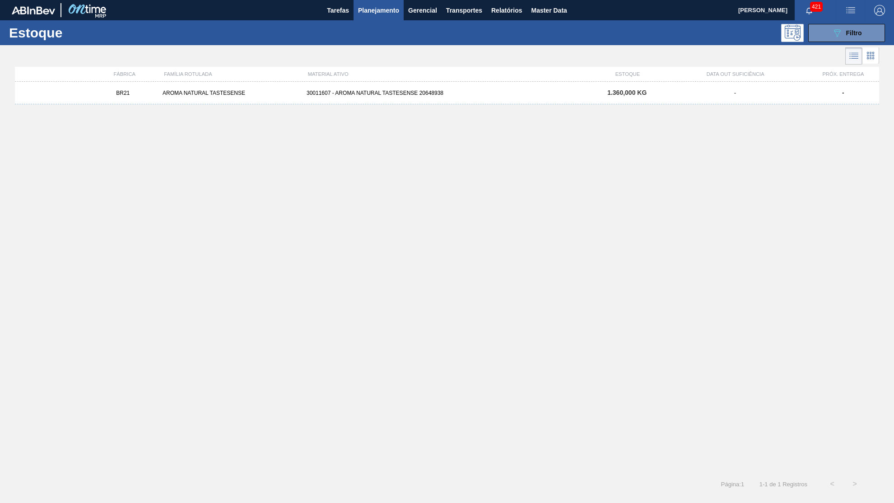
click at [520, 91] on div "30011607 - AROMA NATURAL TASTESENSE 20648938" at bounding box center [447, 93] width 288 height 6
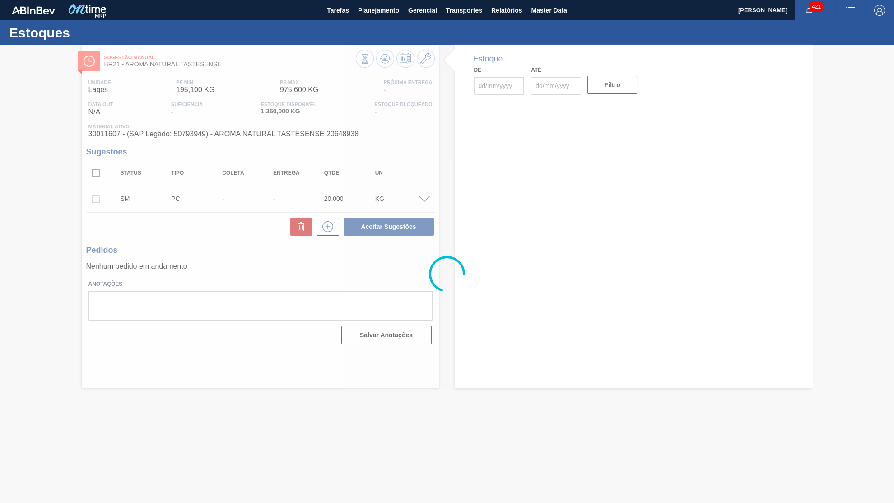
type input "09/10/2025"
type input "31/10/2025"
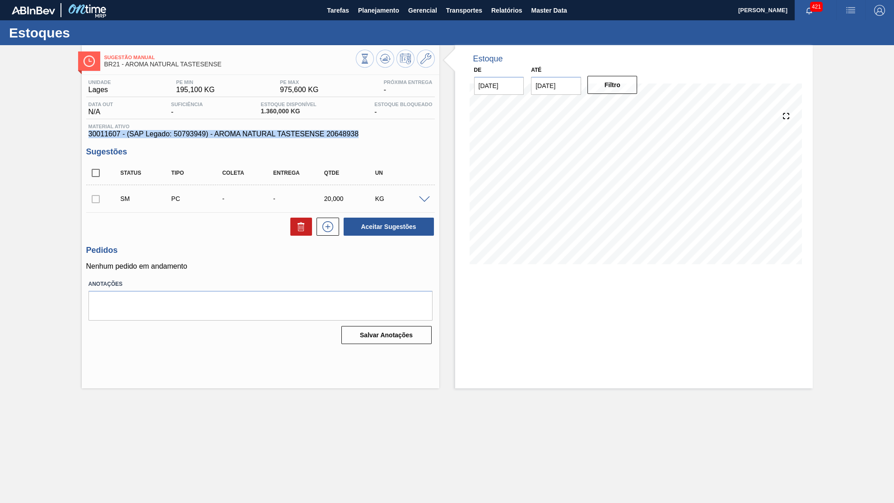
drag, startPoint x: 326, startPoint y: 137, endPoint x: 53, endPoint y: 139, distance: 273.6
click at [53, 139] on div "Sugestão Manual BR21 - AROMA NATURAL TASTESENSE Unidade Lages PE MIN 195,100 KG…" at bounding box center [447, 216] width 894 height 343
click at [113, 137] on span "30011607 - (SAP Legado: 50793949) - AROMA NATURAL TASTESENSE 20648938" at bounding box center [260, 134] width 344 height 8
drag, startPoint x: 114, startPoint y: 136, endPoint x: 89, endPoint y: 137, distance: 24.8
click at [89, 137] on span "30011607 - (SAP Legado: 50793949) - AROMA NATURAL TASTESENSE 20648938" at bounding box center [260, 134] width 344 height 8
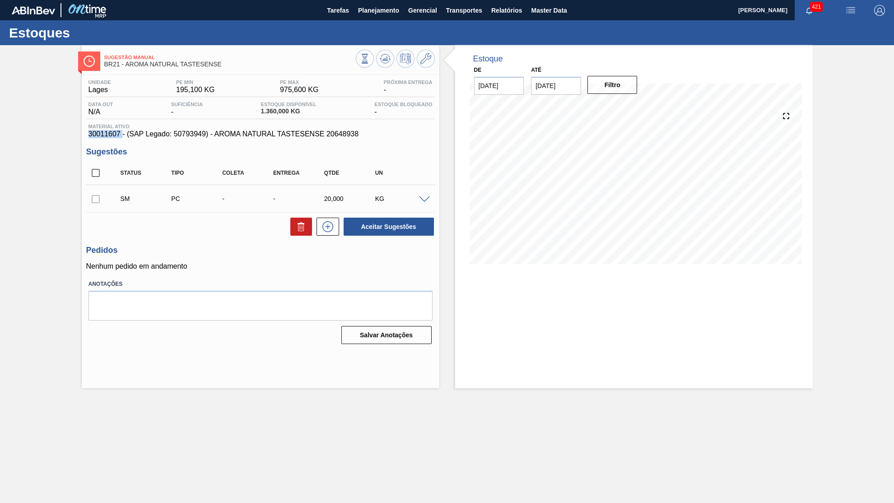
copy span "30011607"
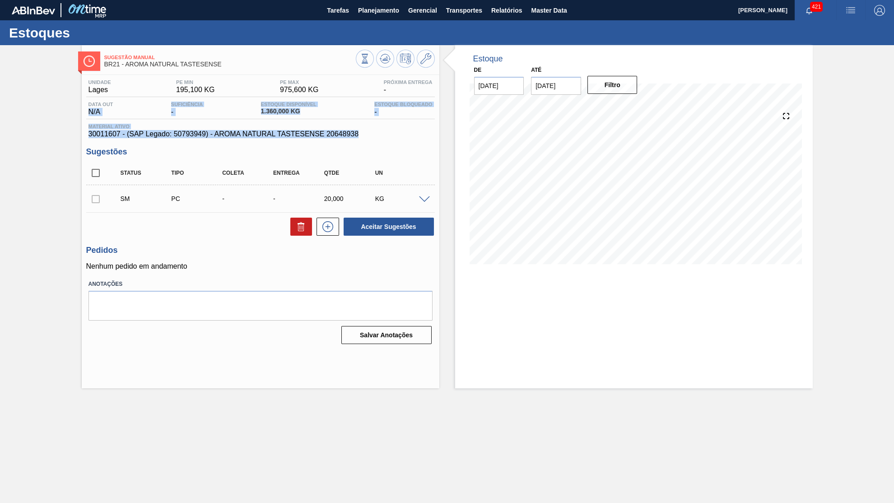
drag, startPoint x: 328, startPoint y: 138, endPoint x: 51, endPoint y: 121, distance: 277.7
click at [51, 121] on div "Sugestão Manual BR21 - AROMA NATURAL TASTESENSE Unidade Lages PE MIN 195,100 KG…" at bounding box center [447, 216] width 894 height 343
click at [124, 137] on span "30011607 - (SAP Legado: 50793949) - AROMA NATURAL TASTESENSE 20648938" at bounding box center [260, 134] width 344 height 8
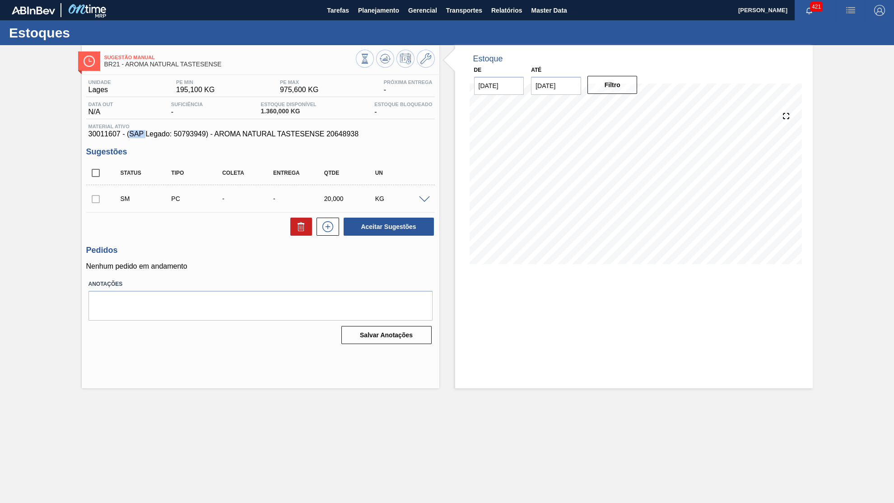
click at [124, 137] on span "30011607 - (SAP Legado: 50793949) - AROMA NATURAL TASTESENSE 20648938" at bounding box center [260, 134] width 344 height 8
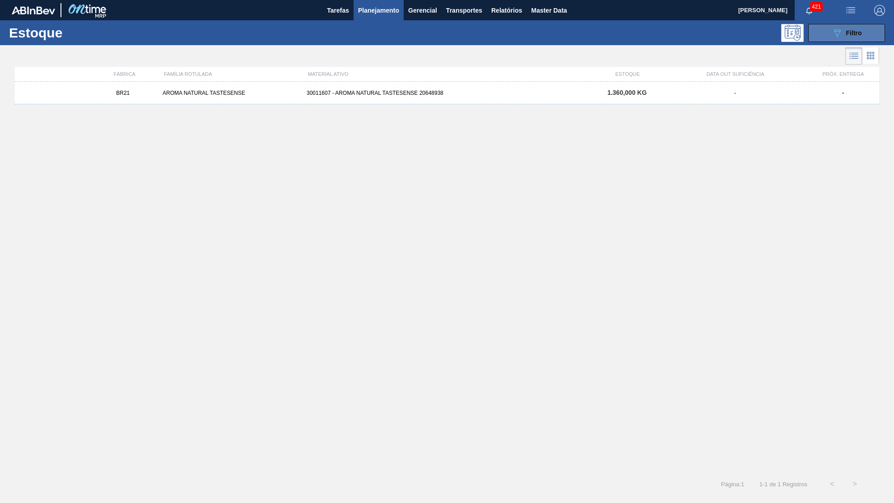
click at [828, 33] on button "089F7B8B-B2A5-4AFE-B5C0-19BA573D28AC Filtro" at bounding box center [846, 33] width 77 height 18
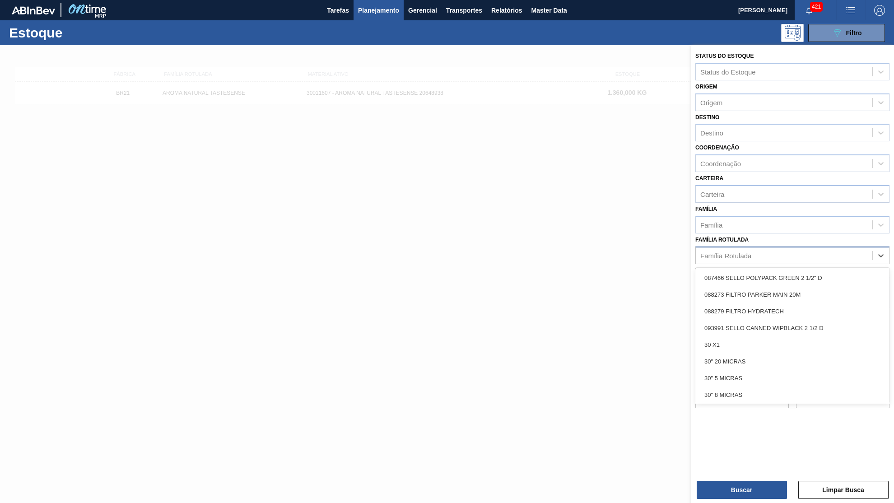
click at [755, 249] on div "Família Rotulada" at bounding box center [784, 255] width 176 height 13
paste Rotulada "AROMA NAT TASTESENSE 20639899"
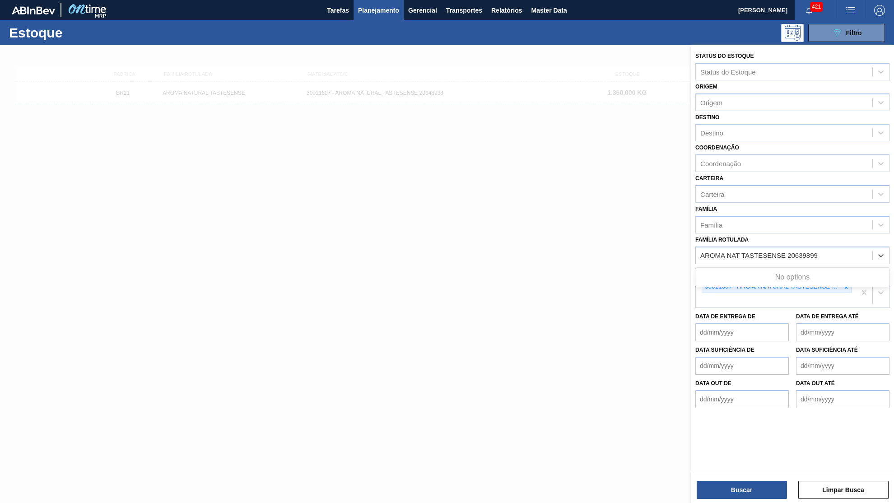
click at [849, 281] on div at bounding box center [846, 286] width 10 height 11
type Rotulada "AROMA NAT TASTESENSE 20639899"
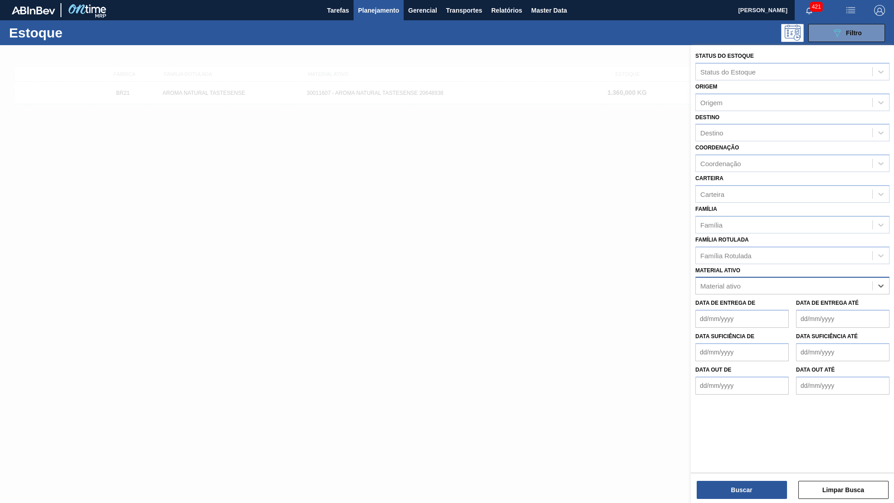
click at [849, 279] on div "Material ativo" at bounding box center [784, 285] width 176 height 13
click at [781, 264] on div "Material ativo Material ativo" at bounding box center [792, 279] width 194 height 31
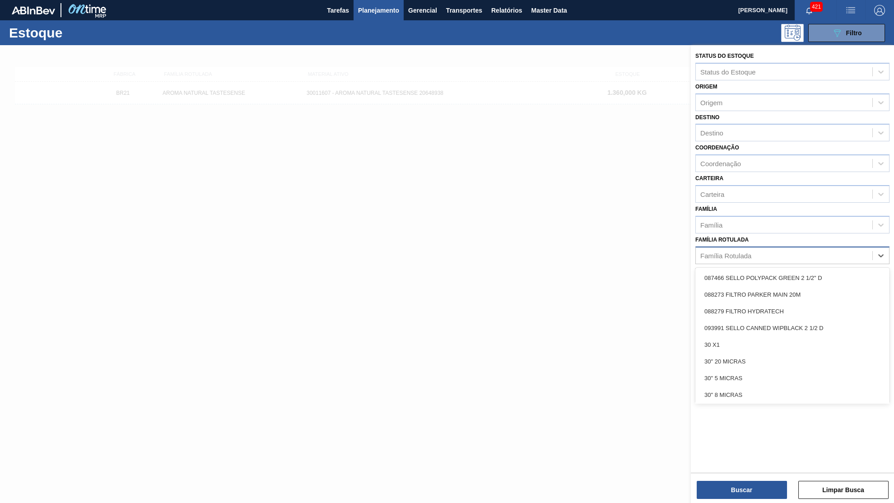
click at [770, 249] on div "Família Rotulada" at bounding box center [784, 255] width 176 height 13
paste Rotulada "AROMA NAT TASTESENSE 20639899"
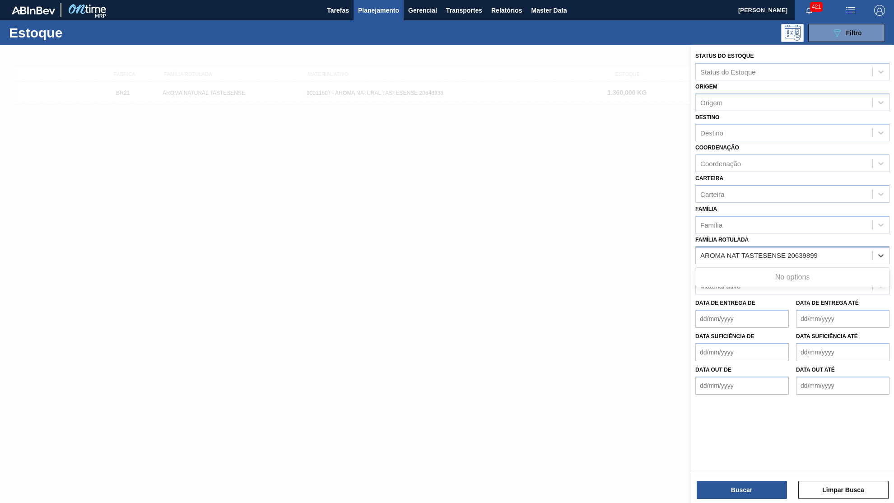
click at [788, 251] on Rotulada "AROMA NAT TASTESENSE 20639899" at bounding box center [759, 255] width 119 height 8
type Rotulada "AROMA NAT TASTESENSE 20639899"
click at [695, 243] on div "Status do Estoque Status do Estoque Origem Origem Destino Destino Coordenação C…" at bounding box center [792, 222] width 203 height 354
click at [699, 249] on div "Família Rotulada" at bounding box center [784, 255] width 176 height 13
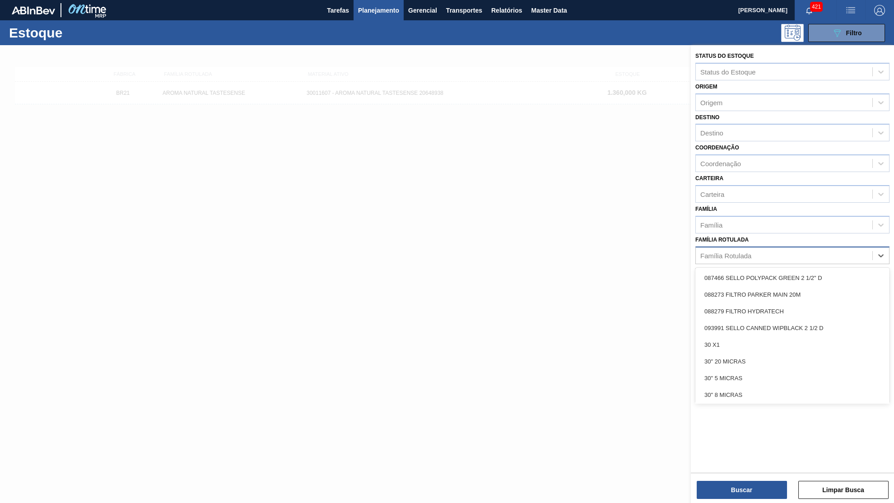
paste Rotulada "AROMA NAT TASTESENSE 20639899"
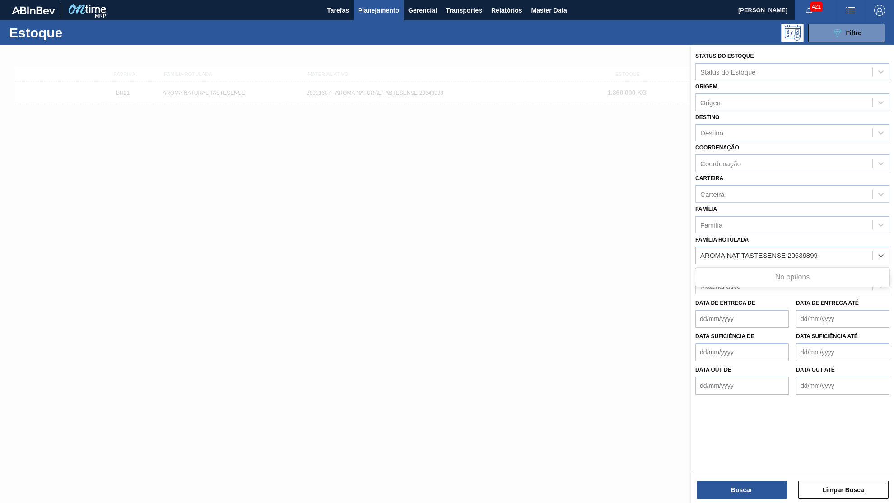
drag, startPoint x: 790, startPoint y: 238, endPoint x: 586, endPoint y: 235, distance: 204.0
click at [700, 251] on Rotulada "AROMA NAT TASTESENSE 20639899" at bounding box center [759, 255] width 119 height 8
type Rotulada "20639899"
click at [794, 264] on div "Material ativo Material ativo" at bounding box center [792, 279] width 194 height 31
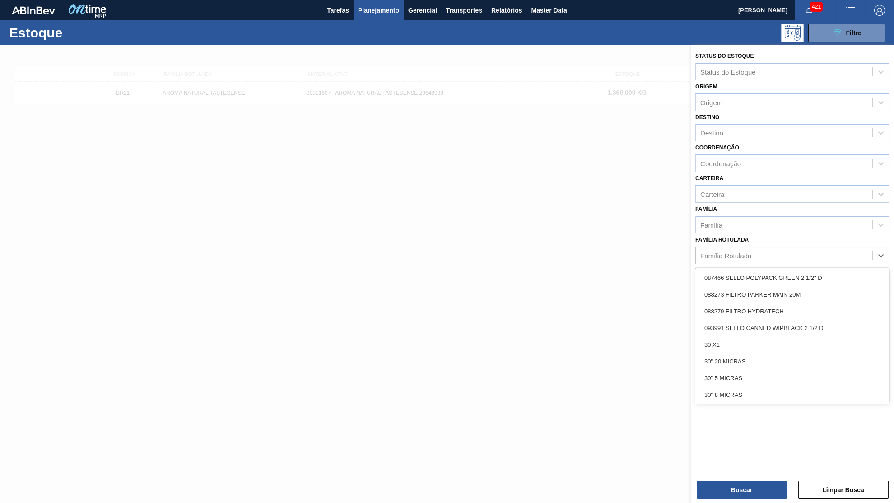
click at [775, 249] on div "Família Rotulada" at bounding box center [784, 255] width 176 height 13
paste Rotulada "AROMA NAT TASTESENSE 20639899"
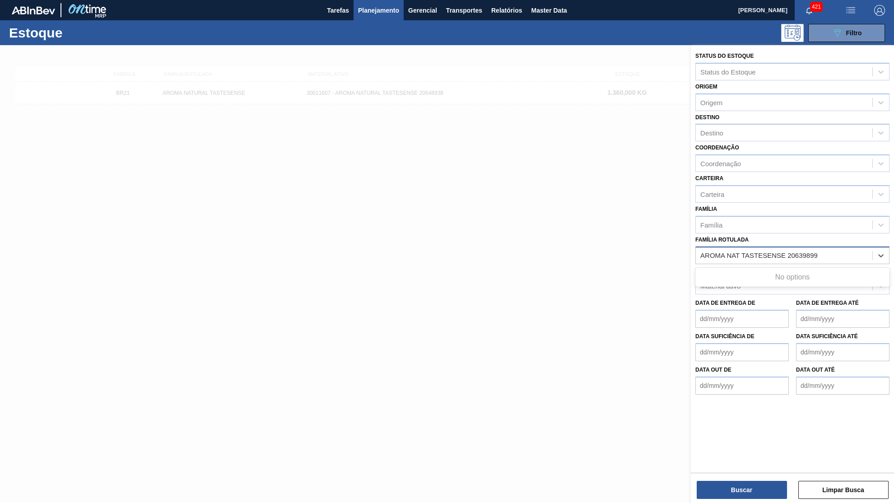
drag, startPoint x: 789, startPoint y: 241, endPoint x: 366, endPoint y: 226, distance: 423.2
click at [700, 251] on Rotulada "AROMA NAT TASTESENSE 20639899" at bounding box center [759, 255] width 119 height 8
type Rotulada "20639899"
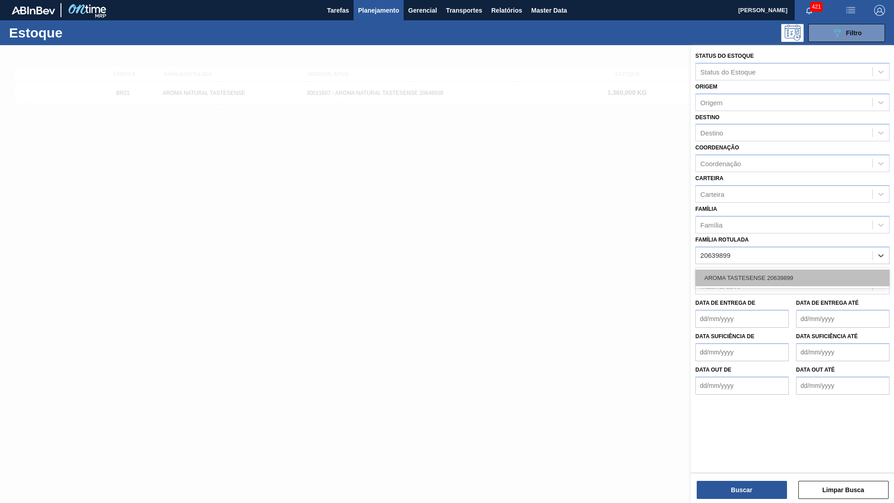
click at [738, 271] on div "AROMA TASTESENSE 20639899" at bounding box center [792, 277] width 194 height 17
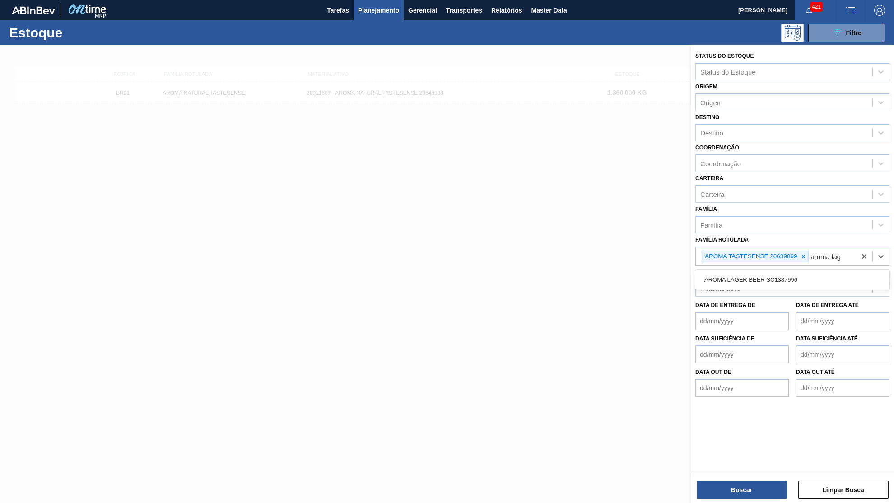
type Rotulada "aroma lage"
click at [753, 271] on div "AROMA LAGER BEER SC1387996" at bounding box center [792, 279] width 194 height 17
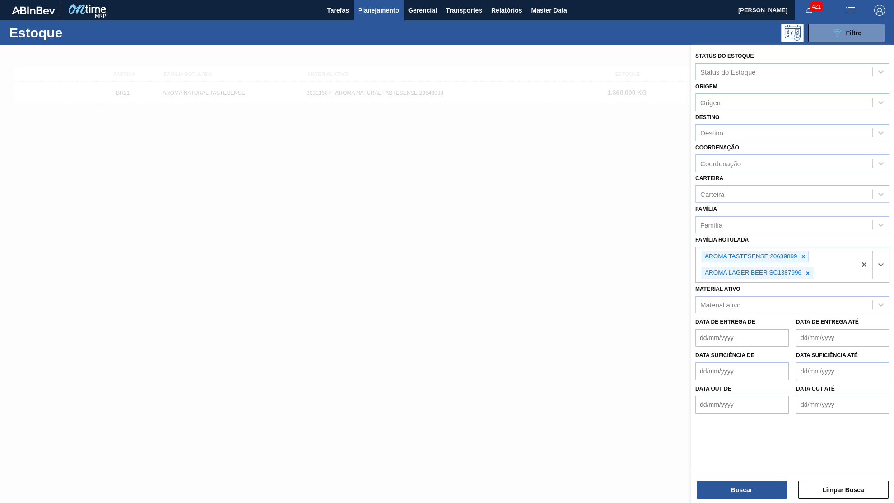
click at [830, 265] on div "AROMA TASTESENSE 20639899 AROMA LAGER BEER SC1387996" at bounding box center [776, 264] width 160 height 35
paste Rotulada "20639899"
type Rotulada "20639899"
paste Rotulada "20648938"
type Rotulada "20648938"
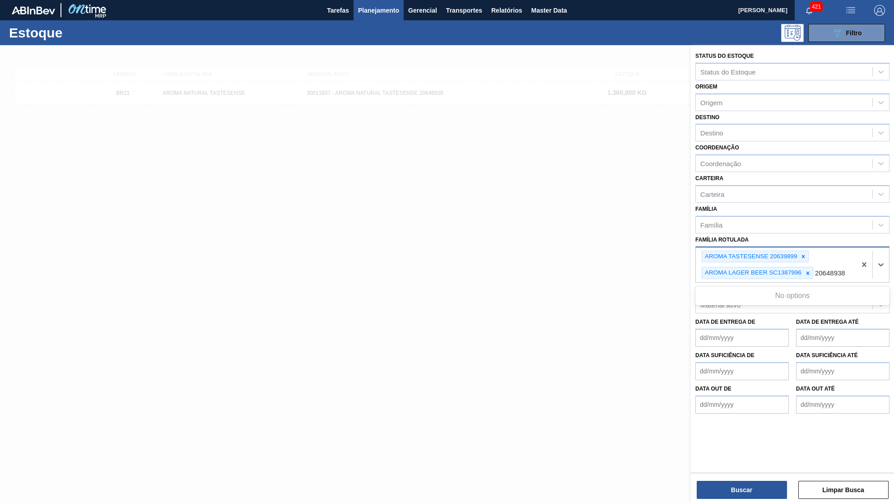
click at [817, 269] on Rotulada "20648938" at bounding box center [830, 273] width 31 height 8
click at [826, 269] on Rotulada "20648938" at bounding box center [830, 273] width 31 height 8
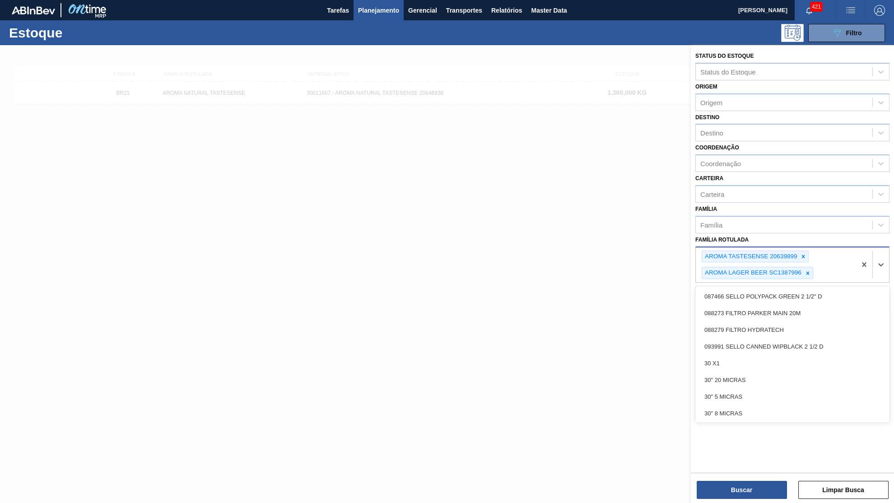
paste Rotulada "20648938"
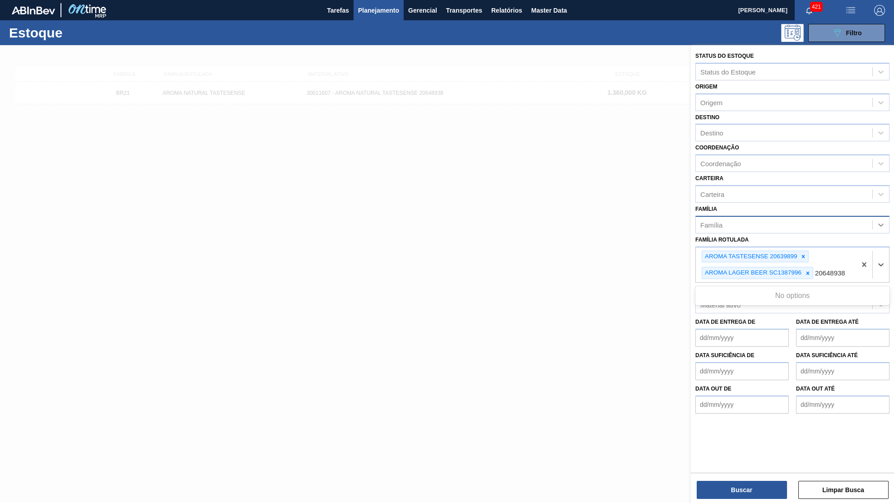
type Rotulada "20648938"
click at [756, 497] on button "Buscar" at bounding box center [741, 490] width 90 height 18
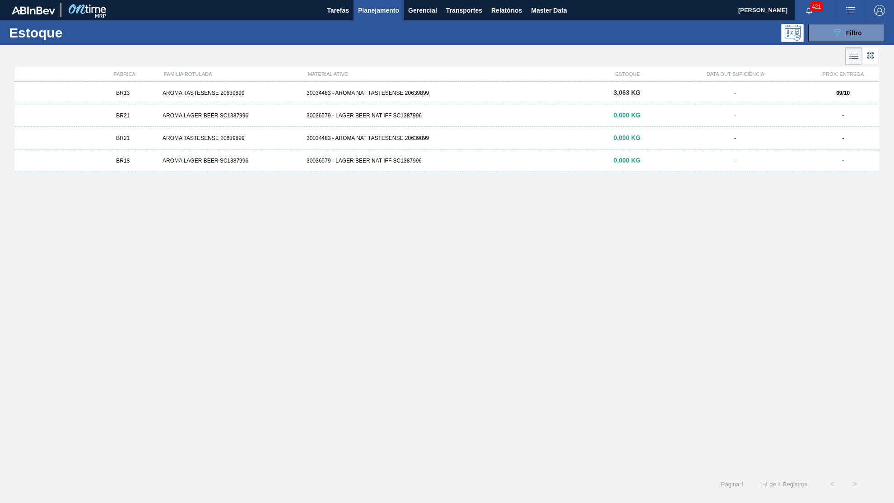
click at [353, 128] on div "BR21 AROMA TASTESENSE 20639899 30034483 - AROMA NAT TASTESENSE 20639899 0,000 K…" at bounding box center [447, 138] width 864 height 23
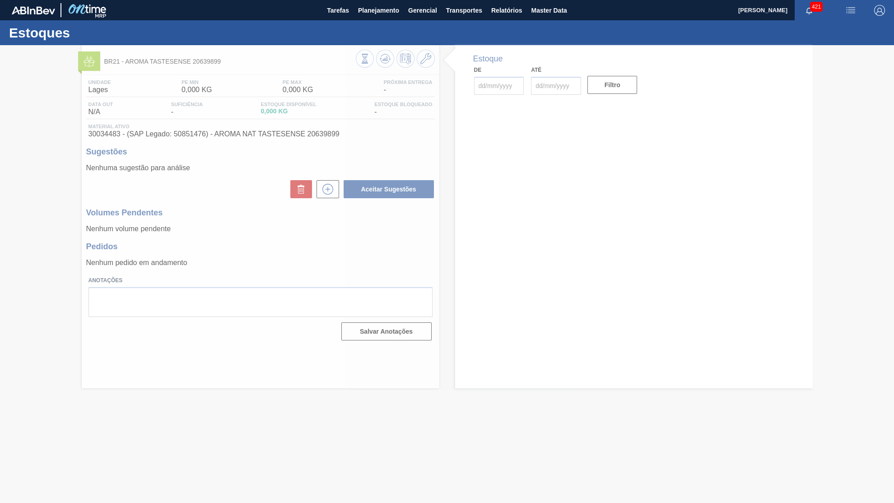
type input "09/10/2025"
type input "31/10/2025"
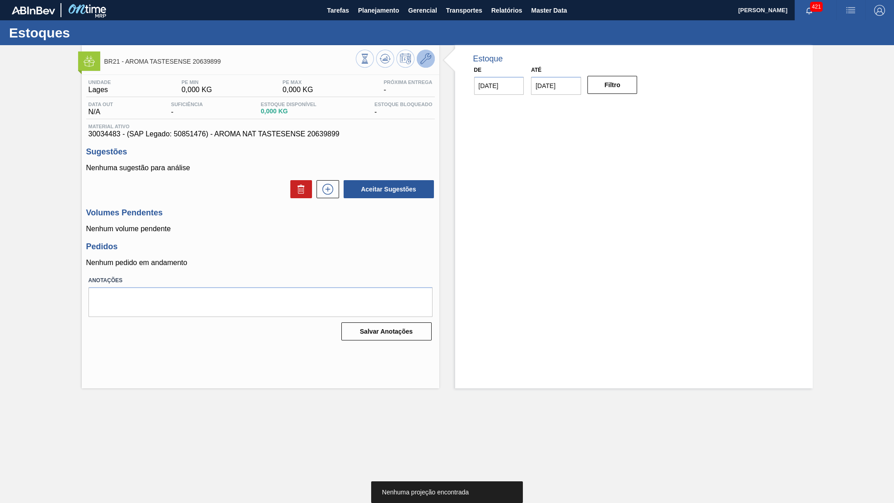
click at [431, 63] on icon at bounding box center [425, 58] width 11 height 11
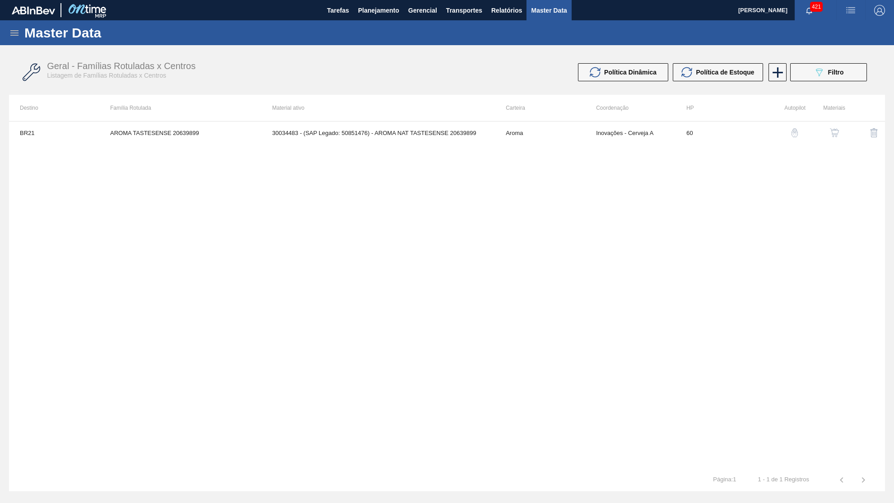
click at [821, 144] on div "BR21 AROMA TASTESENSE 20639899 30034483 - (SAP Legado: 50851476) - AROMA NAT TA…" at bounding box center [447, 295] width 876 height 348
click at [829, 135] on button "button" at bounding box center [834, 133] width 22 height 22
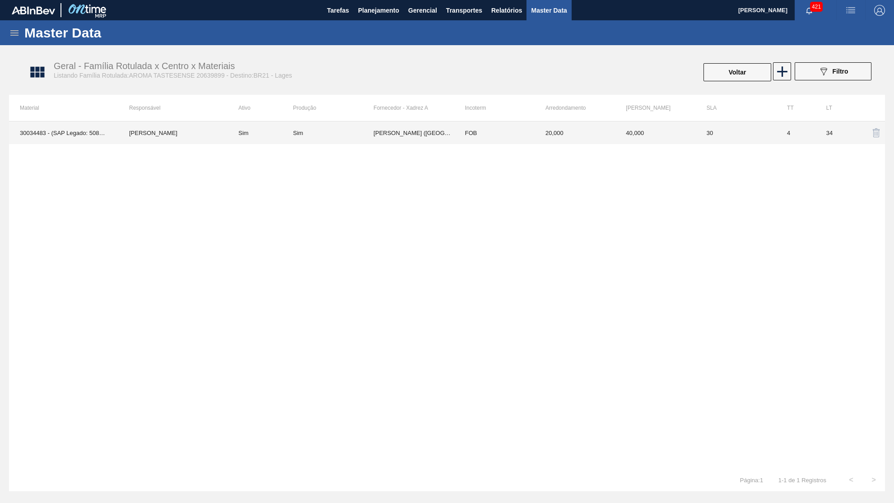
click at [691, 128] on td "40,000" at bounding box center [655, 132] width 80 height 23
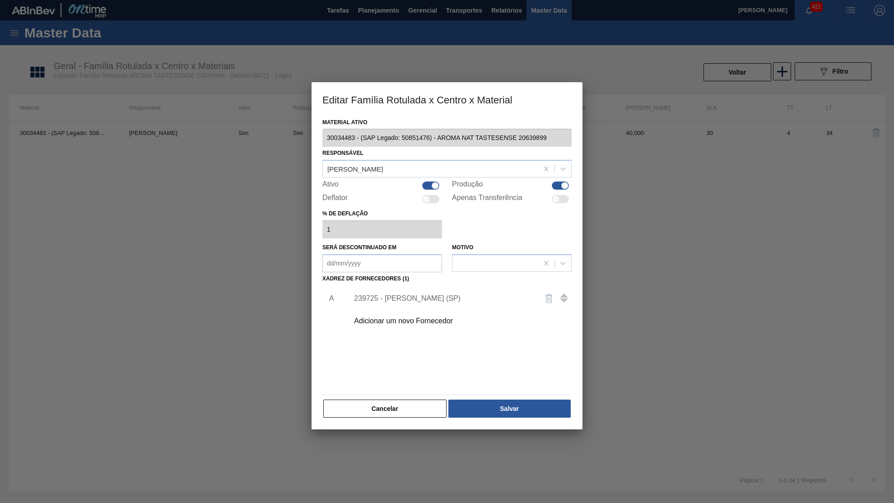
click at [398, 317] on div "Adicionar um novo Fornecedor" at bounding box center [442, 321] width 177 height 8
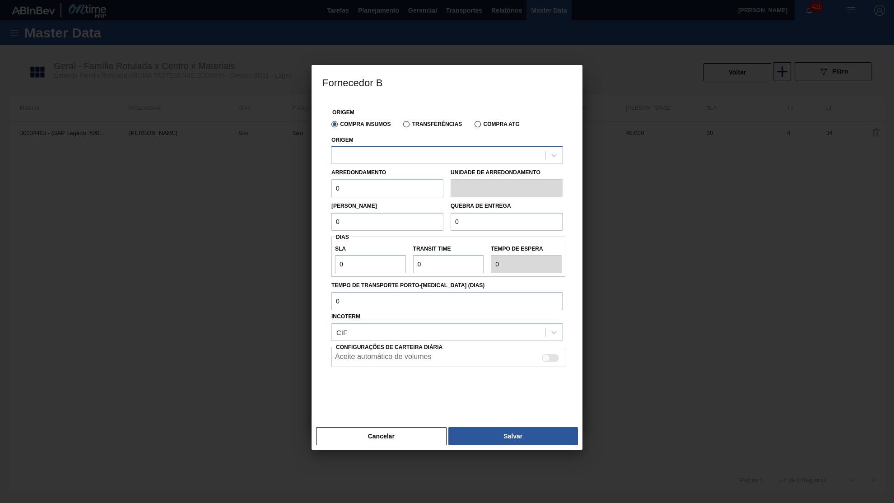
drag, startPoint x: 395, startPoint y: 147, endPoint x: 395, endPoint y: 158, distance: 11.3
click at [395, 158] on div at bounding box center [446, 155] width 231 height 18
click at [392, 156] on div at bounding box center [439, 155] width 214 height 13
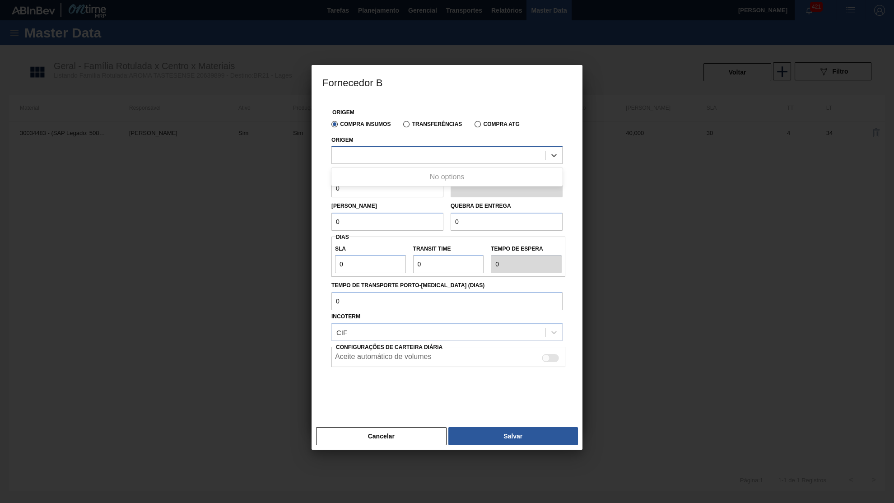
click at [392, 156] on div at bounding box center [439, 155] width 214 height 13
click at [407, 404] on div "Origem Compra Insumos Transferências Compra ATG Origem Use Up and Down to choos…" at bounding box center [446, 261] width 271 height 324
click at [415, 409] on div "Origem Compra Insumos Transferências Compra ATG Origem Arredondamento 0 Unidade…" at bounding box center [446, 261] width 271 height 324
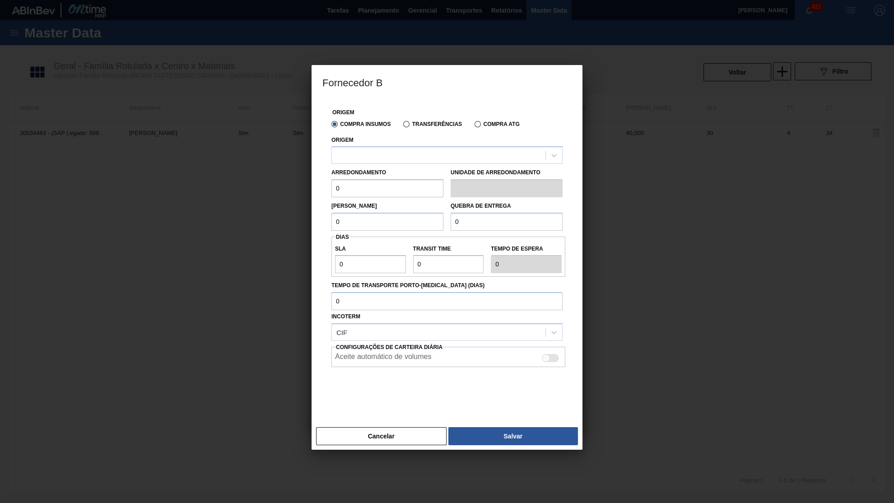
click at [418, 410] on div "Origem Compra Insumos Transferências Compra ATG Origem Arredondamento 0 Unidade…" at bounding box center [446, 261] width 271 height 324
click at [419, 422] on div "Cancelar Salvar" at bounding box center [446, 435] width 271 height 27
click at [420, 427] on button "Cancelar" at bounding box center [381, 436] width 130 height 18
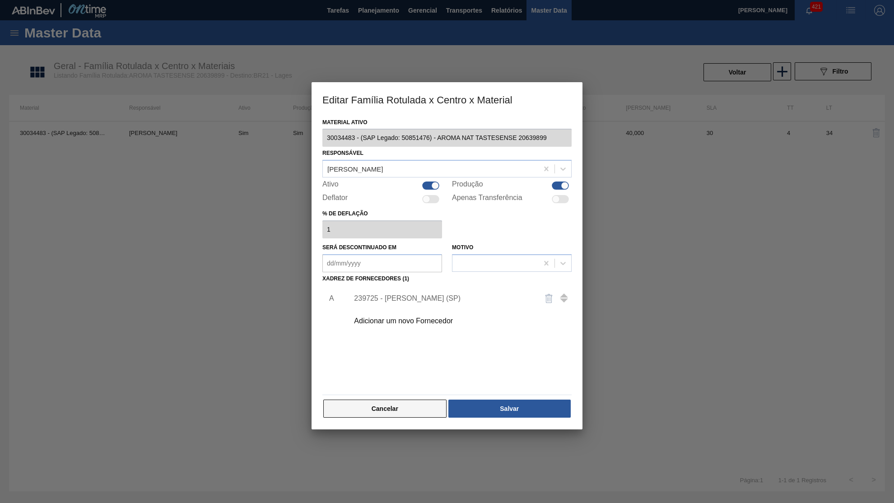
click at [418, 404] on button "Cancelar" at bounding box center [384, 408] width 123 height 18
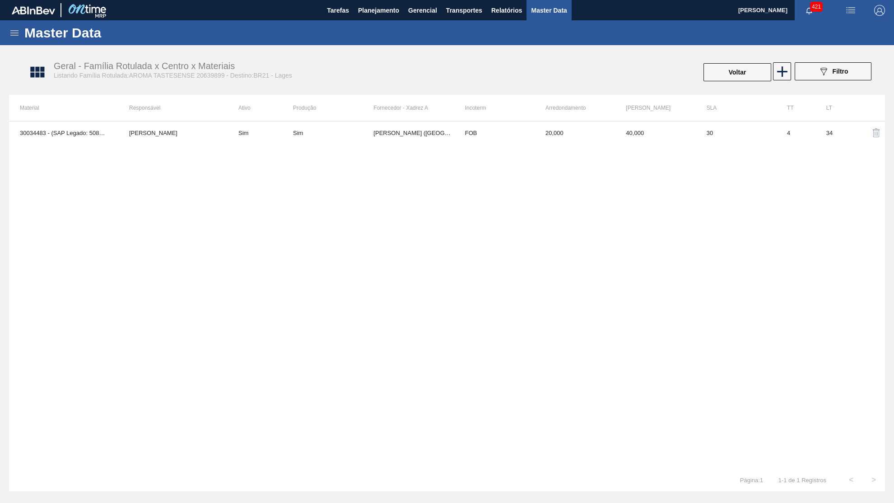
click at [769, 55] on div "Master Data Geral Carteiras e Famílias Coordenações e Usuários Fornecedores Mat…" at bounding box center [447, 255] width 894 height 471
click at [764, 56] on div "Geral - Família Rotulada x Centro x Materiais Listando Família Rotulada:AROMA T…" at bounding box center [452, 73] width 876 height 34
click at [755, 68] on button "Voltar" at bounding box center [737, 72] width 68 height 18
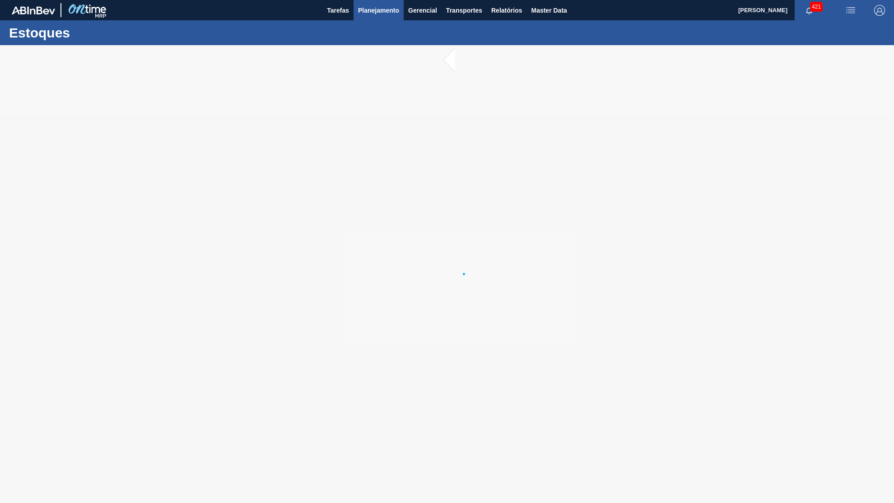
click at [389, 12] on span "Planejamento" at bounding box center [378, 10] width 41 height 11
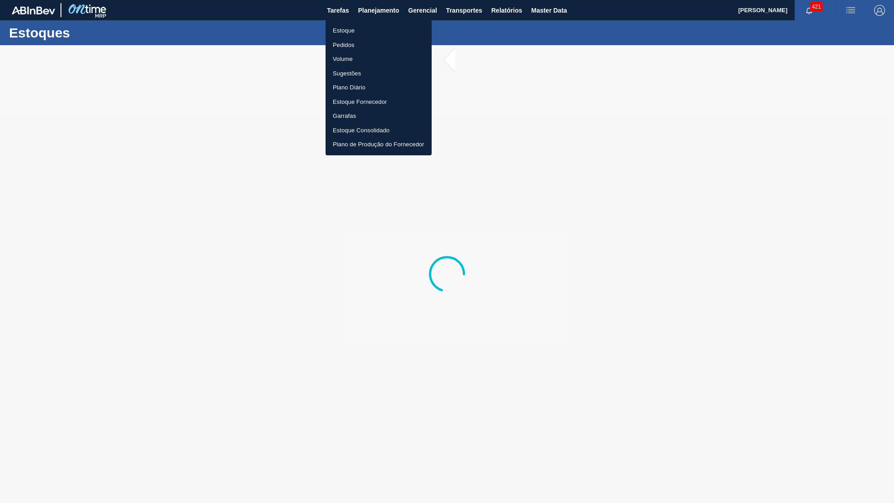
click at [366, 33] on li "Estoque" at bounding box center [378, 30] width 106 height 14
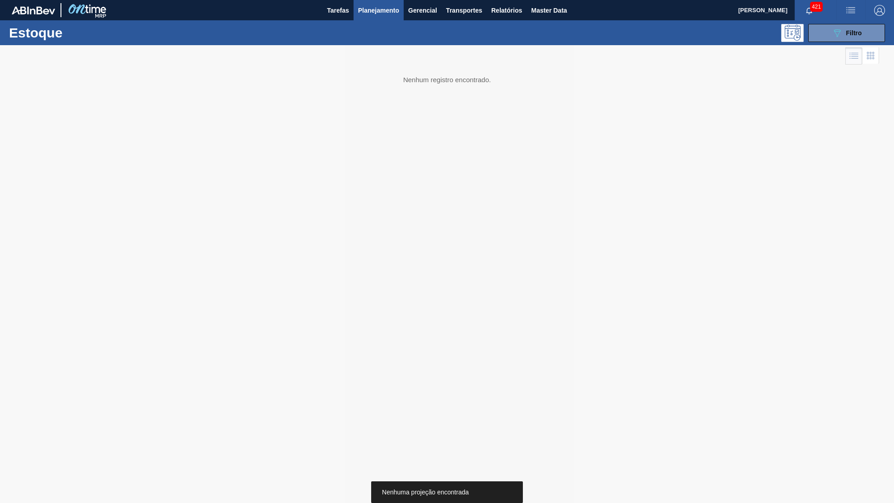
drag, startPoint x: 822, startPoint y: 34, endPoint x: 825, endPoint y: 49, distance: 14.6
click at [825, 49] on div "Estoque 089F7B8B-B2A5-4AFE-B5C0-19BA573D28AC Filtro Status do Estoque Status do…" at bounding box center [447, 51] width 894 height 63
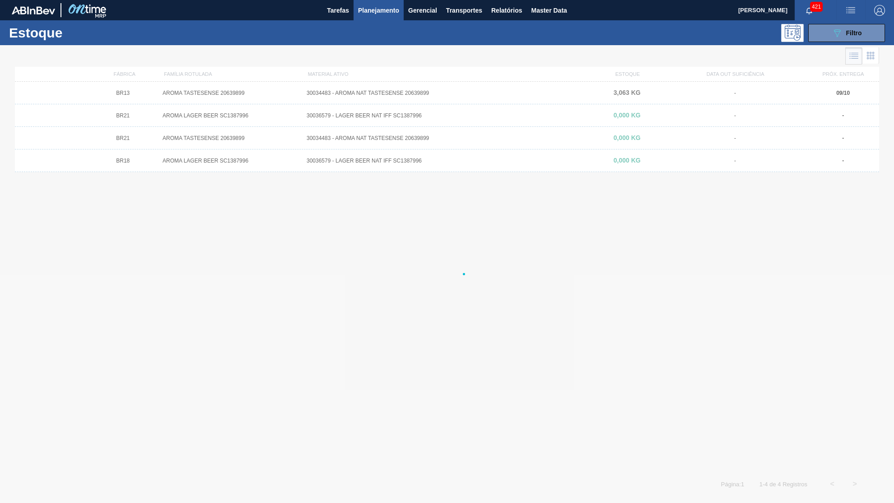
click at [825, 49] on div at bounding box center [447, 274] width 894 height 458
click at [826, 44] on div "Estoque 089F7B8B-B2A5-4AFE-B5C0-19BA573D28AC Filtro" at bounding box center [447, 32] width 894 height 25
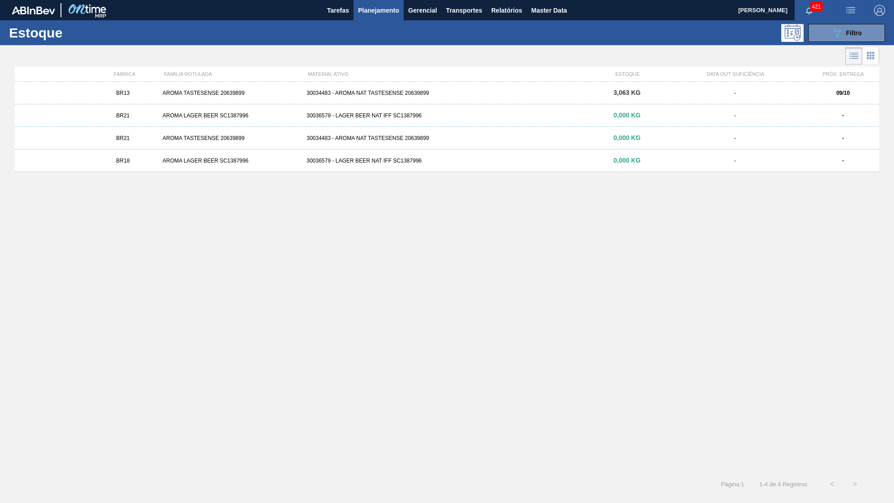
click at [845, 51] on li at bounding box center [853, 55] width 17 height 17
click at [834, 36] on icon "089F7B8B-B2A5-4AFE-B5C0-19BA573D28AC" at bounding box center [836, 33] width 11 height 11
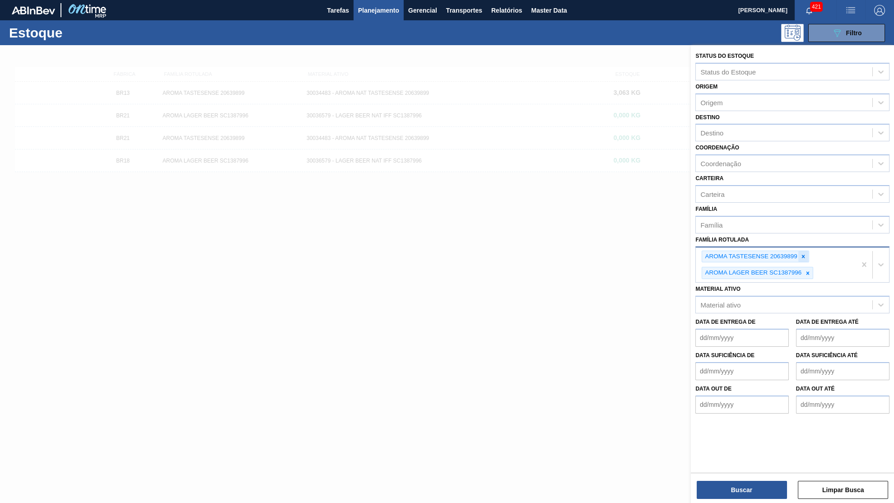
click at [806, 253] on icon at bounding box center [803, 256] width 6 height 6
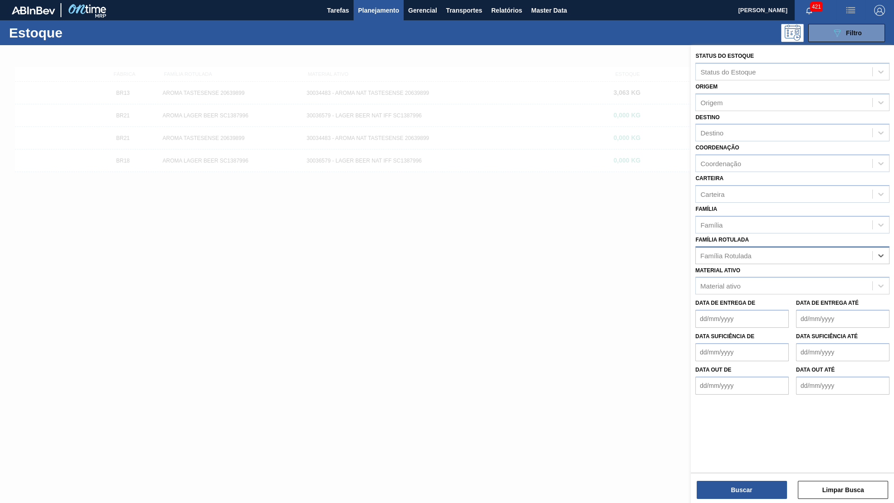
paste Rotulada "20648938"
type Rotulada "20648938"
click at [881, 6] on img "button" at bounding box center [879, 10] width 11 height 11
click at [736, 237] on div at bounding box center [447, 251] width 894 height 503
click at [736, 249] on div "Família Rotulada" at bounding box center [784, 255] width 176 height 13
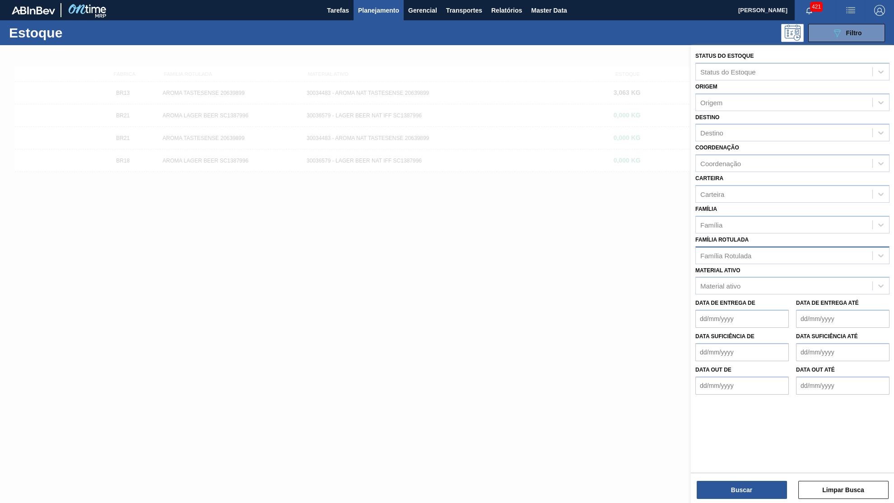
paste Rotulada "20648938"
type Rotulada "20648938"
click at [706, 249] on div "20648938" at bounding box center [784, 255] width 176 height 13
click at [706, 249] on div "Família Rotulada" at bounding box center [784, 255] width 176 height 13
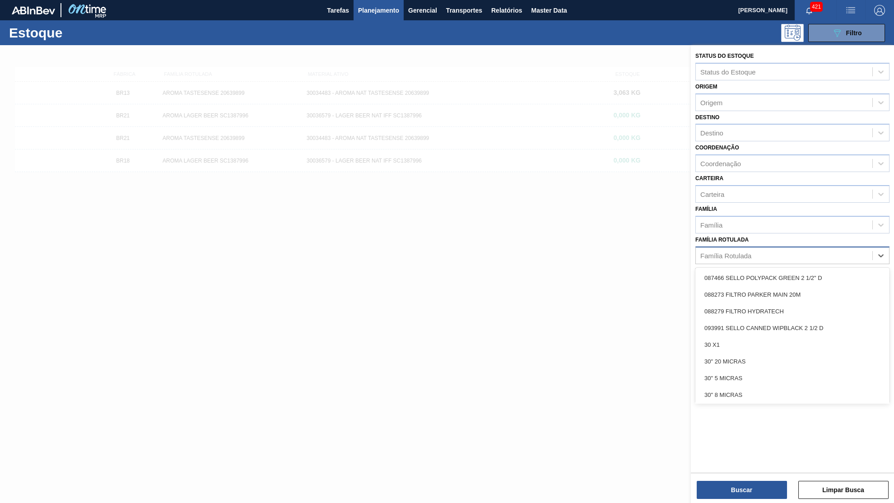
paste Rotulada "20648938"
type Rotulada "20648938"
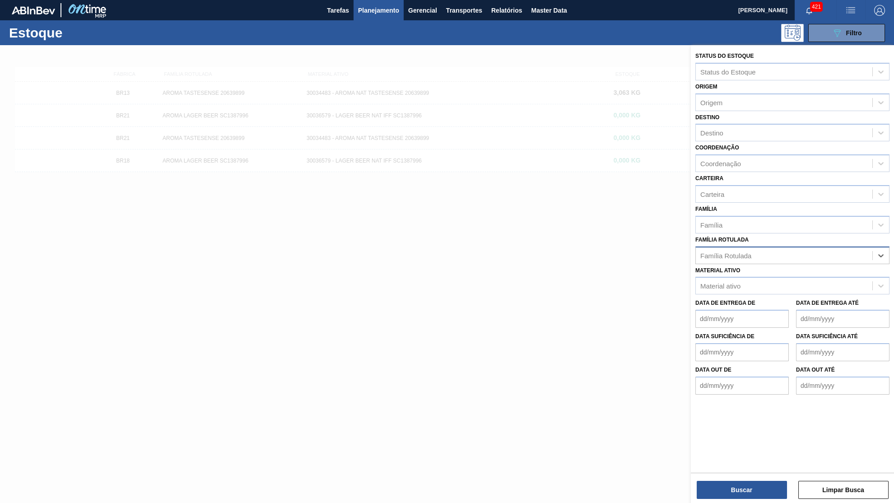
click at [698, 249] on div "Família Rotulada" at bounding box center [784, 255] width 176 height 13
click at [749, 264] on div "Material ativo Material ativo" at bounding box center [792, 279] width 194 height 31
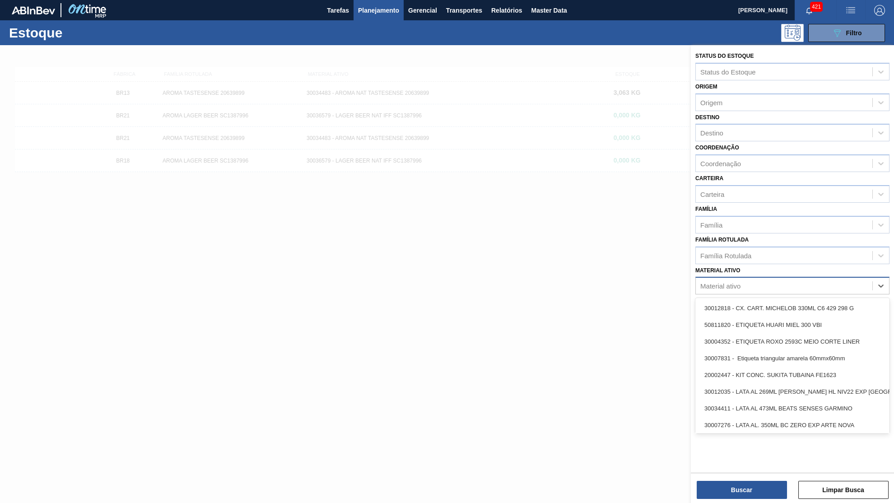
click at [745, 279] on div "Material ativo" at bounding box center [784, 285] width 176 height 13
paste ativo "30011607"
type ativo "30011607"
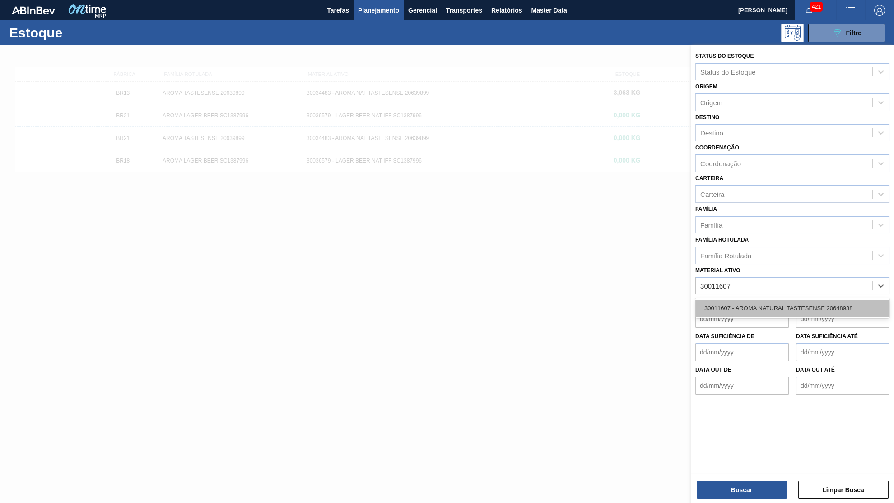
click at [730, 300] on div "30011607 - AROMA NATURAL TASTESENSE 20648938" at bounding box center [792, 308] width 194 height 17
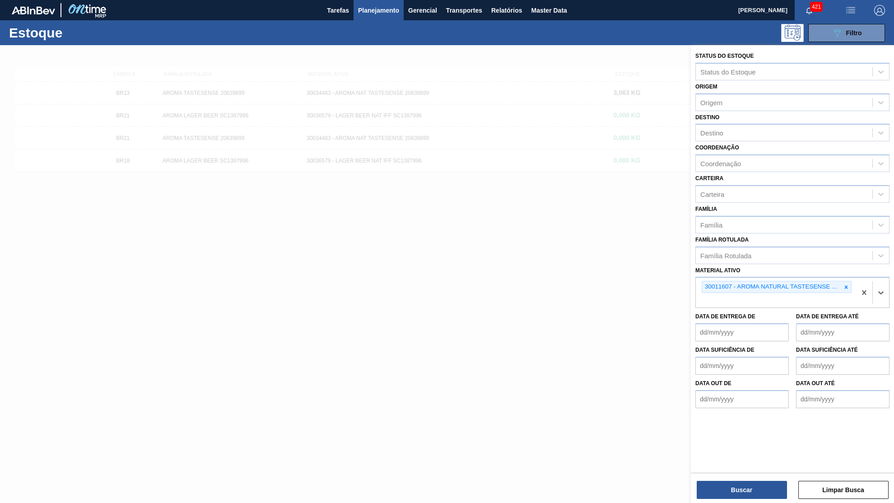
click at [730, 502] on div "Status do Estoque Status do Estoque Origem Origem Destino Destino Coordenação C…" at bounding box center [792, 275] width 203 height 460
click at [732, 488] on button "Buscar" at bounding box center [741, 490] width 90 height 18
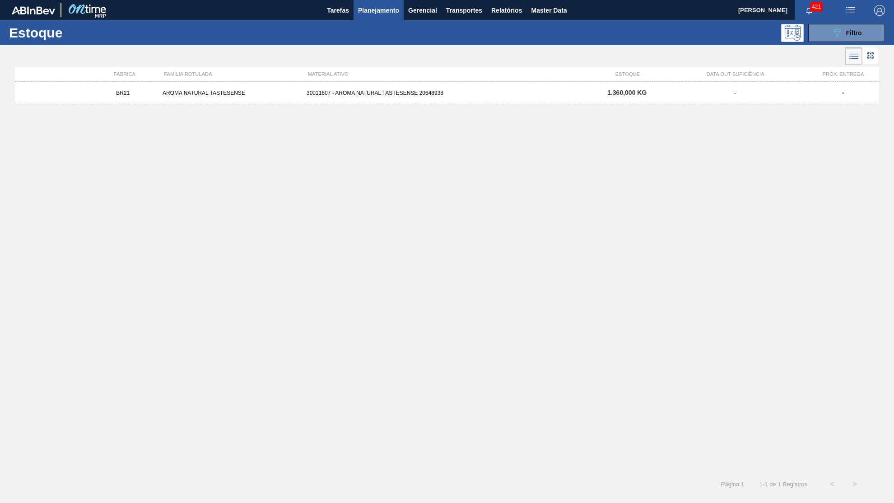
drag, startPoint x: 579, startPoint y: 91, endPoint x: 582, endPoint y: 97, distance: 6.9
click at [582, 97] on div "BR21 AROMA NATURAL TASTESENSE 30011607 - AROMA NATURAL TASTESENSE 20648938 1.36…" at bounding box center [447, 93] width 864 height 23
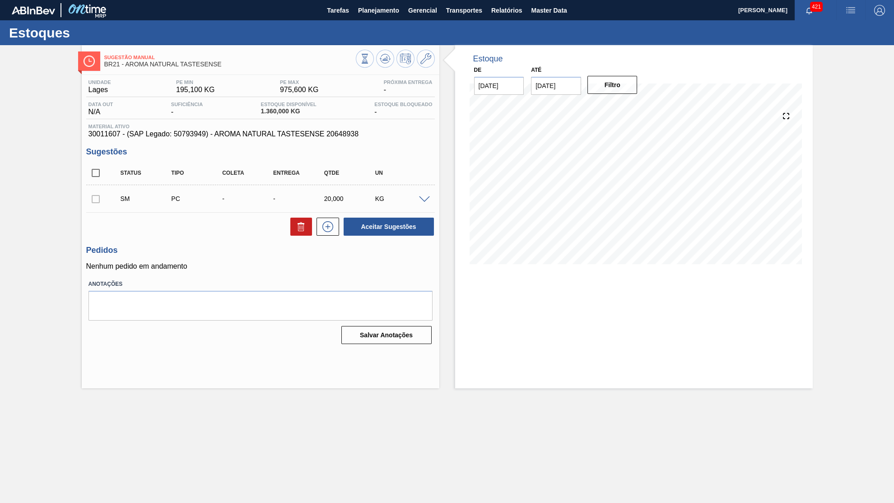
click at [433, 70] on div at bounding box center [395, 60] width 79 height 20
click at [424, 65] on button at bounding box center [426, 59] width 18 height 18
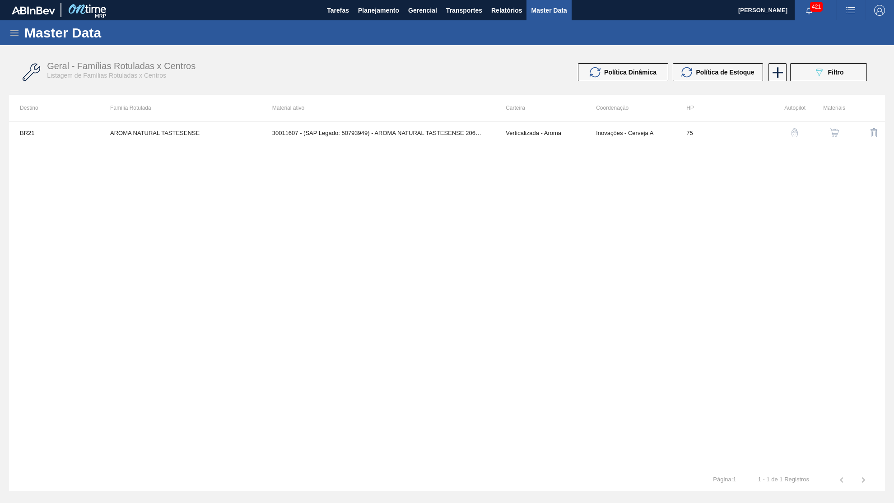
click at [837, 132] on img "button" at bounding box center [834, 132] width 9 height 9
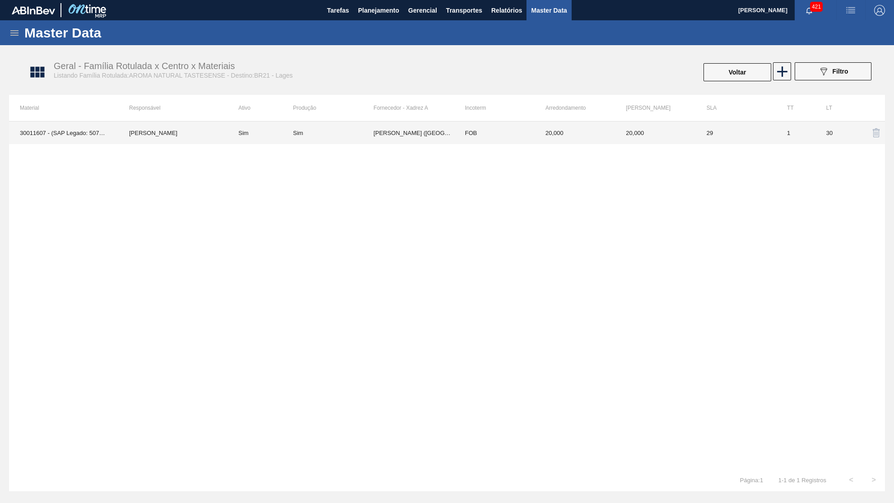
click at [418, 138] on td "[PERSON_NAME] ([GEOGRAPHIC_DATA])" at bounding box center [413, 132] width 80 height 23
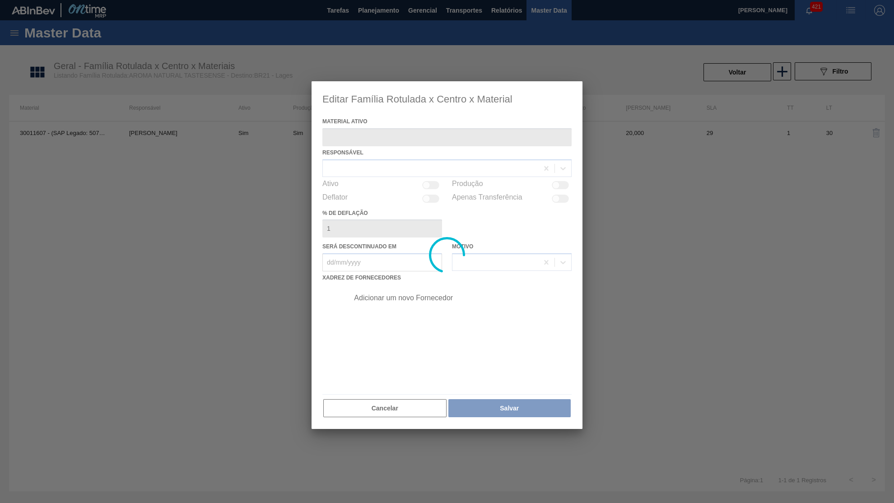
type ativo "30011607 - (SAP Legado: 50793949) - AROMA NATURAL TASTESENSE 20648938"
checkbox input "true"
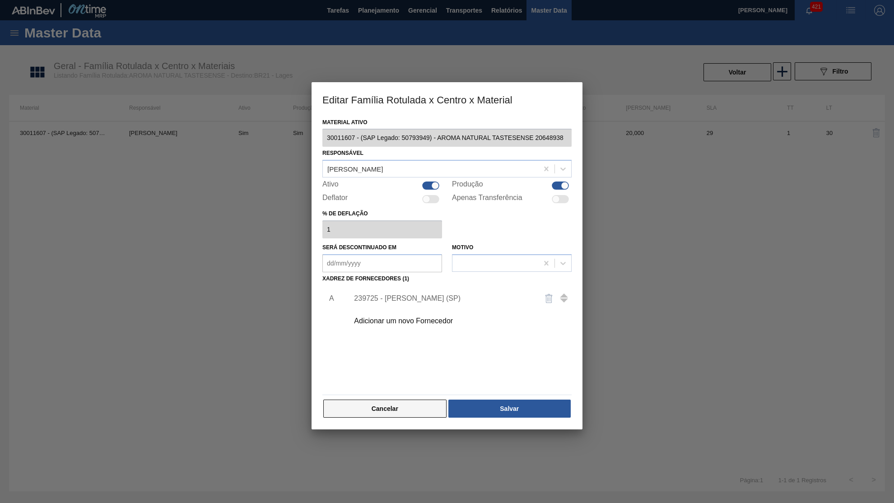
click at [372, 399] on button "Cancelar" at bounding box center [384, 408] width 123 height 18
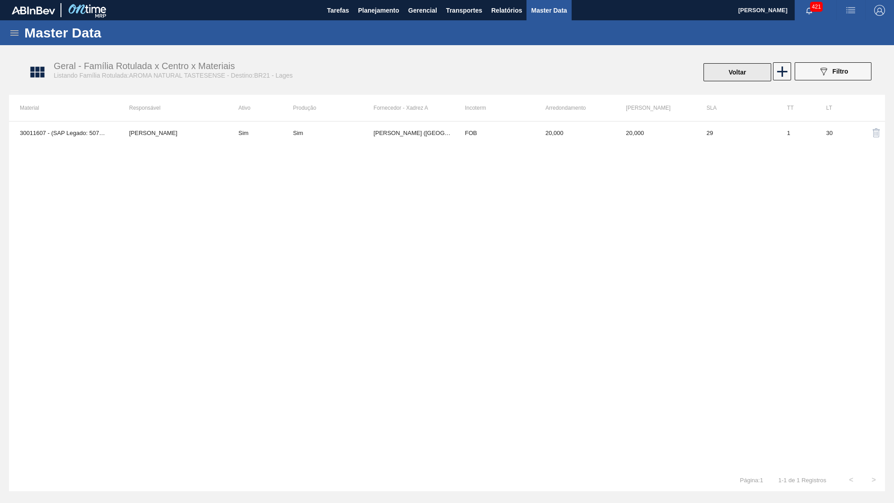
click at [752, 69] on button "Voltar" at bounding box center [737, 72] width 68 height 18
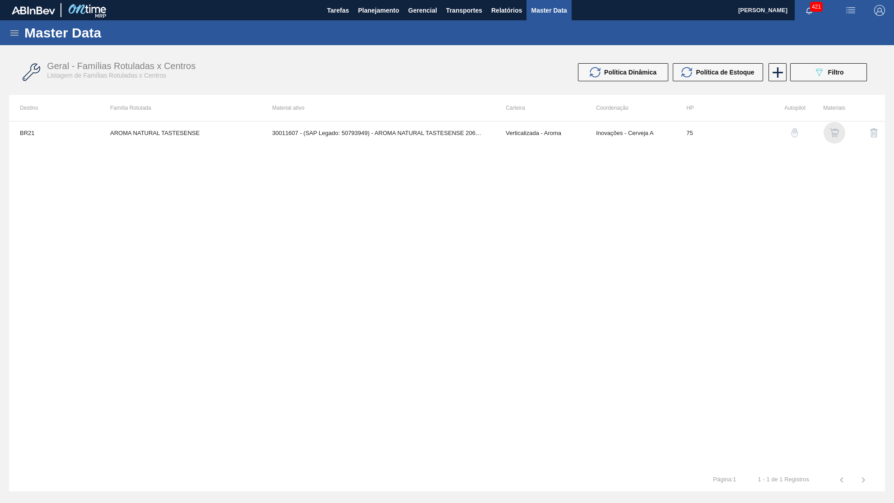
click at [834, 134] on img "button" at bounding box center [834, 132] width 9 height 9
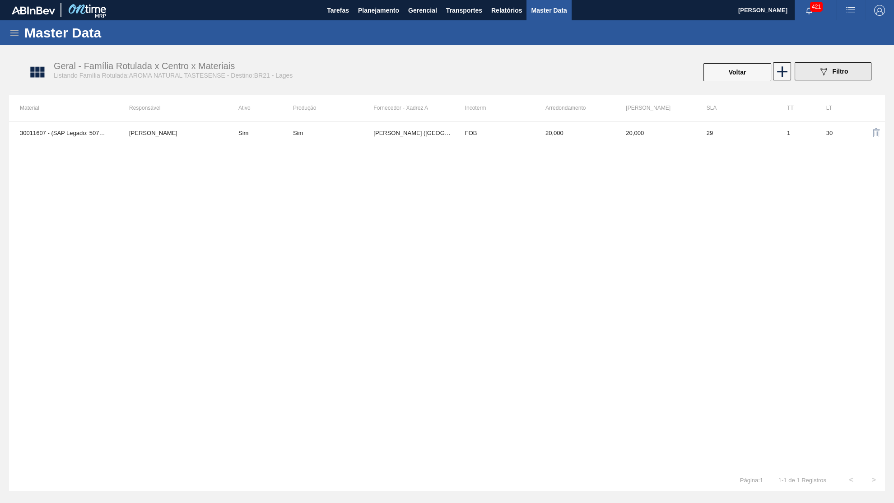
click at [832, 72] on span "Filtro" at bounding box center [840, 71] width 16 height 7
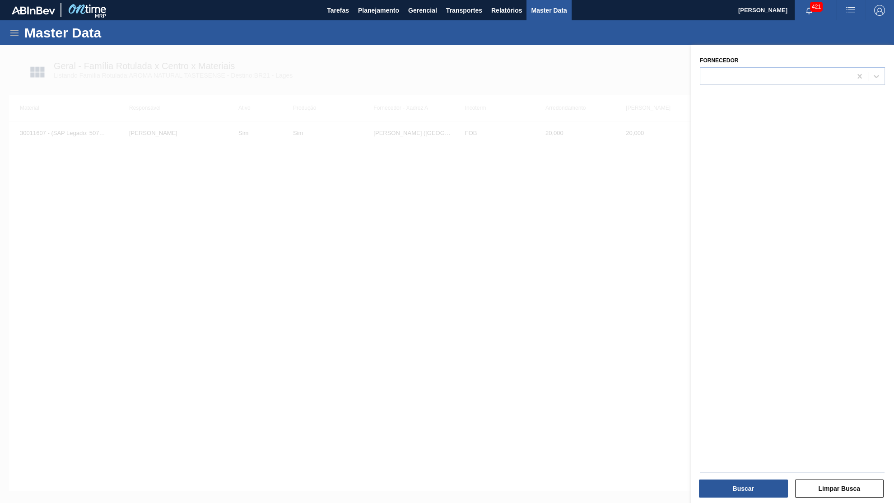
click at [667, 111] on div at bounding box center [447, 296] width 894 height 503
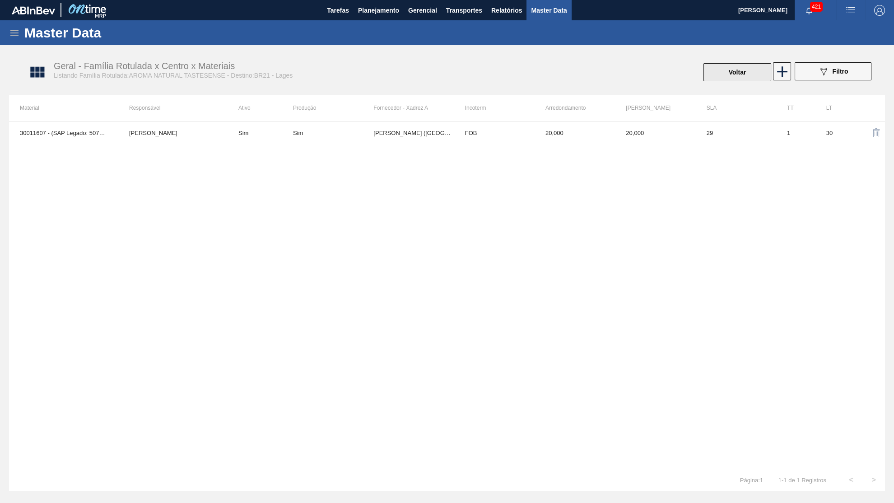
click at [728, 71] on button "Voltar" at bounding box center [737, 72] width 68 height 18
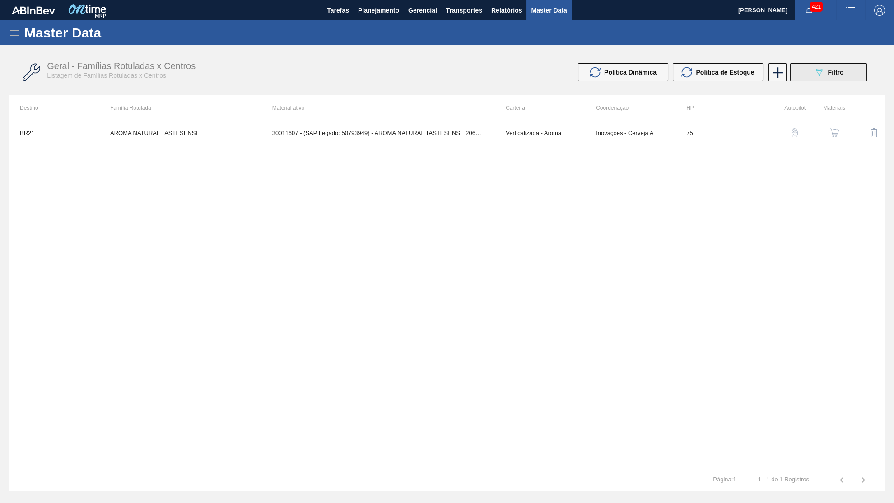
click at [840, 71] on span "Filtro" at bounding box center [836, 72] width 16 height 7
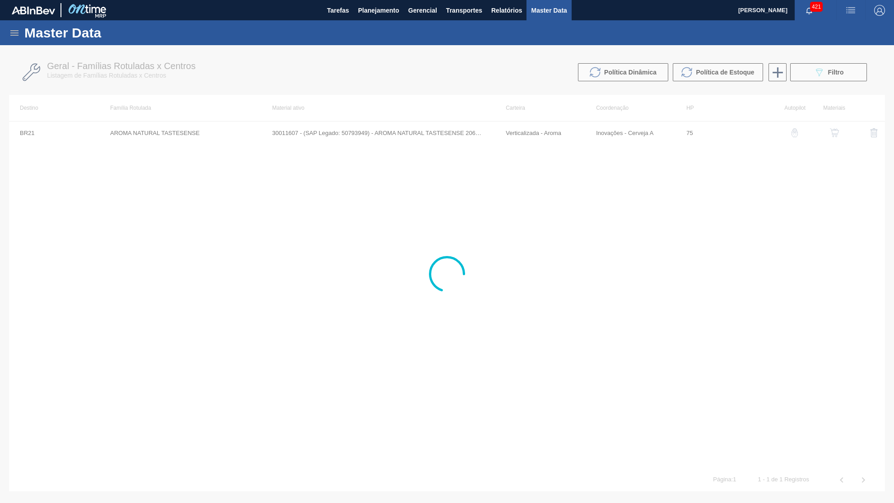
click at [847, 70] on div at bounding box center [447, 274] width 894 height 458
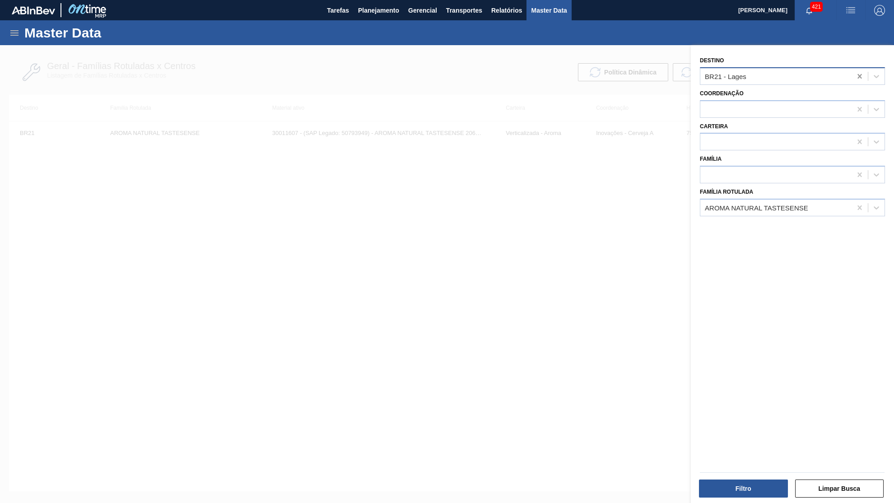
click at [861, 70] on div at bounding box center [859, 76] width 16 height 16
click at [713, 483] on button "Filtro" at bounding box center [743, 488] width 89 height 18
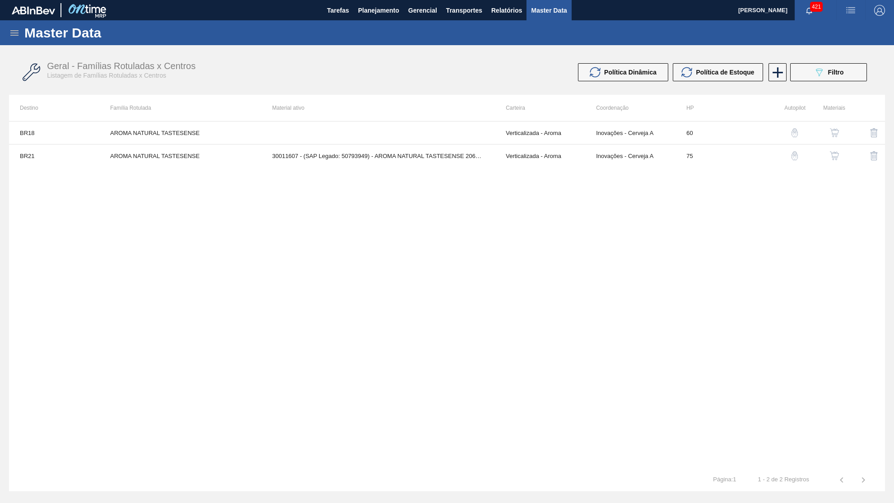
click at [839, 131] on img "button" at bounding box center [834, 132] width 9 height 9
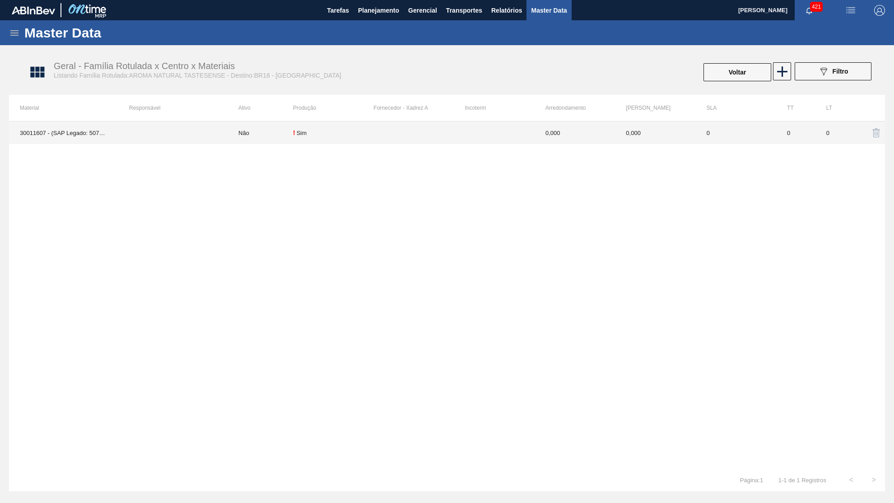
click at [482, 135] on td at bounding box center [494, 132] width 80 height 23
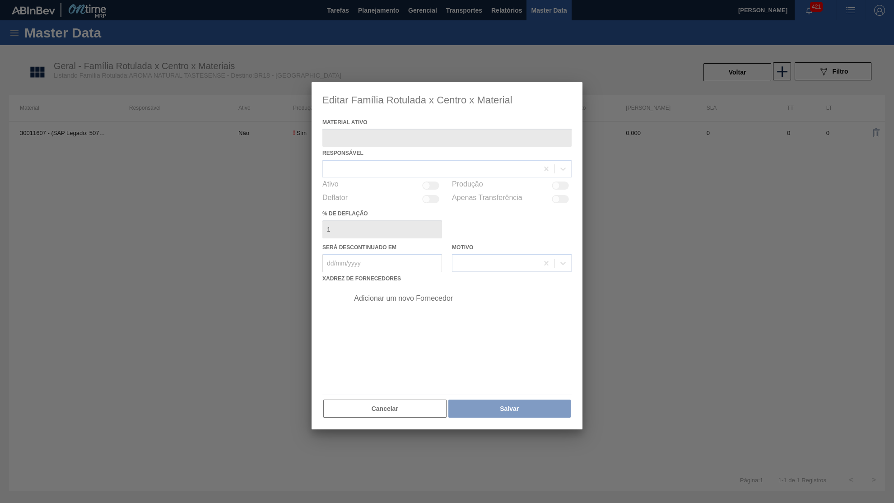
type ativo "30011607 - (SAP Legado: 50793949) - AROMA NATURAL TASTESENSE 20648938"
checkbox input "true"
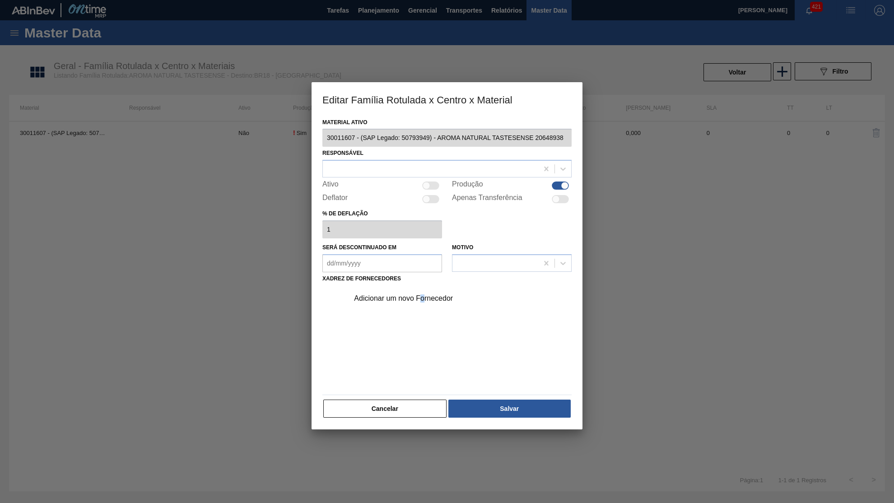
click at [422, 300] on div "Adicionar um novo Fornecedor" at bounding box center [458, 298] width 228 height 23
click at [417, 295] on div "Adicionar um novo Fornecedor" at bounding box center [458, 298] width 228 height 23
click at [380, 294] on div "Adicionar um novo Fornecedor" at bounding box center [442, 298] width 177 height 8
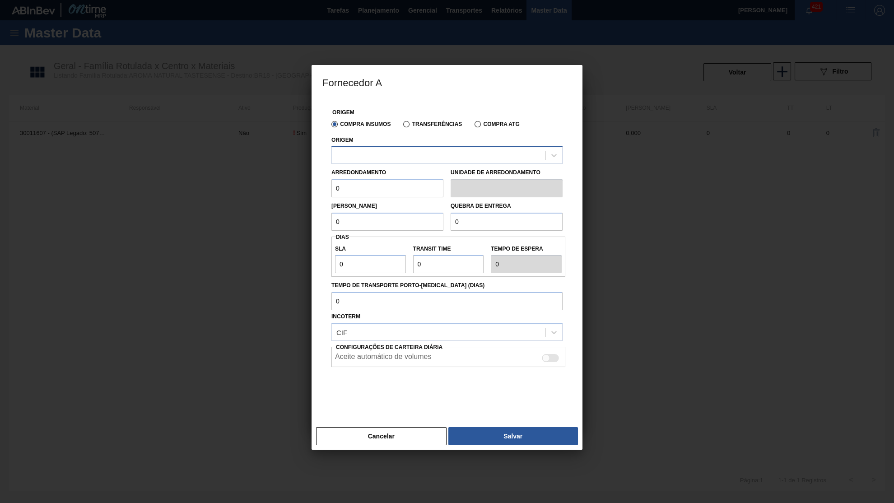
click at [383, 162] on div at bounding box center [446, 155] width 231 height 18
click at [378, 427] on button "Cancelar" at bounding box center [381, 436] width 130 height 18
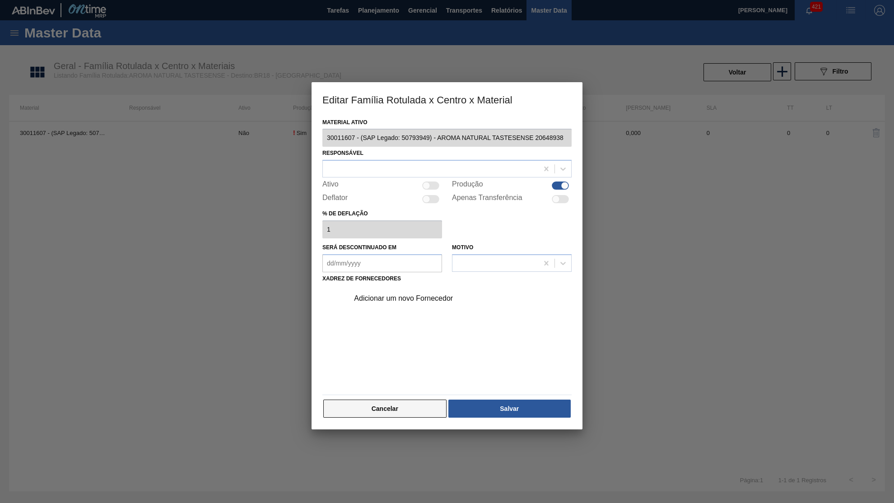
click at [401, 403] on button "Cancelar" at bounding box center [384, 408] width 123 height 18
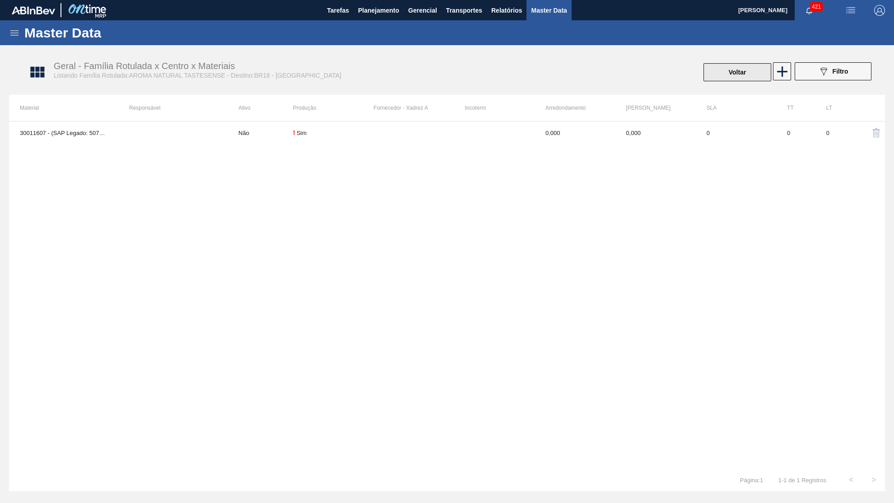
click at [719, 70] on button "Voltar" at bounding box center [737, 72] width 68 height 18
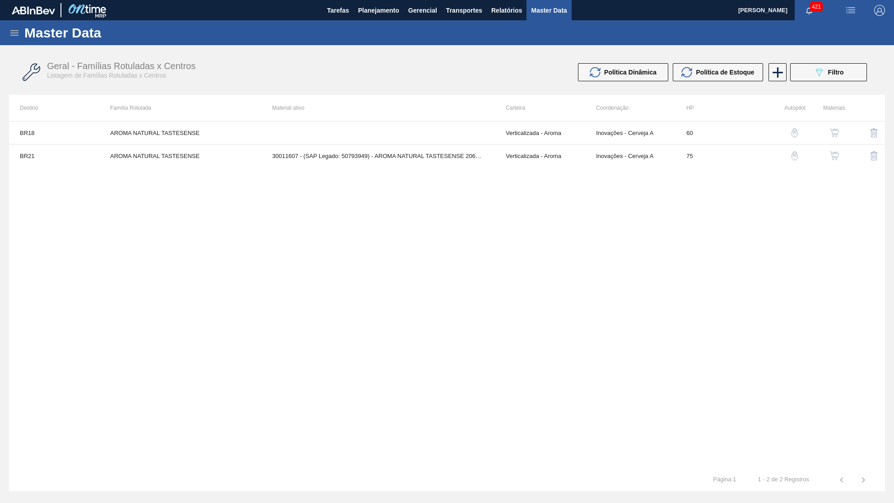
click at [373, 162] on td "30011607 - (SAP Legado: 50793949) - AROMA NATURAL TASTESENSE 20648938" at bounding box center [377, 155] width 233 height 23
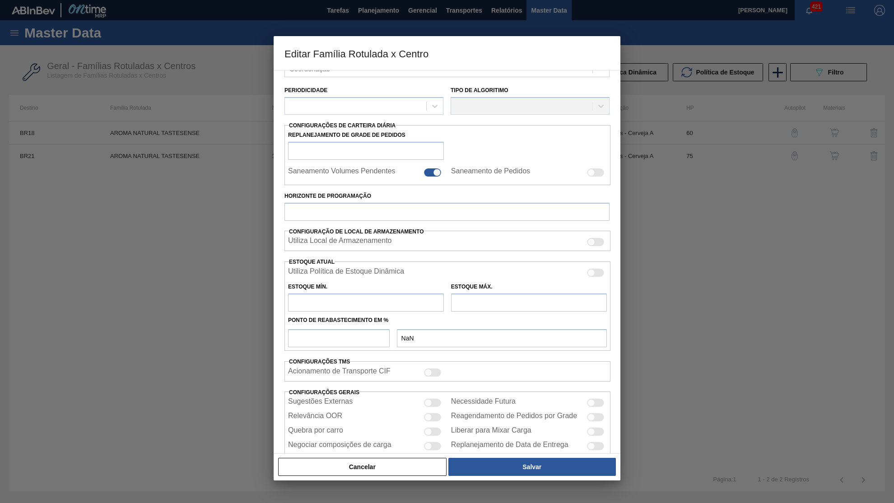
type input "Verticalizada - Aroma"
type input "Aroma"
type input "AROMA NATURAL TASTESENSE"
type input "BR21 - Lages"
type input "75"
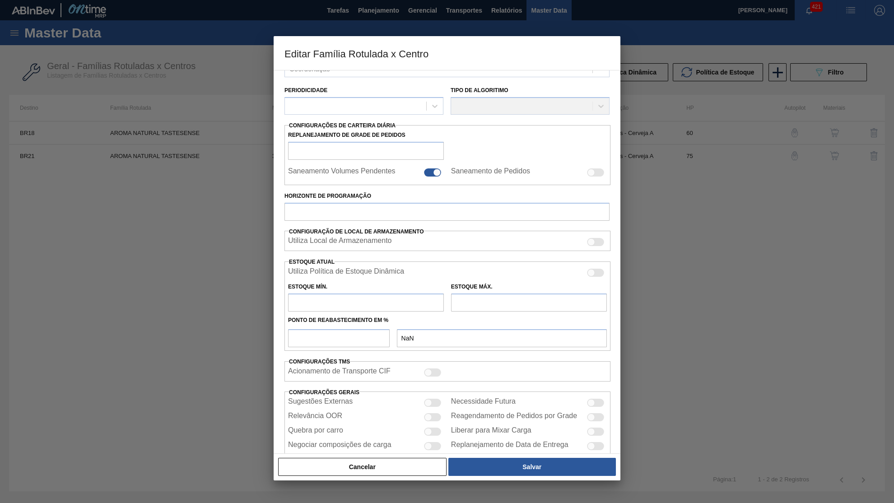
type input "195,1"
type input "975,6"
type input "41"
type input "515,105"
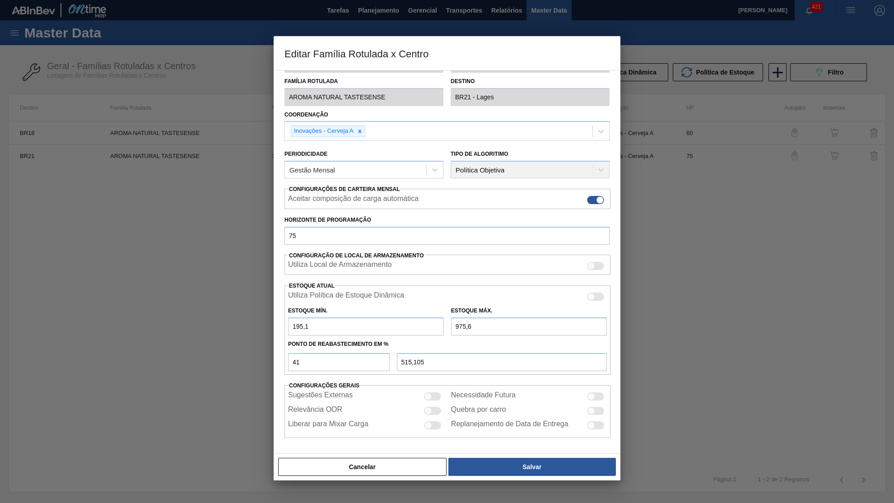
scroll to position [13, 0]
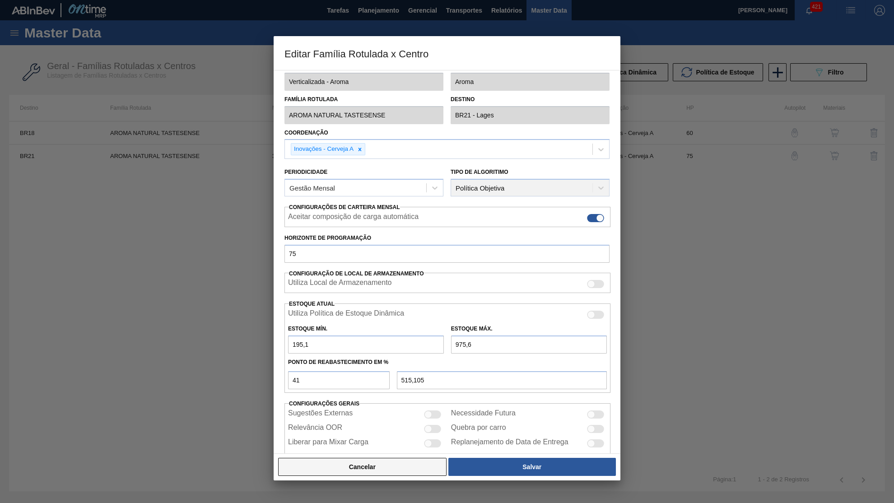
click at [382, 475] on button "Cancelar" at bounding box center [362, 467] width 168 height 18
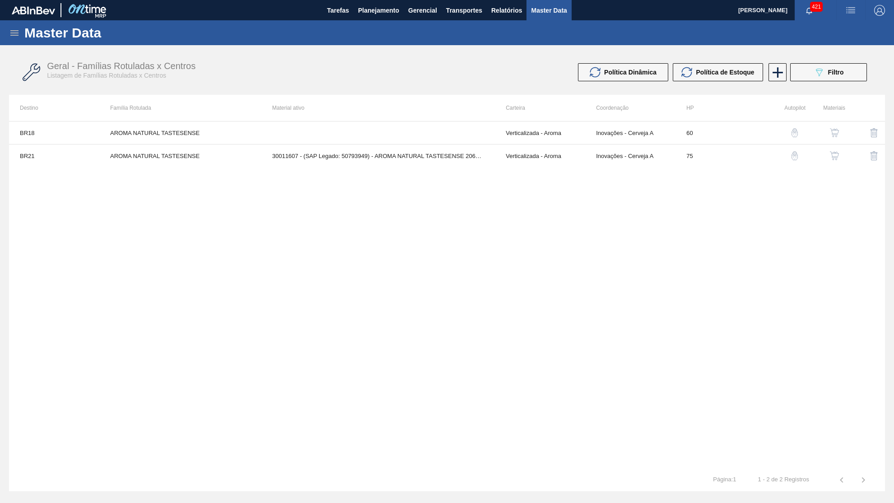
drag, startPoint x: 155, startPoint y: 171, endPoint x: 135, endPoint y: 160, distance: 23.0
click at [154, 171] on div "BR18 AROMA NATURAL TASTESENSE Verticalizada - Aroma Inovações - Cerveja A 60 BR…" at bounding box center [447, 295] width 876 height 348
click at [377, 23] on div "Master Data" at bounding box center [447, 32] width 894 height 25
click at [369, 12] on span "Planejamento" at bounding box center [378, 10] width 41 height 11
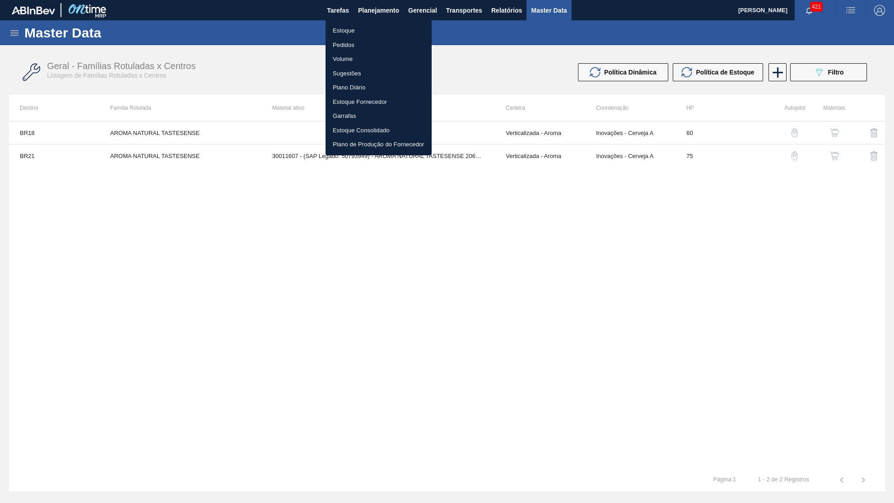
click at [345, 28] on li "Estoque" at bounding box center [378, 30] width 106 height 14
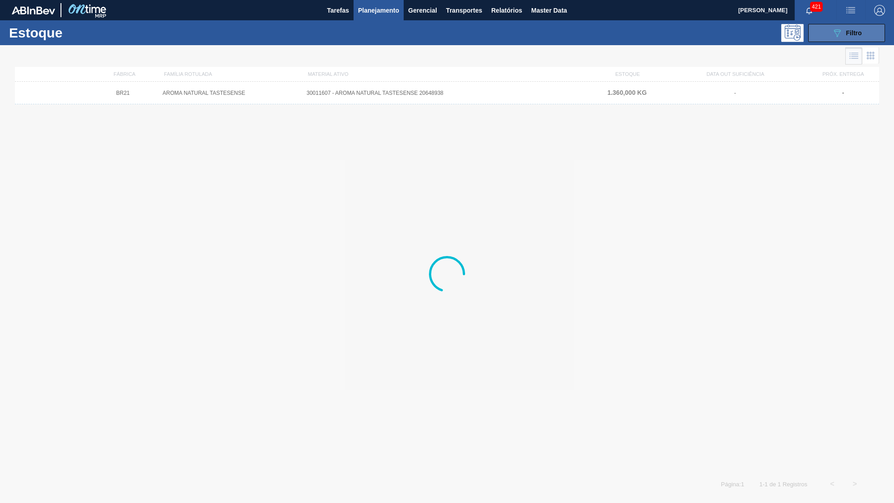
click at [844, 32] on div "089F7B8B-B2A5-4AFE-B5C0-19BA573D28AC Filtro" at bounding box center [846, 33] width 30 height 11
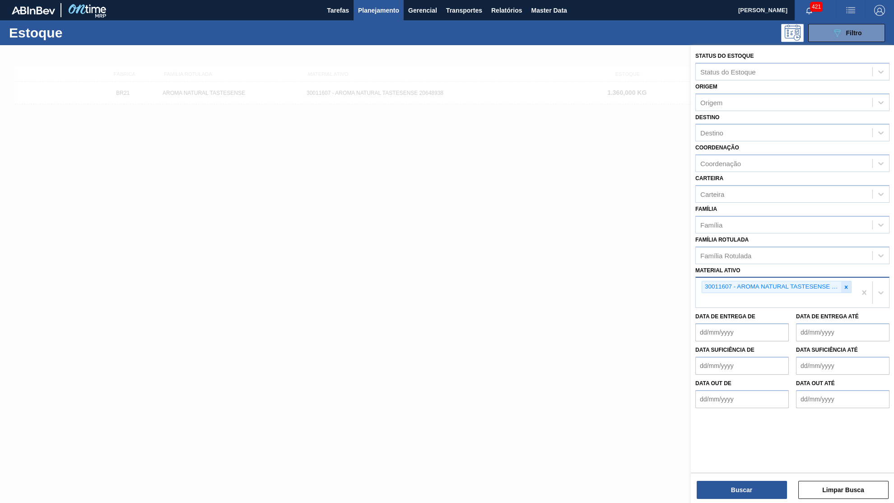
click at [847, 284] on icon at bounding box center [846, 287] width 6 height 6
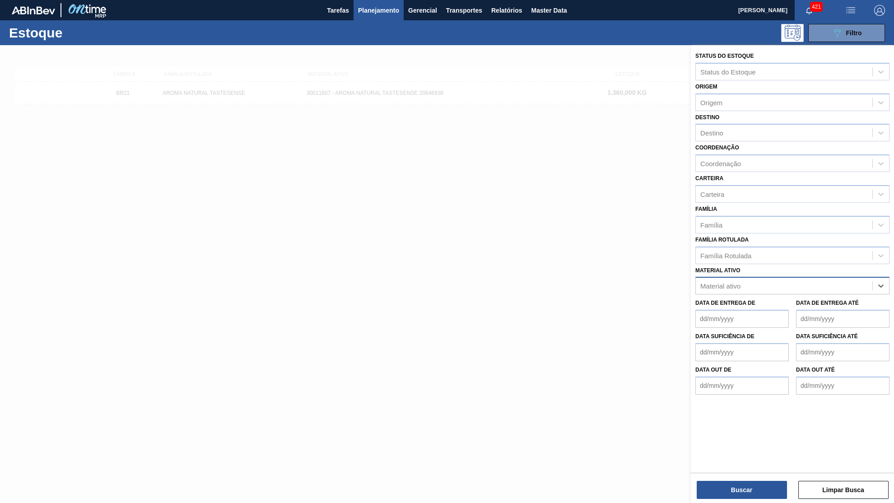
paste ativo "30011607"
type ativo "30011607"
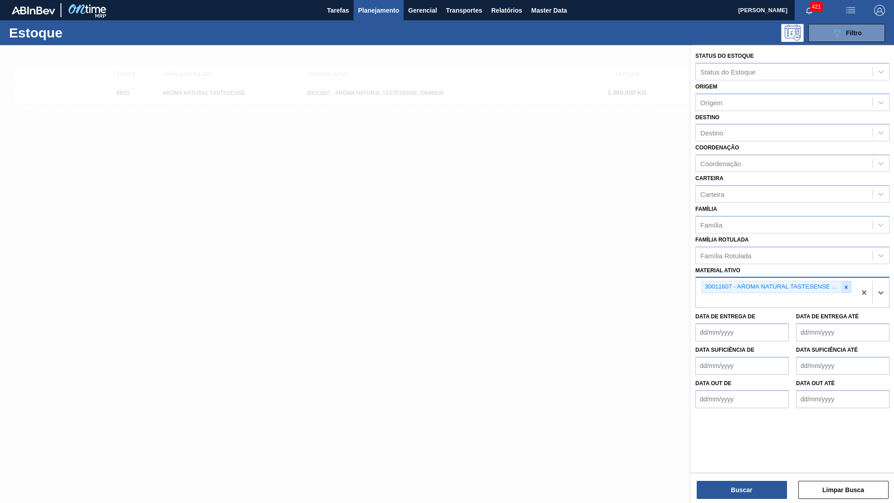
click at [842, 281] on div at bounding box center [846, 286] width 10 height 11
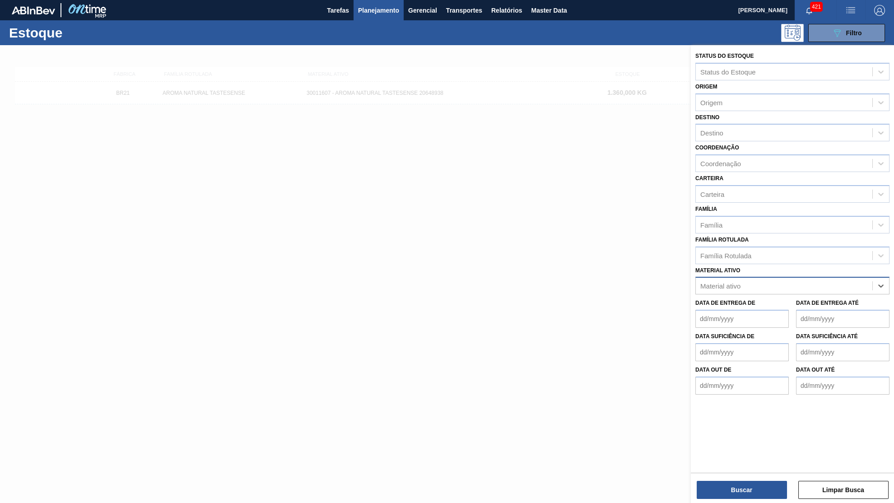
paste ativo "30011607"
type ativo "30011607"
click at [760, 300] on div "30011607 - AROMA NATURAL TASTESENSE 20648938" at bounding box center [792, 308] width 194 height 17
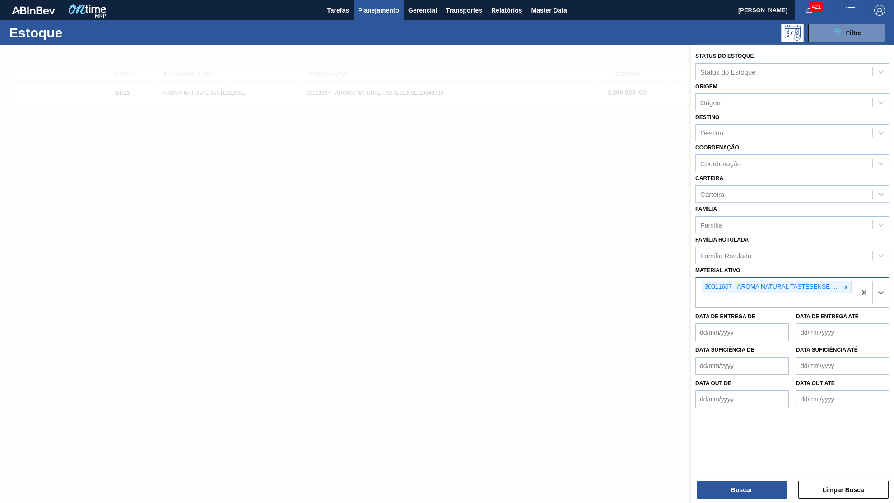
paste ativo "30036579"
type ativo "30036579"
click at [734, 313] on div "30036579 - LAGER BEER NAT IFF SC1387996" at bounding box center [792, 321] width 194 height 17
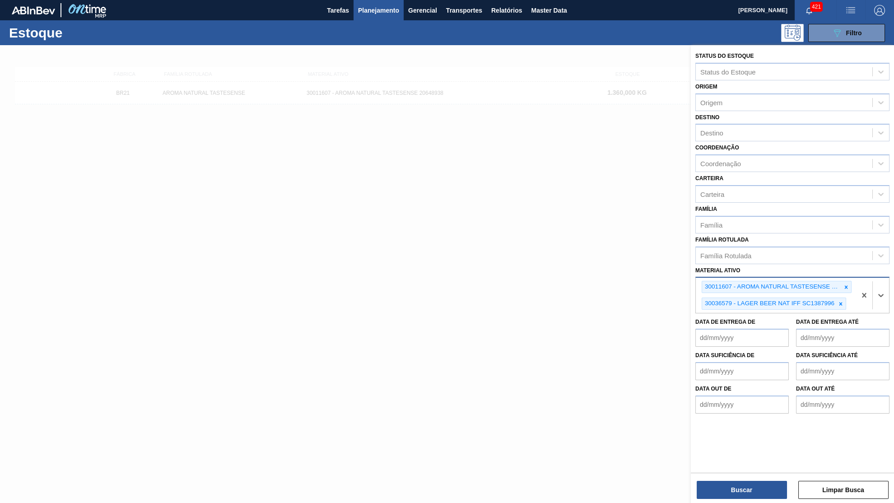
paste ativo "30034483"
type ativo "30034483"
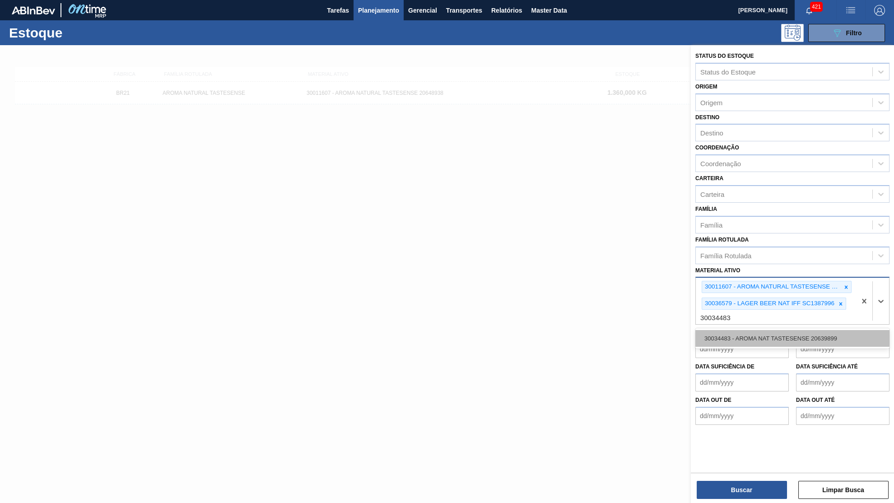
click at [774, 330] on div "30034483 - AROMA NAT TASTESENSE 20639899" at bounding box center [792, 338] width 194 height 17
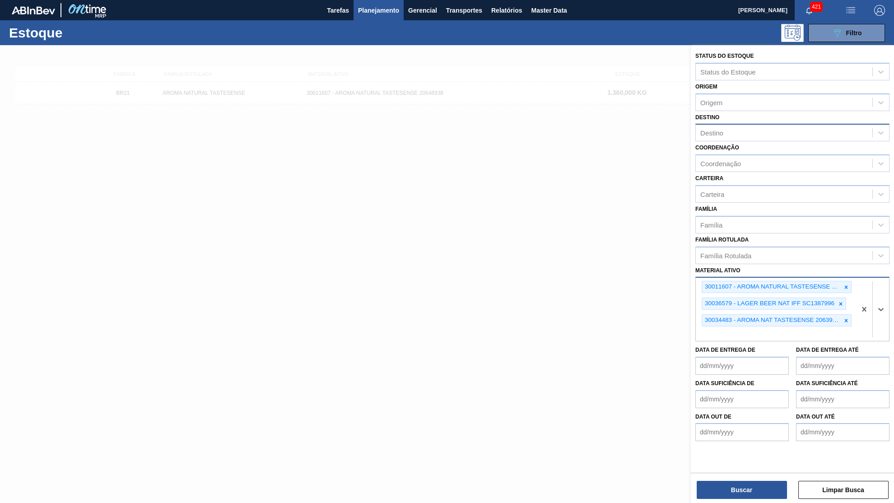
click at [740, 126] on div "Destino" at bounding box center [784, 132] width 176 height 13
type input "21"
click at [806, 141] on div "Coordenação Coordenação" at bounding box center [792, 156] width 194 height 31
click at [728, 126] on div "Destino" at bounding box center [784, 132] width 176 height 13
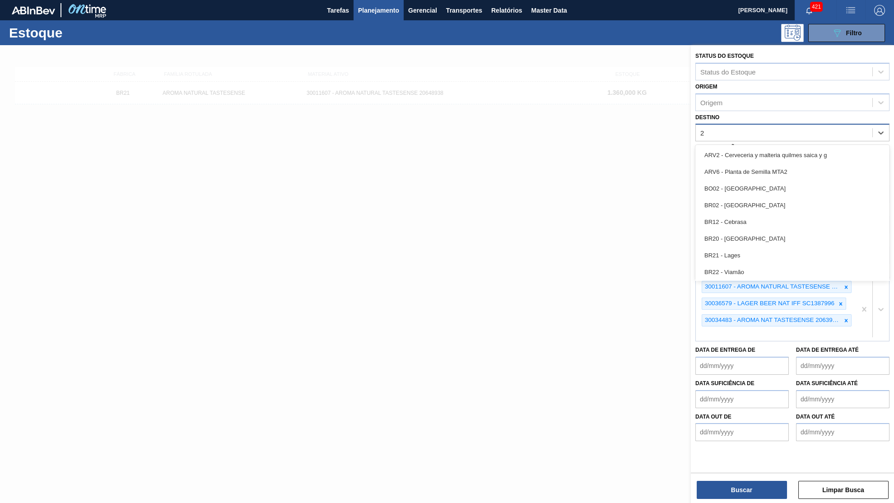
type input "21"
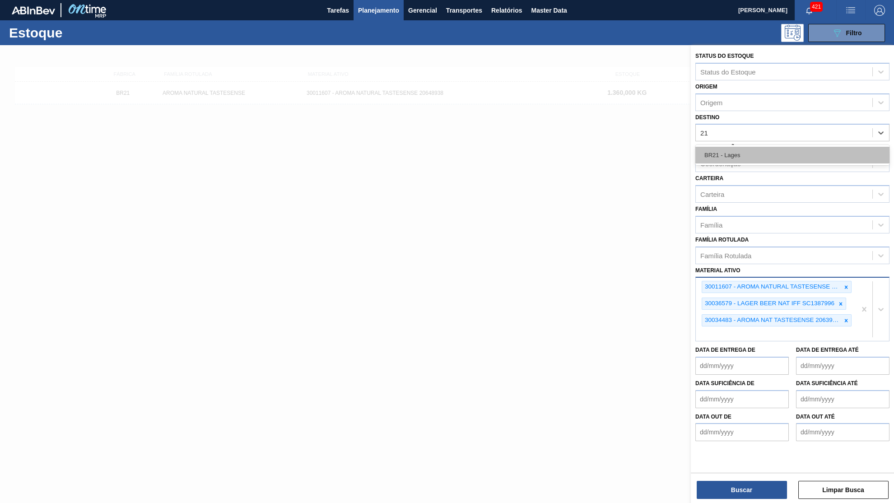
click at [713, 147] on div "BR21 - Lages" at bounding box center [792, 155] width 194 height 17
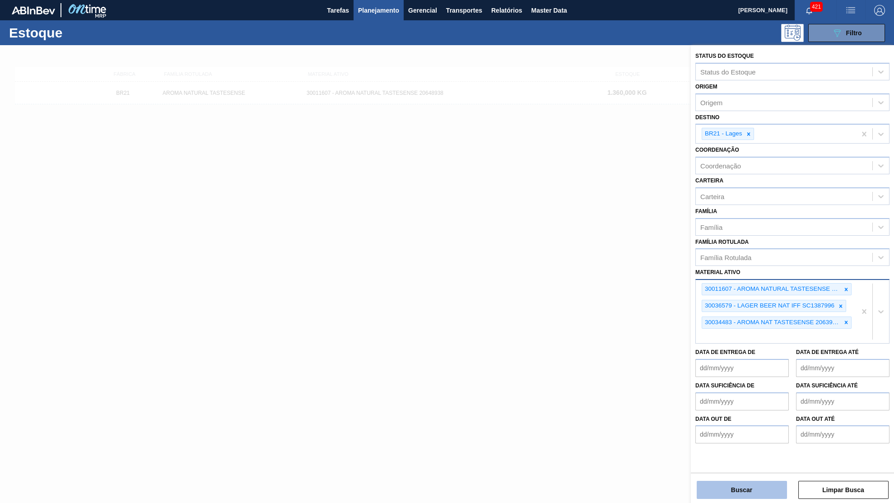
click at [755, 499] on button "Buscar" at bounding box center [741, 490] width 90 height 18
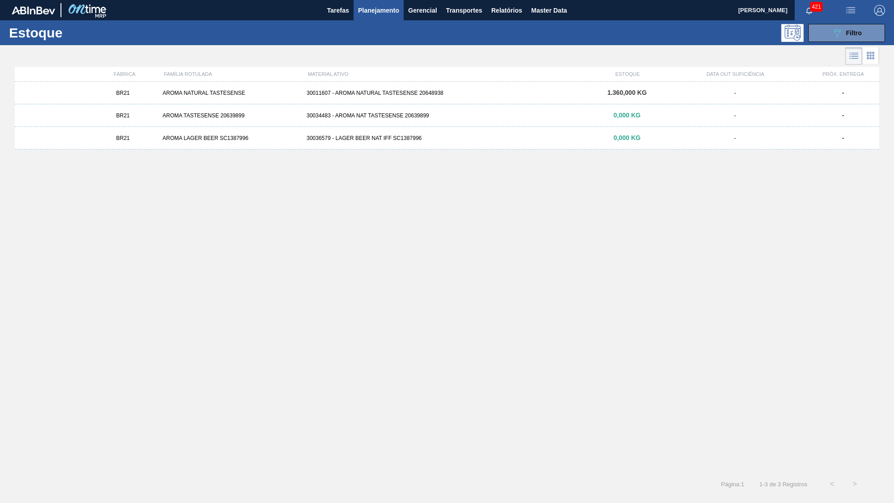
click at [439, 119] on div "30034483 - AROMA NAT TASTESENSE 20639899" at bounding box center [447, 115] width 288 height 6
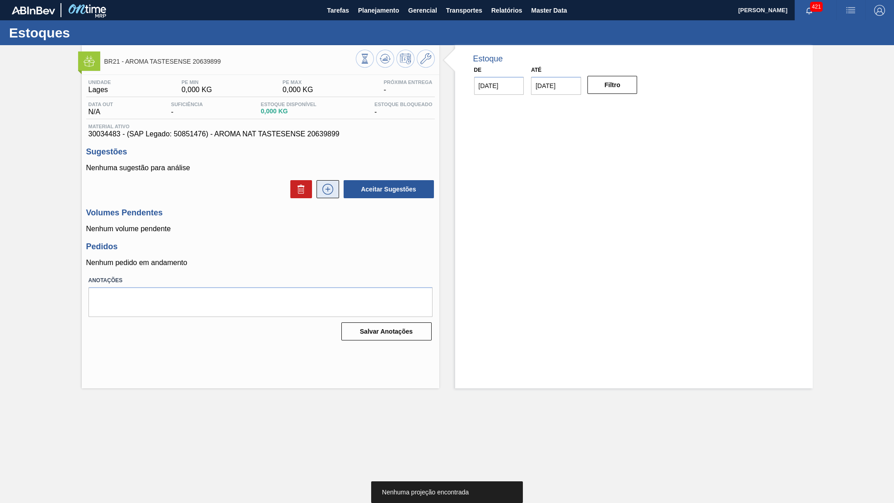
click at [332, 184] on icon at bounding box center [327, 189] width 14 height 11
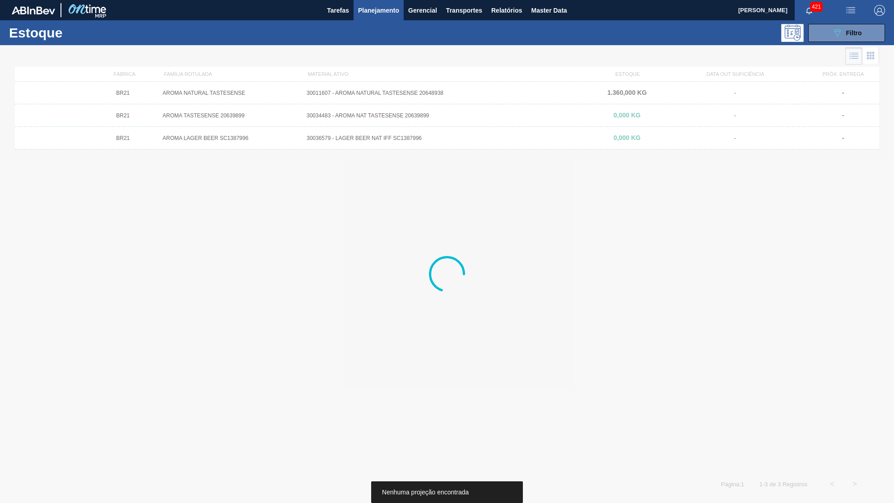
click at [325, 135] on div at bounding box center [447, 274] width 894 height 458
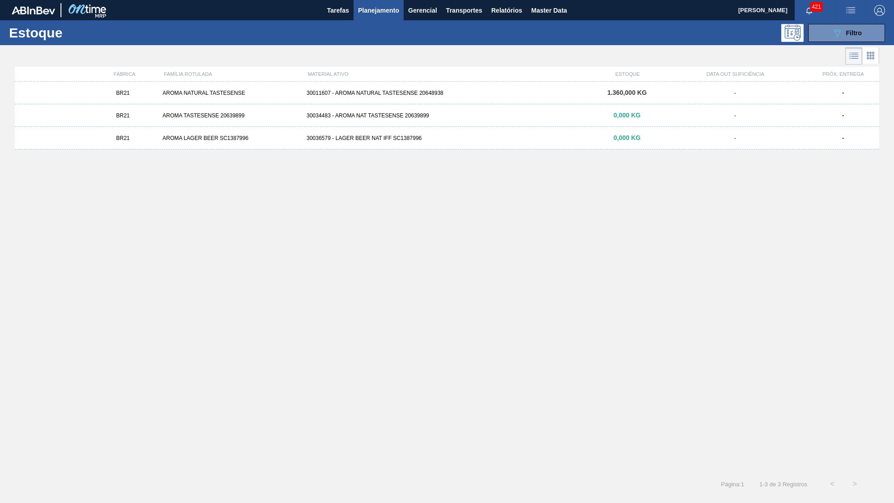
click at [343, 141] on div "30036579 - LAGER BEER NAT IFF SC1387996" at bounding box center [447, 138] width 288 height 6
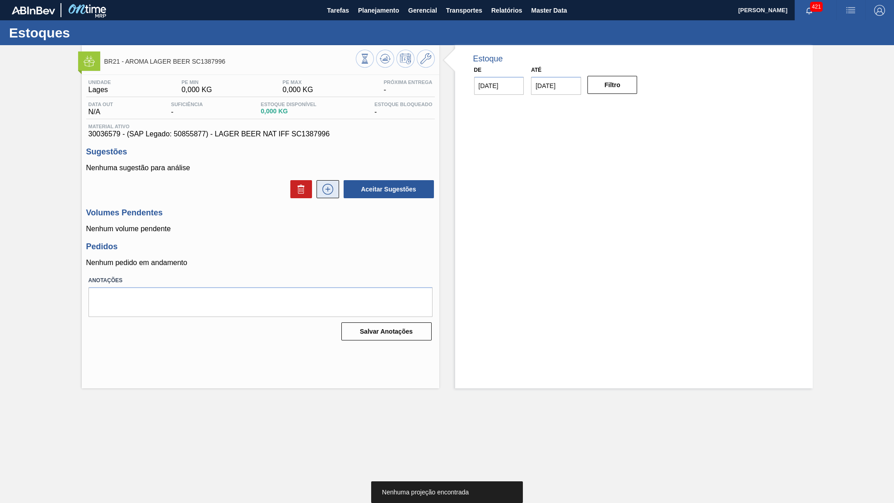
click at [335, 195] on button at bounding box center [327, 189] width 23 height 18
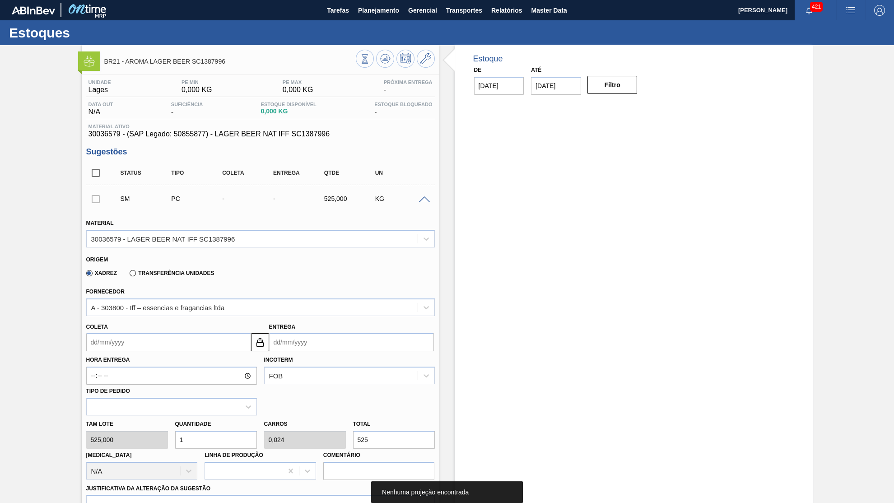
click at [171, 132] on span "30036579 - (SAP Legado: 50855877) - LAGER BEER NAT IFF SC1387996" at bounding box center [260, 134] width 344 height 8
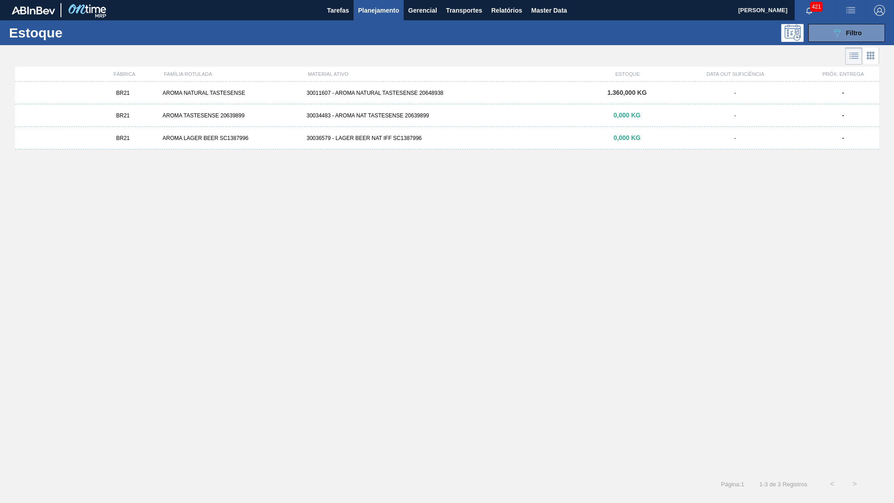
click at [617, 91] on span "1.360,000 KG" at bounding box center [626, 92] width 39 height 7
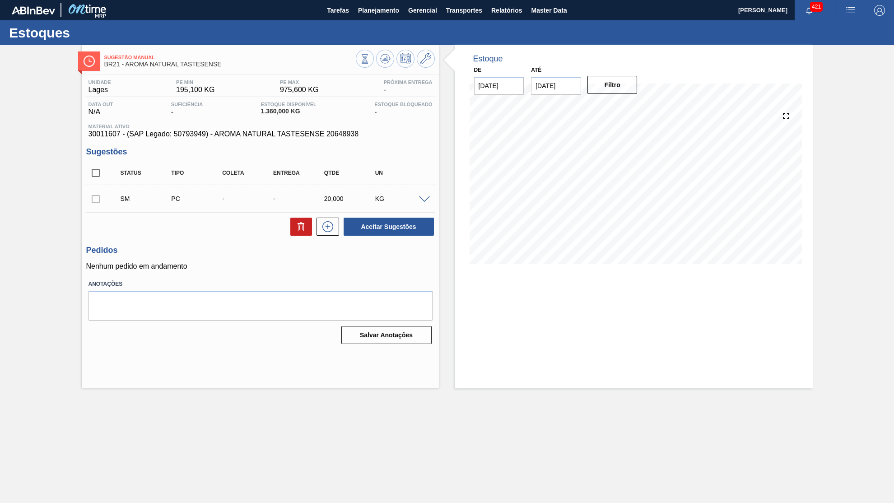
click at [426, 198] on span at bounding box center [424, 199] width 11 height 7
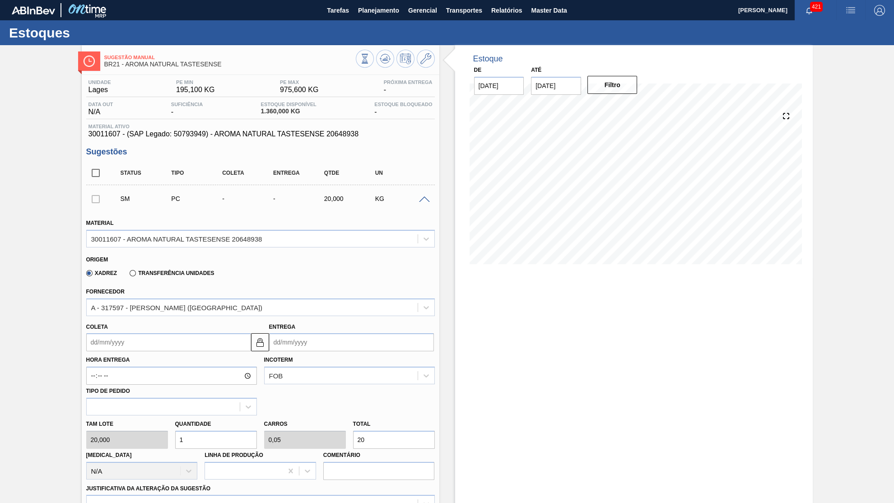
click at [425, 198] on span at bounding box center [424, 199] width 11 height 7
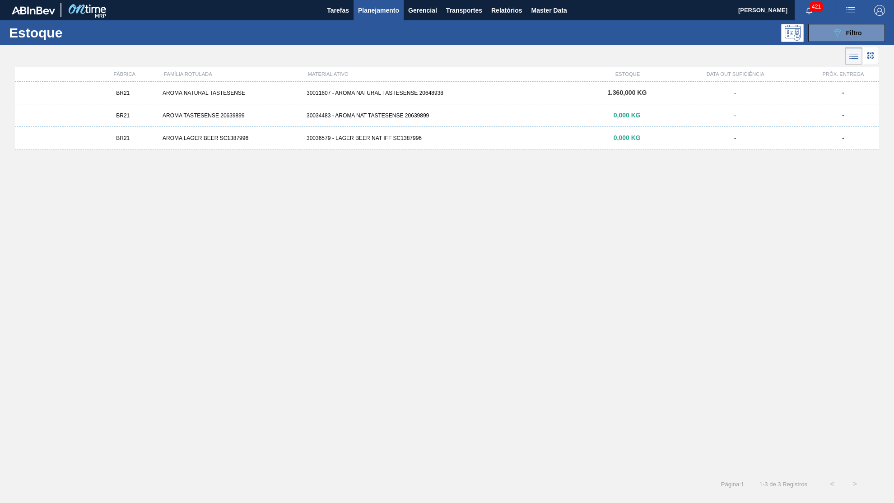
click at [613, 180] on div "BR21 AROMA NATURAL TASTESENSE 30011607 - AROMA NATURAL TASTESENSE 20648938 1.36…" at bounding box center [447, 274] width 864 height 385
click at [412, 129] on div "BR21 AROMA LAGER BEER SC1387996 30036579 - LAGER BEER NAT IFF SC1387996 0,000 K…" at bounding box center [447, 138] width 864 height 23
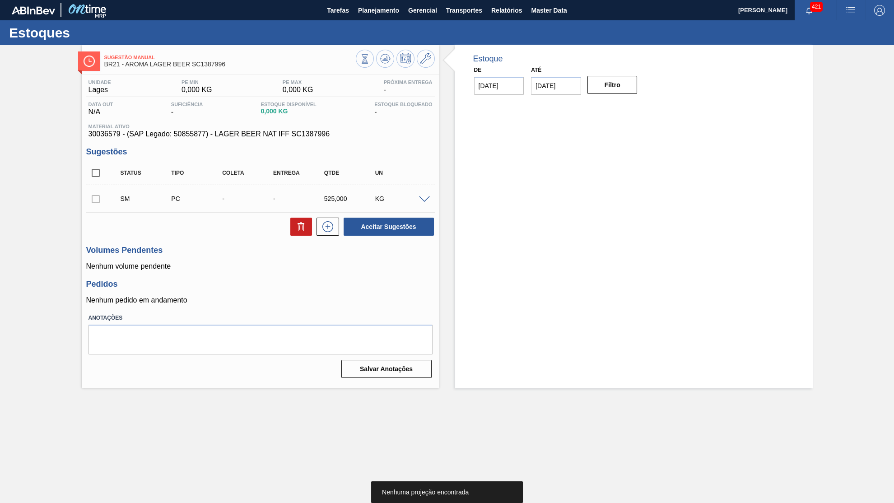
click at [421, 200] on span at bounding box center [424, 199] width 11 height 7
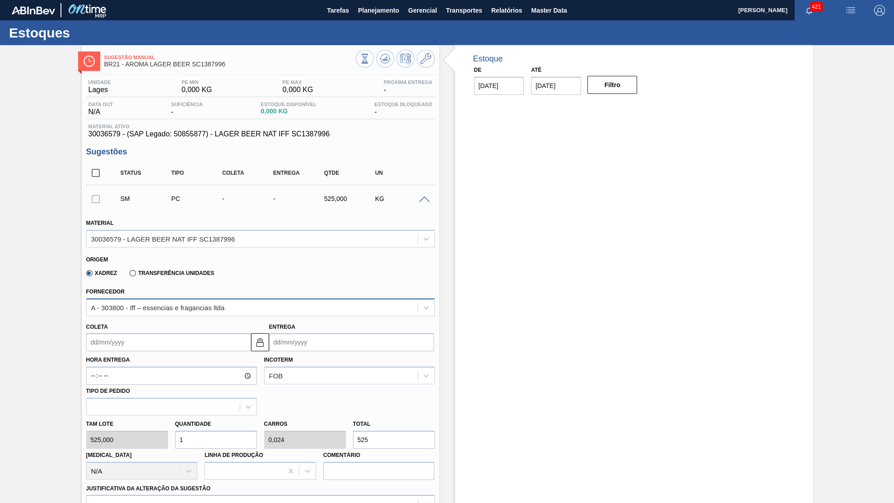
click at [184, 304] on div "A - 303800 - Iff – essencias e fragancias ltda" at bounding box center [158, 307] width 134 height 8
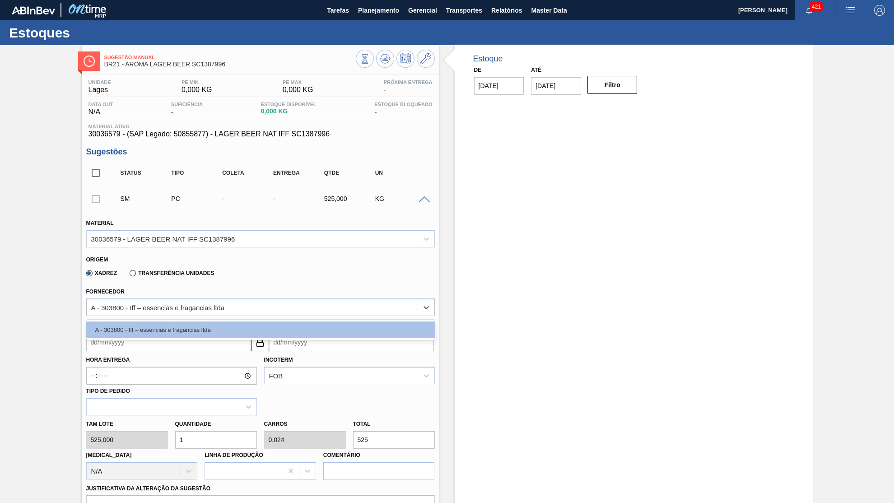
click at [390, 273] on div "Xadrez Transferência Unidades" at bounding box center [256, 272] width 341 height 18
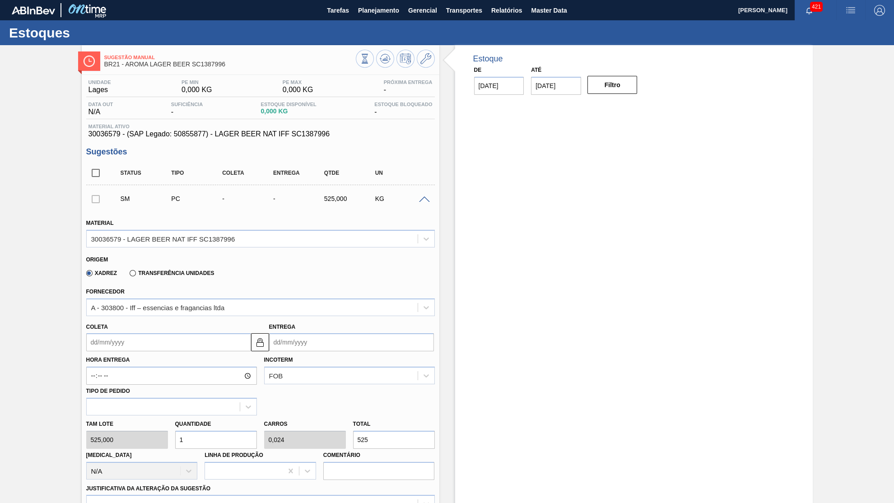
click at [170, 333] on input "Coleta" at bounding box center [168, 342] width 165 height 18
click at [291, 338] on input "Entrega" at bounding box center [351, 342] width 165 height 18
click at [186, 321] on div "Coleta" at bounding box center [168, 335] width 165 height 31
click at [187, 335] on input "Coleta" at bounding box center [168, 342] width 165 height 18
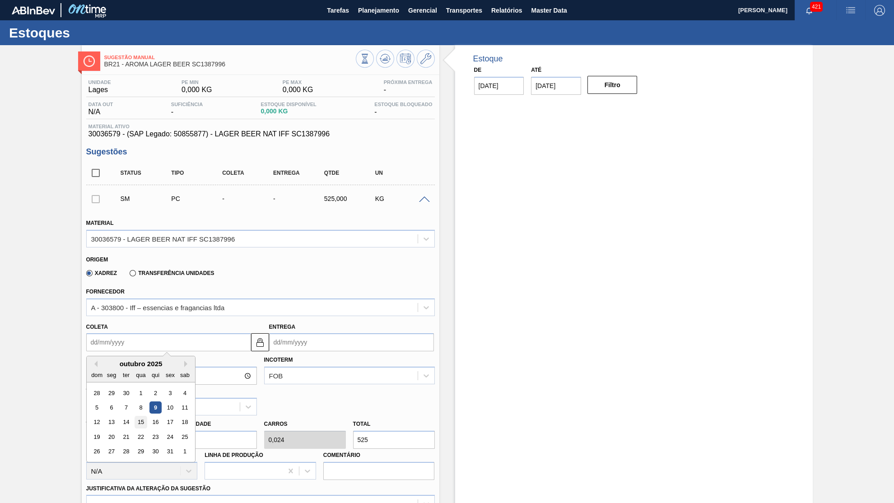
click at [136, 416] on div "15" at bounding box center [141, 422] width 12 height 12
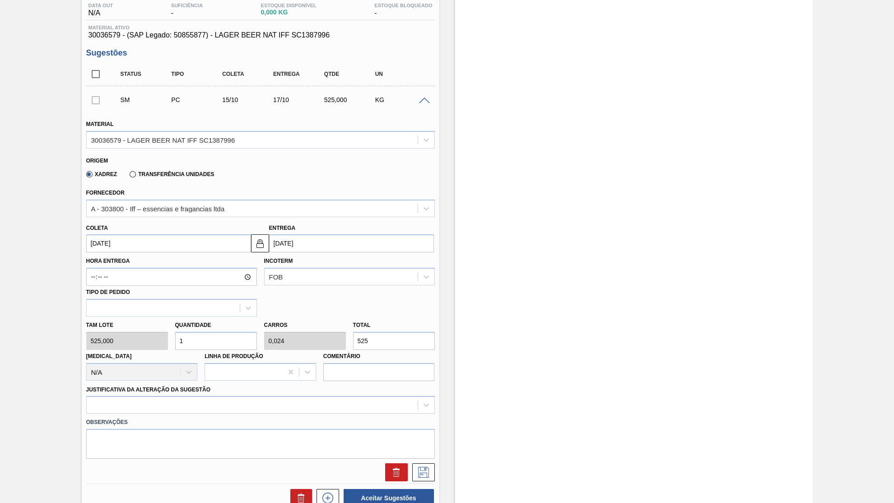
scroll to position [129, 0]
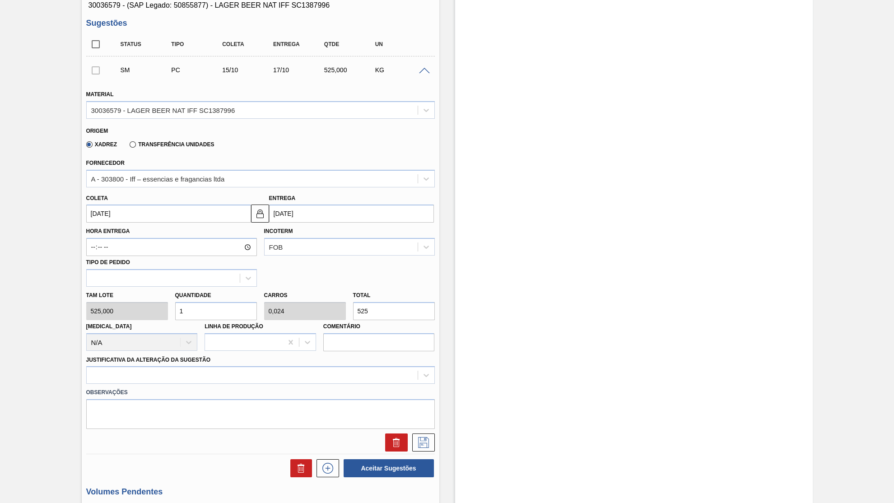
drag, startPoint x: 383, startPoint y: 311, endPoint x: 353, endPoint y: 309, distance: 29.4
click at [353, 309] on div "Tam lote 525,000 Quantidade 1 Carros 0,024 Total 525 Doca N/A Linha de Produção…" at bounding box center [261, 319] width 356 height 65
click at [257, 353] on div "Justificativa da Alteração da Sugestão" at bounding box center [260, 368] width 348 height 31
click at [241, 366] on div at bounding box center [260, 375] width 348 height 18
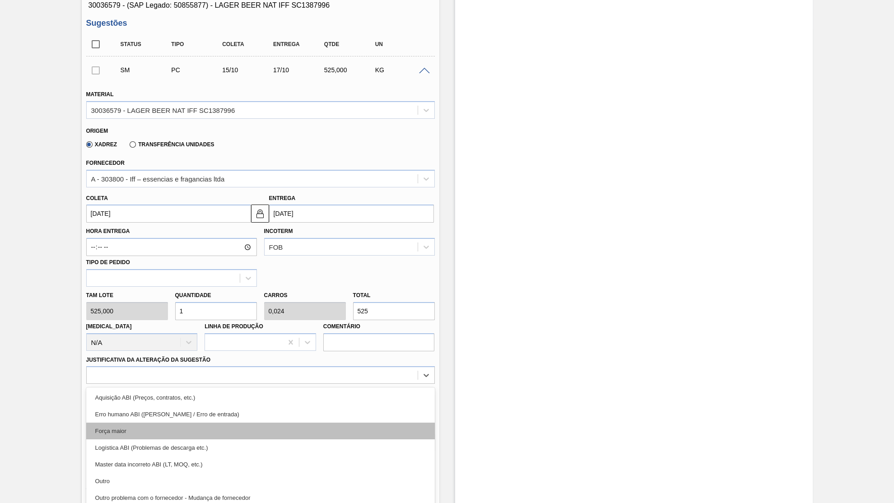
scroll to position [139, 0]
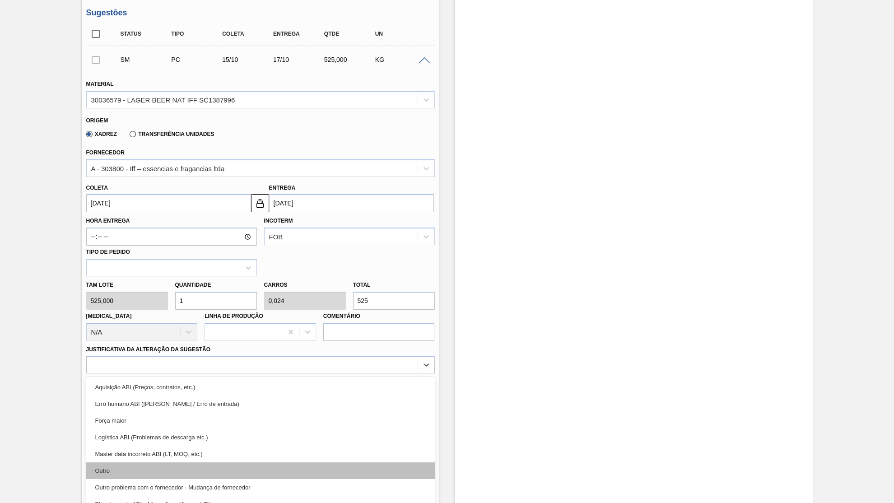
click at [162, 462] on div "Outro" at bounding box center [260, 470] width 348 height 17
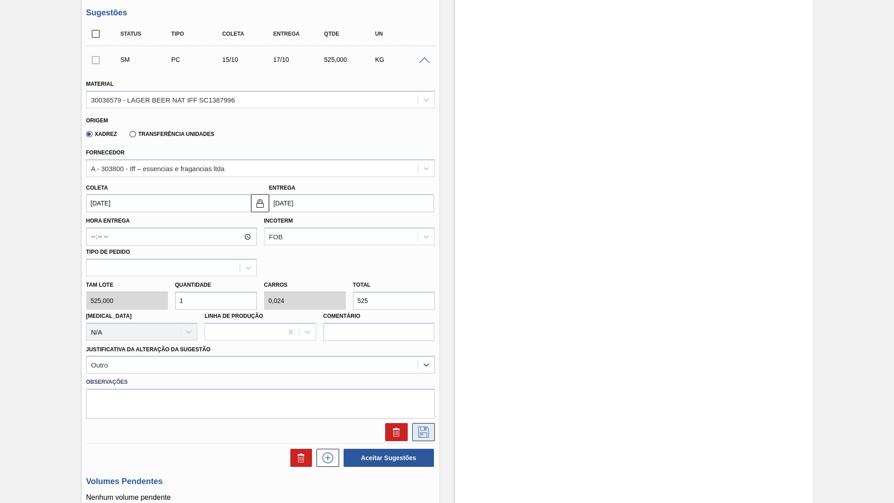
click at [427, 423] on button at bounding box center [423, 432] width 23 height 18
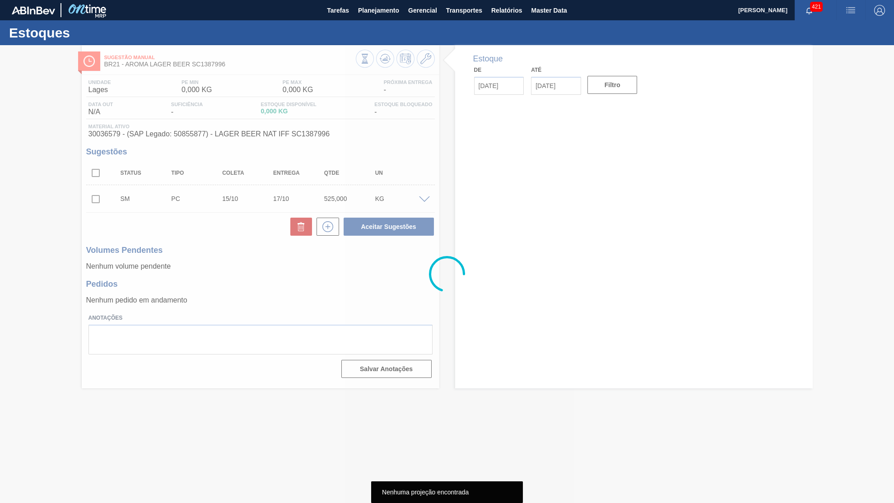
scroll to position [0, 0]
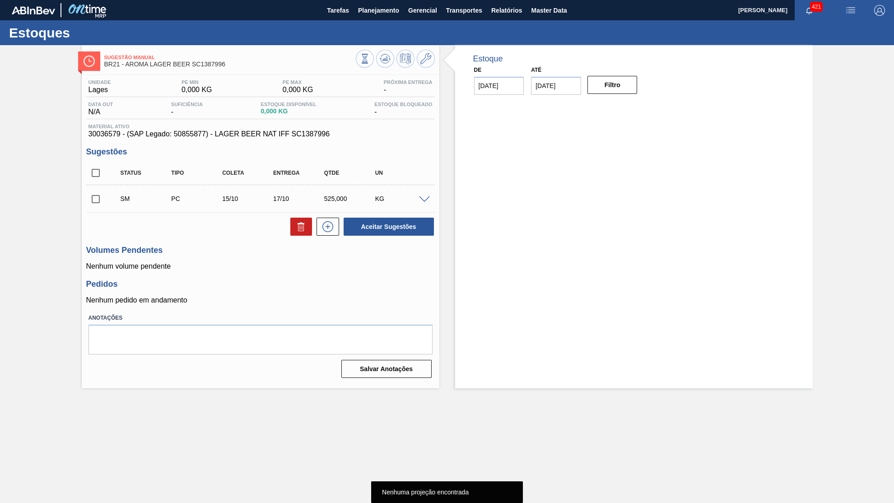
drag, startPoint x: 91, startPoint y: 156, endPoint x: 90, endPoint y: 184, distance: 28.0
click at [89, 158] on div "Sugestões Status Tipo Coleta Entrega Qtde UN SM PC 15/10 17/10 525,000 KG Mater…" at bounding box center [260, 191] width 348 height 89
click at [91, 184] on div "Status Tipo Coleta Entrega Qtde UN" at bounding box center [260, 173] width 348 height 24
click at [97, 169] on input "checkbox" at bounding box center [95, 172] width 19 height 19
click at [427, 235] on div "Aceitar Sugestões" at bounding box center [387, 227] width 96 height 20
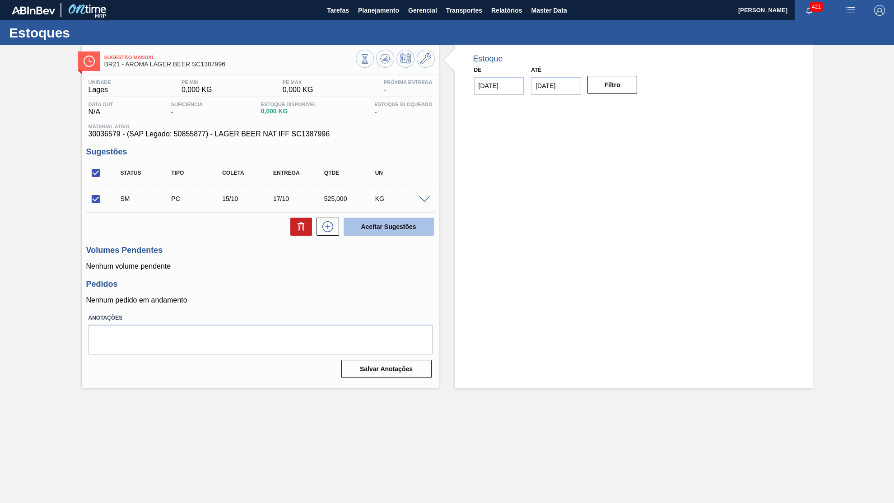
click at [419, 231] on button "Aceitar Sugestões" at bounding box center [389, 227] width 90 height 18
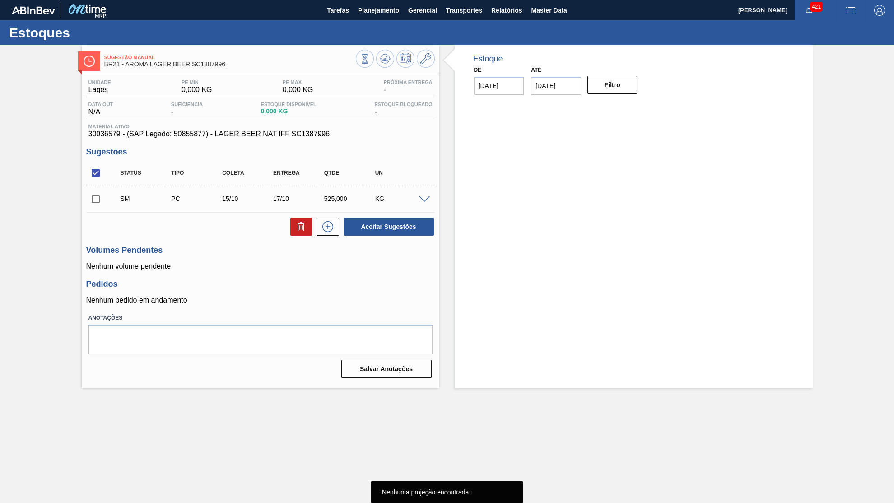
drag, startPoint x: 103, startPoint y: 199, endPoint x: 96, endPoint y: 197, distance: 6.9
click at [98, 197] on input "checkbox" at bounding box center [95, 199] width 19 height 19
click at [386, 215] on div "Status Tipo Coleta Entrega Qtde UN SM PC 15/10 17/10 525,000 KG Material 300365…" at bounding box center [260, 198] width 348 height 75
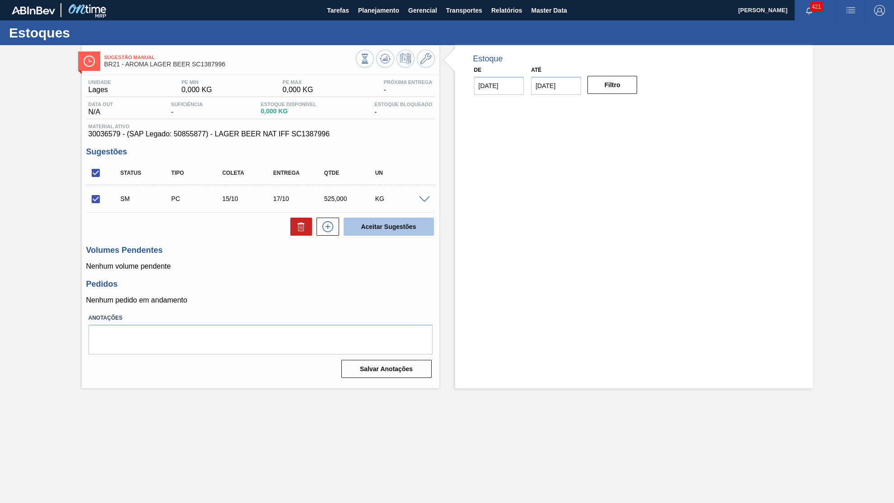
click at [388, 224] on button "Aceitar Sugestões" at bounding box center [389, 227] width 90 height 18
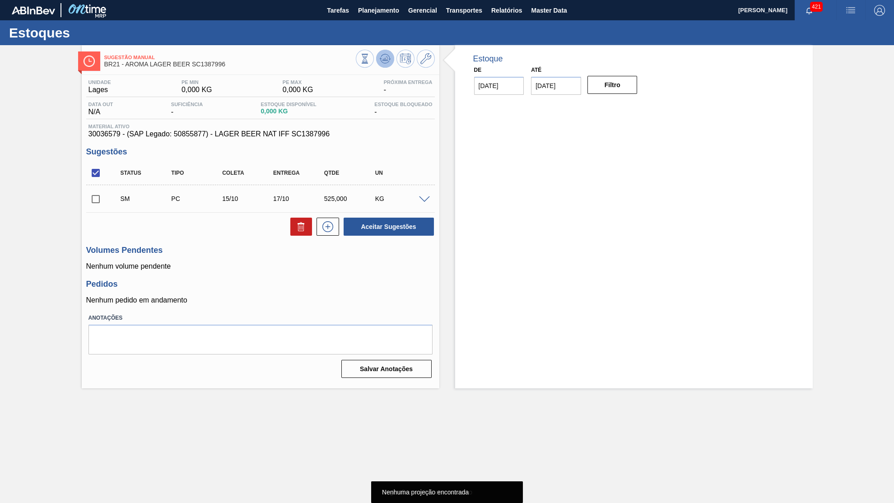
click at [384, 53] on div "Estoques Sugestão Manual BR21 - AROMA LAGER BEER SC1387996 Unidade Lages PE MIN…" at bounding box center [447, 204] width 894 height 368
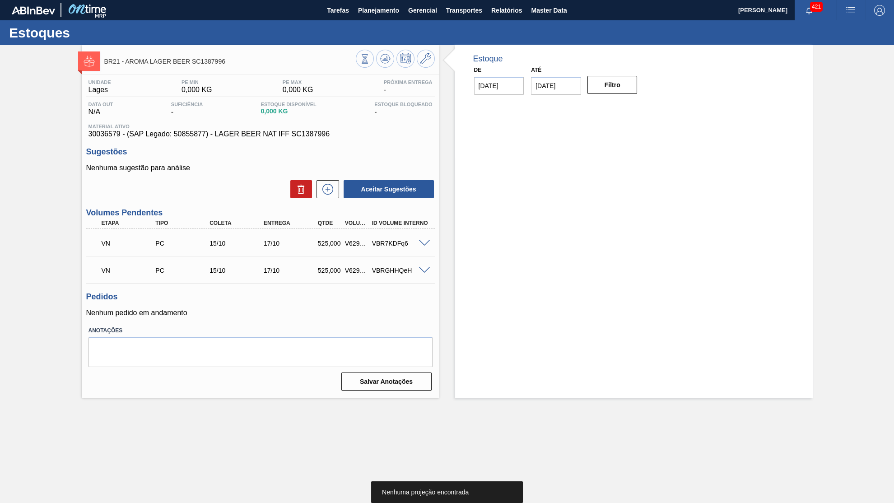
click at [423, 272] on div "VBRGHHQeH" at bounding box center [400, 270] width 61 height 7
drag, startPoint x: 428, startPoint y: 261, endPoint x: 419, endPoint y: 277, distance: 18.2
click at [431, 264] on div "VN PC 15/10 17/10 525,000 V629101 VBRGHHQeH" at bounding box center [260, 269] width 348 height 23
click at [413, 271] on div "VBRGHHQeH" at bounding box center [400, 270] width 61 height 7
click at [422, 268] on span at bounding box center [424, 270] width 11 height 7
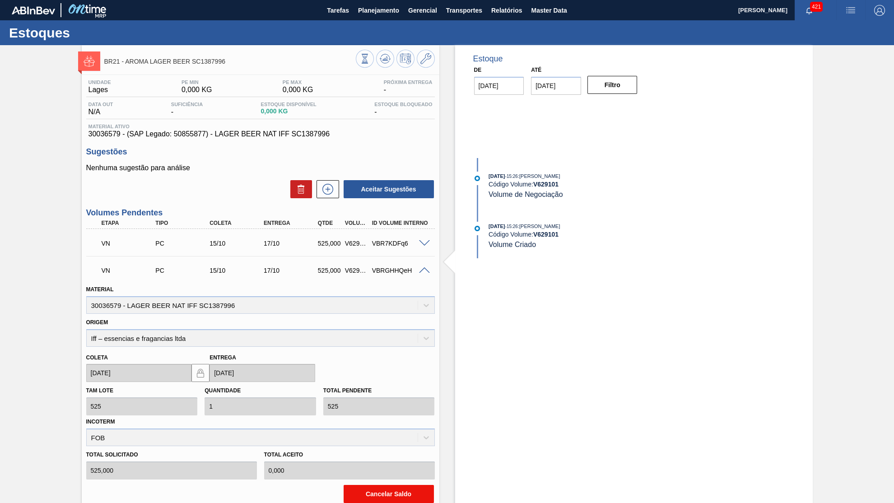
click at [400, 490] on button "Cancelar Saldo" at bounding box center [389, 494] width 90 height 18
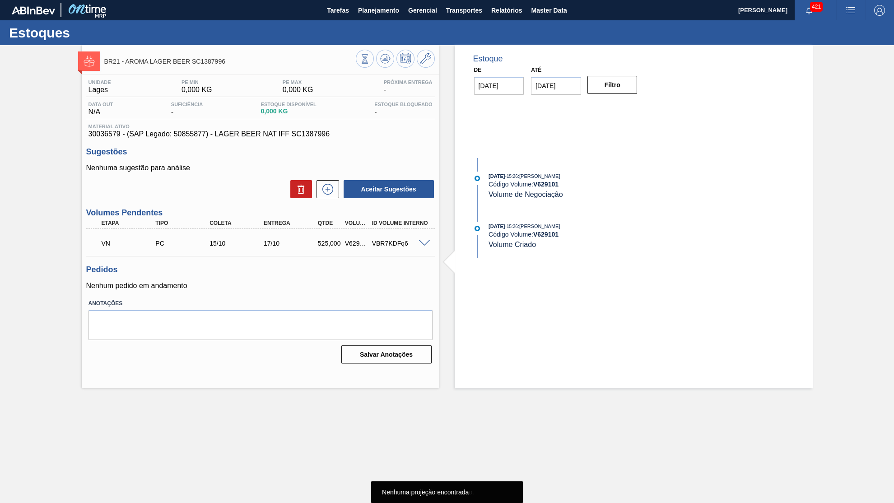
click at [420, 244] on span at bounding box center [424, 243] width 11 height 7
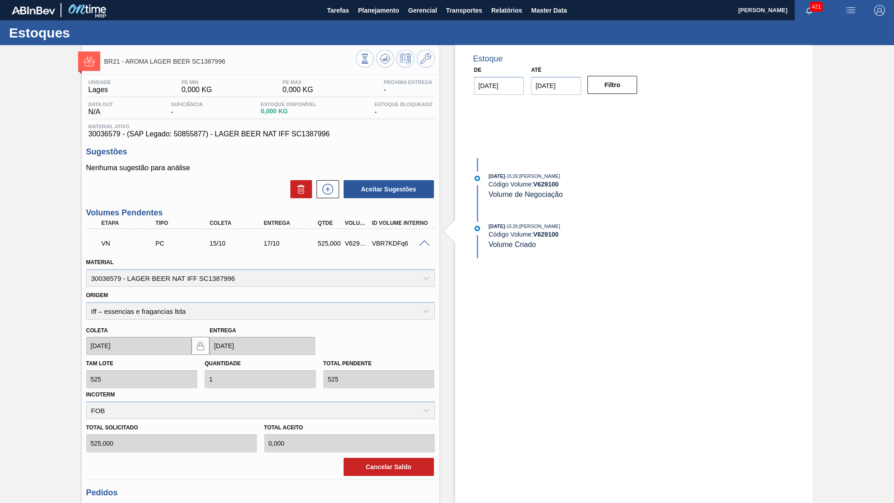
click at [436, 65] on div "BR21 - AROMA LAGER BEER SC1387996" at bounding box center [260, 60] width 357 height 20
click at [433, 63] on button at bounding box center [426, 59] width 18 height 18
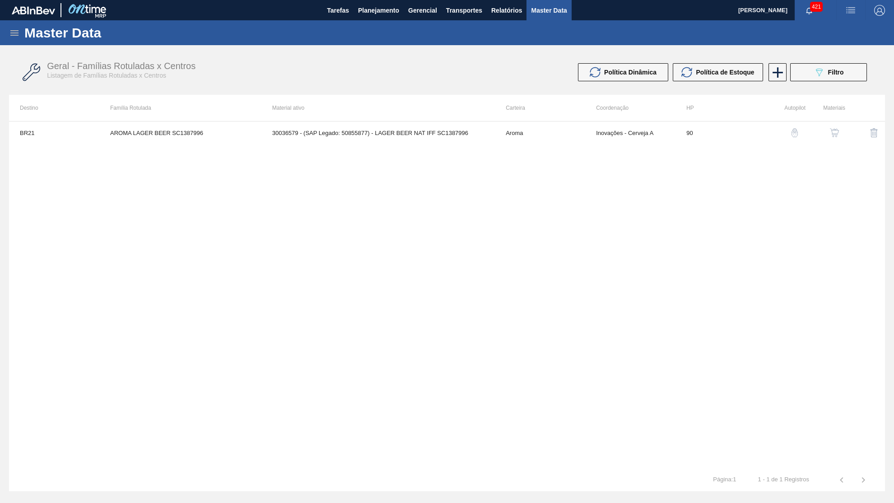
click at [830, 127] on button "button" at bounding box center [834, 133] width 22 height 22
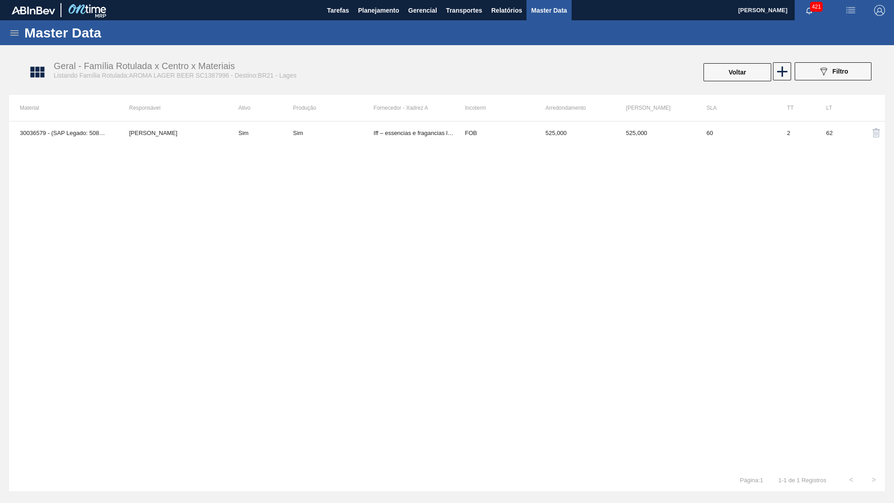
click at [502, 139] on td "FOB" at bounding box center [494, 132] width 80 height 23
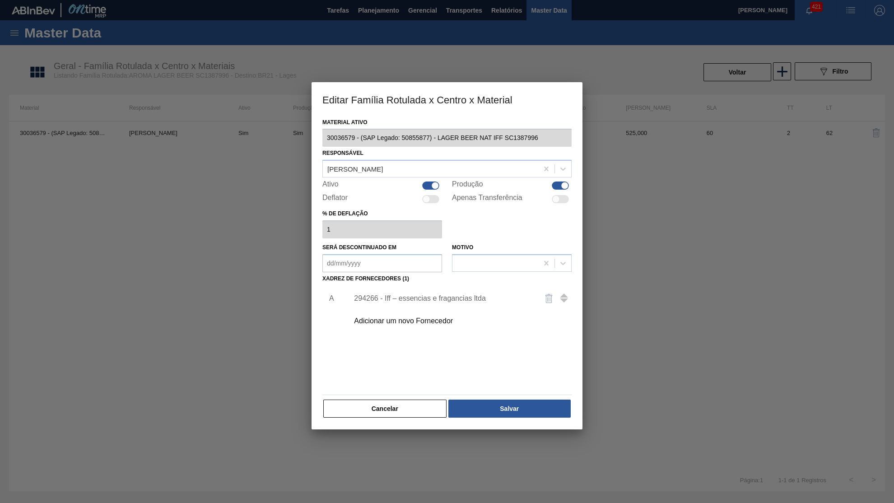
click at [368, 389] on div "Material ativo 30036579 - (SAP Legado: 50855877) - LAGER BEER NAT IFF SC1387996…" at bounding box center [446, 267] width 249 height 303
click at [437, 404] on button "Cancelar" at bounding box center [384, 408] width 123 height 18
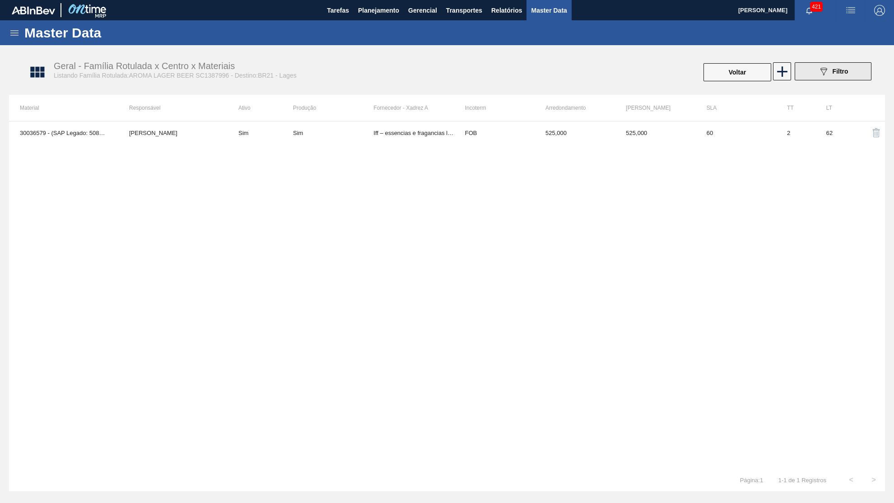
click at [816, 70] on button "089F7B8B-B2A5-4AFE-B5C0-19BA573D28AC Filtro" at bounding box center [832, 71] width 77 height 18
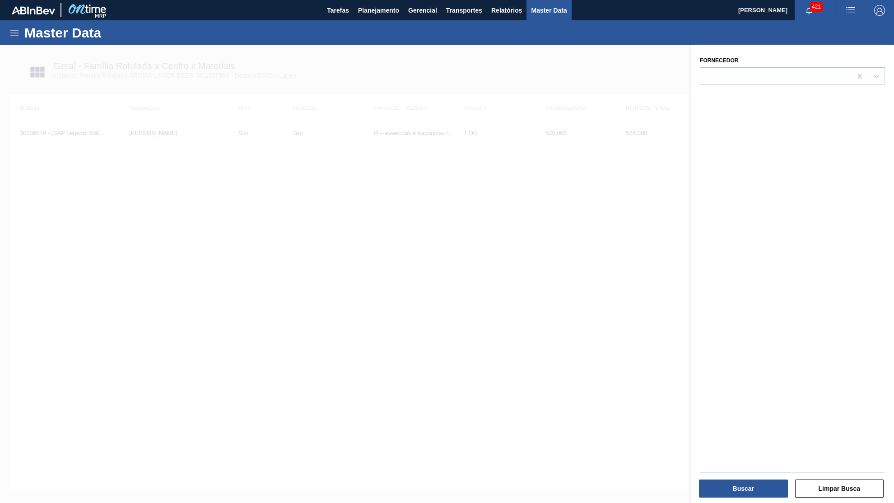
click at [523, 148] on div at bounding box center [447, 296] width 894 height 503
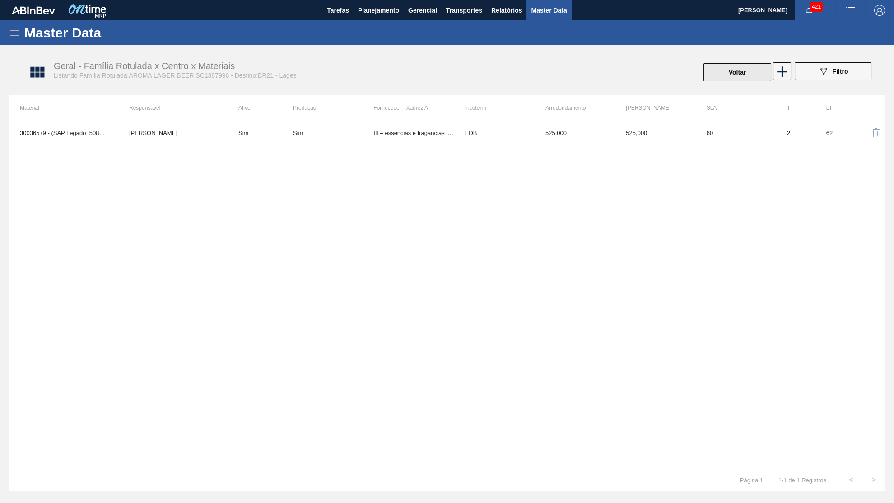
click at [739, 69] on button "Voltar" at bounding box center [737, 72] width 68 height 18
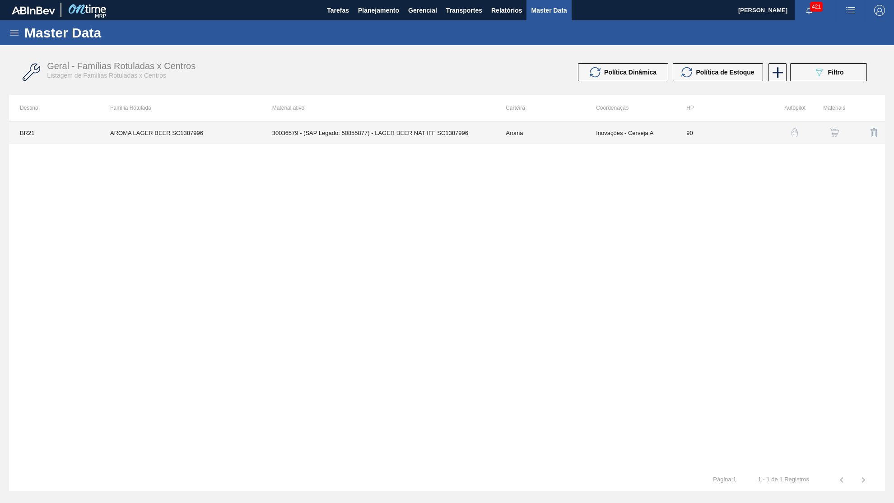
click at [618, 135] on td "Inovações - Cerveja A" at bounding box center [630, 132] width 90 height 23
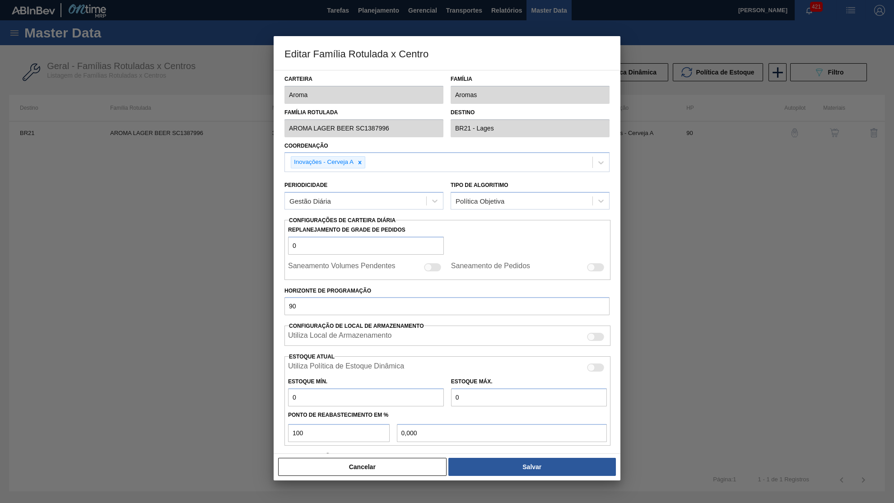
scroll to position [94, 0]
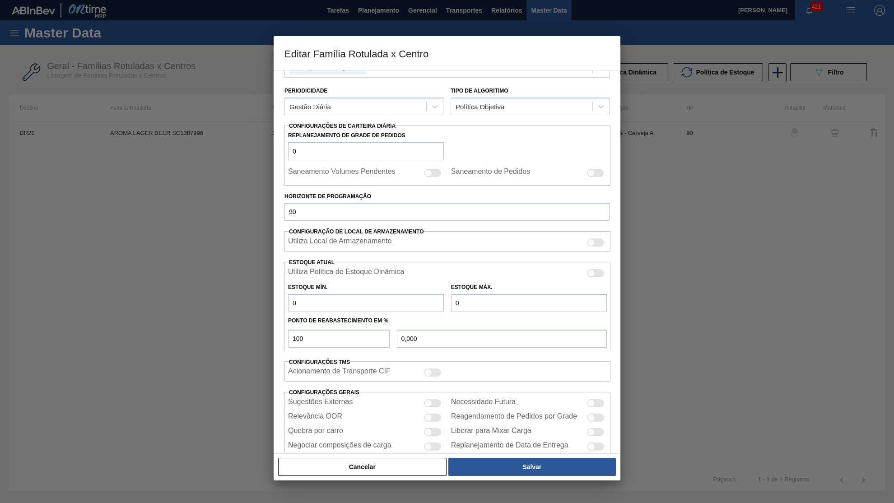
click at [594, 399] on div at bounding box center [595, 403] width 17 height 8
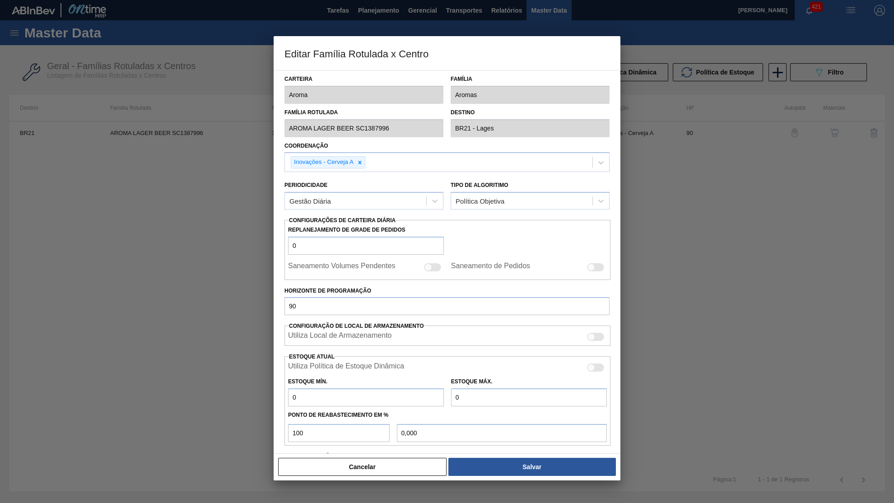
scroll to position [49, 0]
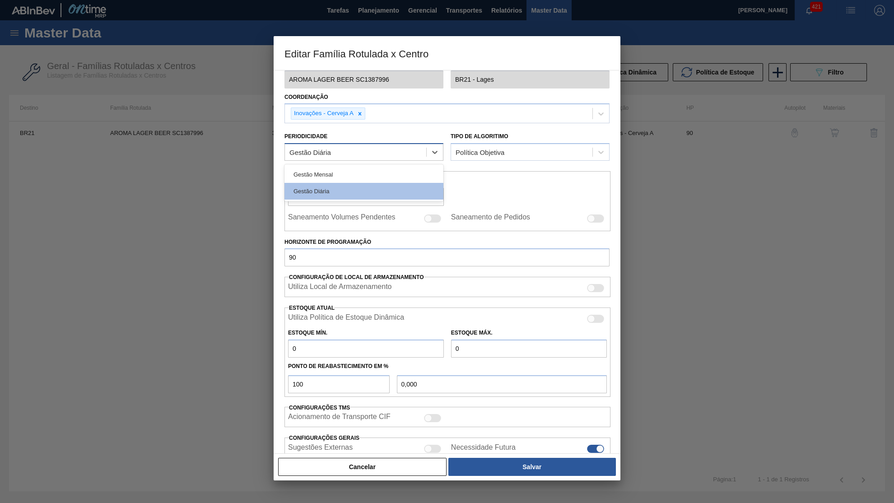
click at [378, 149] on div "Gestão Diária" at bounding box center [355, 152] width 141 height 13
click at [363, 172] on div "Gestão Mensal" at bounding box center [363, 174] width 159 height 17
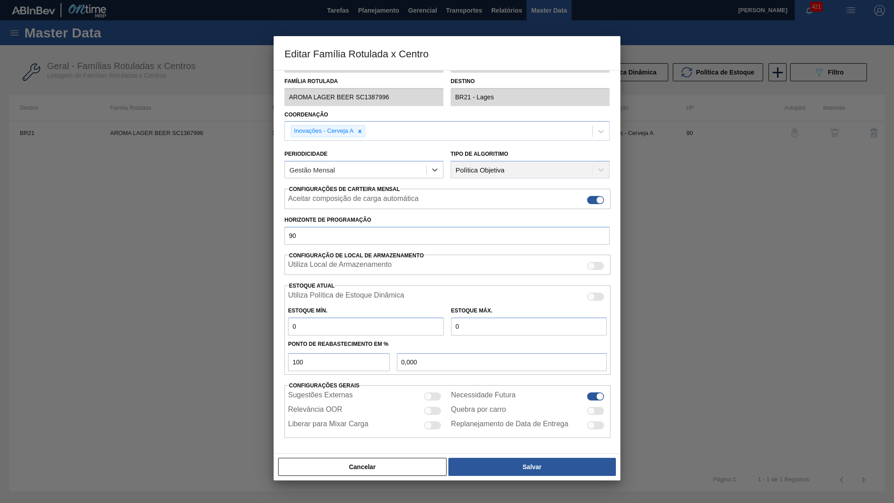
scroll to position [13, 0]
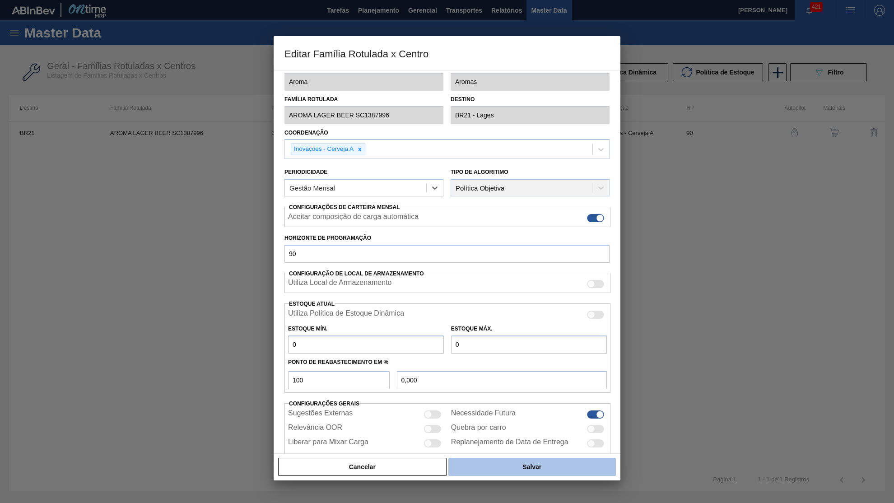
click at [510, 465] on button "Salvar" at bounding box center [531, 467] width 167 height 18
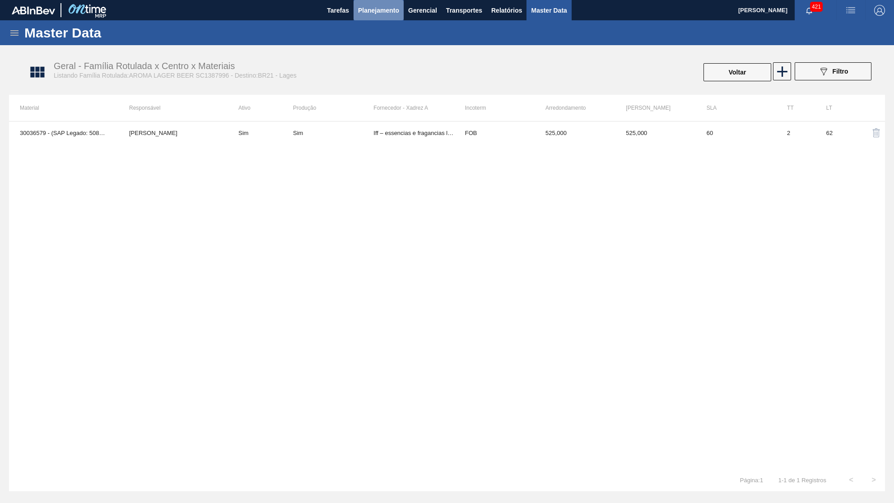
click at [373, 8] on span "Planejamento" at bounding box center [378, 10] width 41 height 11
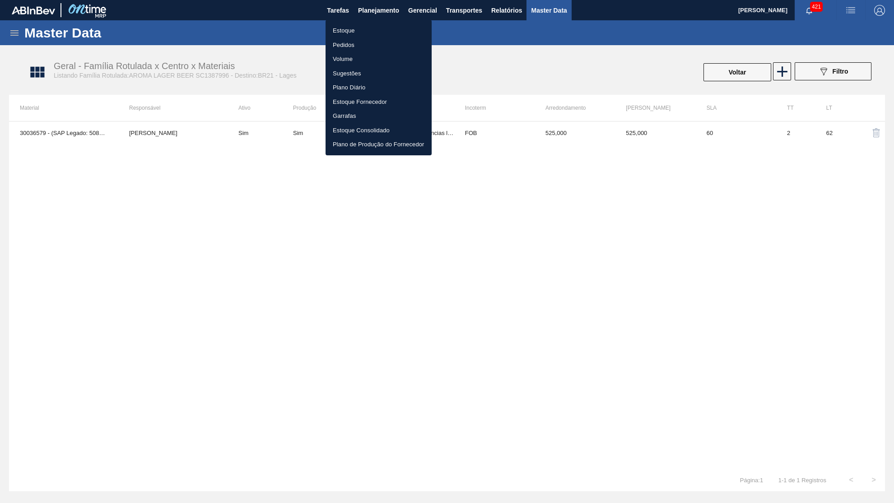
click at [353, 26] on li "Estoque" at bounding box center [378, 30] width 106 height 14
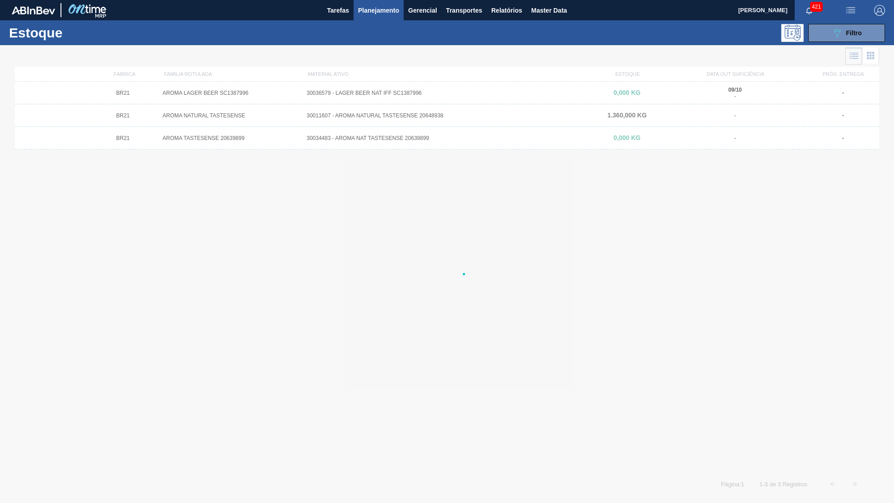
click at [290, 88] on div at bounding box center [447, 274] width 894 height 458
click at [694, 89] on div "09/10 -" at bounding box center [734, 93] width 137 height 13
click at [656, 142] on div "BR21 AROMA TASTESENSE 20639899 30034483 - AROMA NAT TASTESENSE 20639899 0,000 K…" at bounding box center [447, 138] width 864 height 23
click at [773, 88] on div "09/10 -" at bounding box center [734, 93] width 137 height 13
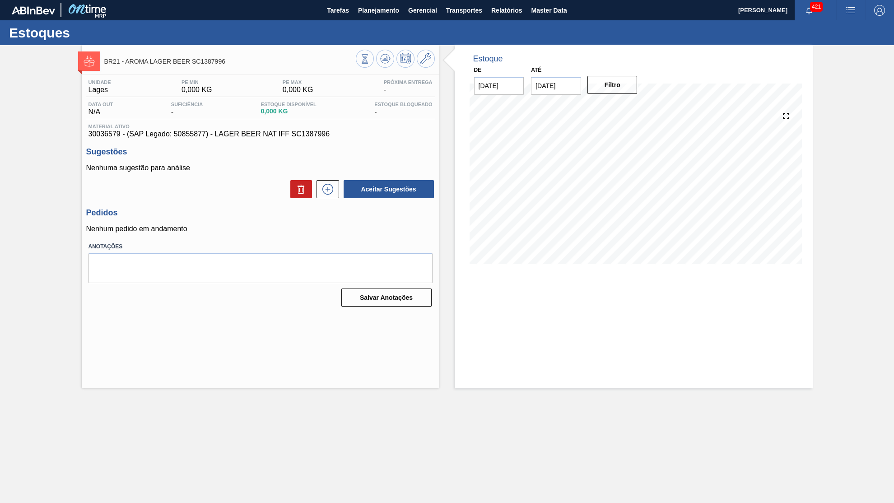
click at [331, 198] on div "Unidade Lages PE MIN 0,000 KG PE MAX 0,000 KG Próxima Entrega - Data out N/A Su…" at bounding box center [260, 192] width 357 height 235
click at [331, 193] on icon at bounding box center [327, 189] width 14 height 11
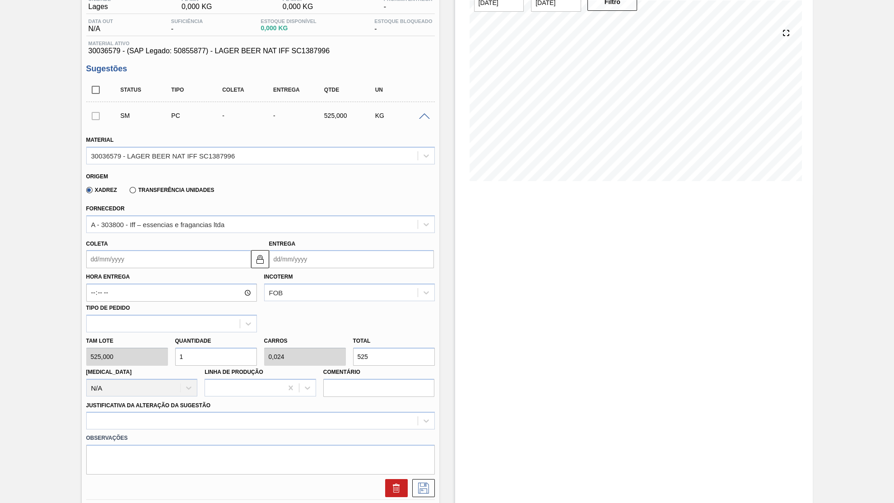
scroll to position [172, 0]
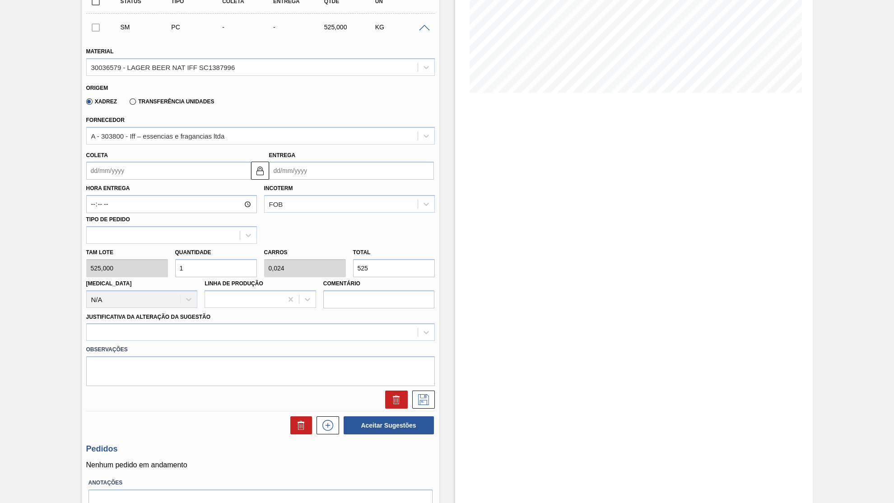
drag, startPoint x: 386, startPoint y: 260, endPoint x: 309, endPoint y: 253, distance: 77.1
click at [353, 259] on input "525" at bounding box center [394, 268] width 82 height 18
click at [302, 162] on input "Entrega" at bounding box center [351, 171] width 165 height 18
click at [146, 162] on input "Coleta" at bounding box center [168, 171] width 165 height 18
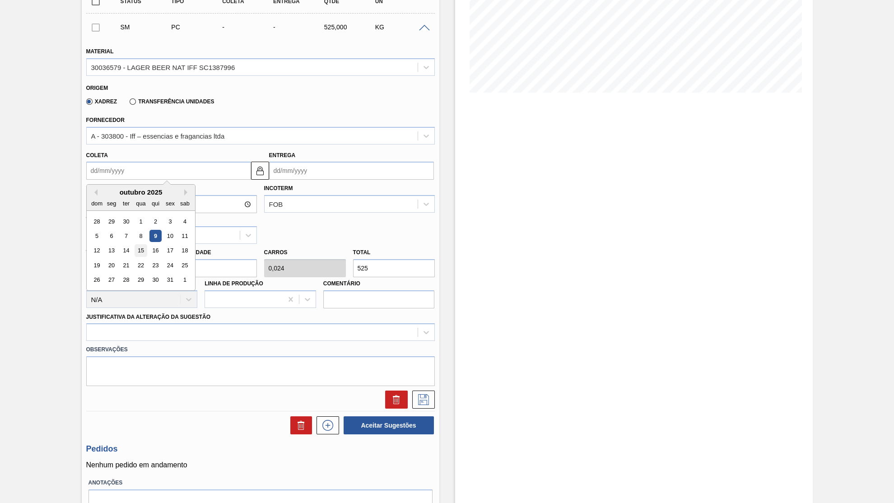
click at [135, 245] on div "15" at bounding box center [141, 251] width 12 height 12
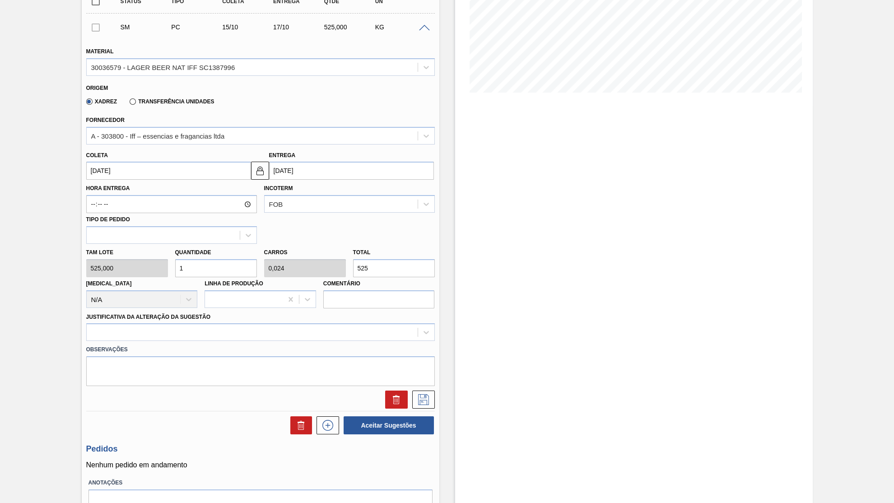
click at [147, 343] on label "Observações" at bounding box center [260, 349] width 348 height 13
click at [138, 326] on div at bounding box center [252, 332] width 331 height 13
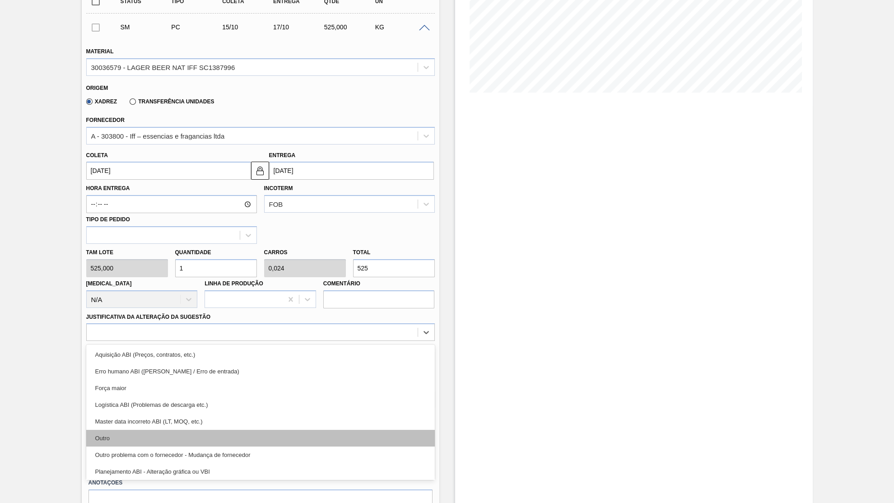
click at [108, 430] on div "Outro" at bounding box center [260, 438] width 348 height 17
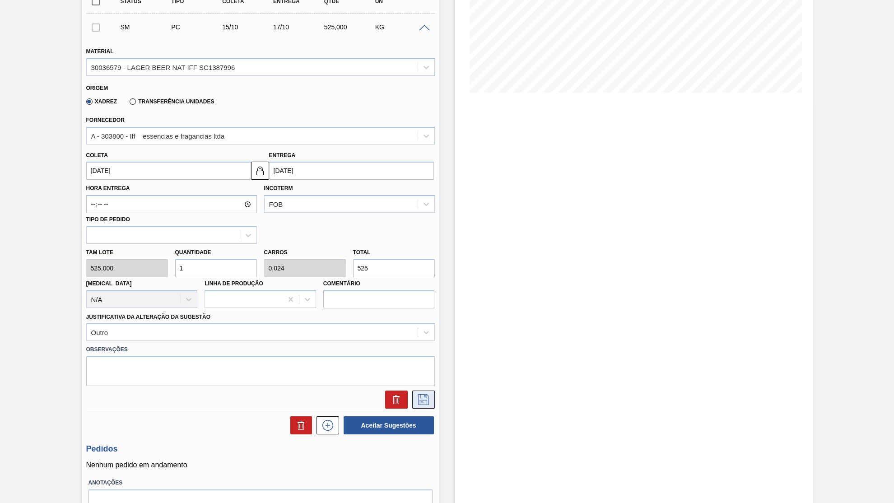
click at [416, 390] on button at bounding box center [423, 399] width 23 height 18
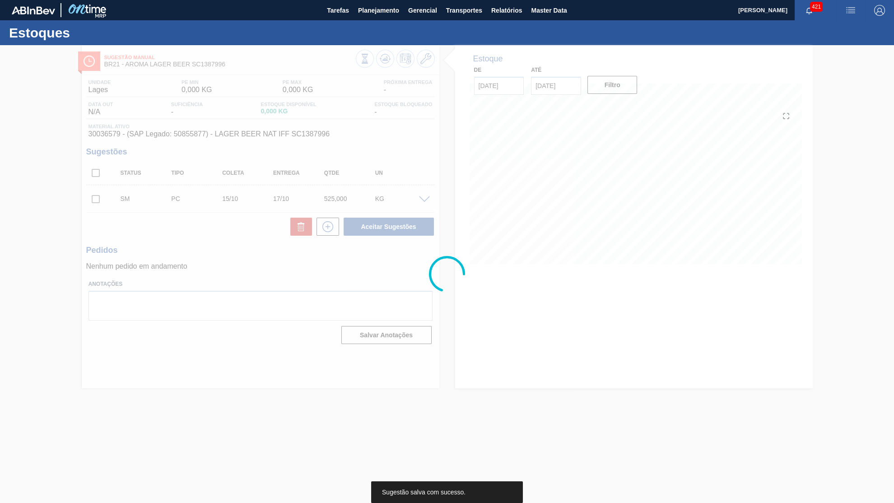
scroll to position [0, 0]
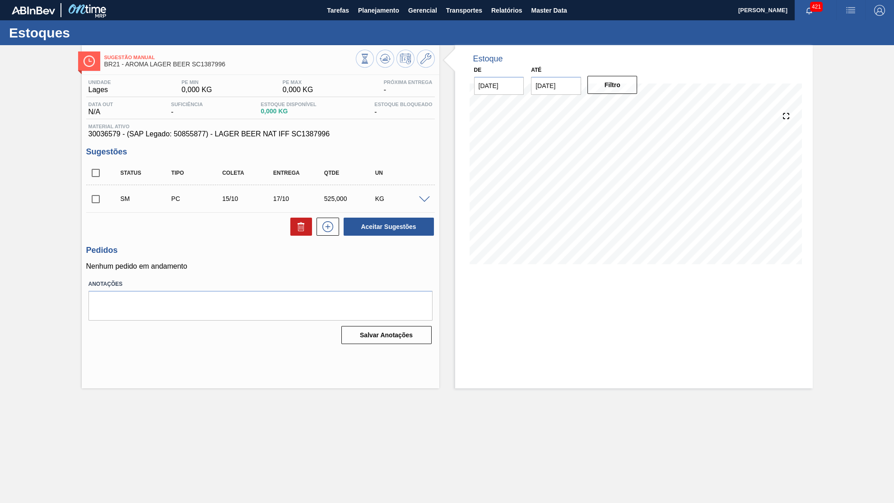
click at [91, 197] on input "checkbox" at bounding box center [95, 199] width 19 height 19
click at [401, 227] on button "Aceitar Sugestões" at bounding box center [389, 227] width 90 height 18
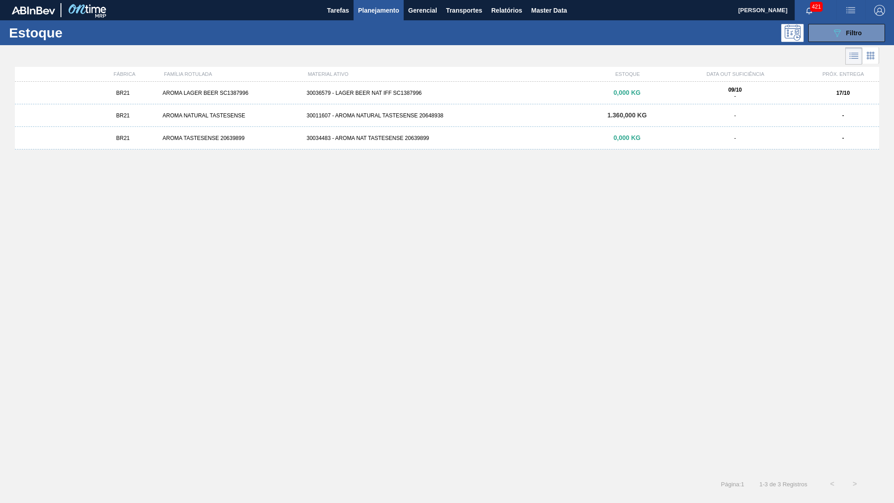
click at [492, 116] on div "30011607 - AROMA NATURAL TASTESENSE 20648938" at bounding box center [447, 115] width 288 height 6
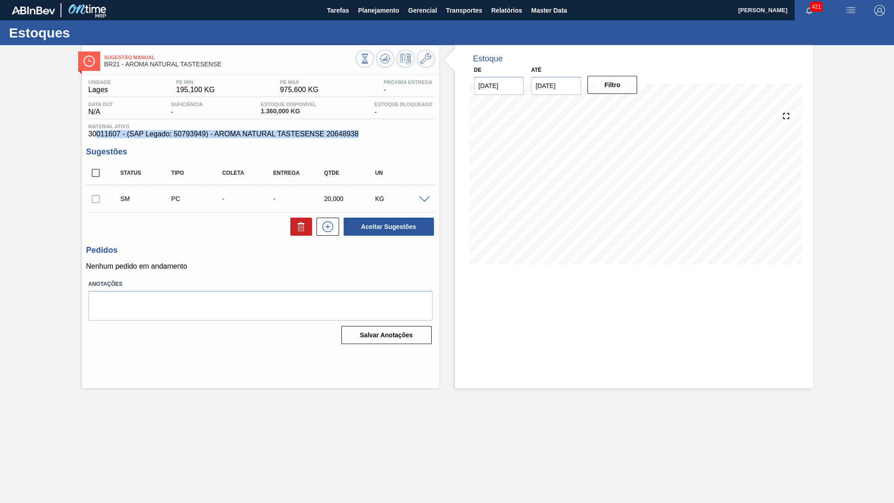
drag, startPoint x: 349, startPoint y: 139, endPoint x: 95, endPoint y: 140, distance: 254.1
click at [95, 140] on div "Unidade Lages PE MIN 195,100 KG PE MAX 975,600 KG Próxima Entrega - Data out N/…" at bounding box center [260, 211] width 357 height 272
click at [567, 88] on input "31/10/2025" at bounding box center [556, 86] width 50 height 18
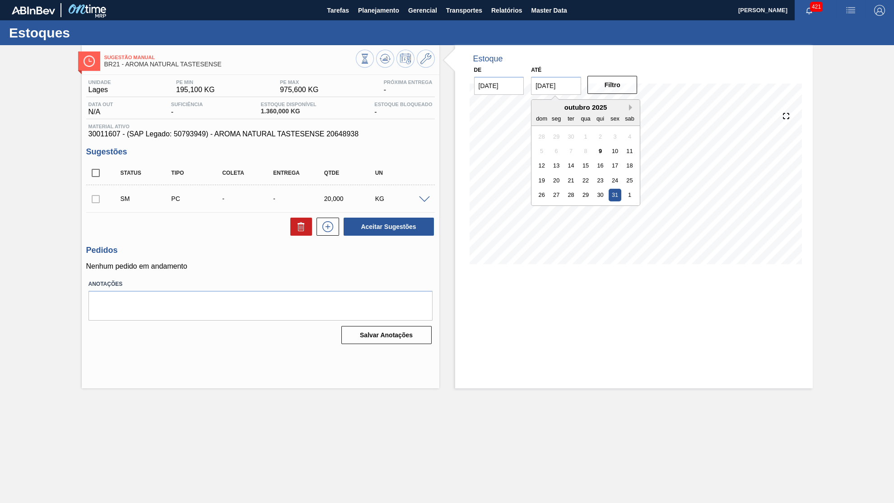
click at [629, 104] on button "Next Month" at bounding box center [632, 107] width 6 height 6
click at [565, 189] on div "30" at bounding box center [571, 195] width 12 height 12
click at [591, 87] on button "Filtro" at bounding box center [612, 85] width 50 height 18
click at [103, 134] on span "30011607 - (SAP Legado: 50793949) - AROMA NATURAL TASTESENSE 20648938" at bounding box center [260, 134] width 344 height 8
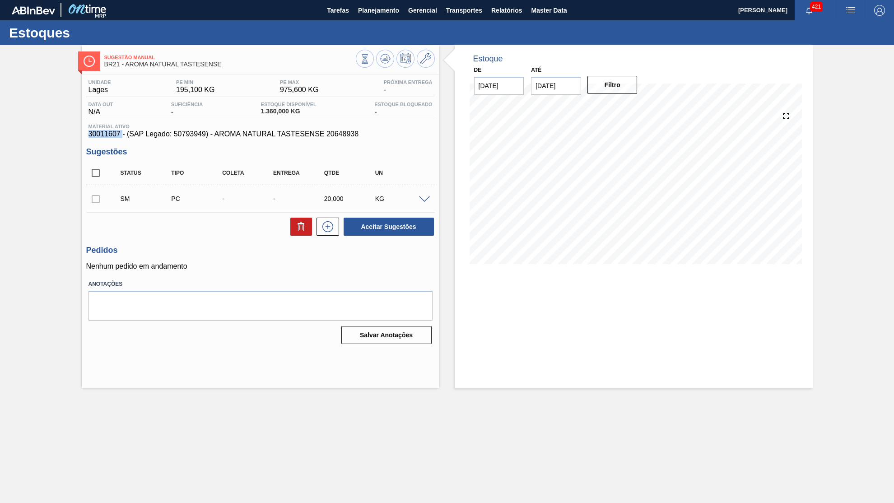
click at [103, 134] on span "30011607 - (SAP Legado: 50793949) - AROMA NATURAL TASTESENSE 20648938" at bounding box center [260, 134] width 344 height 8
click at [276, 135] on span "30011607 - (SAP Legado: 50793949) - AROMA NATURAL TASTESENSE 20648938" at bounding box center [260, 134] width 344 height 8
click at [304, 137] on span "30011607 - (SAP Legado: 50793949) - AROMA NATURAL TASTESENSE 20648938" at bounding box center [260, 134] width 344 height 8
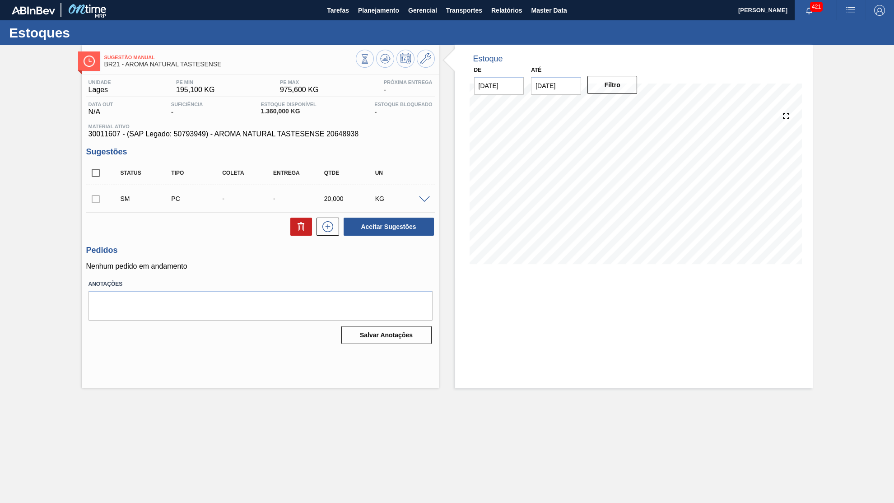
click at [304, 137] on span "30011607 - (SAP Legado: 50793949) - AROMA NATURAL TASTESENSE 20648938" at bounding box center [260, 134] width 344 height 8
click at [373, 9] on span "Planejamento" at bounding box center [378, 10] width 41 height 11
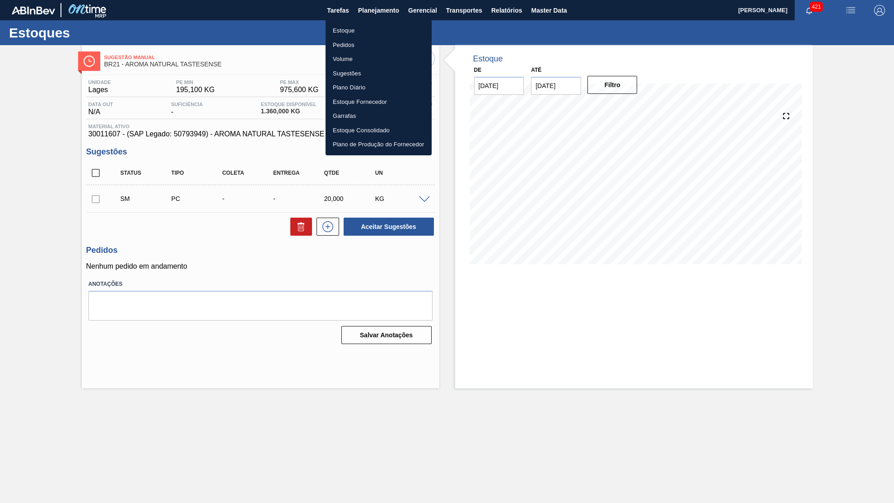
click at [357, 24] on li "Estoque" at bounding box center [378, 30] width 106 height 14
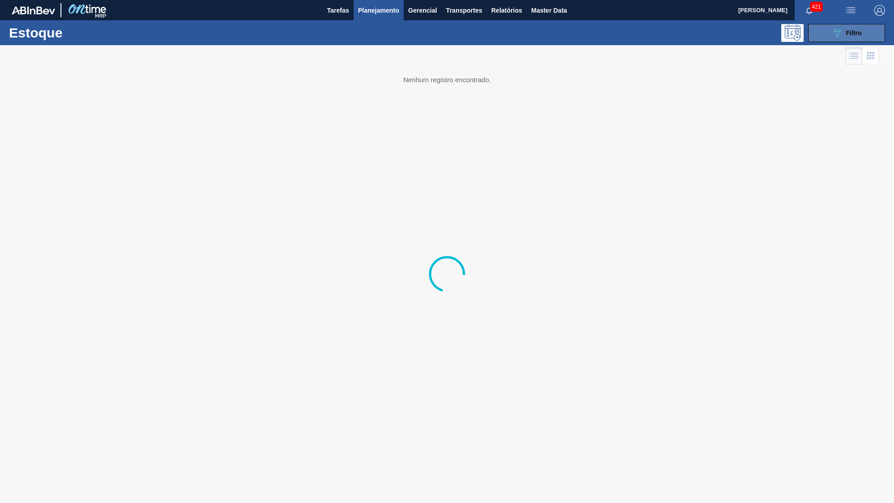
click at [862, 33] on button "089F7B8B-B2A5-4AFE-B5C0-19BA573D28AC Filtro" at bounding box center [846, 33] width 77 height 18
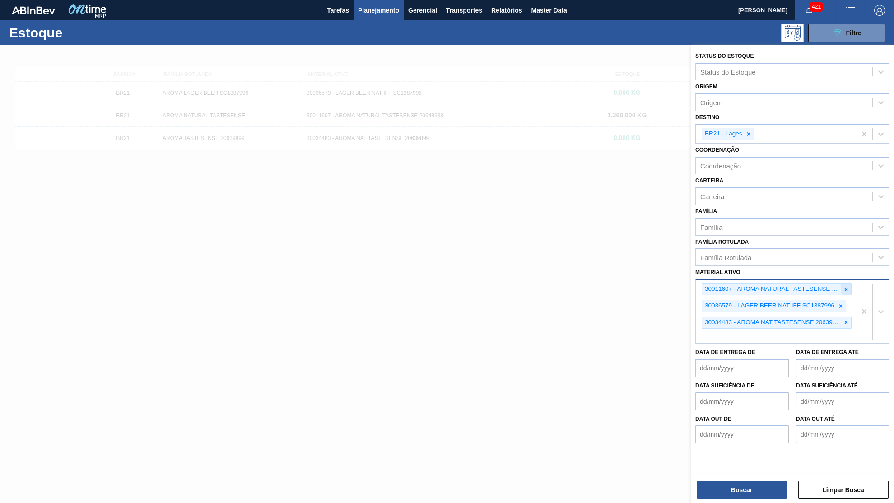
click at [841, 283] on div at bounding box center [846, 288] width 10 height 11
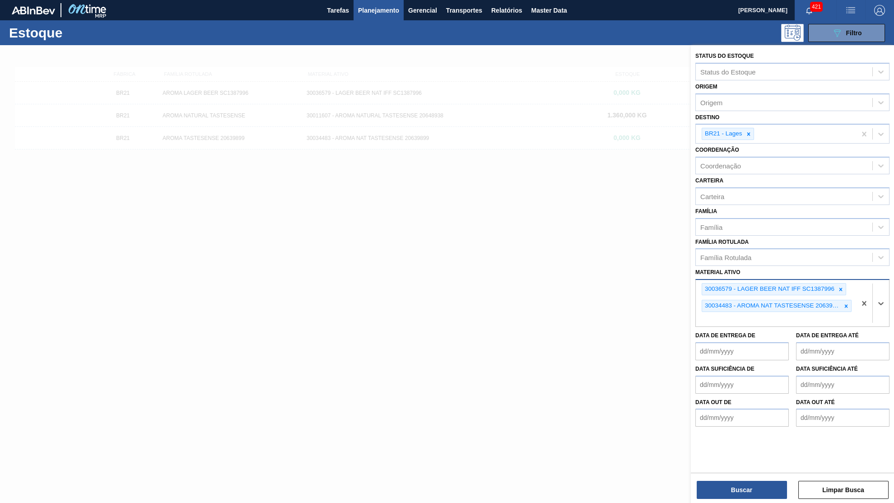
click at [841, 283] on div at bounding box center [841, 288] width 10 height 11
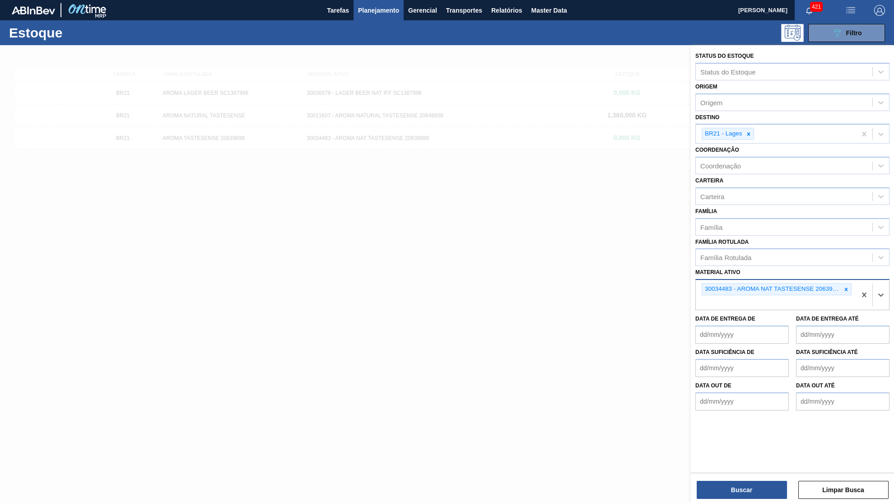
click at [841, 283] on div at bounding box center [846, 288] width 10 height 11
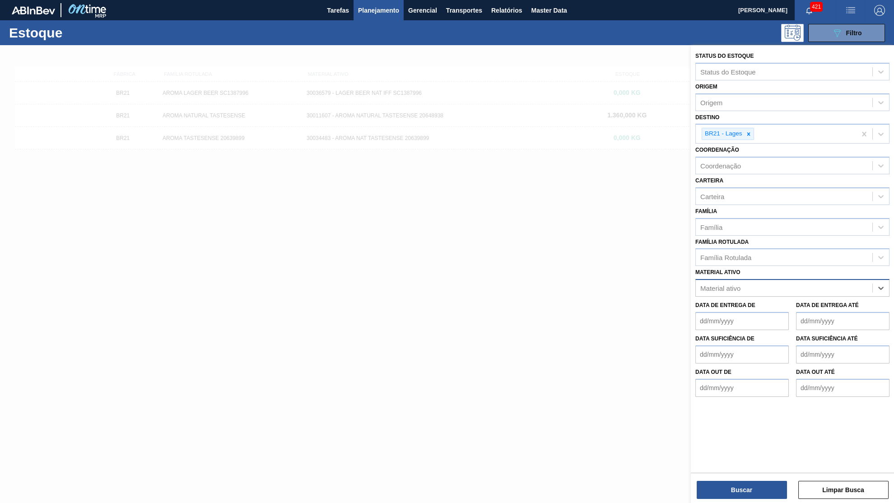
click at [841, 282] on div "Material ativo" at bounding box center [784, 288] width 176 height 13
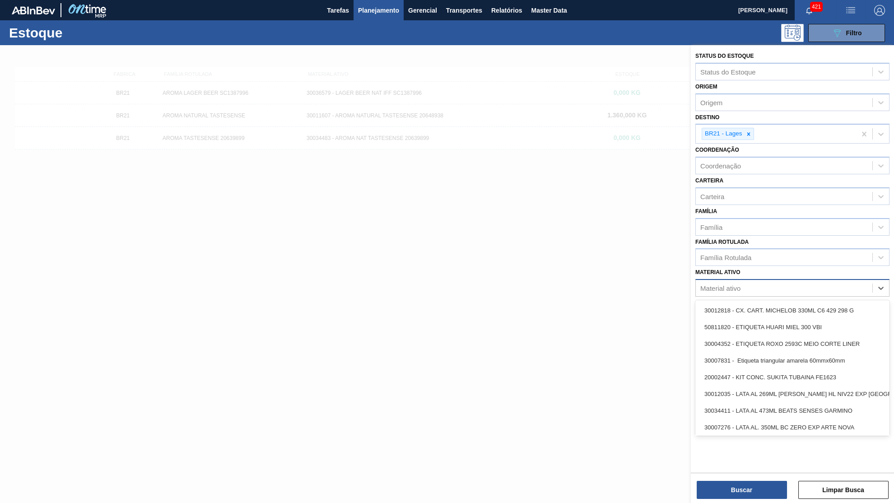
paste ativo "30011607"
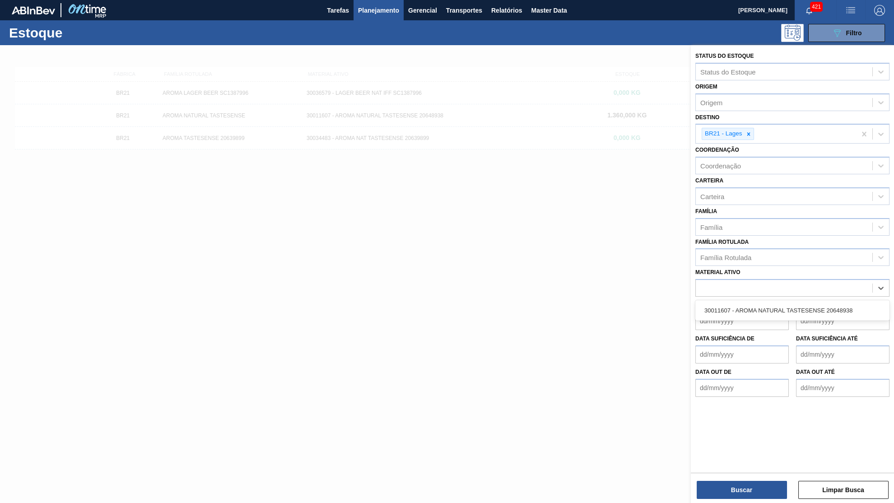
click at [760, 312] on de "Data de Entrega de" at bounding box center [741, 321] width 93 height 18
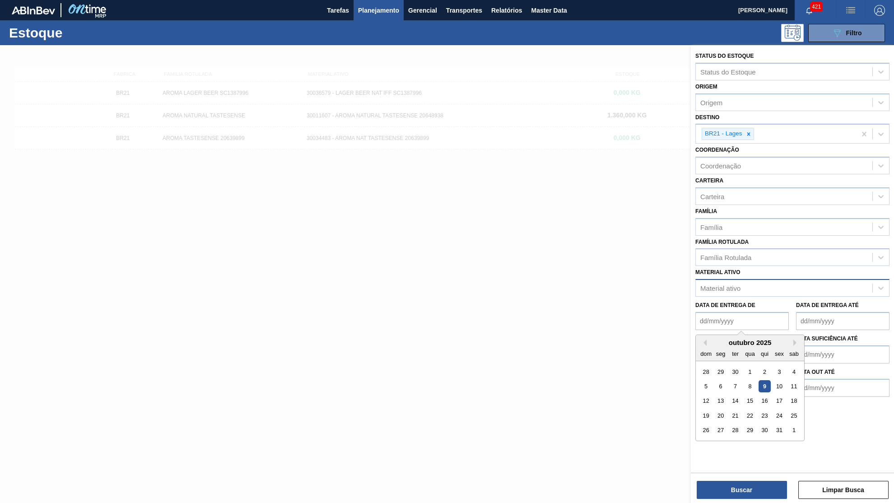
click at [764, 282] on div "Material ativo" at bounding box center [784, 288] width 176 height 13
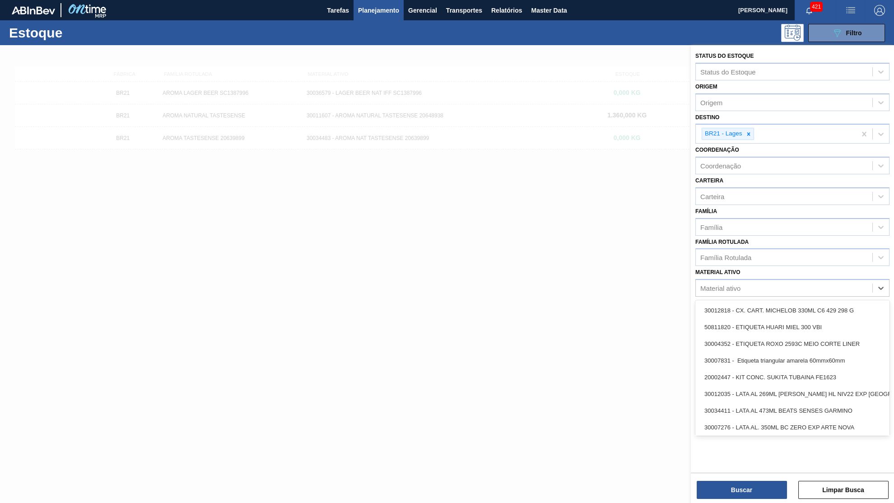
paste ativo "30011607"
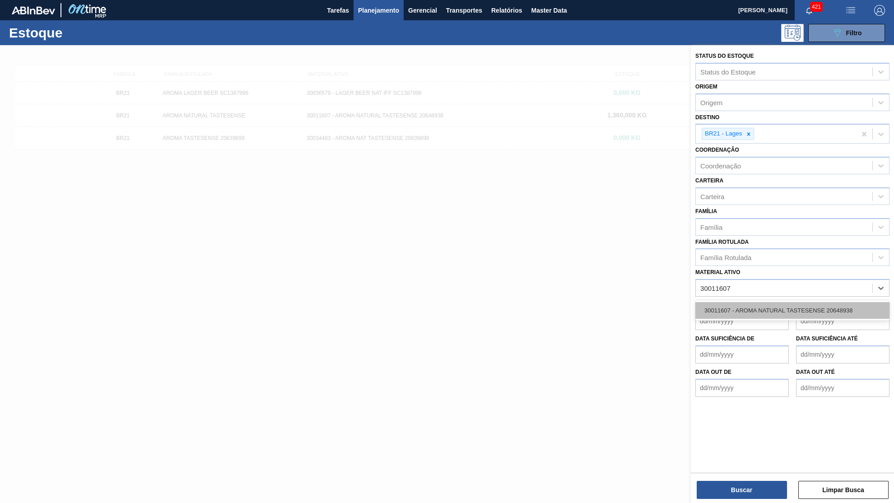
click at [775, 302] on div "30011607 - AROMA NATURAL TASTESENSE 20648938" at bounding box center [792, 310] width 194 height 17
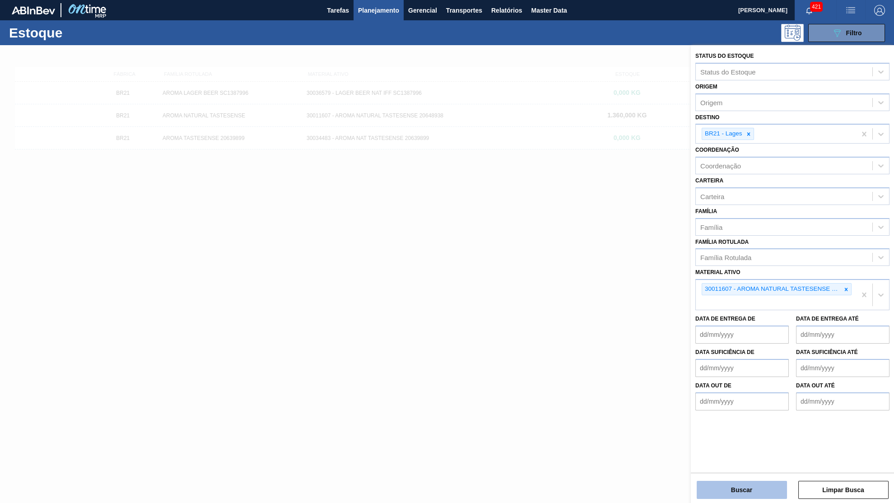
click at [762, 483] on button "Buscar" at bounding box center [741, 490] width 90 height 18
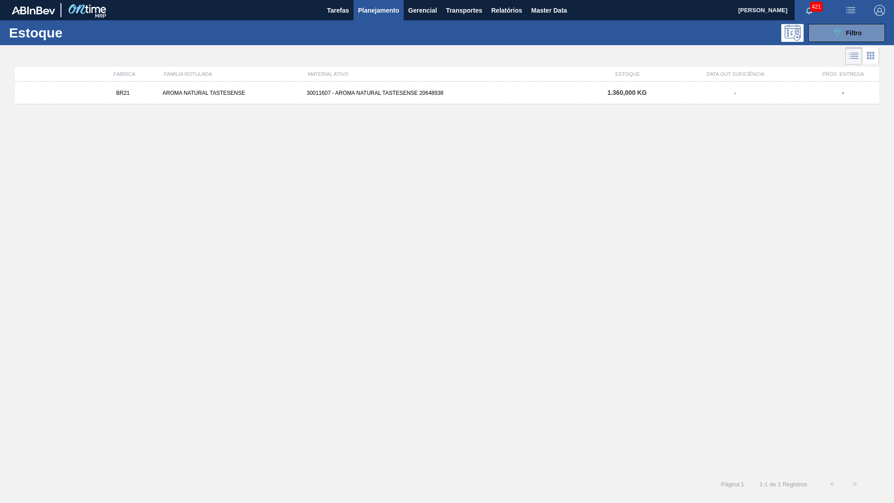
click at [627, 73] on div "ESTOQUE" at bounding box center [627, 73] width 72 height 5
click at [637, 93] on span "1.360,000 KG" at bounding box center [626, 92] width 39 height 7
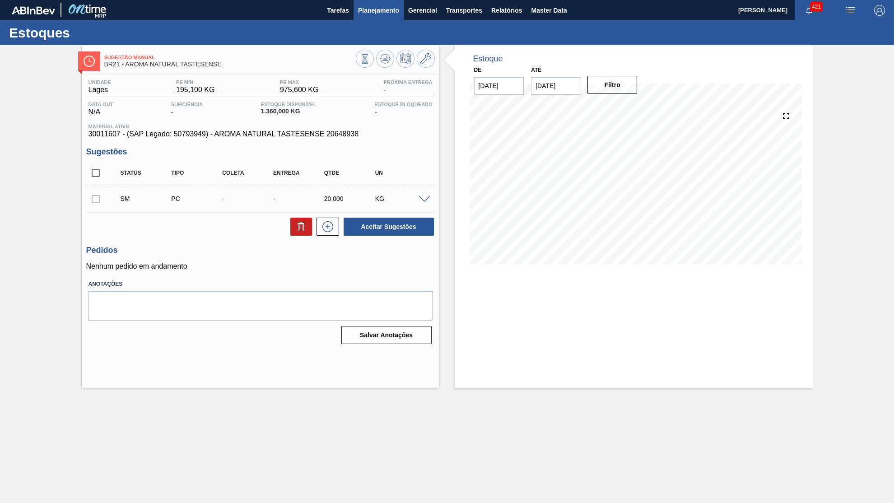
click at [366, 4] on button "Planejamento" at bounding box center [378, 10] width 50 height 20
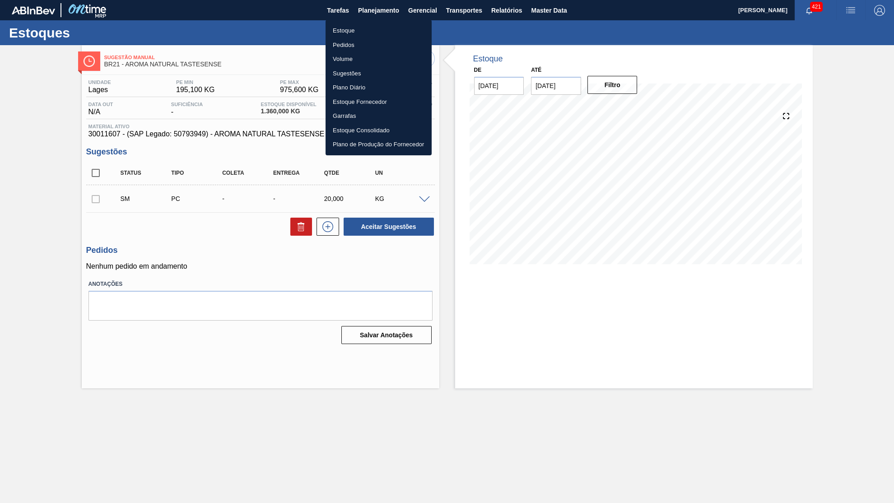
click at [344, 31] on li "Estoque" at bounding box center [378, 30] width 106 height 14
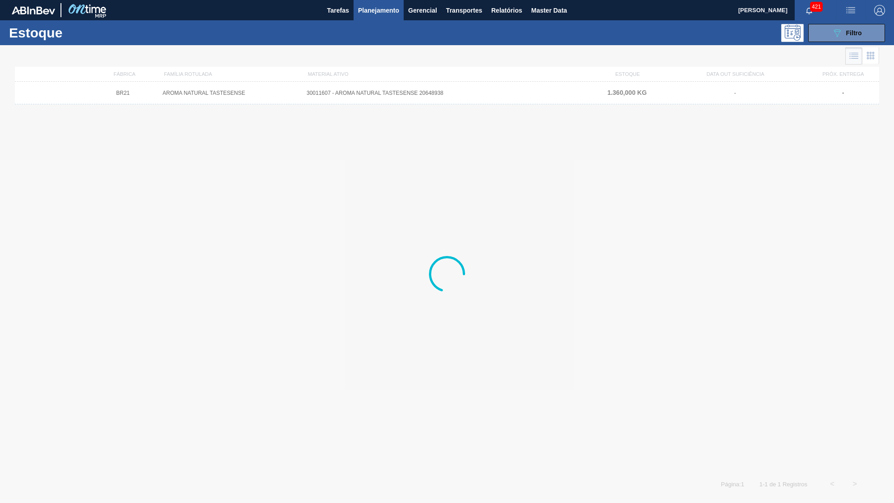
click at [862, 32] on button "089F7B8B-B2A5-4AFE-B5C0-19BA573D28AC Filtro" at bounding box center [846, 33] width 77 height 18
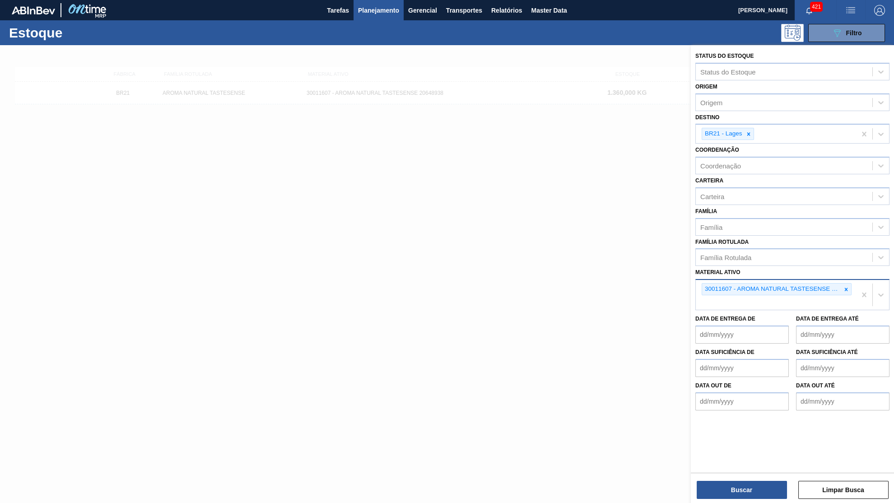
click at [853, 280] on div "30011607 - AROMA NATURAL TASTESENSE 20648938" at bounding box center [776, 295] width 160 height 30
click at [847, 286] on icon at bounding box center [846, 289] width 6 height 6
paste ativo "30034483"
click at [751, 131] on icon at bounding box center [748, 134] width 6 height 6
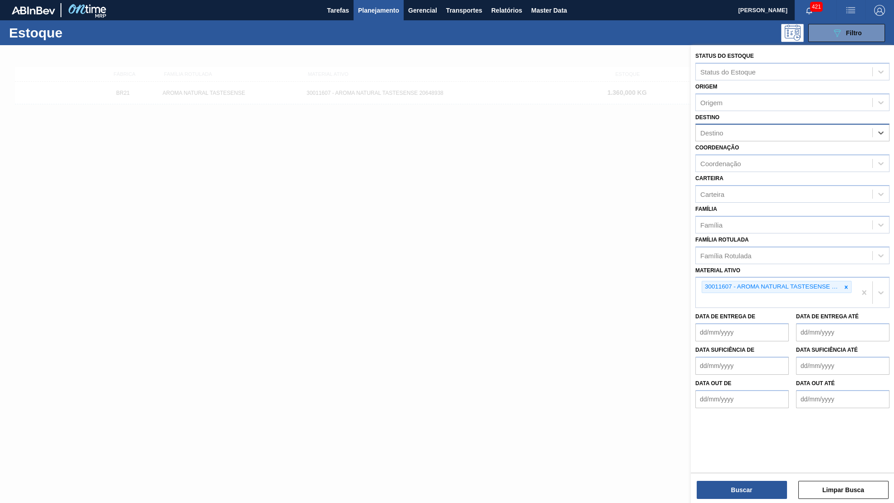
click at [762, 479] on div "Buscar Limpar Busca" at bounding box center [792, 485] width 203 height 25
click at [757, 486] on button "Buscar" at bounding box center [741, 490] width 90 height 18
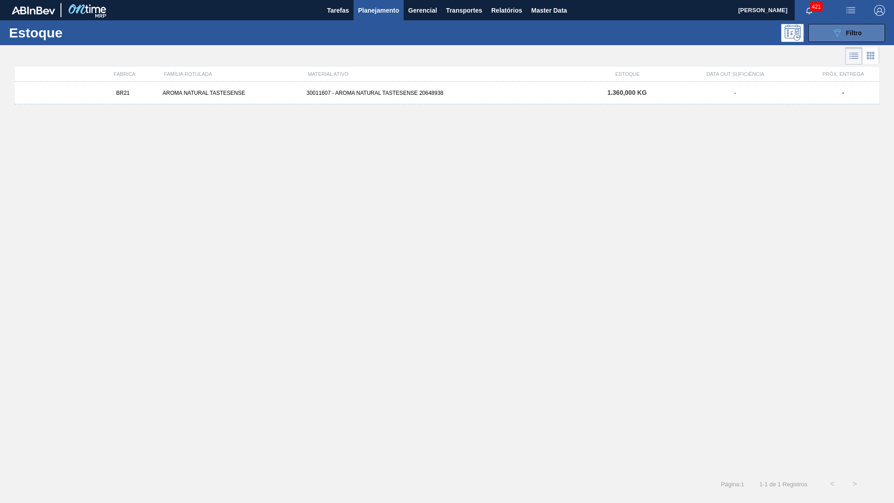
click at [836, 34] on icon "089F7B8B-B2A5-4AFE-B5C0-19BA573D28AC" at bounding box center [836, 33] width 11 height 11
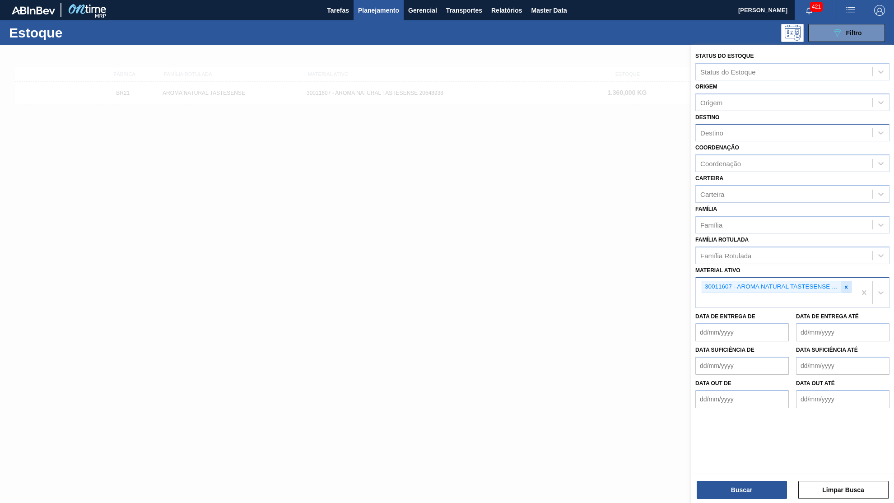
click at [841, 281] on div at bounding box center [846, 286] width 10 height 11
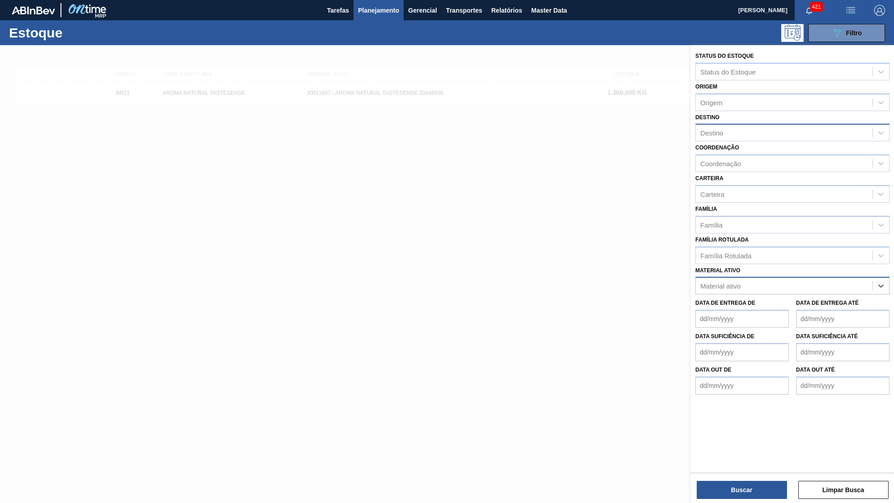
paste ativo "30034483"
click at [739, 300] on div "30034483 - AROMA NAT TASTESENSE 20639899" at bounding box center [792, 308] width 194 height 17
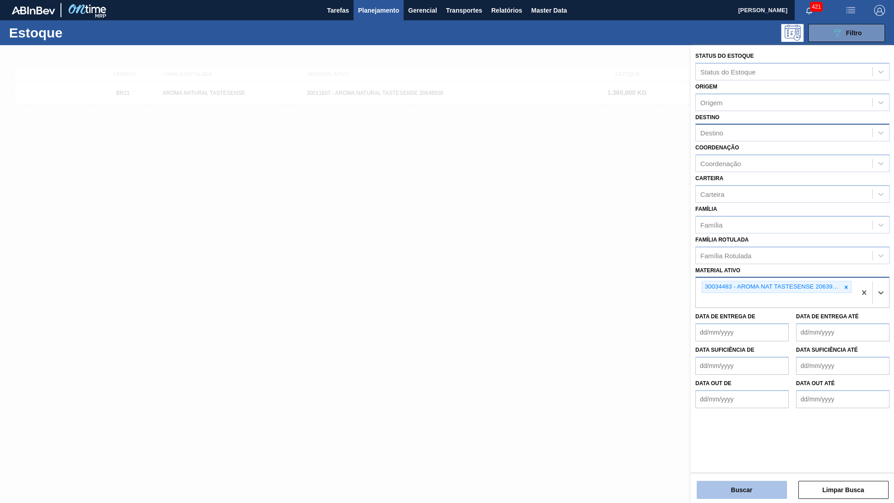
click at [733, 493] on button "Buscar" at bounding box center [741, 490] width 90 height 18
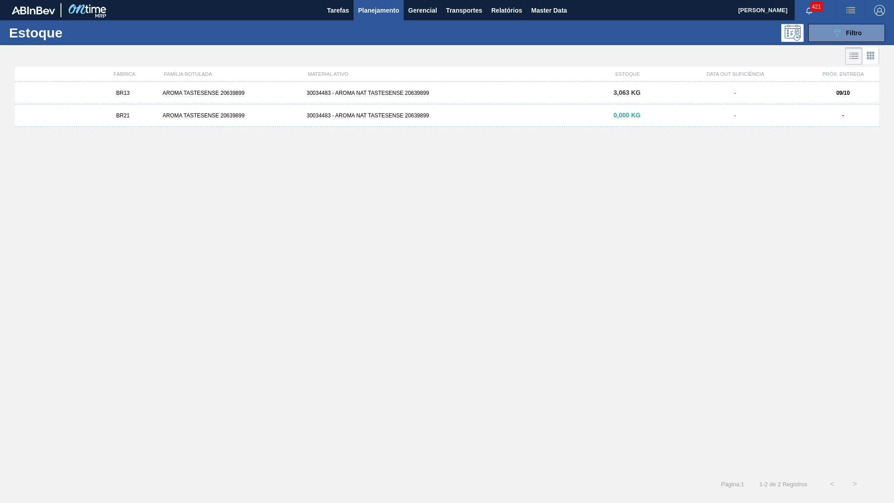
click at [436, 95] on div "30034483 - AROMA NAT TASTESENSE 20639899" at bounding box center [447, 93] width 288 height 6
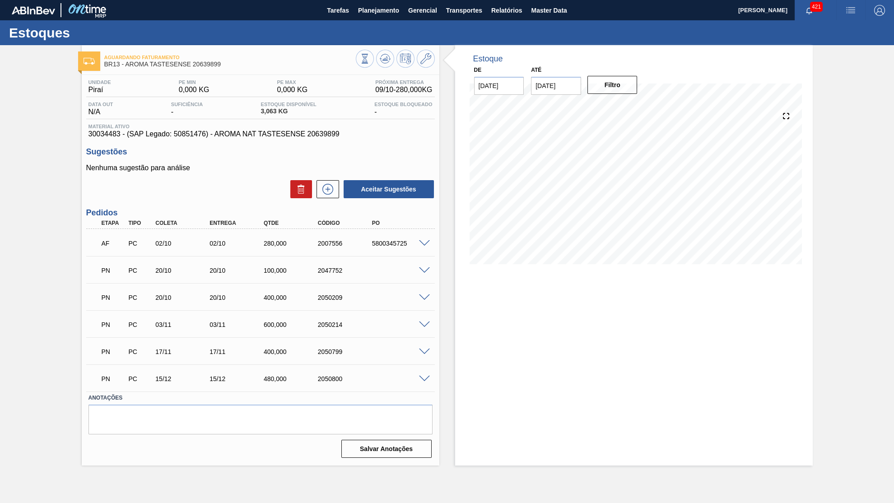
click at [294, 127] on span "Material ativo" at bounding box center [260, 126] width 344 height 5
click at [301, 131] on div "Material ativo 30034483 - (SAP Legado: 50851476) - AROMA NAT TASTESENSE 20639899" at bounding box center [260, 131] width 348 height 14
click at [304, 133] on span "30034483 - (SAP Legado: 50851476) - AROMA NAT TASTESENSE 20639899" at bounding box center [260, 134] width 344 height 8
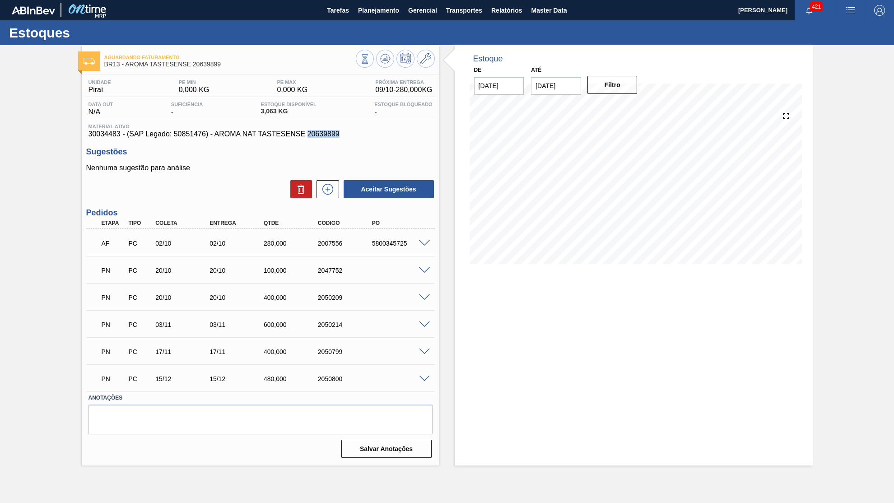
click at [304, 133] on span "30034483 - (SAP Legado: 50851476) - AROMA NAT TASTESENSE 20639899" at bounding box center [260, 134] width 344 height 8
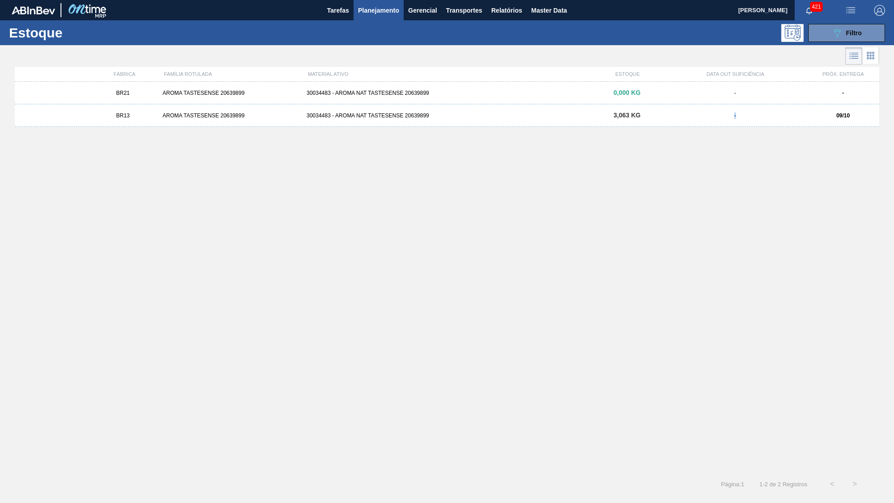
drag, startPoint x: 740, startPoint y: 121, endPoint x: 729, endPoint y: 214, distance: 94.6
click at [729, 214] on div "BR21 AROMA TASTESENSE 20639899 30034483 - AROMA NAT TASTESENSE 20639899 0,000 K…" at bounding box center [447, 274] width 864 height 385
click at [464, 87] on div "BR21 AROMA TASTESENSE 20639899 30034483 - AROMA NAT TASTESENSE 20639899 0,000 K…" at bounding box center [447, 93] width 864 height 23
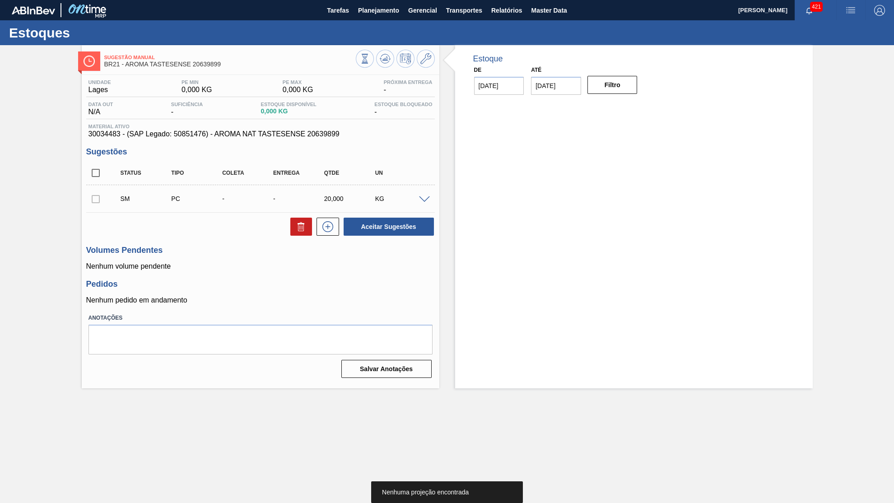
click at [422, 198] on span at bounding box center [424, 199] width 11 height 7
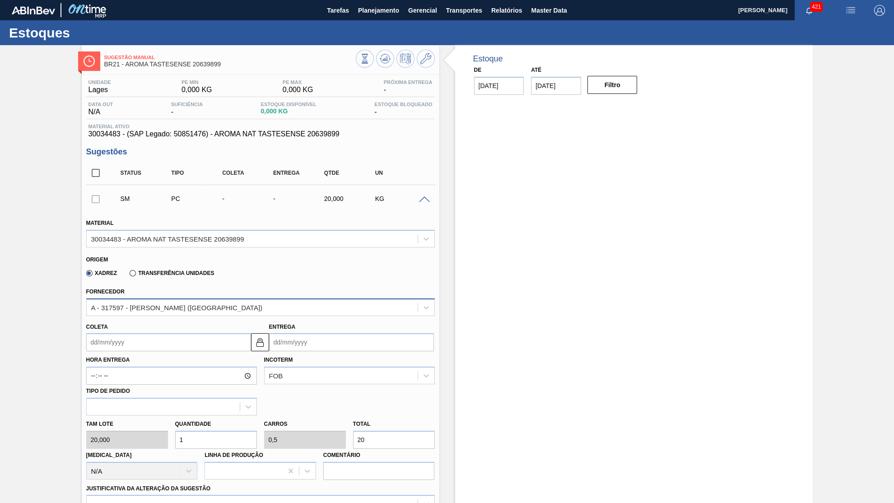
scroll to position [234, 0]
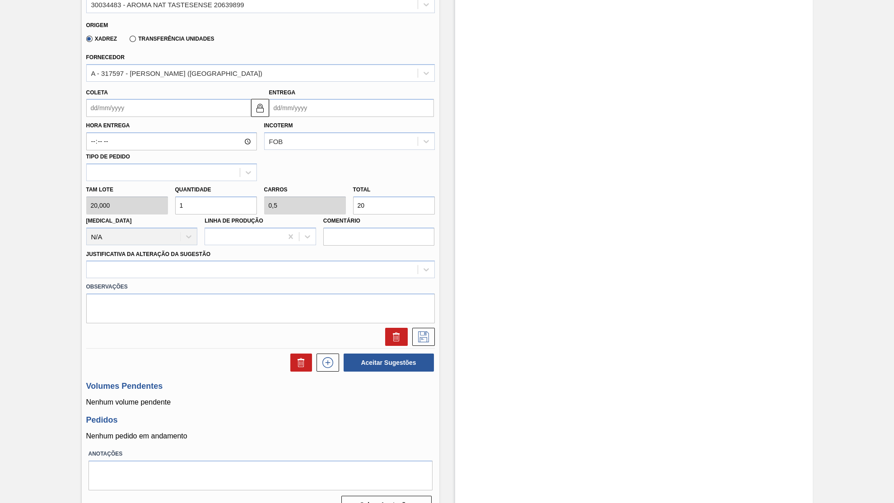
click at [193, 110] on input "Coleta" at bounding box center [168, 108] width 165 height 18
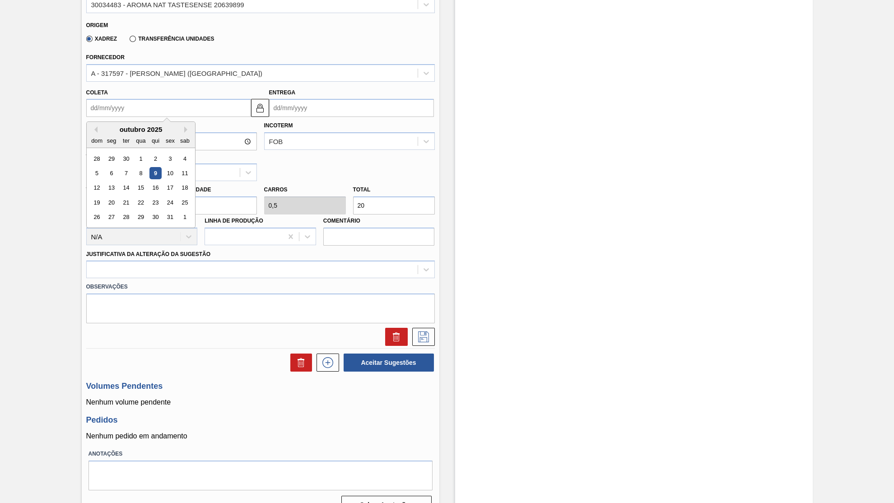
click at [149, 167] on div "9" at bounding box center [155, 173] width 12 height 12
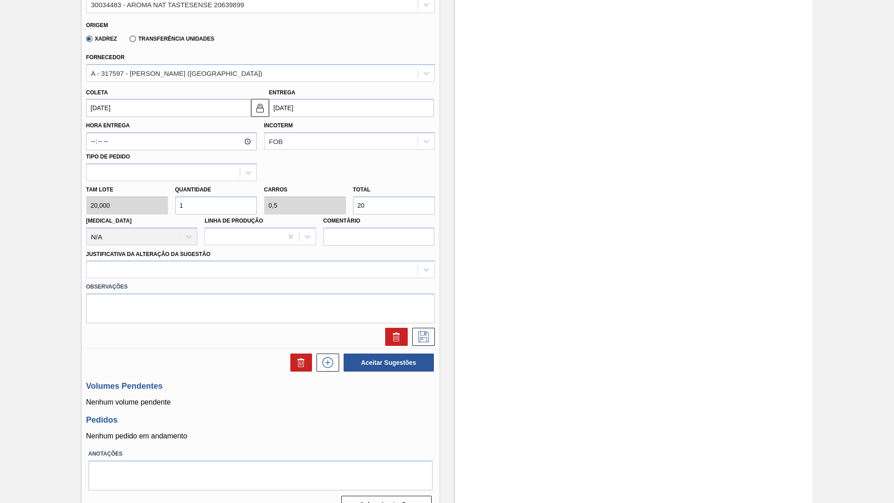
click at [314, 99] on input "13/10/2025" at bounding box center [351, 108] width 165 height 18
click at [414, 157] on div "Hora Entrega Incoterm FOB Tipo de pedido" at bounding box center [261, 149] width 356 height 64
click at [344, 192] on div "Tam lote 20,000 Quantidade 1 Carros 0,5 Total 20 Doca N/A Linha de Produção Com…" at bounding box center [261, 213] width 356 height 65
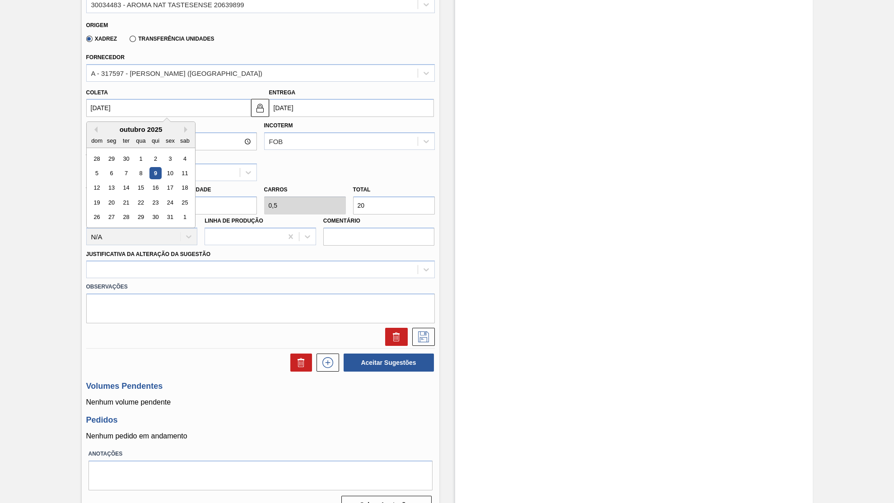
click at [200, 107] on input "09/10/2025" at bounding box center [168, 108] width 165 height 18
click at [177, 125] on div "outubro 2025" at bounding box center [141, 129] width 108 height 8
click at [184, 126] on button "Next Month" at bounding box center [187, 129] width 6 height 6
drag, startPoint x: 111, startPoint y: 176, endPoint x: 157, endPoint y: 178, distance: 46.5
click at [111, 182] on div "10" at bounding box center [111, 188] width 12 height 12
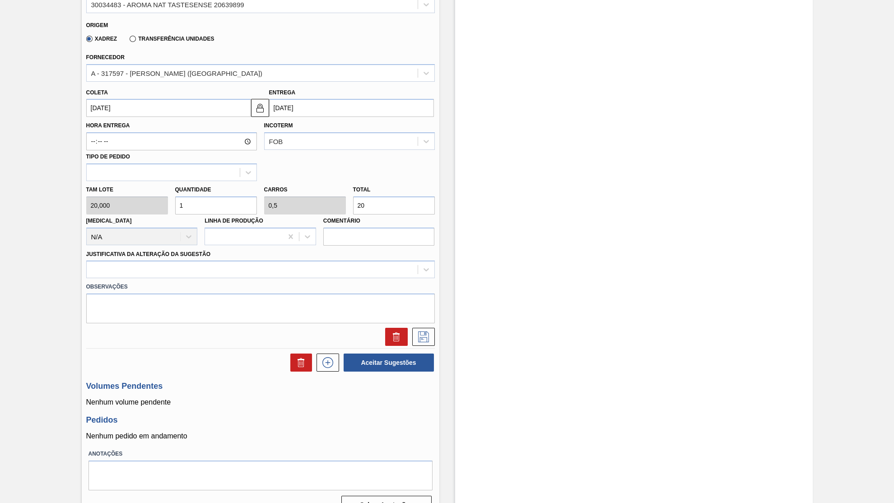
drag, startPoint x: 407, startPoint y: 200, endPoint x: 349, endPoint y: 201, distance: 58.2
click at [353, 201] on input "20" at bounding box center [394, 205] width 82 height 18
click at [219, 263] on div at bounding box center [252, 269] width 331 height 13
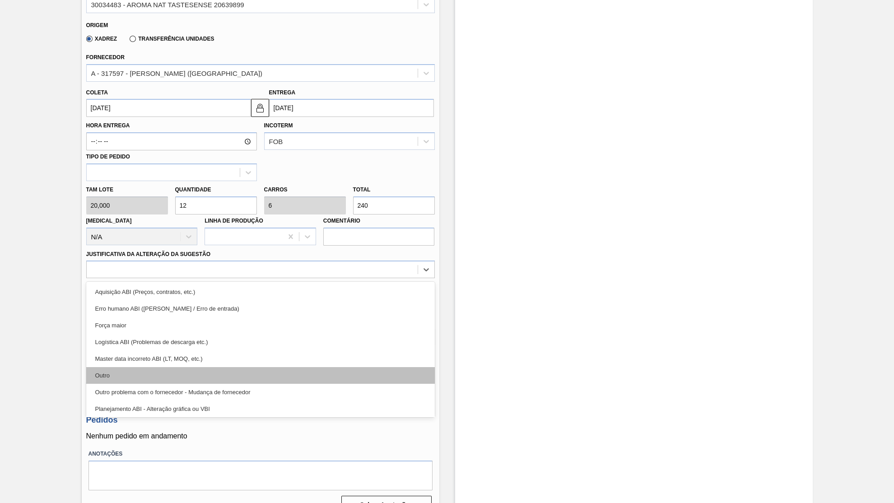
click at [175, 367] on div "Outro" at bounding box center [260, 375] width 348 height 17
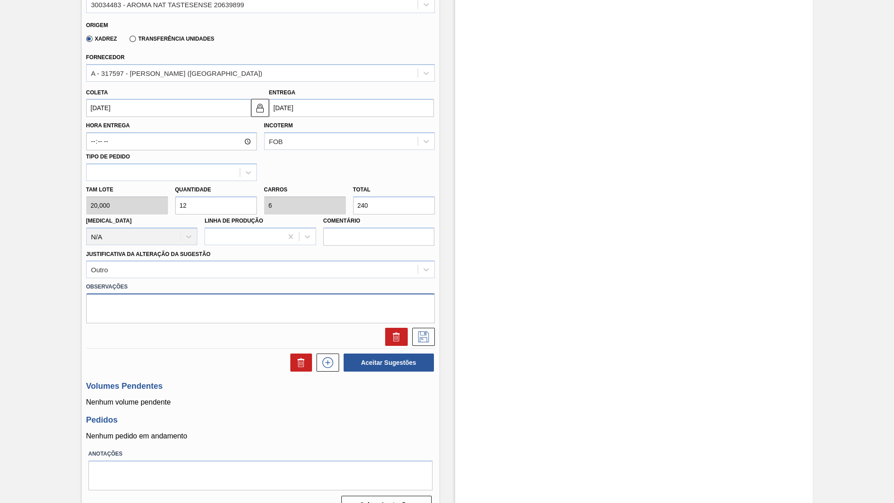
click at [428, 309] on textarea at bounding box center [260, 308] width 348 height 30
click at [427, 331] on icon at bounding box center [423, 336] width 14 height 11
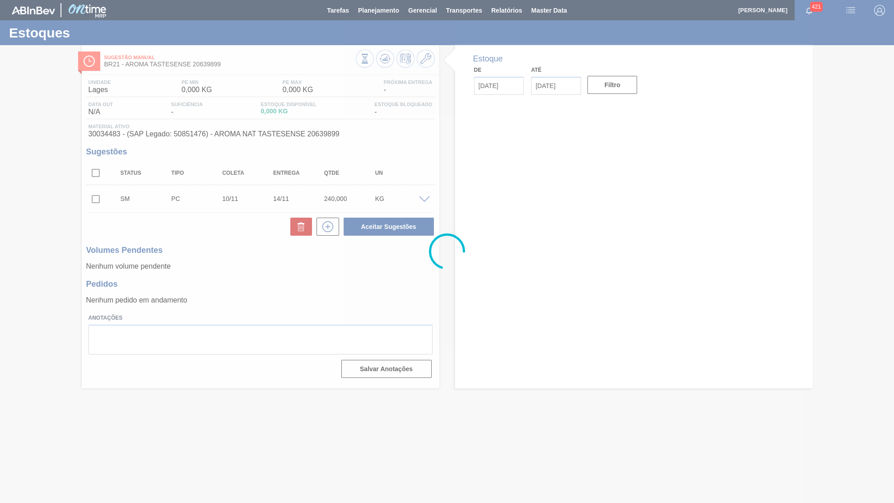
scroll to position [0, 0]
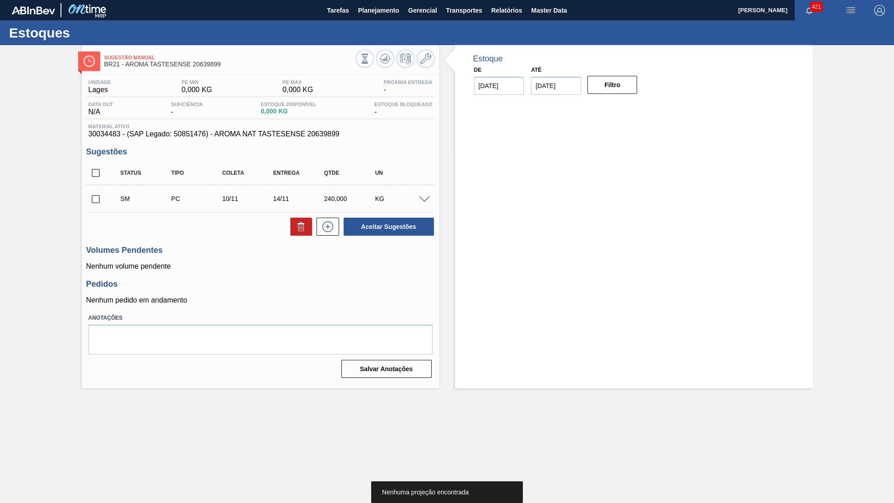
click at [100, 204] on input "checkbox" at bounding box center [95, 199] width 19 height 19
click at [422, 205] on div "SM PC 10/11 14/11 240,000 KG" at bounding box center [260, 198] width 348 height 23
click at [423, 200] on span at bounding box center [424, 199] width 11 height 7
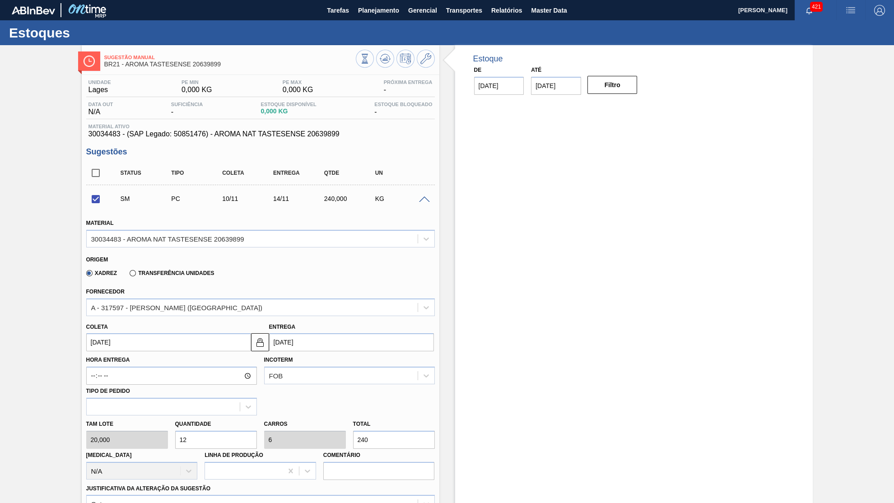
click at [423, 200] on span at bounding box center [424, 199] width 11 height 7
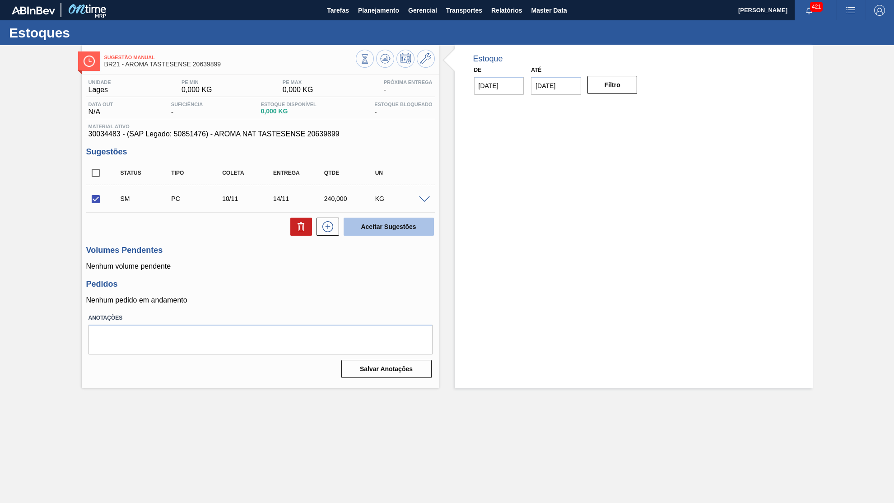
click at [376, 230] on button "Aceitar Sugestões" at bounding box center [389, 227] width 90 height 18
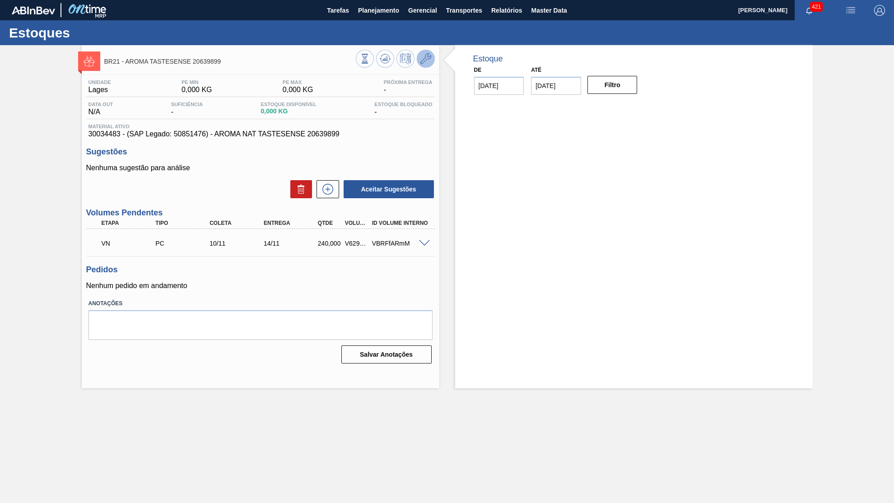
click at [427, 68] on button at bounding box center [426, 59] width 18 height 18
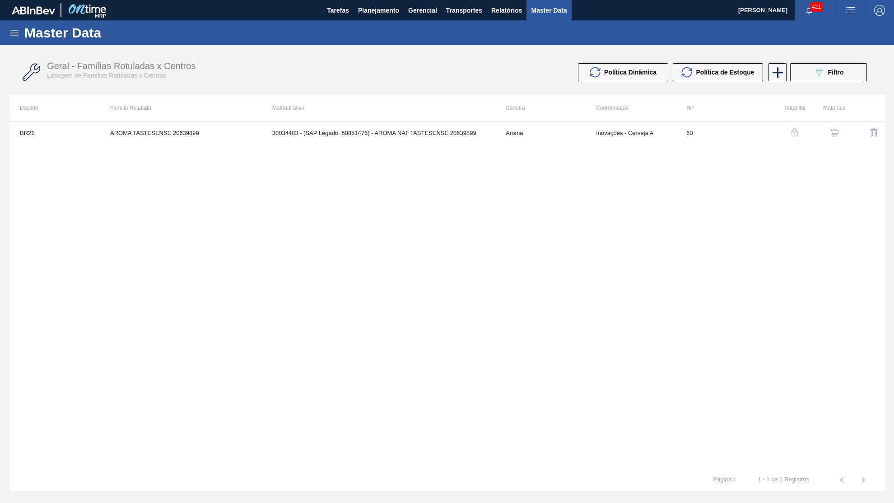
drag, startPoint x: 859, startPoint y: 63, endPoint x: 848, endPoint y: 68, distance: 12.1
click at [857, 62] on div "Geral - Famílias Rotuladas x Centros Listagem de Famílias Rotuladas x Centros P…" at bounding box center [447, 73] width 876 height 34
click at [845, 70] on button "089F7B8B-B2A5-4AFE-B5C0-19BA573D28AC Filtro" at bounding box center [828, 72] width 77 height 18
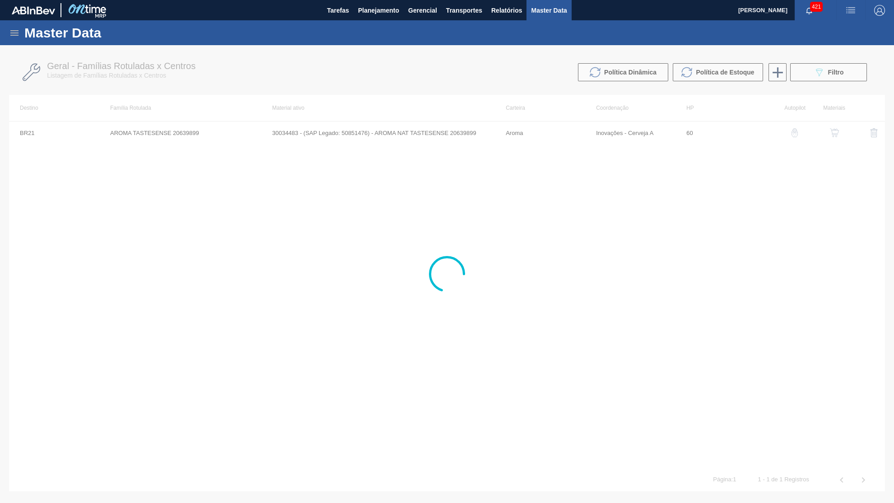
click at [599, 135] on div at bounding box center [447, 274] width 894 height 458
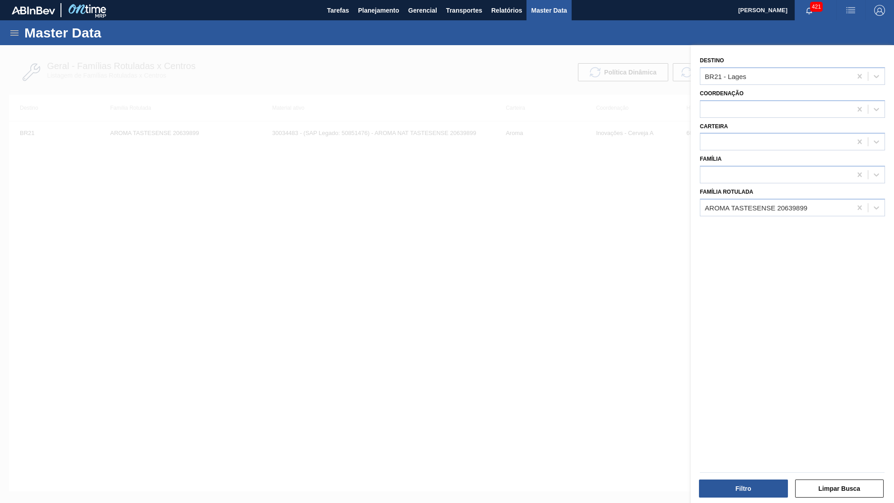
click at [596, 139] on div at bounding box center [447, 296] width 894 height 503
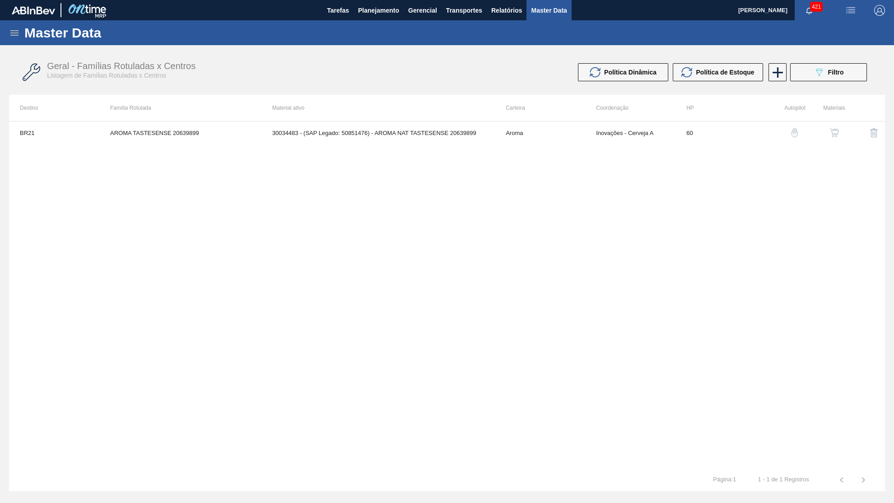
click at [596, 139] on td "Inovações - Cerveja A" at bounding box center [630, 132] width 90 height 23
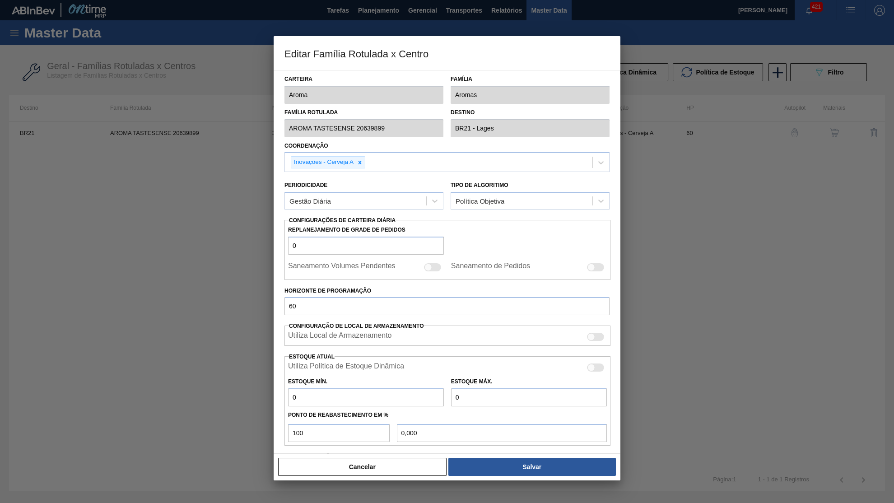
scroll to position [94, 0]
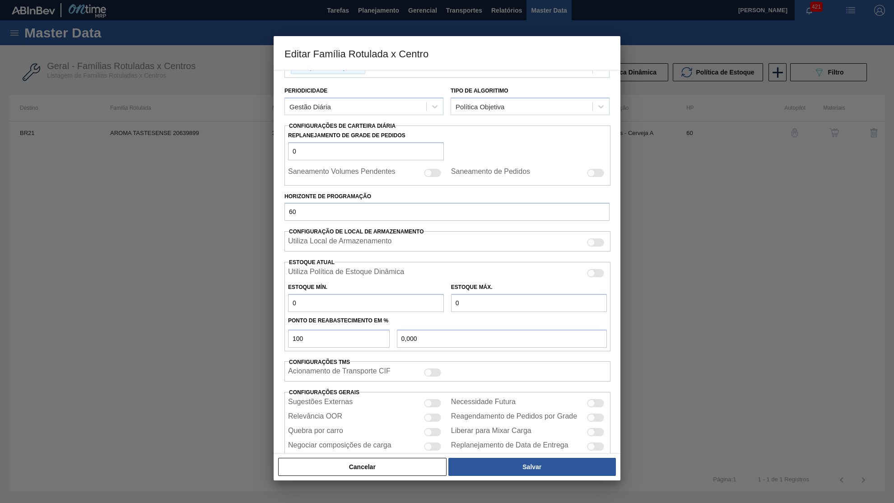
click at [375, 90] on div "Periodicidade Gestão Diária" at bounding box center [363, 99] width 159 height 31
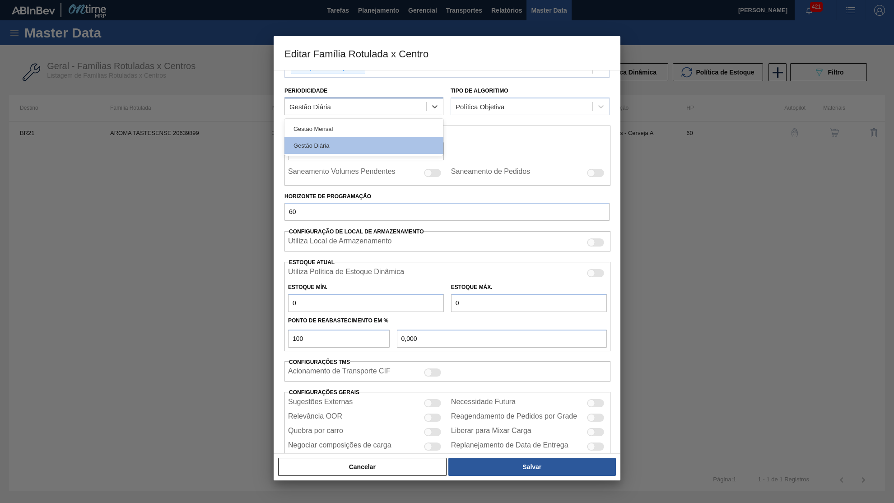
click at [365, 100] on div "Gestão Diária" at bounding box center [355, 106] width 141 height 13
click at [353, 121] on div "Gestão Mensal" at bounding box center [363, 129] width 159 height 17
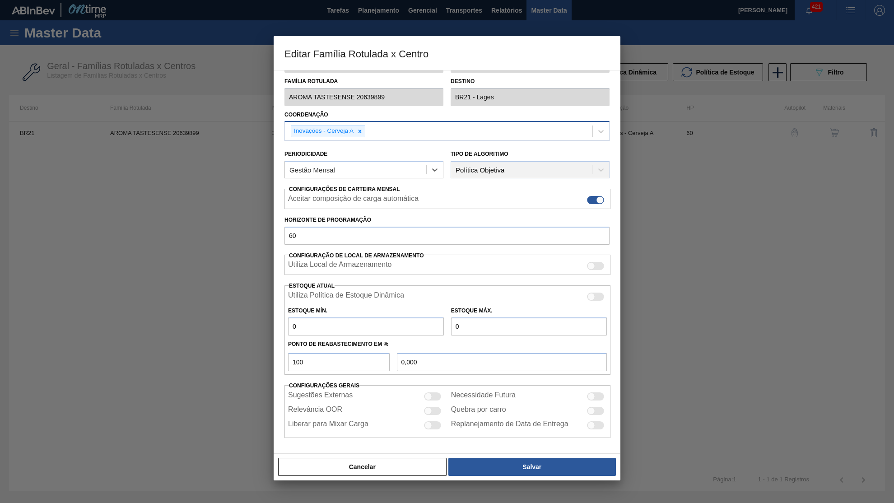
scroll to position [13, 0]
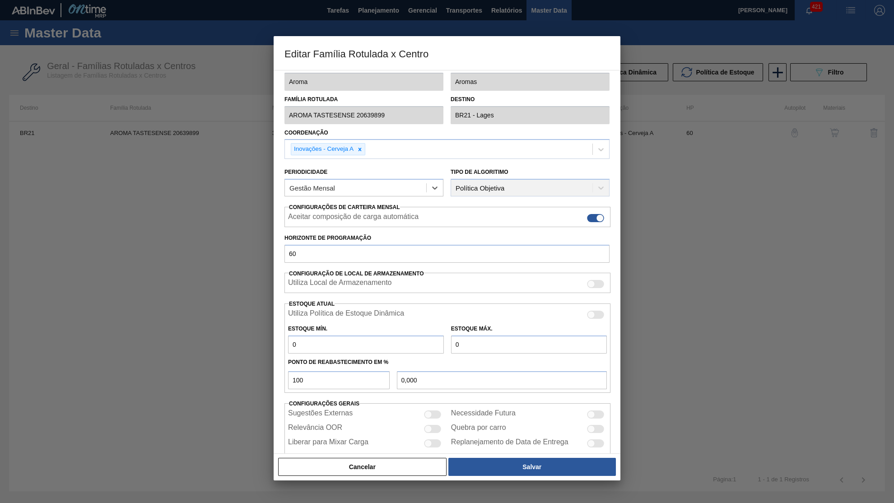
click at [592, 410] on div at bounding box center [591, 414] width 8 height 8
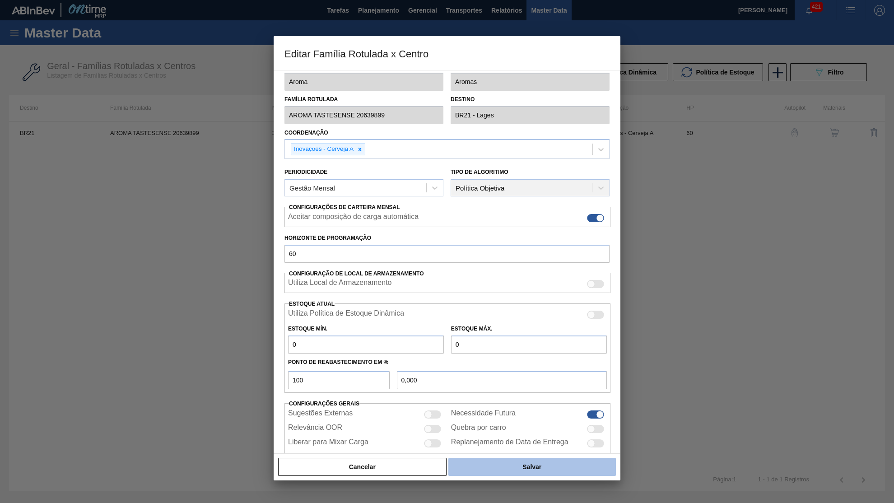
click at [555, 460] on button "Salvar" at bounding box center [531, 467] width 167 height 18
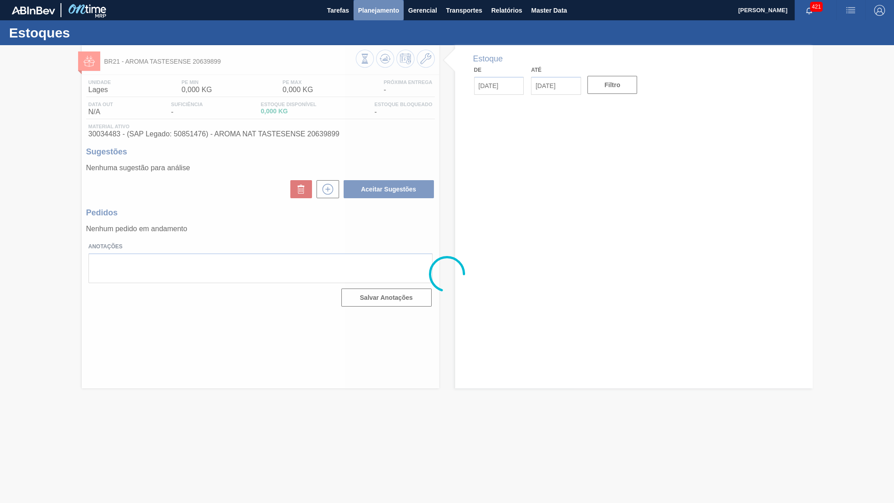
click at [386, 15] on span "Planejamento" at bounding box center [378, 10] width 41 height 11
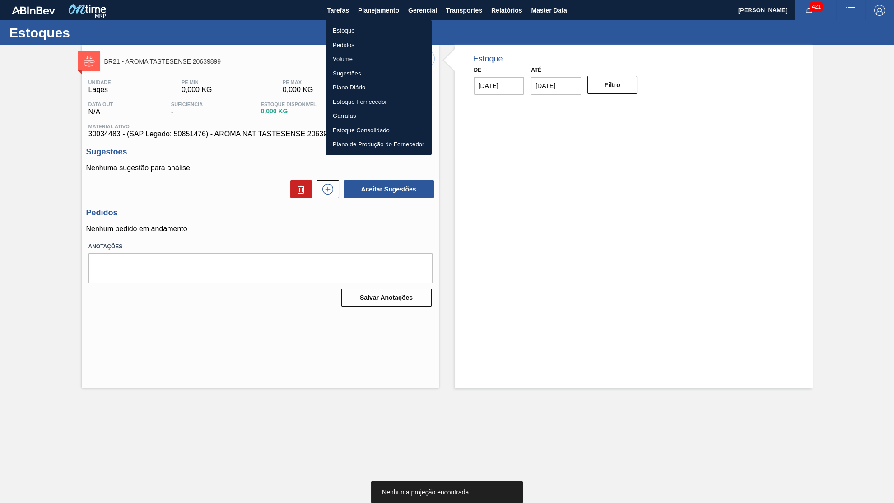
click at [237, 169] on div at bounding box center [447, 251] width 894 height 503
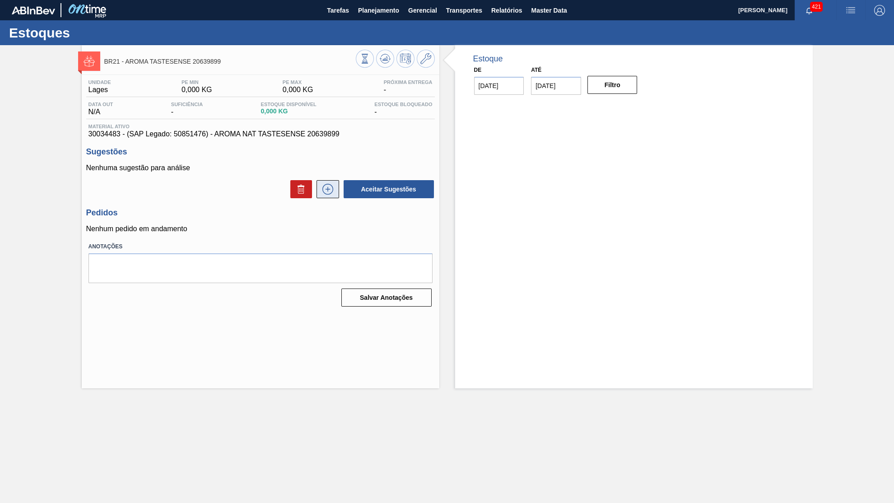
click at [337, 185] on button at bounding box center [327, 189] width 23 height 18
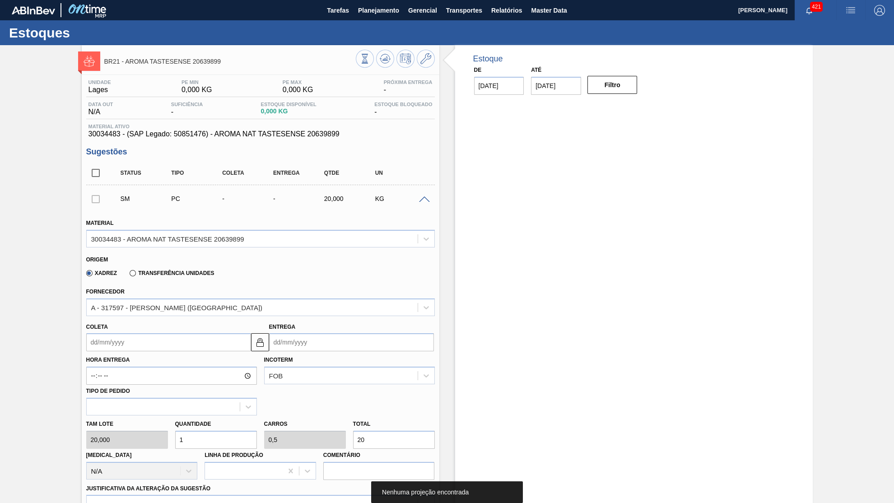
drag, startPoint x: 388, startPoint y: 422, endPoint x: 290, endPoint y: 426, distance: 97.6
click at [353, 431] on input "20" at bounding box center [394, 440] width 82 height 18
click at [242, 336] on input "Coleta" at bounding box center [168, 342] width 165 height 18
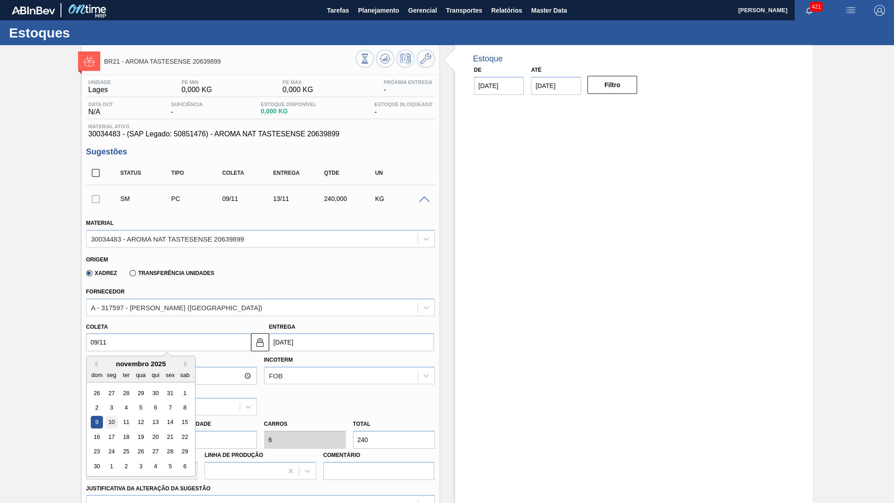
click at [108, 416] on div "10" at bounding box center [111, 422] width 12 height 12
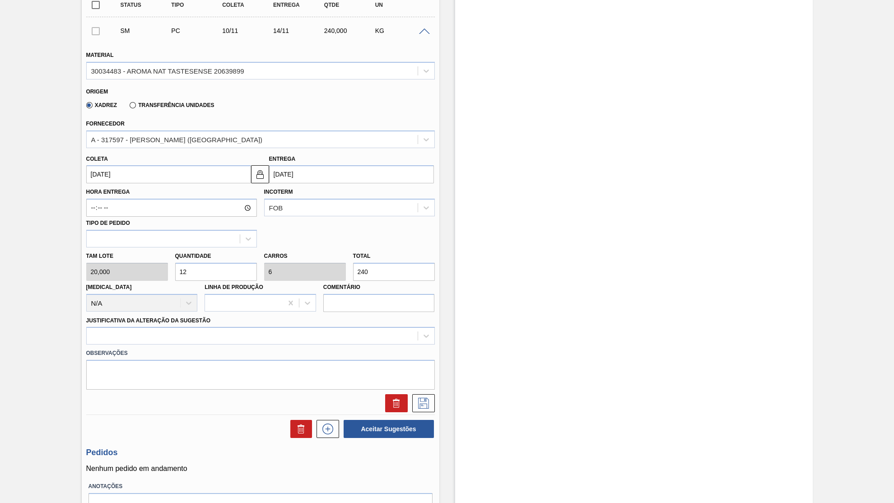
scroll to position [172, 0]
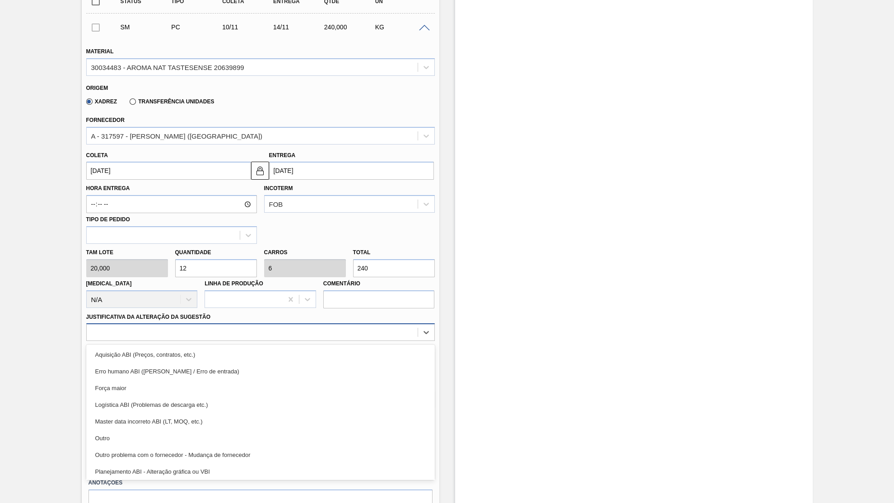
click at [248, 326] on div at bounding box center [252, 332] width 331 height 13
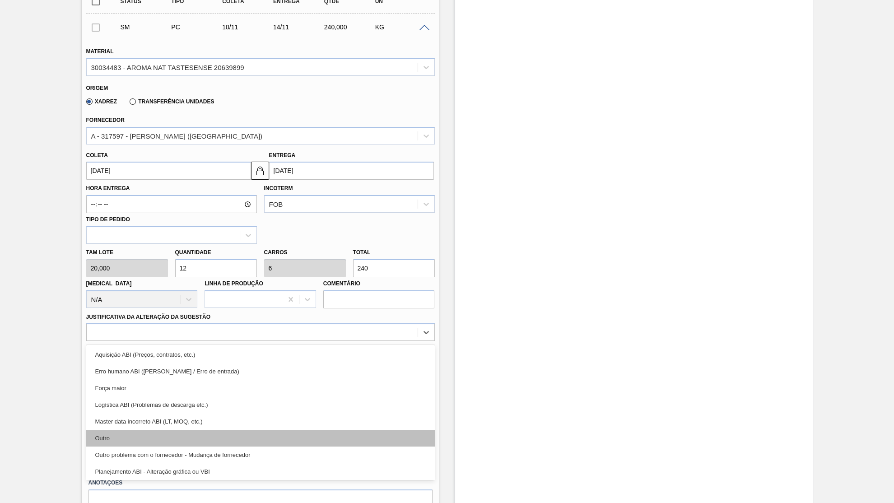
click at [200, 430] on div "Outro" at bounding box center [260, 438] width 348 height 17
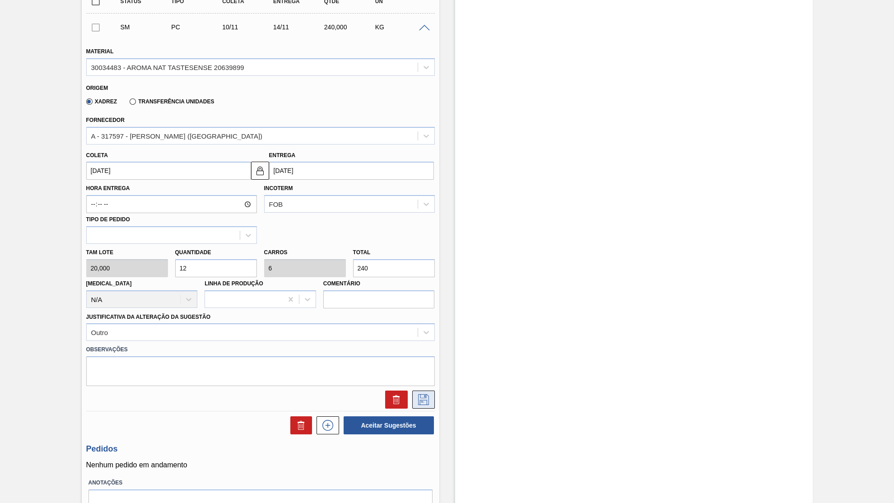
click at [429, 394] on icon at bounding box center [423, 399] width 14 height 11
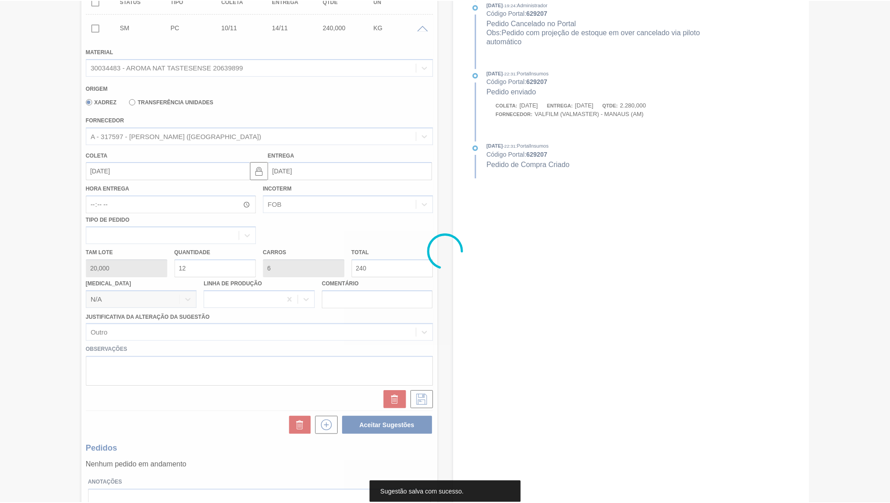
scroll to position [0, 0]
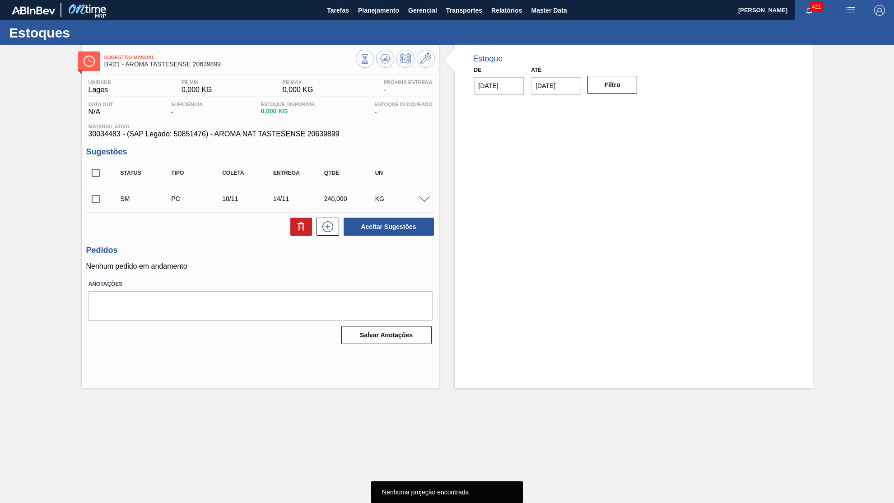
click at [102, 202] on div "SM PC 10/11 14/11 240,000 KG" at bounding box center [260, 198] width 348 height 23
click at [102, 202] on input "checkbox" at bounding box center [95, 199] width 19 height 19
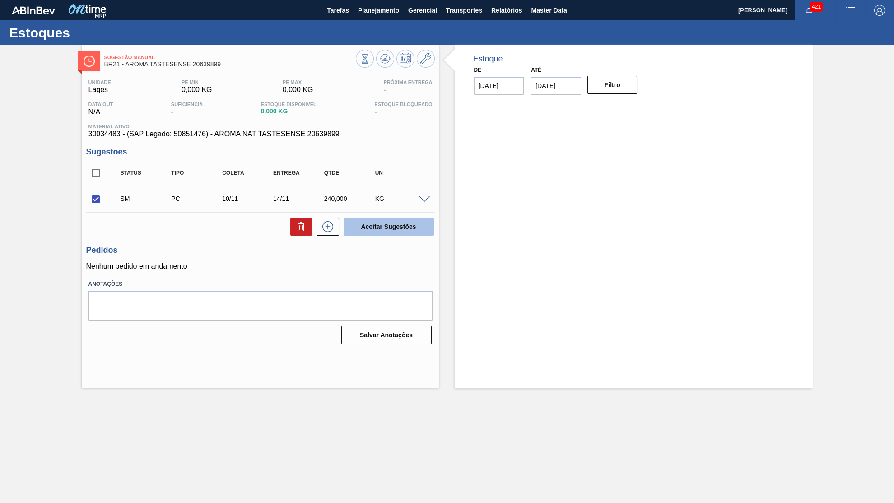
click at [392, 232] on button "Aceitar Sugestões" at bounding box center [389, 227] width 90 height 18
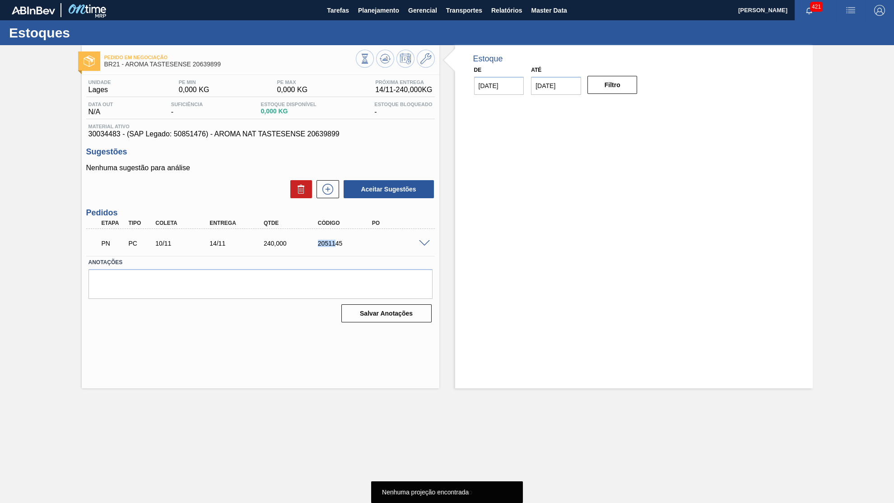
drag, startPoint x: 291, startPoint y: 239, endPoint x: 334, endPoint y: 242, distance: 42.5
click at [322, 242] on div "240,000" at bounding box center [291, 243] width 61 height 7
click at [273, 242] on div "240,000" at bounding box center [291, 243] width 61 height 7
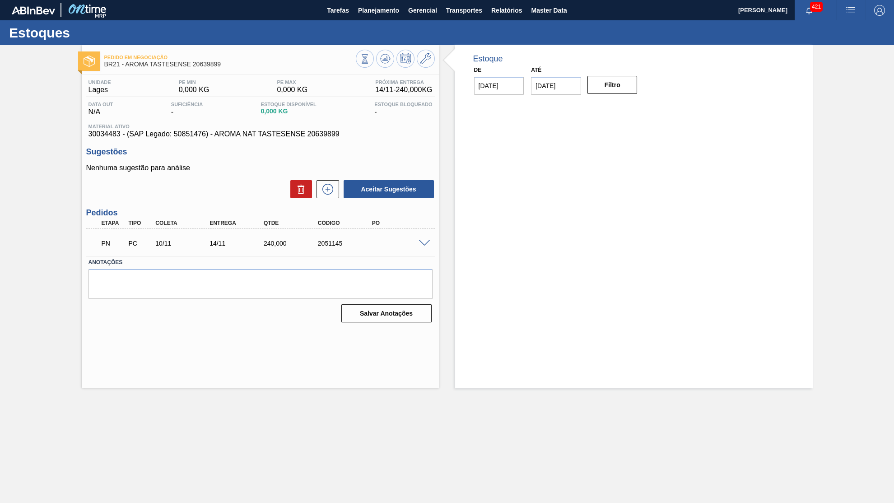
click at [782, 180] on div "Estoque De 09/10/2025 Até 30/12/2025 Filtro" at bounding box center [633, 216] width 357 height 343
click at [385, 63] on icon at bounding box center [385, 58] width 11 height 11
drag, startPoint x: 231, startPoint y: 63, endPoint x: 126, endPoint y: 62, distance: 104.7
click at [126, 62] on span "BR21 - AROMA TASTESENSE 20639899" at bounding box center [229, 64] width 251 height 7
copy span "AROMA TASTESENSE 20639899"
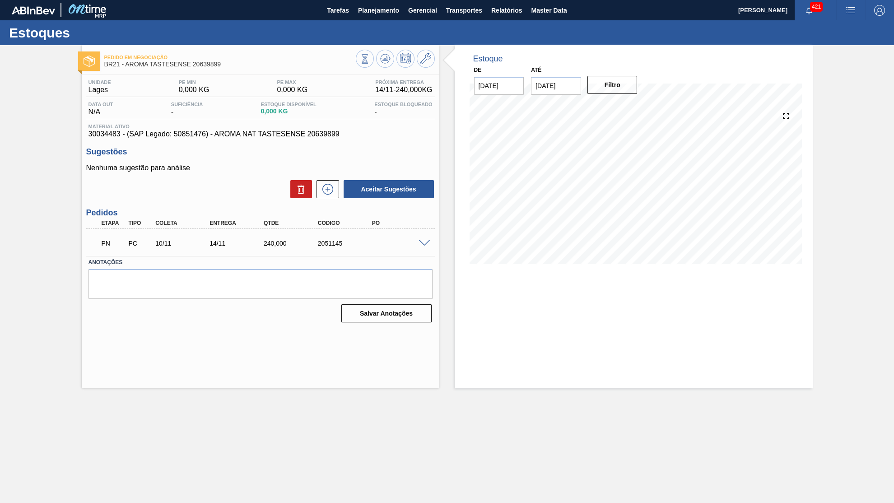
click at [250, 4] on div "Tarefas Planejamento Gerencial Transportes Relatórios Master Data" at bounding box center [447, 10] width 894 height 20
click at [273, 150] on h3 "Sugestões" at bounding box center [260, 151] width 348 height 9
drag, startPoint x: 252, startPoint y: 127, endPoint x: 255, endPoint y: 138, distance: 11.6
click at [255, 138] on div "Material ativo 30034483 - (SAP Legado: 50851476) - AROMA NAT TASTESENSE 20639899" at bounding box center [260, 131] width 348 height 14
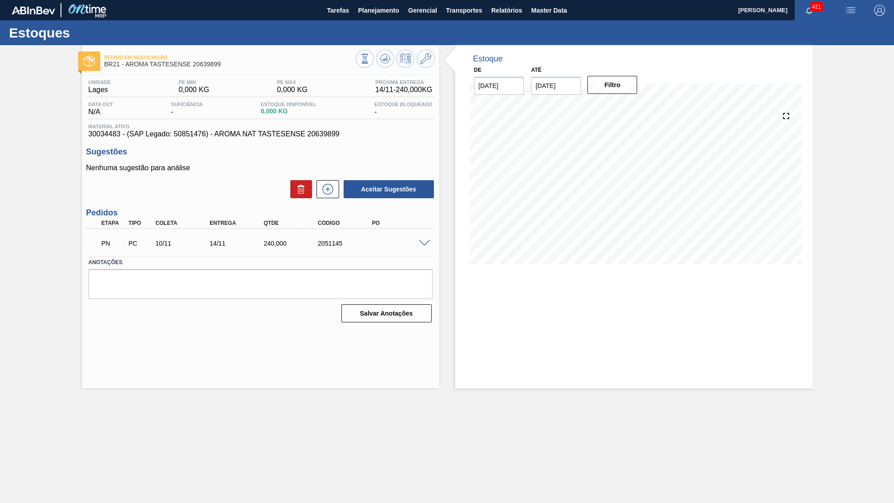
click at [258, 138] on span "30034483 - (SAP Legado: 50851476) - AROMA NAT TASTESENSE 20639899" at bounding box center [260, 134] width 344 height 8
click at [254, 135] on span "30034483 - (SAP Legado: 50851476) - AROMA NAT TASTESENSE 20639899" at bounding box center [260, 134] width 344 height 8
click at [252, 241] on div "14/11" at bounding box center [237, 243] width 61 height 7
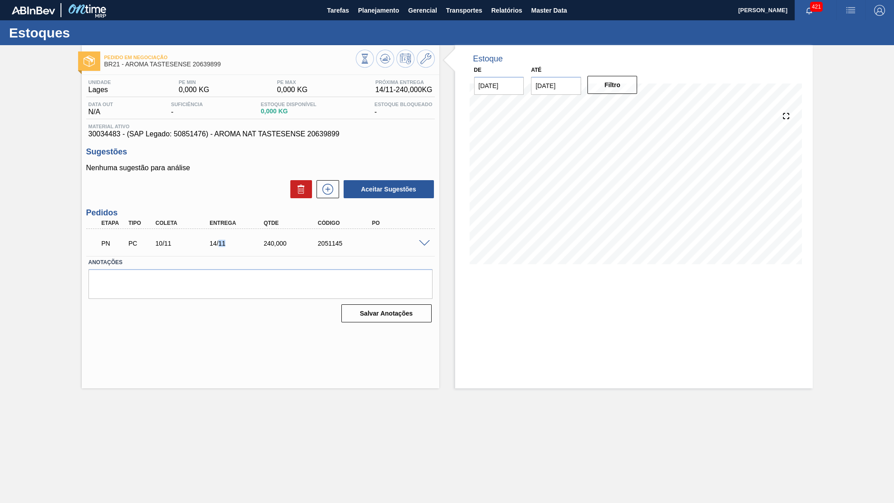
click at [252, 241] on div "14/11" at bounding box center [237, 243] width 61 height 7
click at [280, 248] on div "PN PC 10/11 14/11 240,000 2051145" at bounding box center [258, 242] width 325 height 18
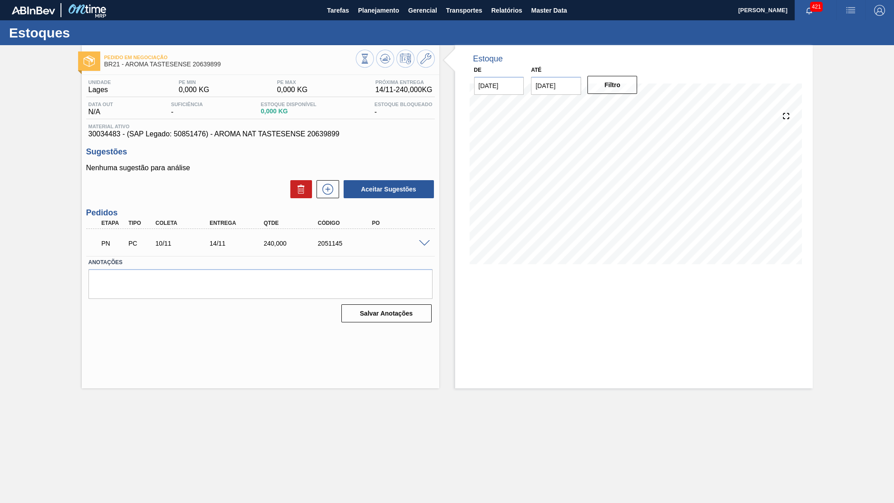
drag, startPoint x: 365, startPoint y: 10, endPoint x: 367, endPoint y: 26, distance: 15.5
click at [365, 10] on span "Planejamento" at bounding box center [378, 10] width 41 height 11
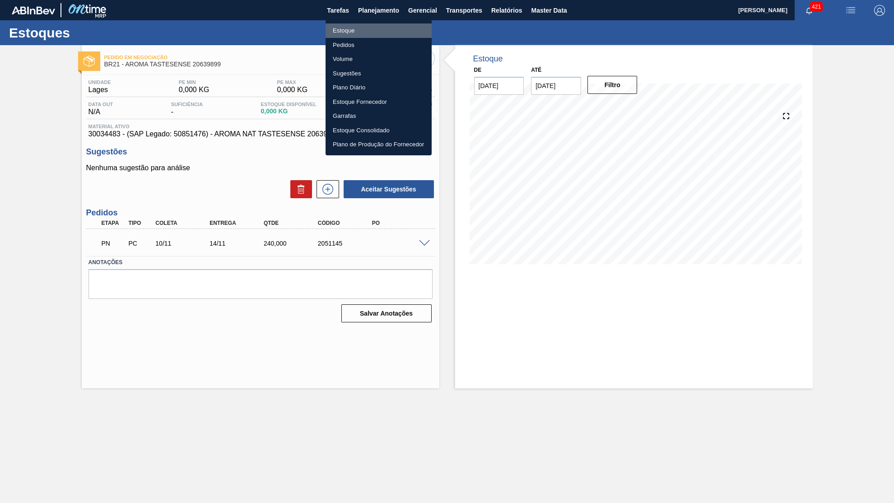
click at [365, 30] on li "Estoque" at bounding box center [378, 30] width 106 height 14
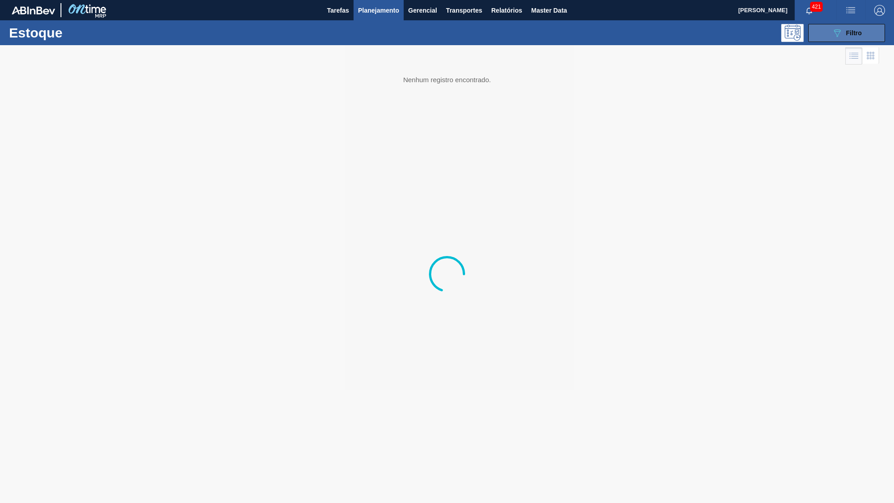
click at [813, 31] on button "089F7B8B-B2A5-4AFE-B5C0-19BA573D28AC Filtro" at bounding box center [846, 33] width 77 height 18
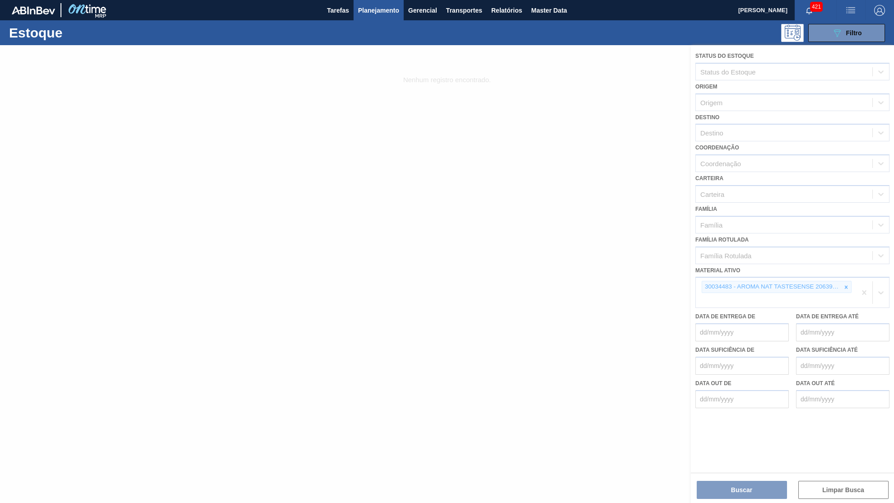
click at [841, 273] on div at bounding box center [447, 274] width 894 height 458
click at [844, 274] on div at bounding box center [447, 274] width 894 height 458
click at [846, 269] on div at bounding box center [447, 274] width 894 height 458
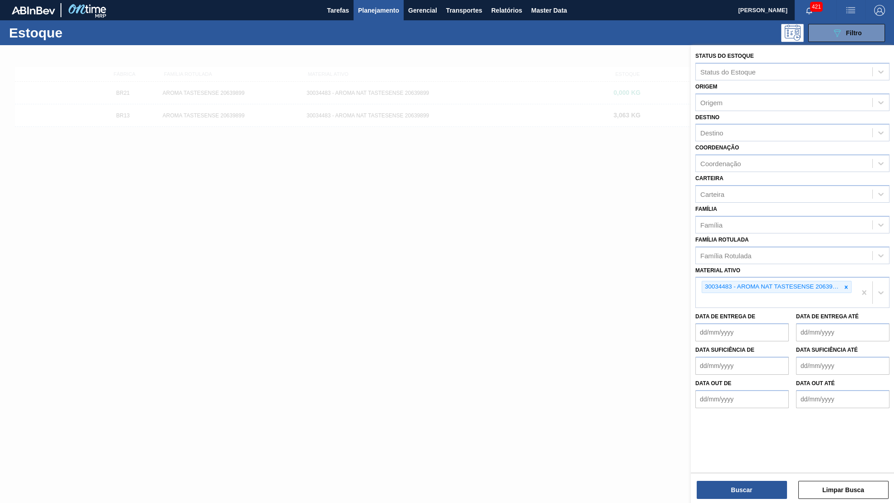
click at [843, 281] on div at bounding box center [846, 286] width 10 height 11
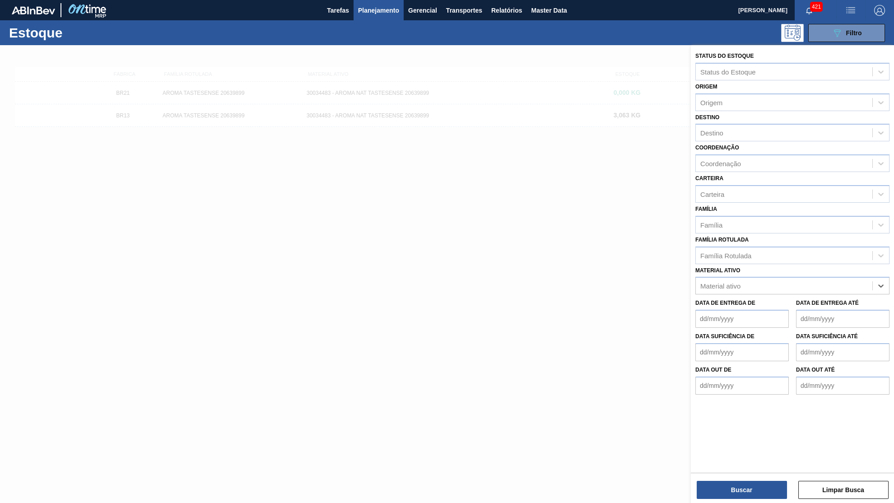
click at [826, 264] on div "Material ativo option 30034483 - AROMA NAT TASTESENSE 20639899, deselected. Sel…" at bounding box center [792, 279] width 194 height 31
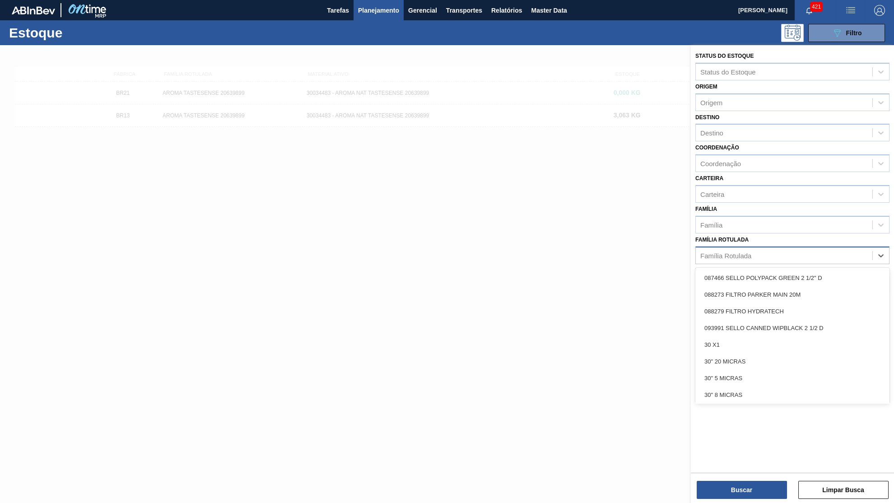
click at [798, 249] on div "Família Rotulada" at bounding box center [784, 255] width 176 height 13
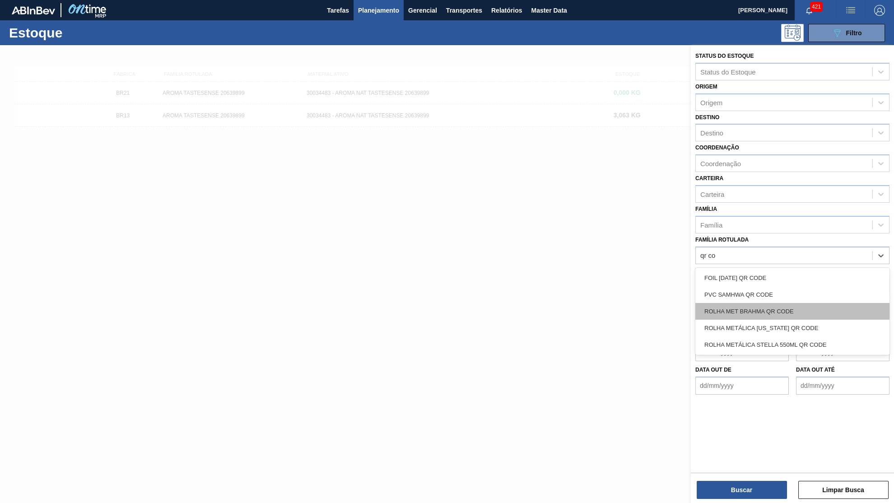
click at [837, 303] on div "ROLHA MET BRAHMA QR CODE" at bounding box center [792, 311] width 194 height 17
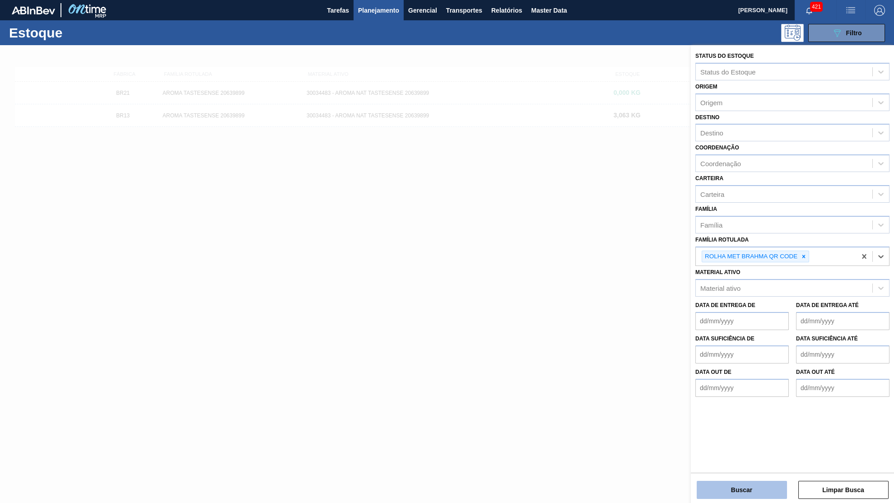
click at [730, 494] on button "Buscar" at bounding box center [741, 490] width 90 height 18
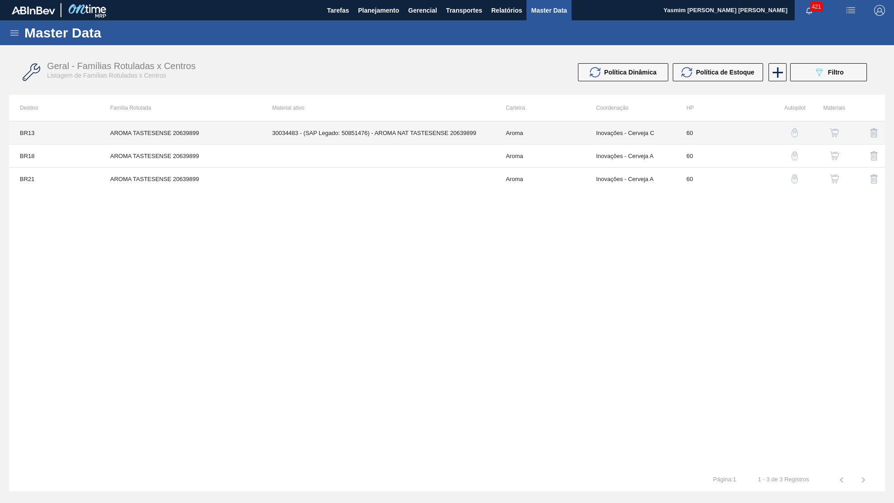
click at [577, 135] on td "Aroma" at bounding box center [540, 132] width 90 height 23
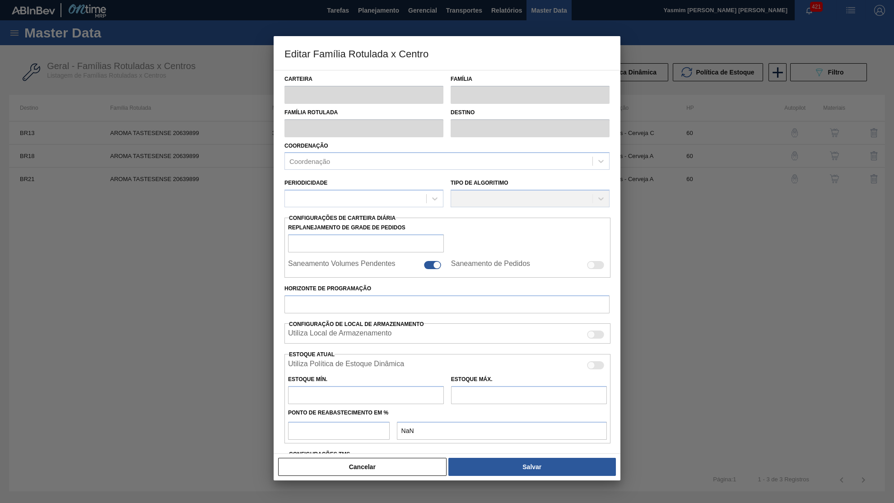
type input "Aroma"
type input "Aromas"
type input "AROMA TASTESENSE 20639899"
type input "BR13 - Piraí"
type input "60"
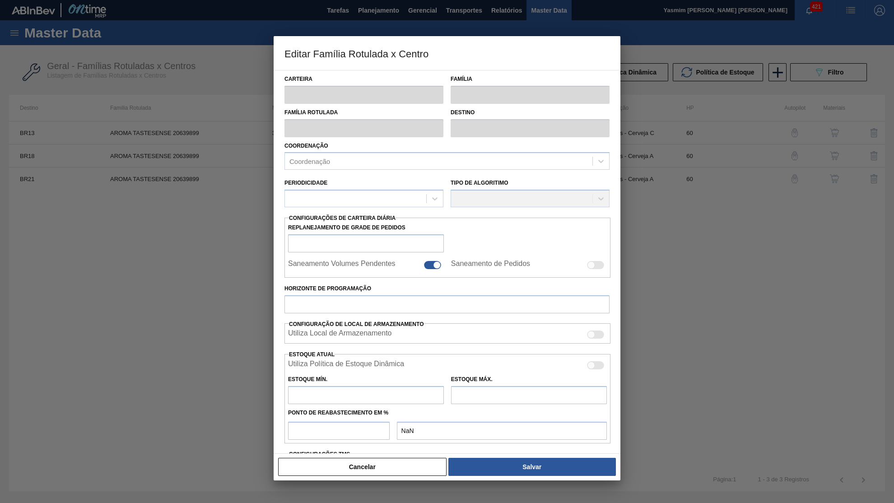
type input "0"
type input "100"
type input "0,000"
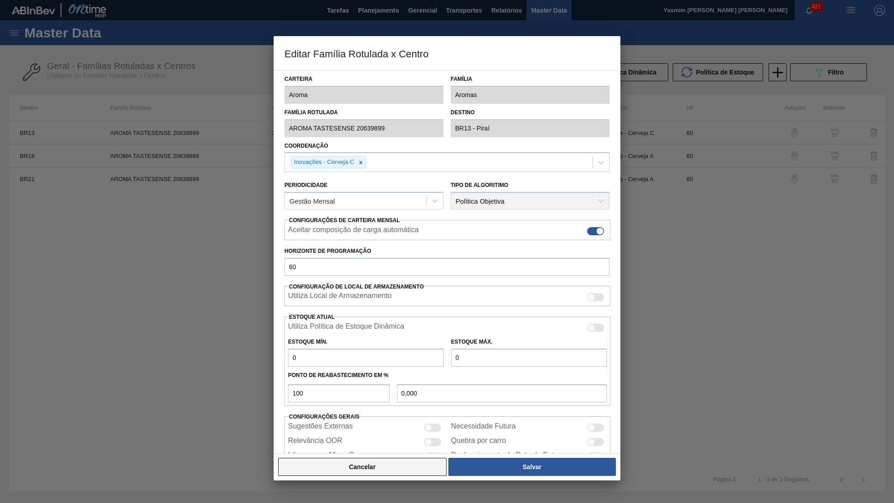
click at [395, 458] on button "Cancelar" at bounding box center [362, 467] width 168 height 18
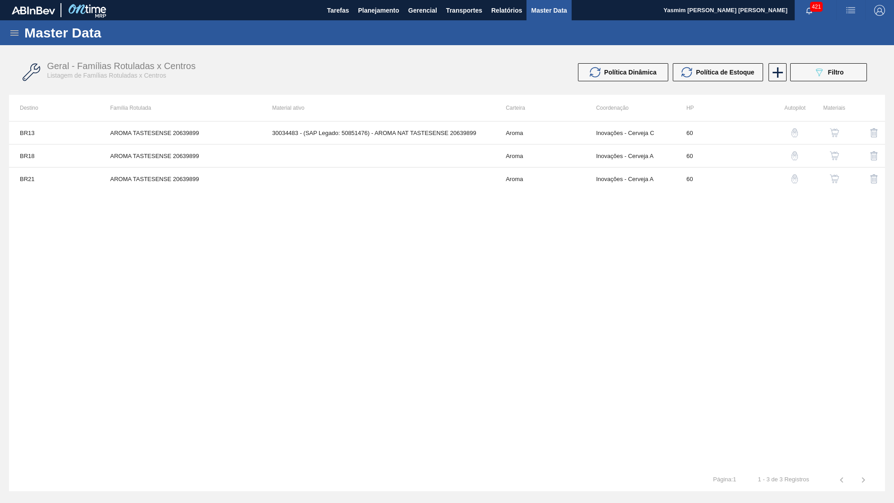
click at [836, 120] on th "Materiais" at bounding box center [825, 108] width 40 height 26
click at [839, 129] on img "button" at bounding box center [834, 132] width 9 height 9
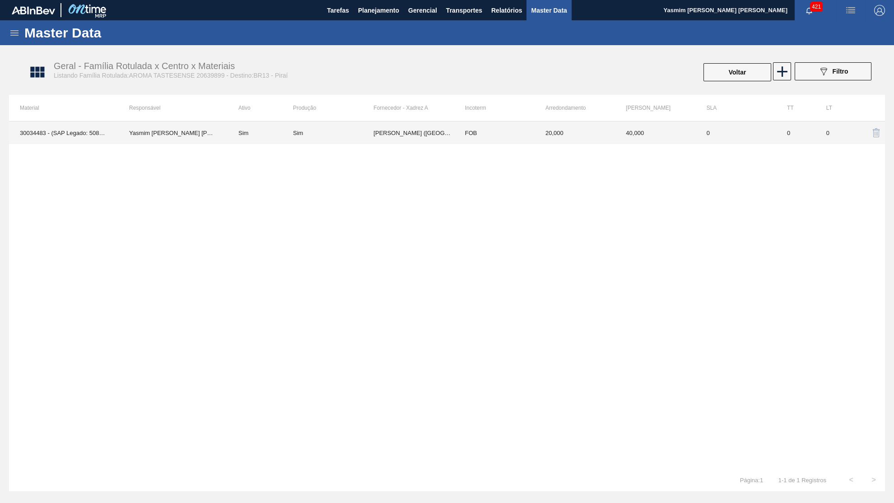
click at [805, 128] on td "0" at bounding box center [795, 132] width 39 height 23
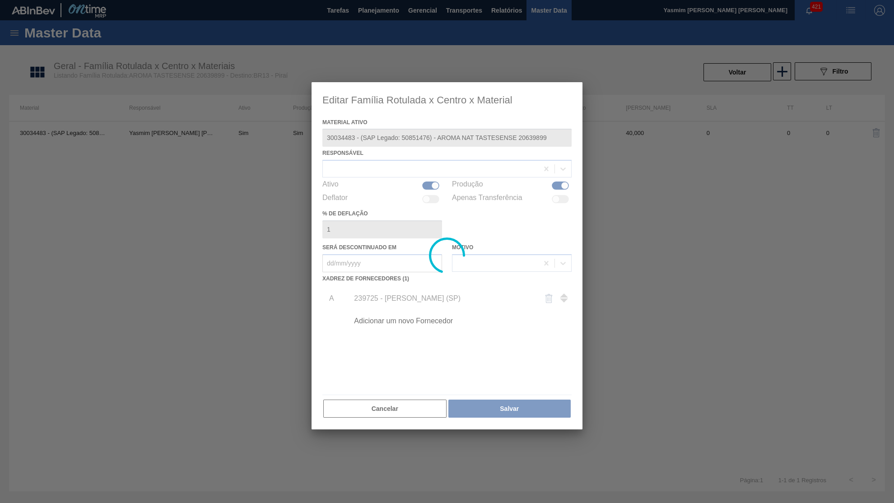
type ativo "30034483 - (SAP Legado: 50851476) - AROMA NAT TASTESENSE 20639899"
checkbox input "true"
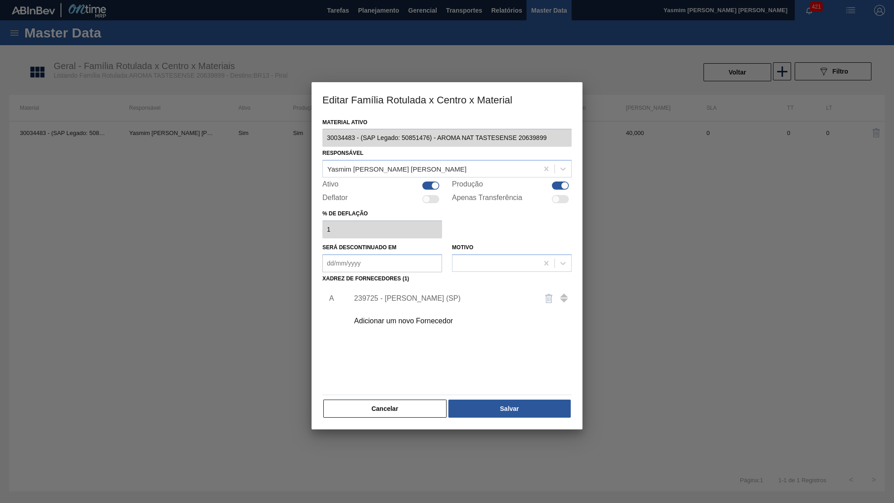
click at [399, 287] on div "239725 - [PERSON_NAME] (SP)" at bounding box center [458, 298] width 228 height 23
click at [402, 294] on div "239725 - [PERSON_NAME] (SP)" at bounding box center [442, 298] width 177 height 8
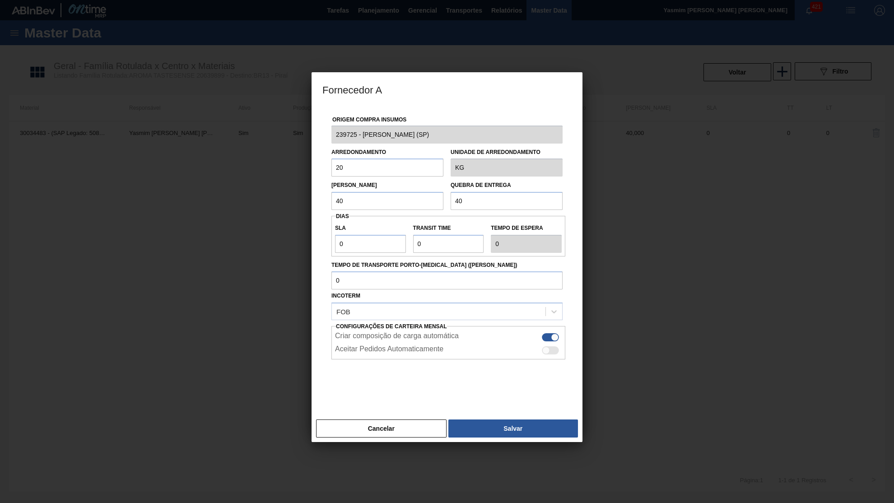
drag, startPoint x: 371, startPoint y: 159, endPoint x: 223, endPoint y: 160, distance: 148.5
click at [331, 160] on input "20" at bounding box center [387, 167] width 112 height 18
drag, startPoint x: 493, startPoint y: 196, endPoint x: 322, endPoint y: 190, distance: 171.2
click at [450, 192] on input "40" at bounding box center [506, 201] width 112 height 18
click at [376, 199] on input "40" at bounding box center [387, 201] width 112 height 18
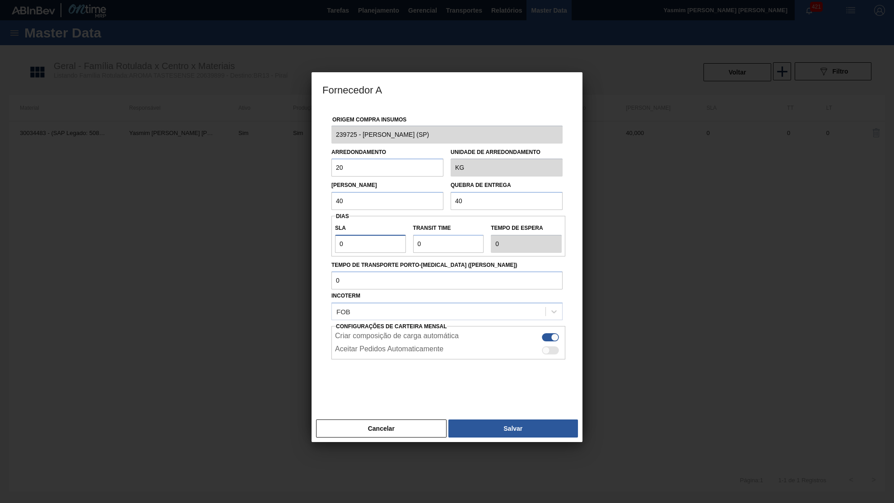
drag, startPoint x: 371, startPoint y: 236, endPoint x: 245, endPoint y: 226, distance: 126.3
click at [335, 235] on input "0" at bounding box center [370, 244] width 71 height 18
type input "3"
type input "30"
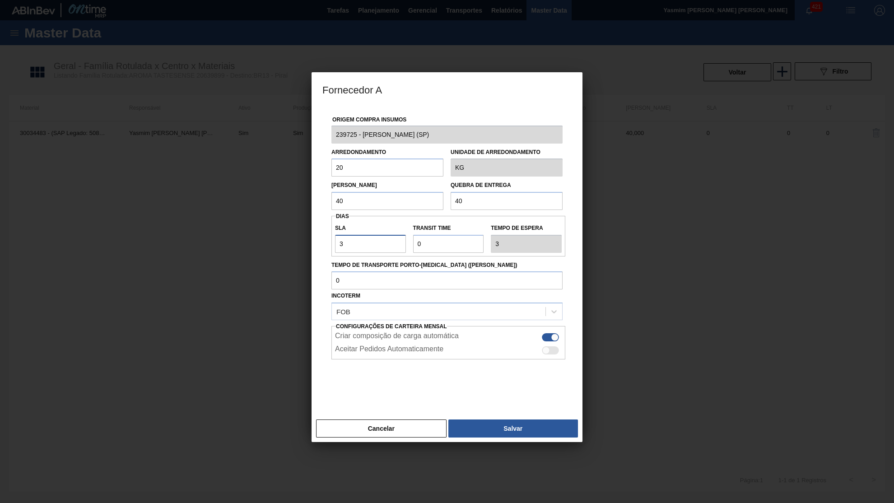
type input "30"
type input "5"
type input "35"
type input "5"
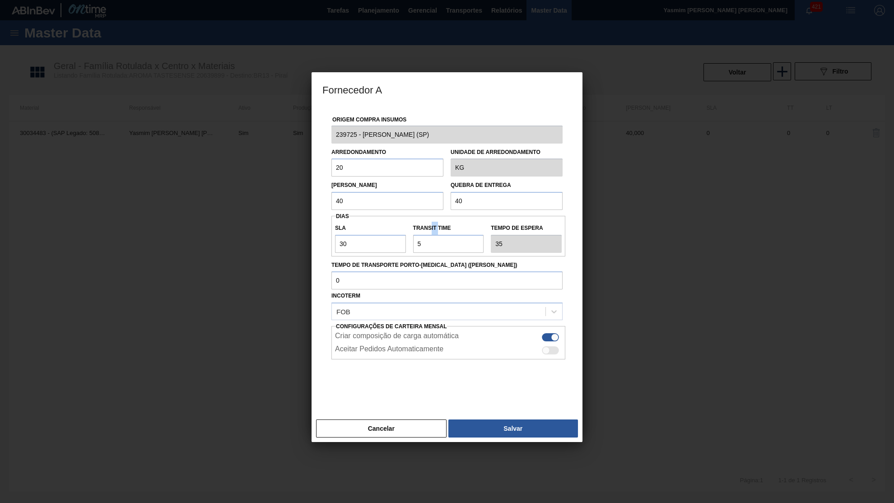
drag, startPoint x: 437, startPoint y: 228, endPoint x: 431, endPoint y: 229, distance: 6.4
click at [431, 229] on label "Transit Time" at bounding box center [448, 228] width 71 height 13
click at [376, 425] on button "Cancelar" at bounding box center [381, 428] width 130 height 18
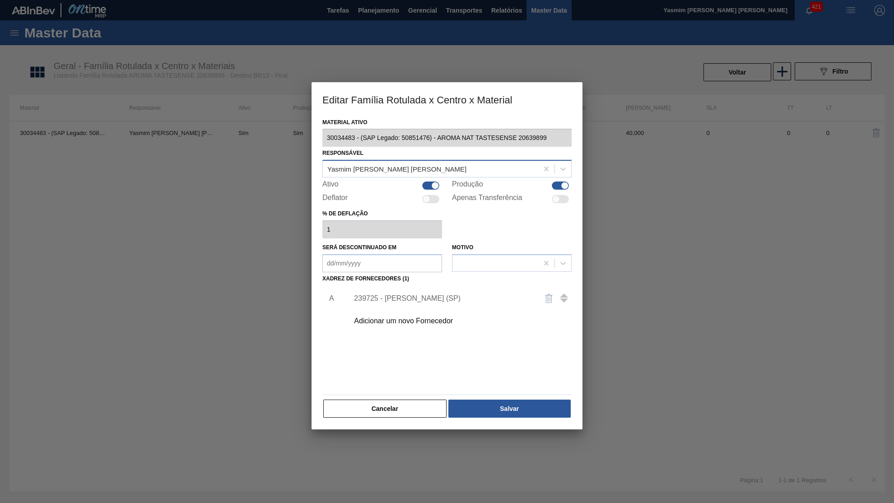
click at [362, 171] on div "Yasmim [PERSON_NAME] [PERSON_NAME]" at bounding box center [430, 168] width 215 height 13
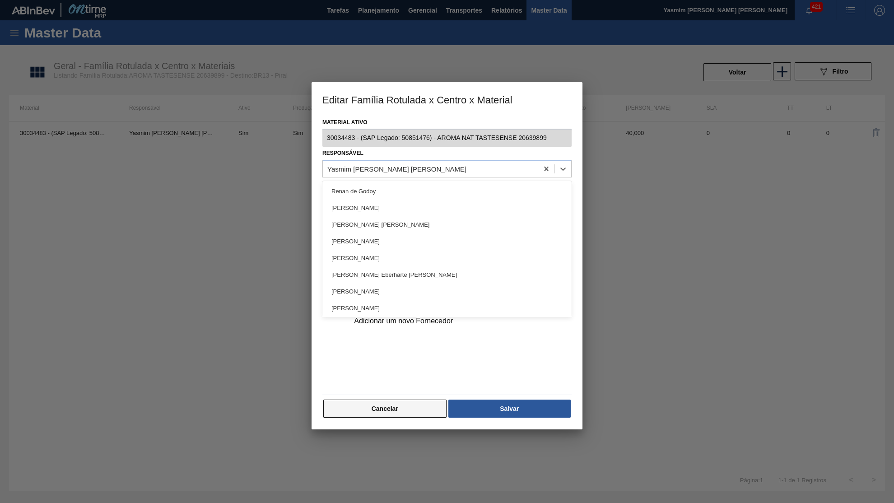
click at [413, 399] on button "Cancelar" at bounding box center [384, 408] width 123 height 18
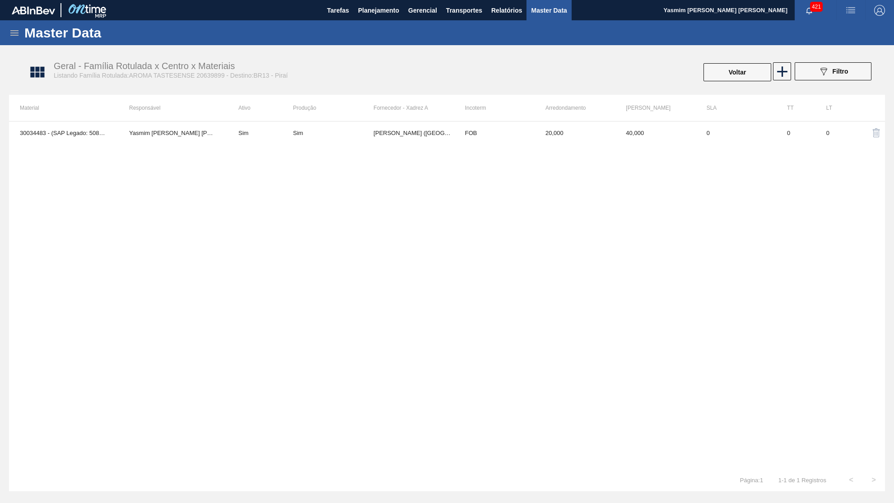
click at [757, 114] on th "SLA" at bounding box center [736, 108] width 80 height 26
click at [747, 121] on div "30034483 - (SAP Legado: 50851476) - AROMA NAT TASTESENSE 20639899 Yasmim [PERSO…" at bounding box center [447, 295] width 876 height 348
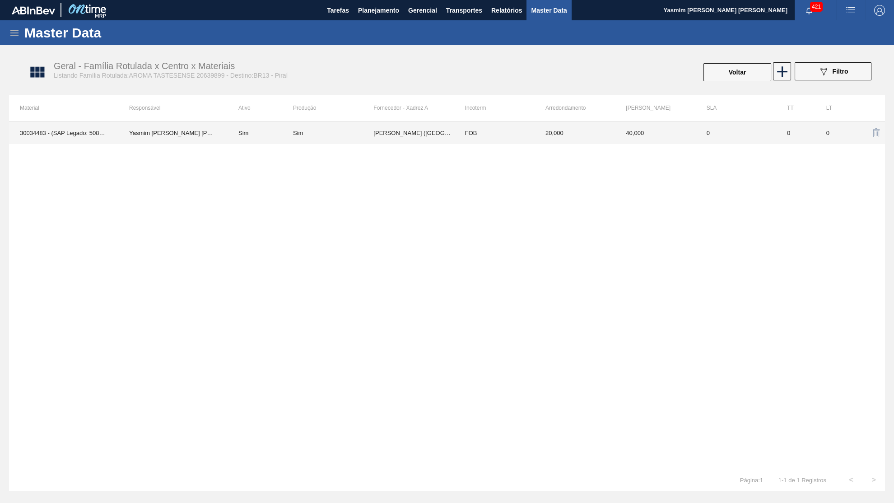
click at [483, 135] on td "FOB" at bounding box center [494, 132] width 80 height 23
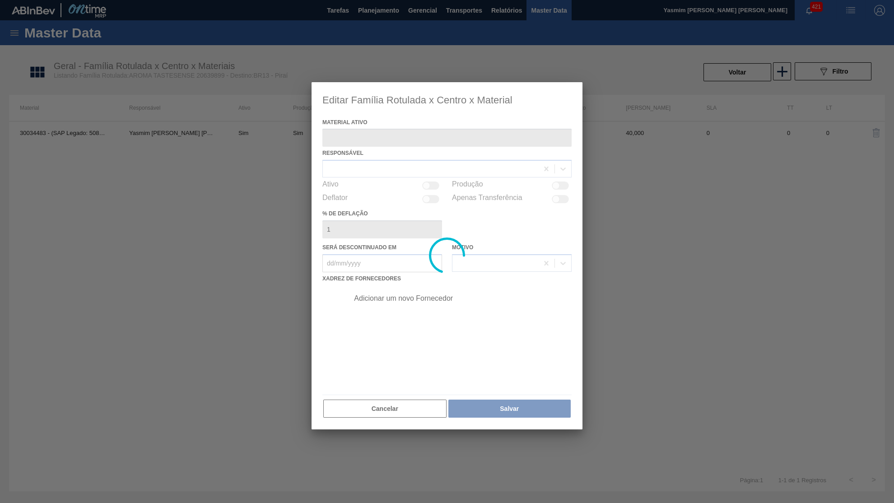
type ativo "30034483 - (SAP Legado: 50851476) - AROMA NAT TASTESENSE 20639899"
checkbox input "true"
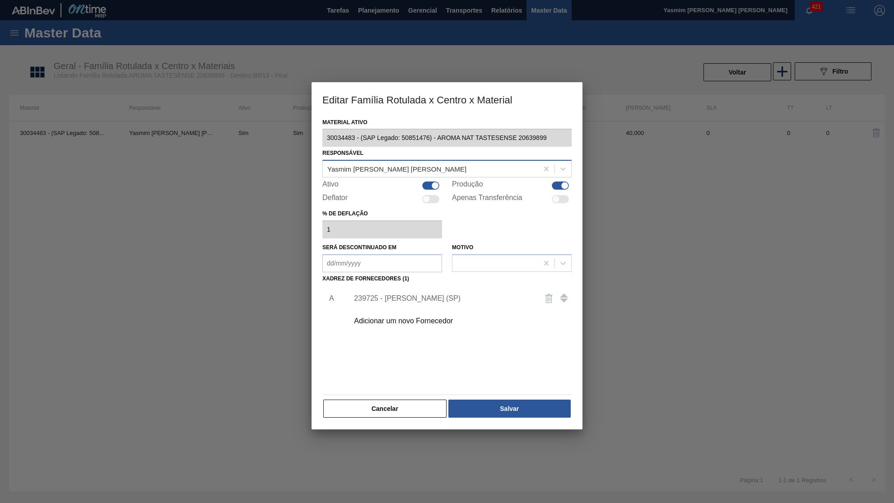
click at [430, 165] on div "Yasmim [PERSON_NAME] [PERSON_NAME]" at bounding box center [430, 168] width 215 height 13
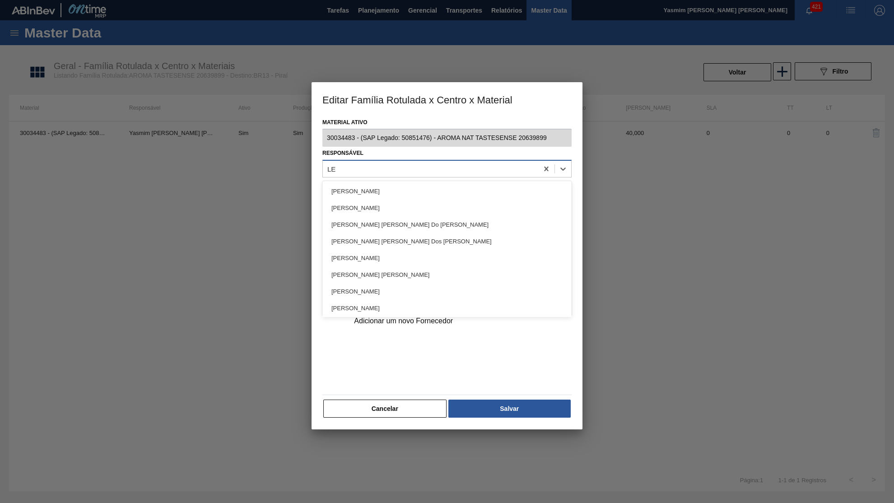
type input "LET"
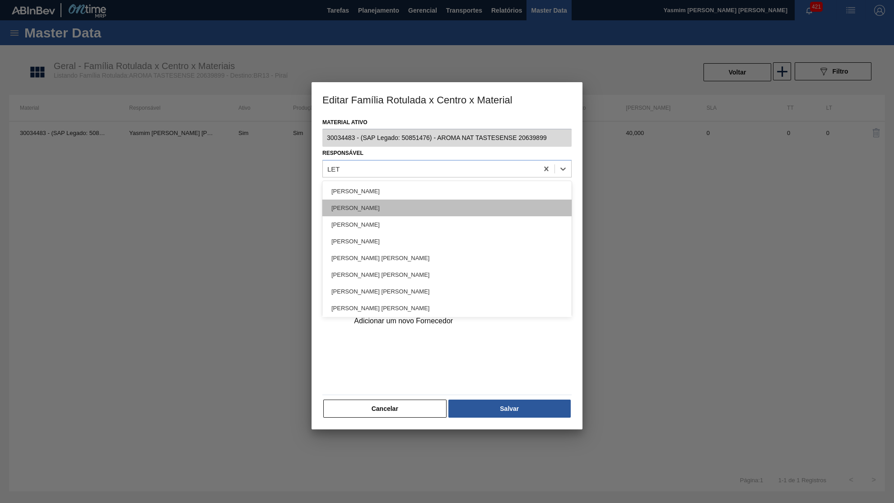
click at [377, 206] on div "[PERSON_NAME]" at bounding box center [446, 208] width 249 height 17
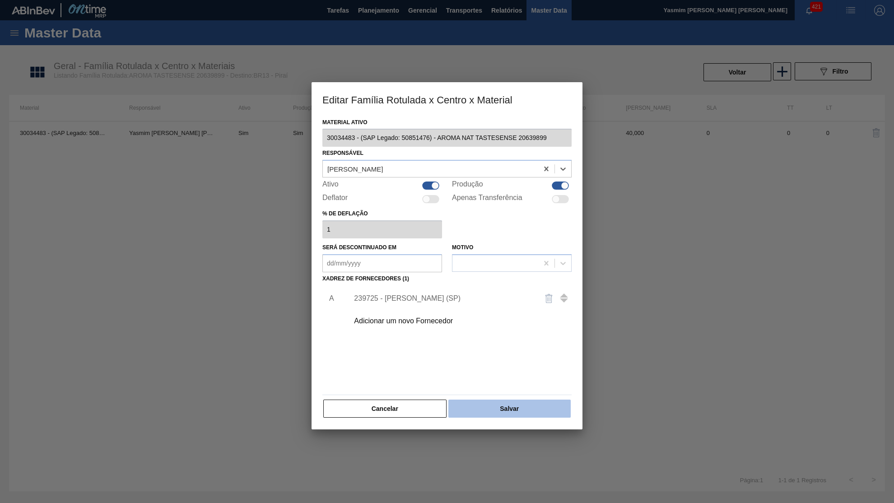
click at [494, 399] on button "Salvar" at bounding box center [509, 408] width 122 height 18
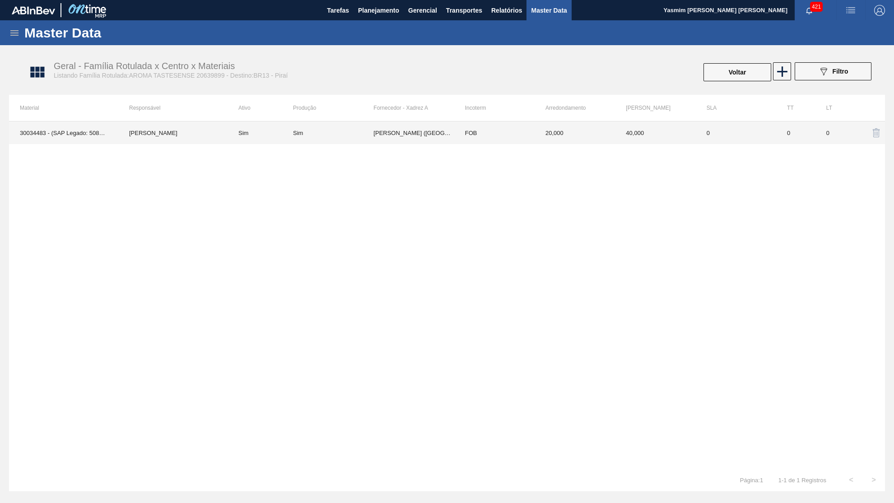
click at [787, 138] on td "0" at bounding box center [795, 132] width 39 height 23
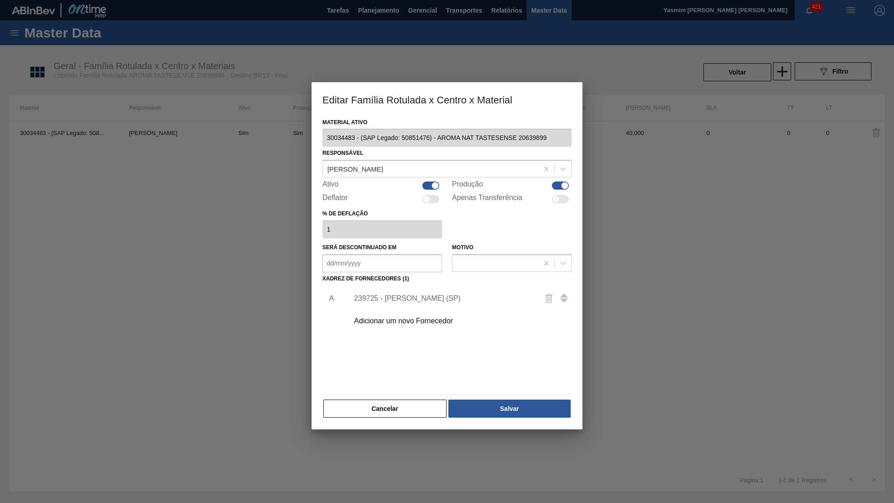
click at [364, 296] on div "239725 - [PERSON_NAME] (SP)" at bounding box center [458, 298] width 228 height 23
click at [361, 294] on div "239725 - [PERSON_NAME] (SP)" at bounding box center [442, 298] width 177 height 8
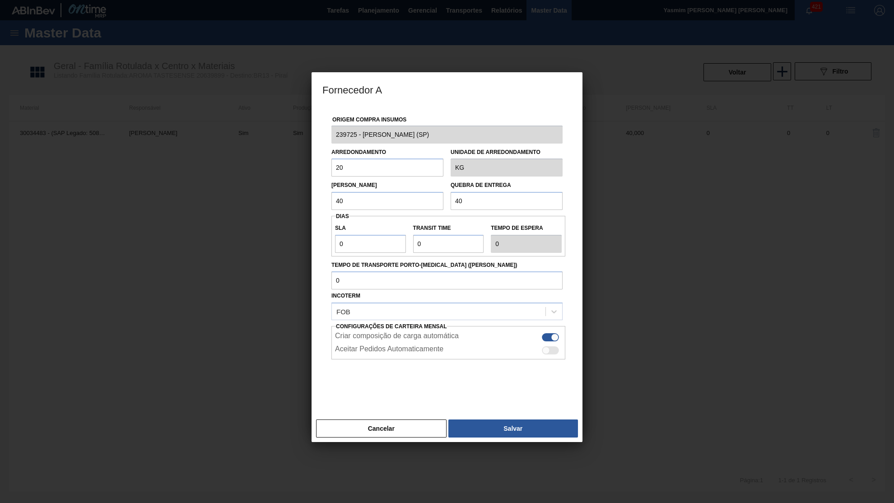
drag, startPoint x: 385, startPoint y: 159, endPoint x: 162, endPoint y: 184, distance: 224.0
click at [331, 176] on input "20" at bounding box center [387, 167] width 112 height 18
click at [417, 422] on button "Cancelar" at bounding box center [381, 428] width 130 height 18
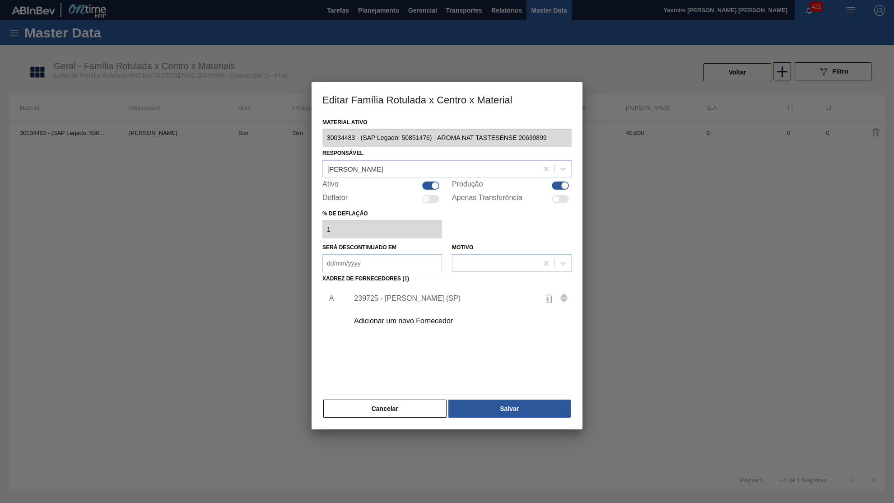
click at [420, 287] on div "239725 - [PERSON_NAME] (SP)" at bounding box center [458, 298] width 228 height 23
click at [386, 413] on div "Material ativo 30034483 - (SAP Legado: 50851476) - AROMA NAT TASTESENSE 2063989…" at bounding box center [446, 273] width 271 height 314
click at [386, 399] on button "Cancelar" at bounding box center [384, 408] width 123 height 18
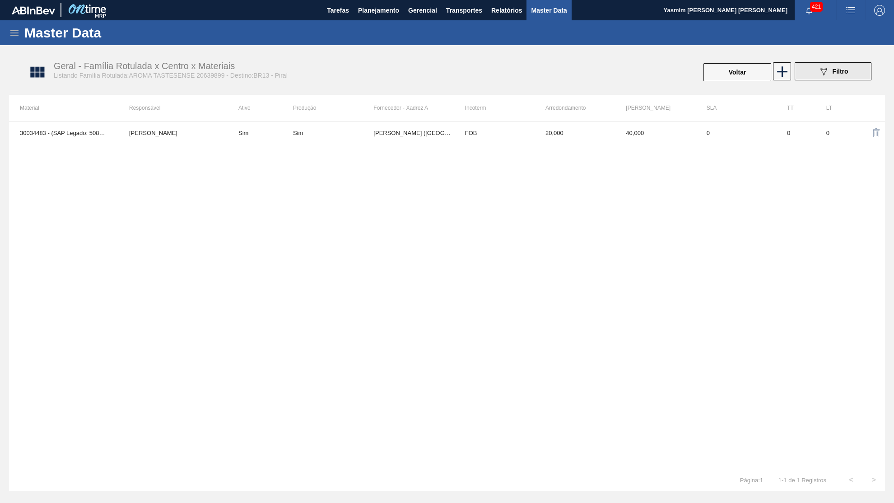
click at [833, 71] on span "Filtro" at bounding box center [840, 71] width 16 height 7
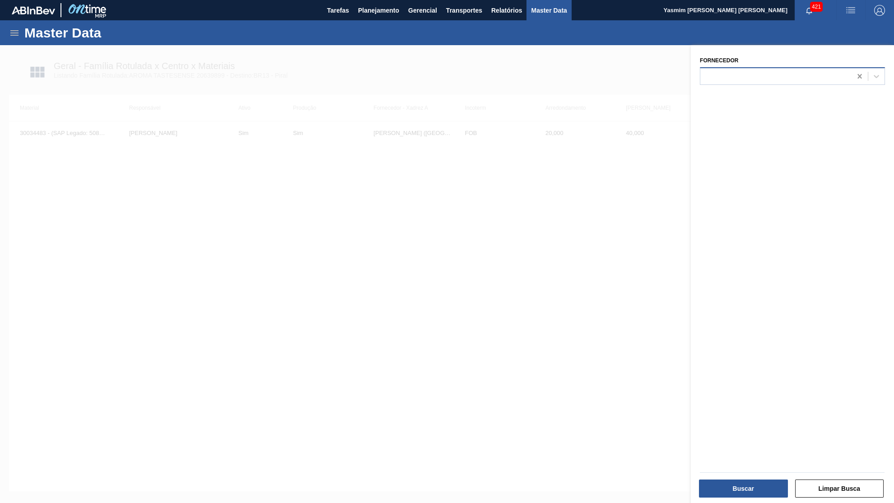
click at [855, 77] on icon at bounding box center [859, 76] width 9 height 9
click at [487, 89] on div at bounding box center [447, 296] width 894 height 503
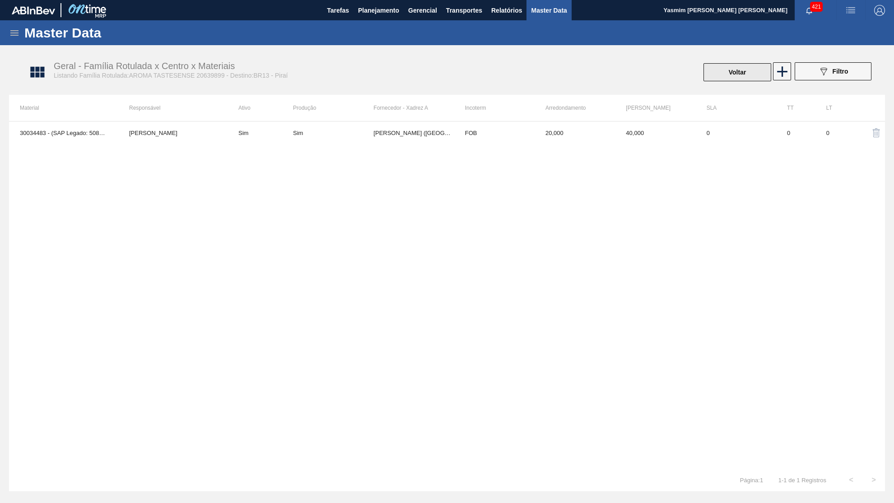
click at [706, 68] on button "Voltar" at bounding box center [737, 72] width 68 height 18
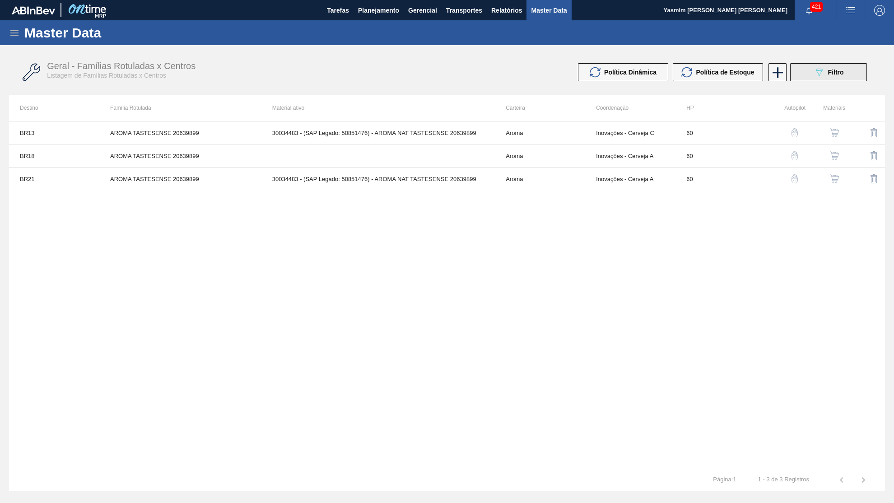
click at [843, 65] on button "089F7B8B-B2A5-4AFE-B5C0-19BA573D28AC Filtro" at bounding box center [828, 72] width 77 height 18
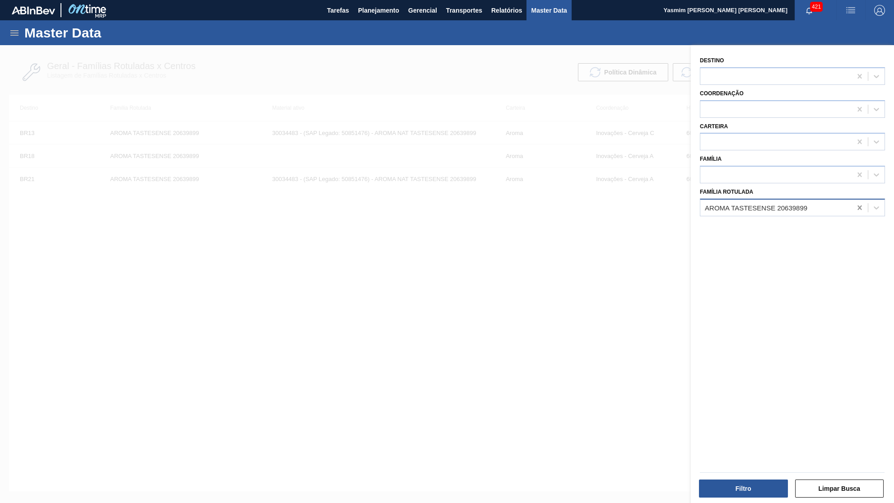
click at [857, 205] on icon at bounding box center [859, 207] width 4 height 5
type Rotulada "k"
type Rotulada "aroma lage"
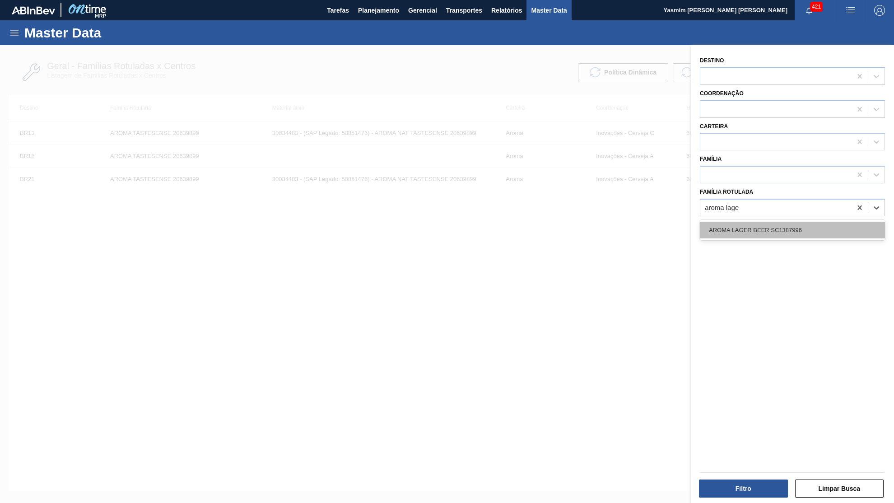
click at [744, 222] on div "AROMA LAGER BEER SC1387996" at bounding box center [792, 230] width 185 height 17
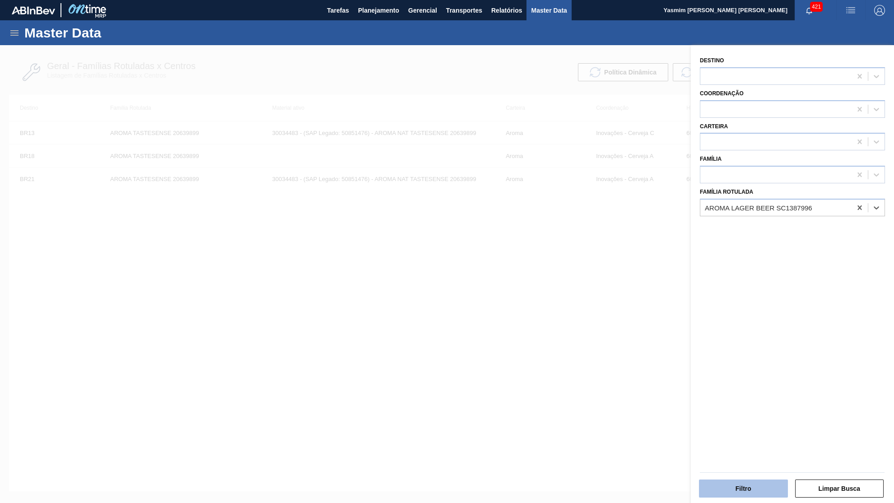
click at [736, 496] on button "Filtro" at bounding box center [743, 488] width 89 height 18
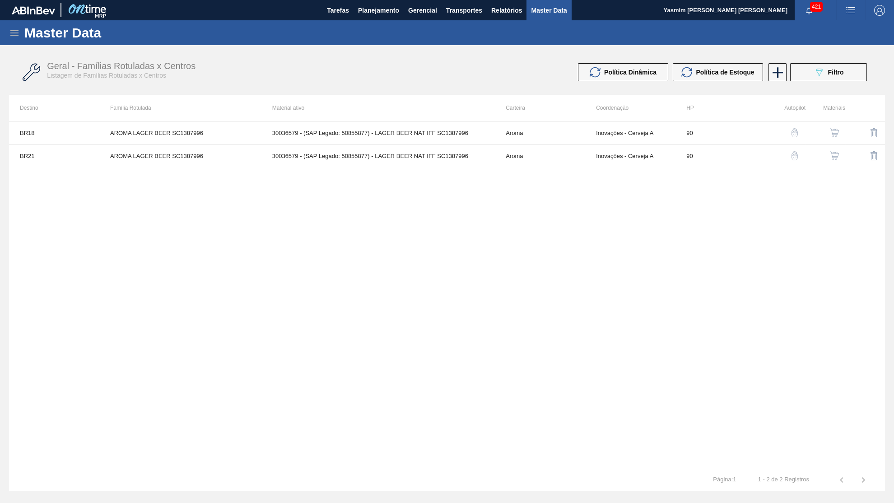
click at [833, 154] on img "button" at bounding box center [834, 155] width 9 height 9
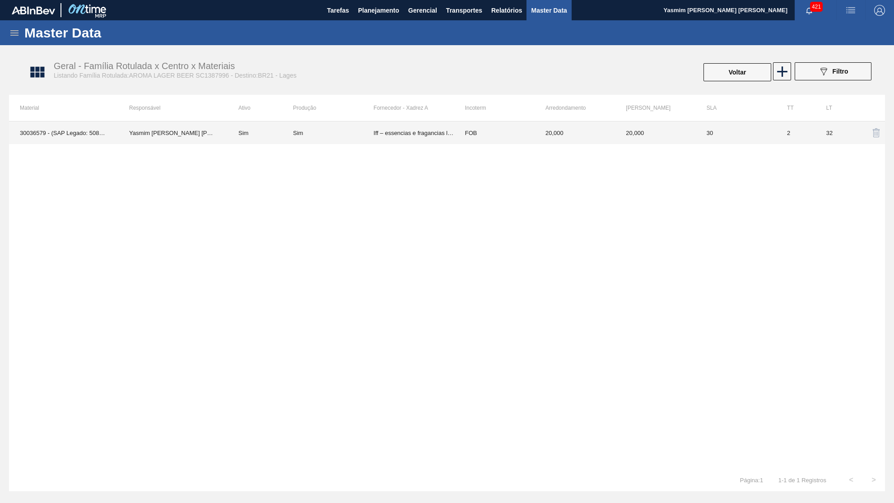
click at [320, 135] on div "Sim" at bounding box center [333, 133] width 80 height 7
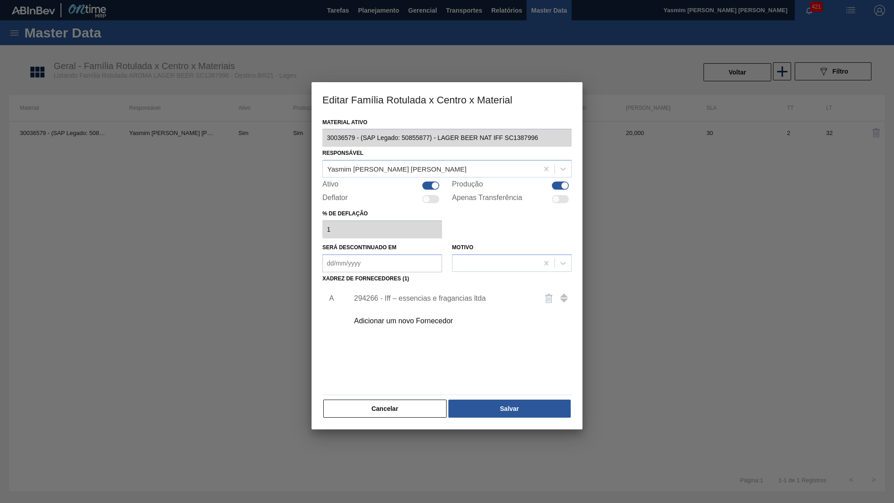
click at [440, 294] on div "294266 - Iff – essencias e fragancias ltda" at bounding box center [442, 298] width 177 height 8
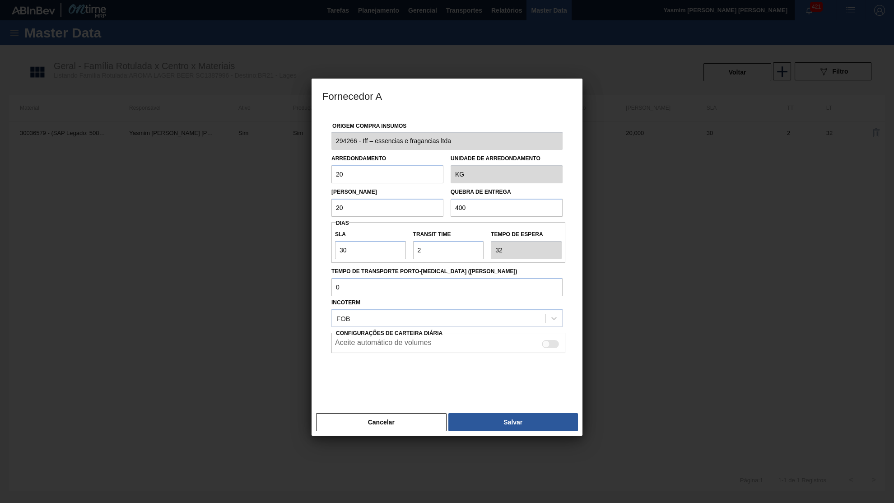
drag, startPoint x: 353, startPoint y: 174, endPoint x: 318, endPoint y: 172, distance: 35.3
click at [331, 172] on input "20" at bounding box center [387, 174] width 112 height 18
drag, startPoint x: 363, startPoint y: 207, endPoint x: 268, endPoint y: 199, distance: 95.6
click at [331, 204] on input "20" at bounding box center [387, 208] width 112 height 18
drag, startPoint x: 389, startPoint y: 169, endPoint x: 167, endPoint y: 182, distance: 222.0
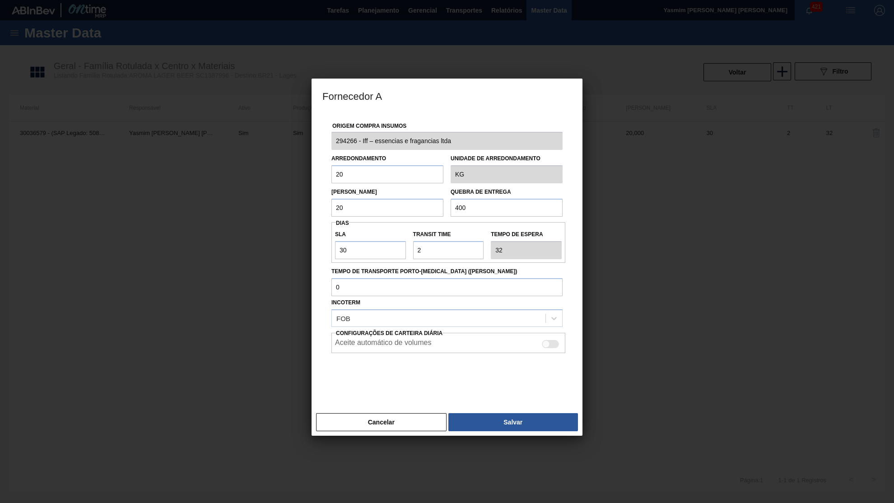
click at [331, 182] on input "20" at bounding box center [387, 174] width 112 height 18
type input "525"
drag, startPoint x: 535, startPoint y: 195, endPoint x: 257, endPoint y: 225, distance: 279.1
click at [311, 225] on div "Origem Compra Insumos 294266 - Iff – essencias e fragancias ltda Arredondamento…" at bounding box center [446, 260] width 271 height 297
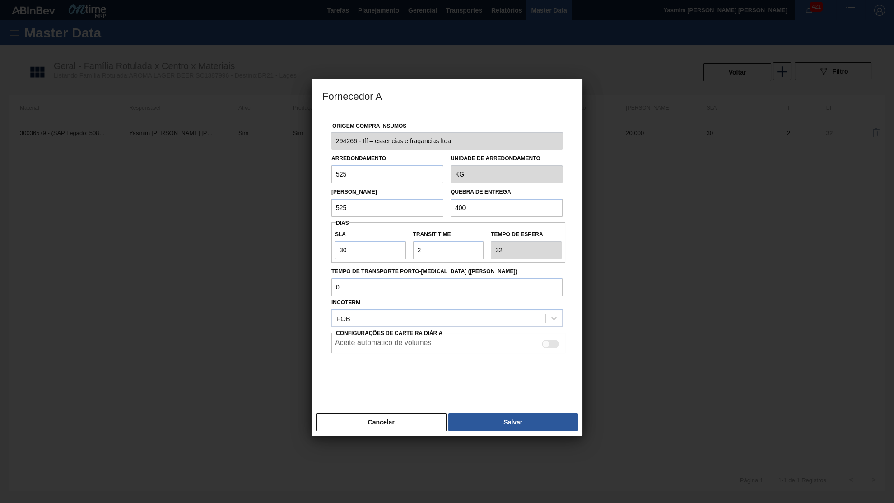
click at [476, 215] on div "Origem Compra Insumos 294266 - Iff – essencias e fragancias ltda Arredondamento…" at bounding box center [446, 255] width 249 height 286
drag, startPoint x: 479, startPoint y: 207, endPoint x: 433, endPoint y: 207, distance: 46.5
click at [450, 207] on input "400" at bounding box center [506, 208] width 112 height 18
paste input "22.14"
type input "22.140"
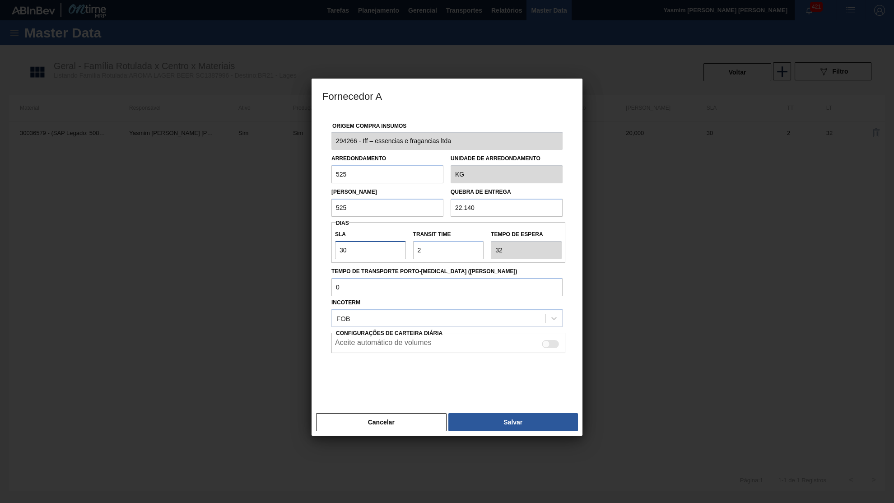
drag, startPoint x: 371, startPoint y: 238, endPoint x: 281, endPoint y: 255, distance: 92.2
click at [335, 255] on input "30" at bounding box center [370, 250] width 71 height 18
type input "6"
type input "8"
type input "60"
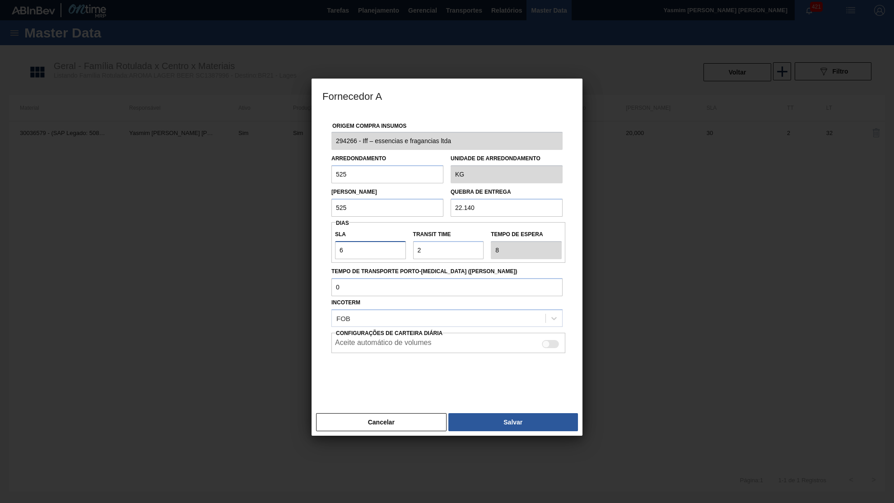
type input "62"
type input "60"
click at [474, 241] on input "Transit Time" at bounding box center [448, 250] width 71 height 18
drag, startPoint x: 407, startPoint y: 249, endPoint x: 297, endPoint y: 260, distance: 110.8
click at [413, 259] on input "Transit Time" at bounding box center [448, 250] width 71 height 18
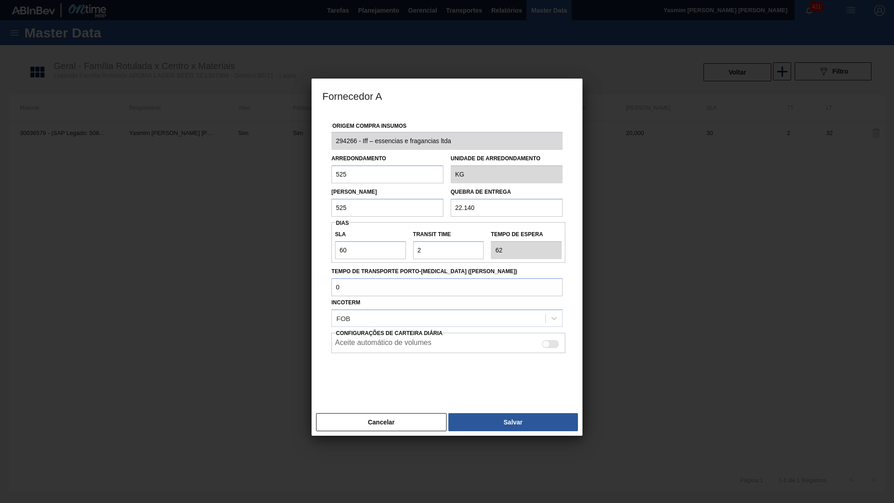
click at [522, 421] on div "Cancelar Salvar" at bounding box center [446, 422] width 271 height 27
click at [515, 415] on button "Salvar" at bounding box center [513, 422] width 130 height 18
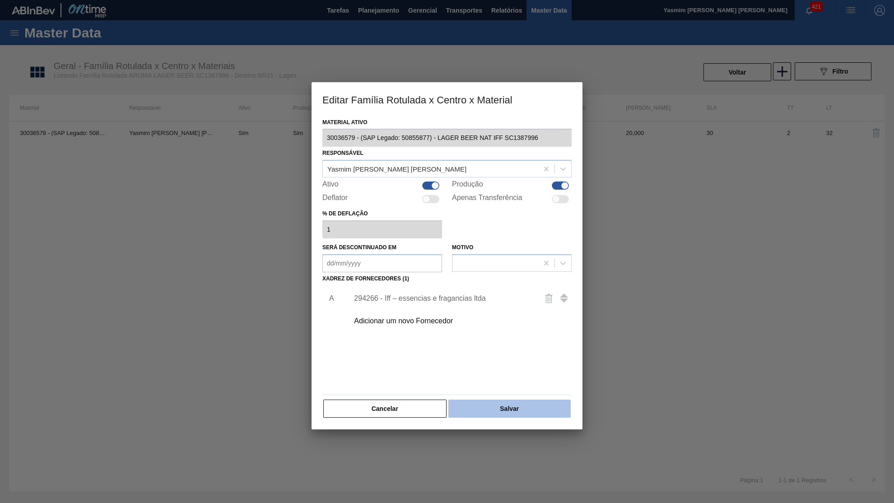
click at [493, 404] on button "Salvar" at bounding box center [509, 408] width 122 height 18
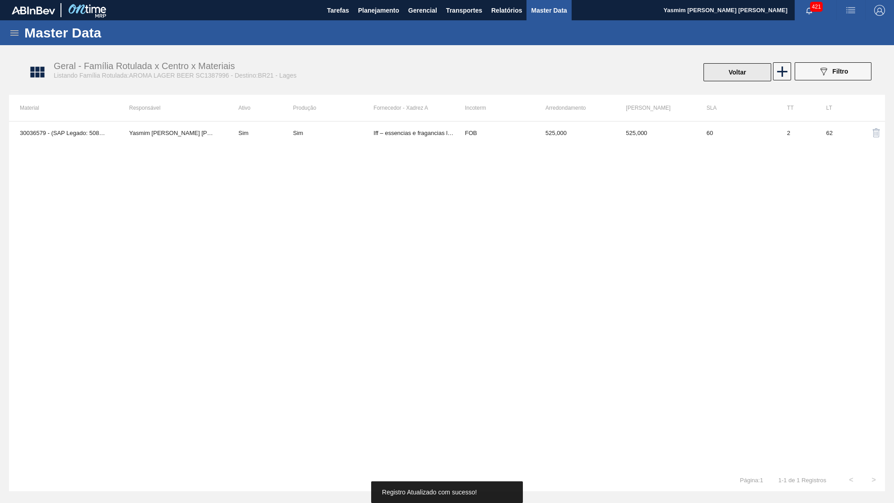
click at [752, 65] on button "Voltar" at bounding box center [737, 72] width 68 height 18
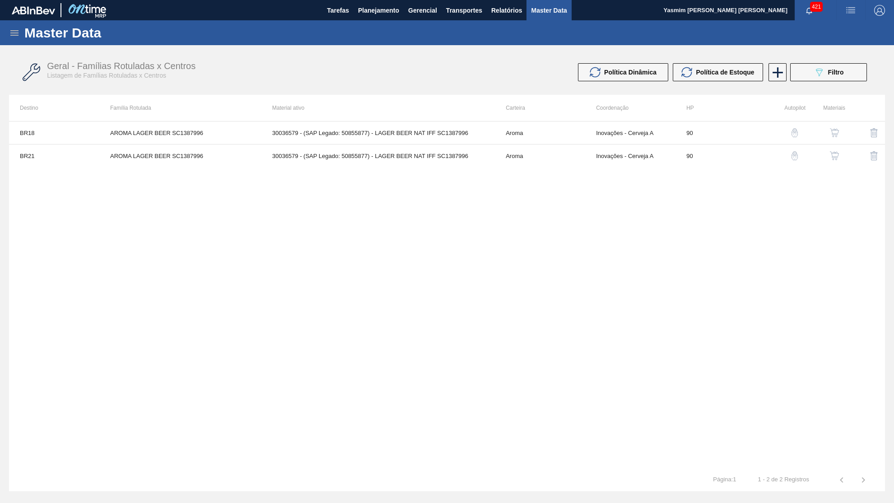
click at [827, 138] on button "button" at bounding box center [834, 133] width 22 height 22
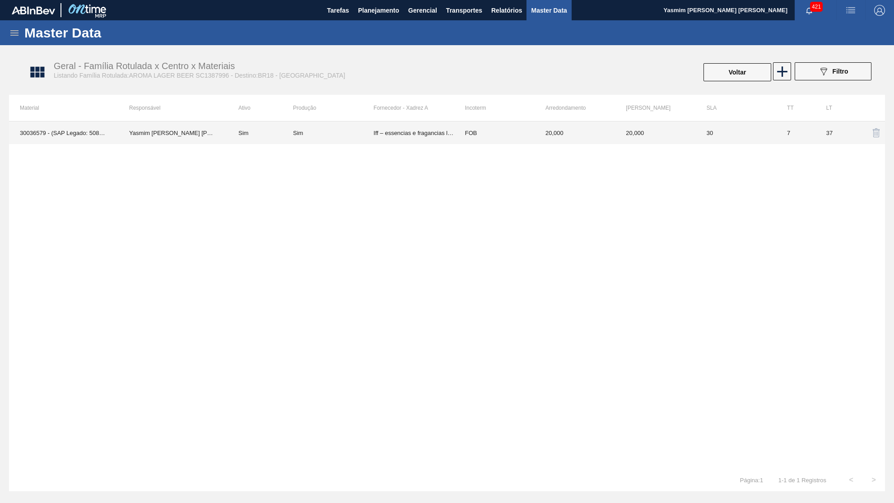
click at [335, 144] on td "Sim" at bounding box center [333, 132] width 80 height 23
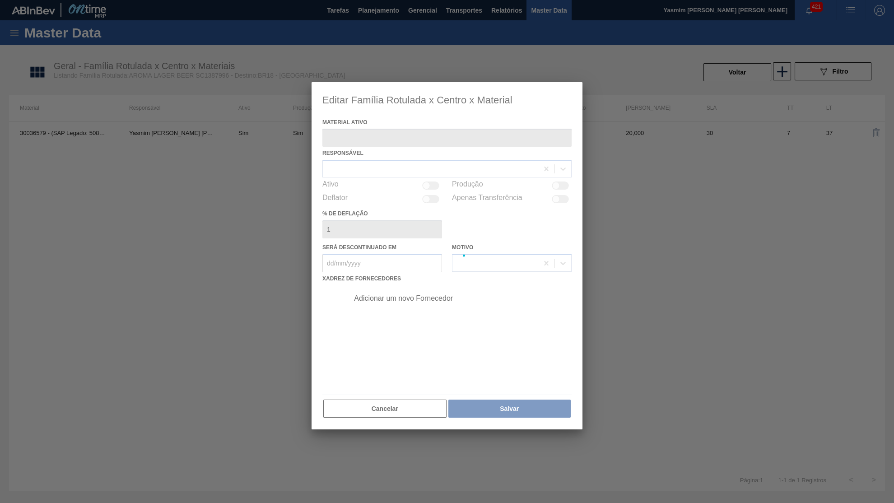
type ativo "30036579 - (SAP Legado: 50855877) - LAGER BEER NAT IFF SC1387996"
checkbox input "true"
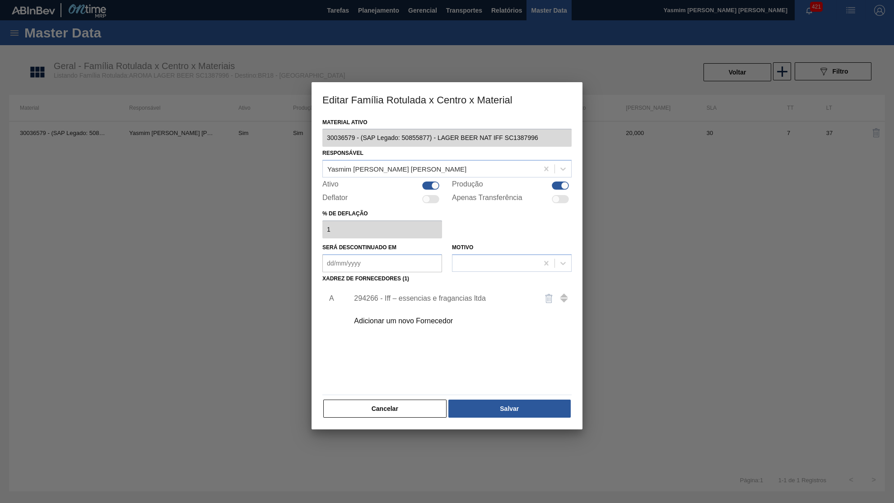
click at [394, 299] on div "294266 - Iff – essencias e fragancias ltda" at bounding box center [458, 298] width 228 height 23
click at [389, 294] on div "294266 - Iff – essencias e fragancias ltda" at bounding box center [442, 298] width 177 height 8
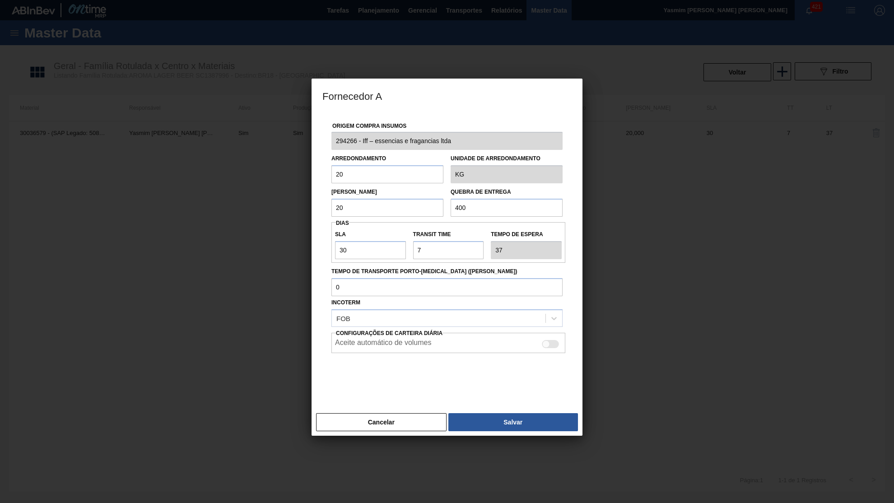
drag, startPoint x: 348, startPoint y: 169, endPoint x: 222, endPoint y: 177, distance: 126.2
click at [331, 177] on input "20" at bounding box center [387, 174] width 112 height 18
type input "525"
type input "22.140"
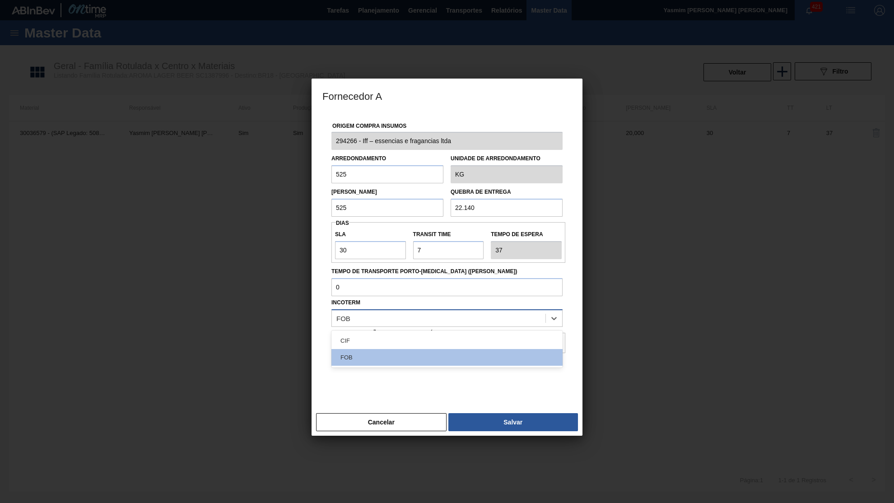
click at [381, 311] on div "FOB" at bounding box center [439, 317] width 214 height 13
click at [413, 296] on div "Incoterm option CIF focused, 1 of 2. 2 results available. Use Up and Down to ch…" at bounding box center [446, 311] width 231 height 31
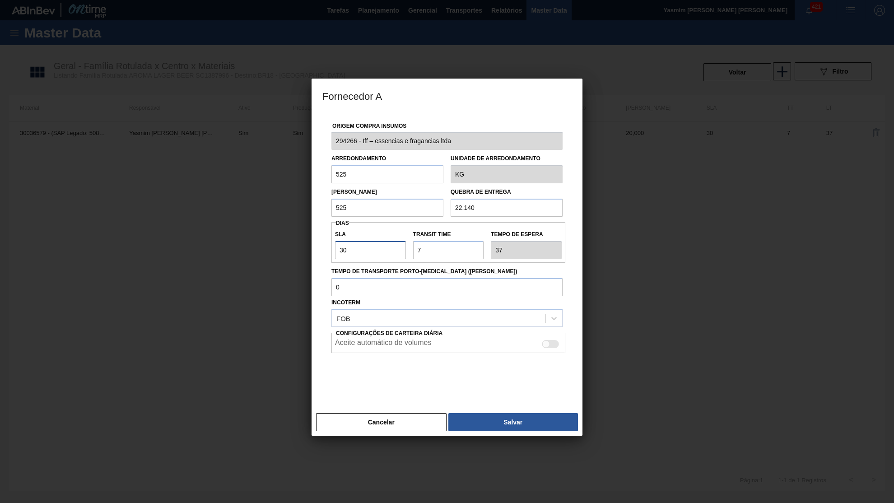
drag, startPoint x: 361, startPoint y: 248, endPoint x: 261, endPoint y: 248, distance: 99.8
click at [335, 248] on input "30" at bounding box center [370, 250] width 71 height 18
type input "5"
type input "12"
type input "56"
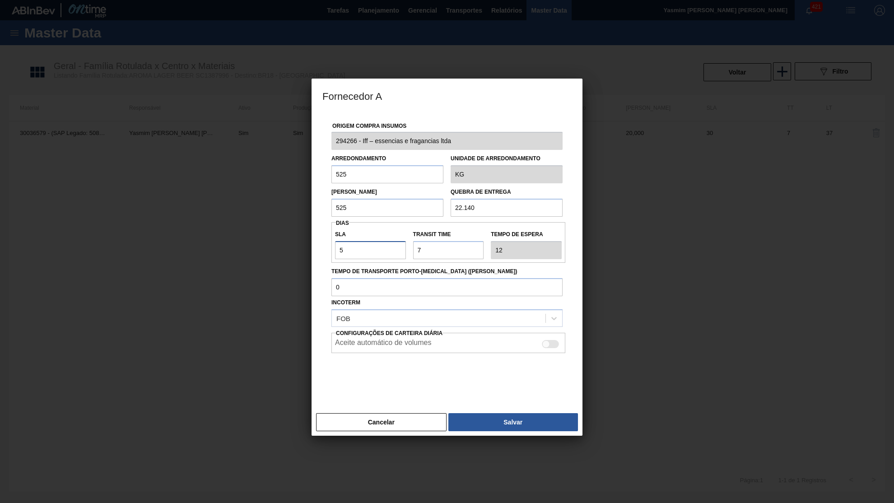
type input "63"
type input "560"
type input "567"
type input "56"
type input "63"
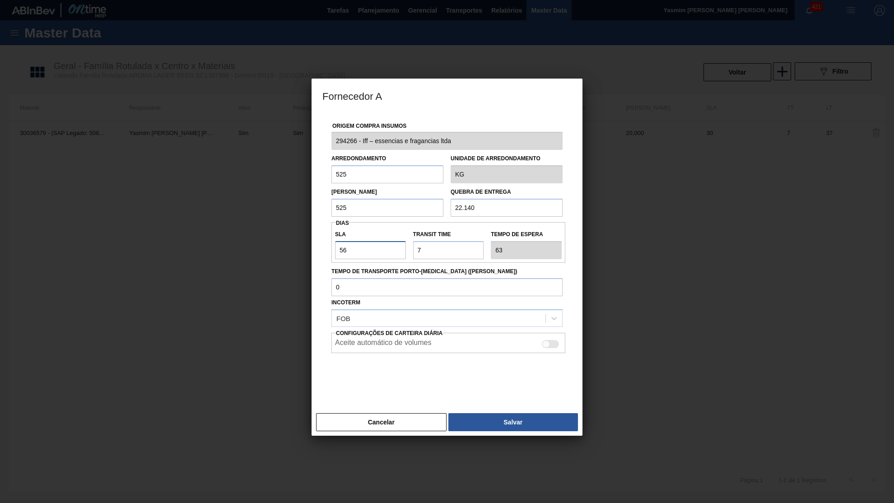
type input "5"
type input "12"
type input "NaN"
type input "6"
type input "13"
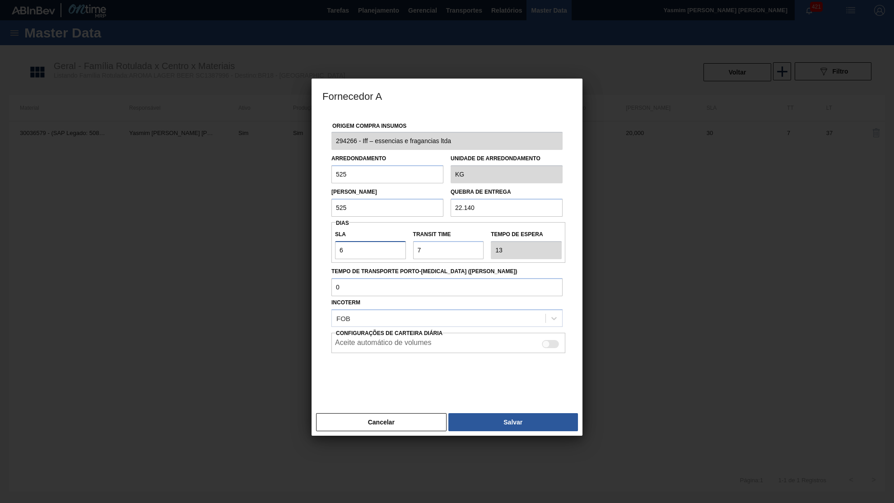
type input "60"
type input "67"
type input "60"
click at [506, 413] on button "Salvar" at bounding box center [513, 422] width 130 height 18
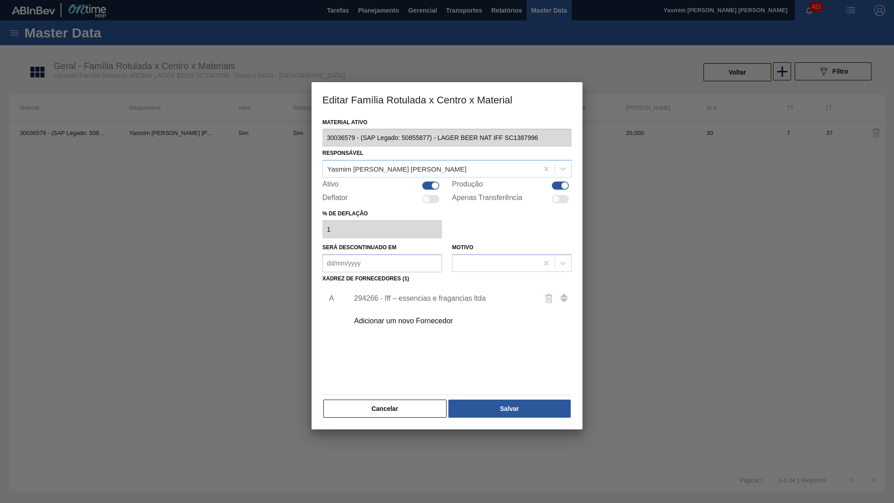
click at [506, 410] on div "Material ativo 30036579 - (SAP Legado: 50855877) - LAGER BEER NAT IFF SC1387996…" at bounding box center [446, 273] width 271 height 314
click at [504, 399] on button "Salvar" at bounding box center [509, 408] width 122 height 18
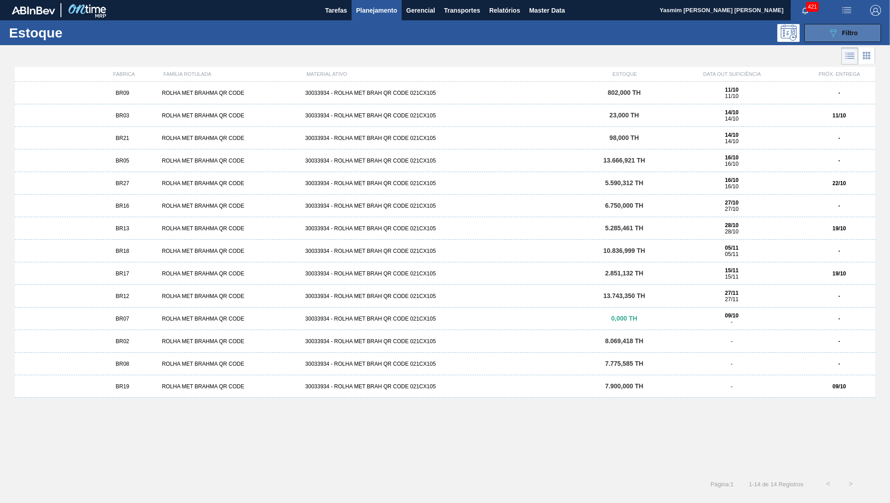
click at [842, 35] on div "089F7B8B-B2A5-4AFE-B5C0-19BA573D28AC Filtro" at bounding box center [843, 33] width 30 height 11
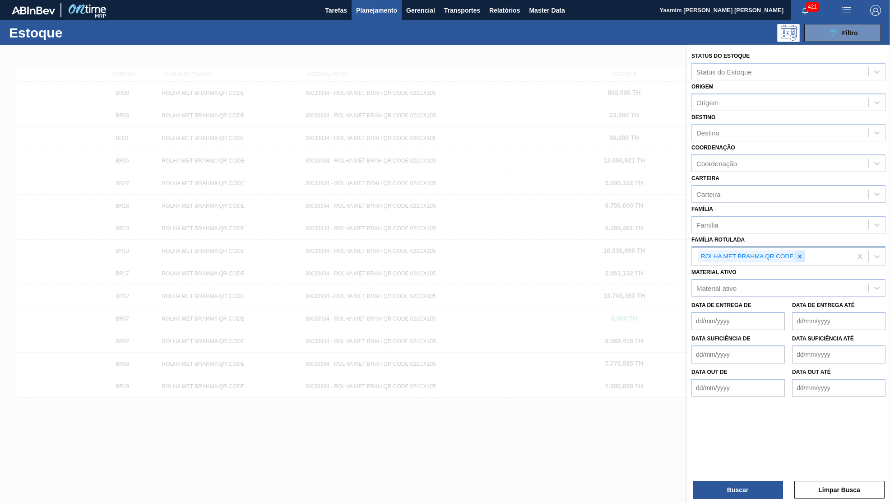
click at [797, 251] on div at bounding box center [800, 256] width 10 height 11
click at [797, 249] on div "Família Rotulada" at bounding box center [780, 255] width 176 height 13
type Rotulada "palete expor"
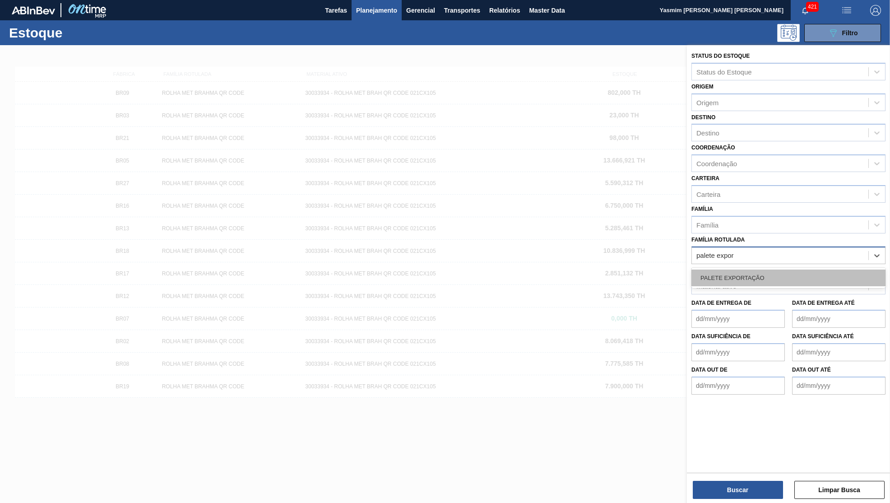
click at [801, 269] on div "PALETE EXPORTAÇÃO" at bounding box center [789, 277] width 194 height 17
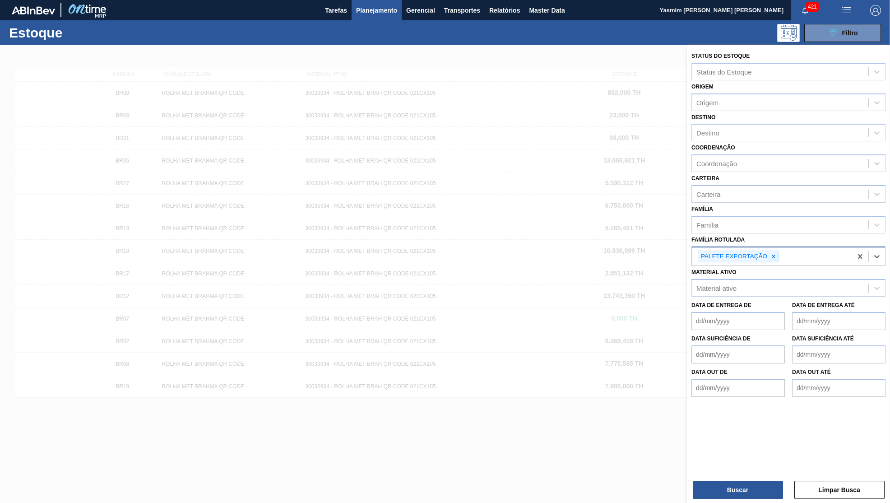
click at [727, 473] on div "Buscar Limpar Busca" at bounding box center [788, 485] width 203 height 25
click at [730, 486] on button "Buscar" at bounding box center [738, 490] width 90 height 18
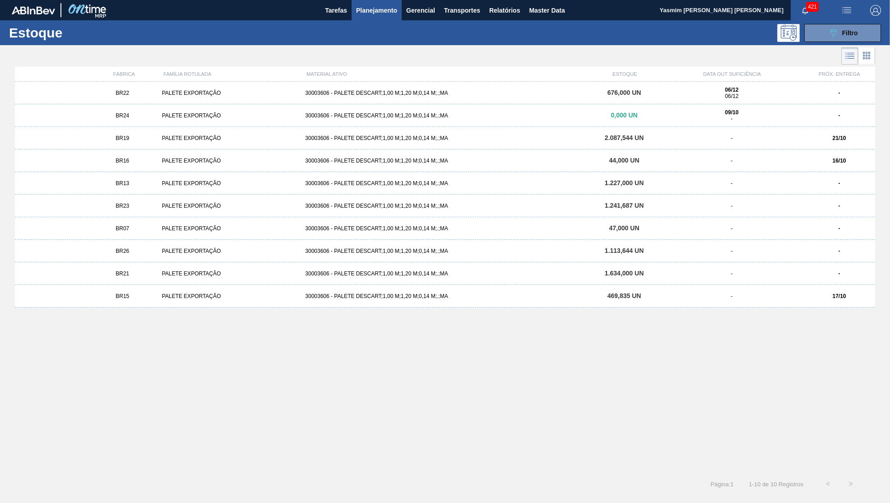
click at [160, 159] on div "PALETE EXPORTAÇÃO" at bounding box center [230, 161] width 144 height 6
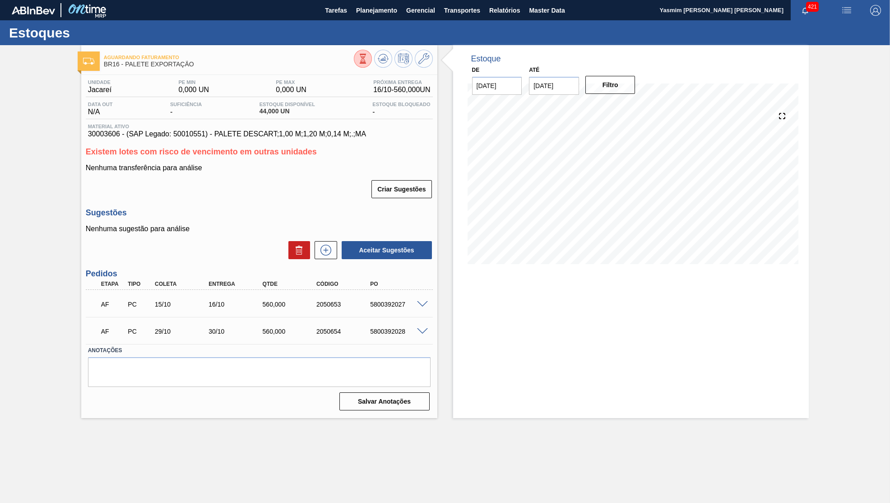
click at [302, 144] on div "Unidade Jacareí PE MIN 0,000 UN PE MAX 0,000 UN Próxima Entrega 16/10 - 560,000…" at bounding box center [259, 244] width 356 height 339
click at [302, 138] on span "30003606 - (SAP Legado: 50010551) - PALETE DESCART;1,00 M;1,20 M;0,14 M;.;MA" at bounding box center [259, 134] width 343 height 8
click at [426, 294] on div "AF PC 15/10 16/10 560,000 2050653 5800392027" at bounding box center [259, 303] width 347 height 23
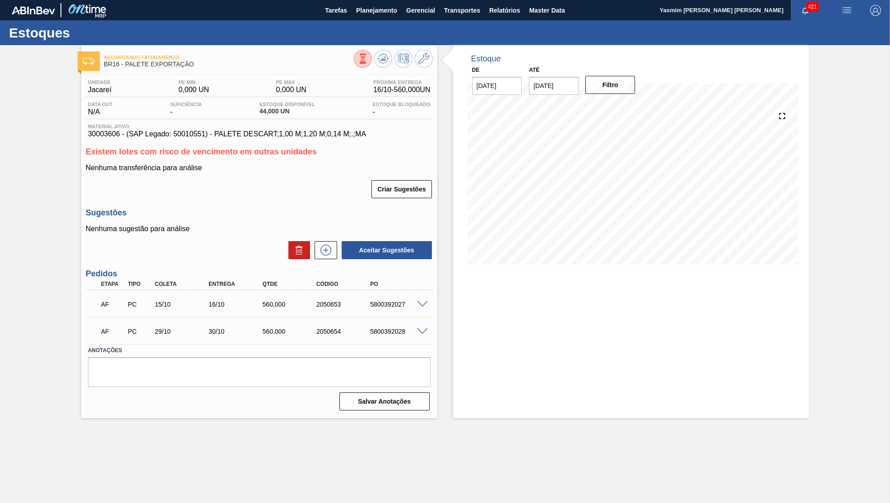
click at [421, 295] on div "AF PC 15/10 16/10 560,000 2050653 5800392027" at bounding box center [259, 303] width 347 height 23
click at [423, 301] on span at bounding box center [422, 304] width 11 height 7
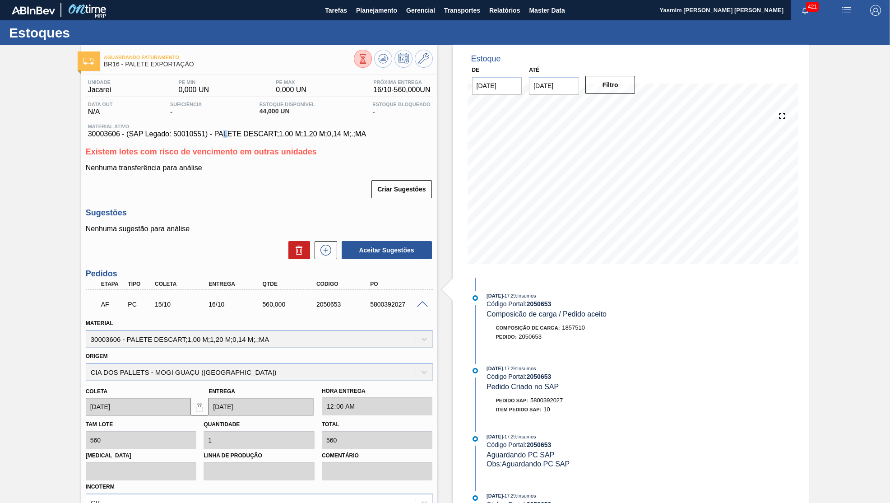
click at [211, 143] on div "Unidade Jacareí PE MIN 0,000 UN PE MAX 0,000 UN Próxima Entrega 16/10 - 560,000…" at bounding box center [259, 353] width 356 height 557
